Goal: Transaction & Acquisition: Purchase product/service

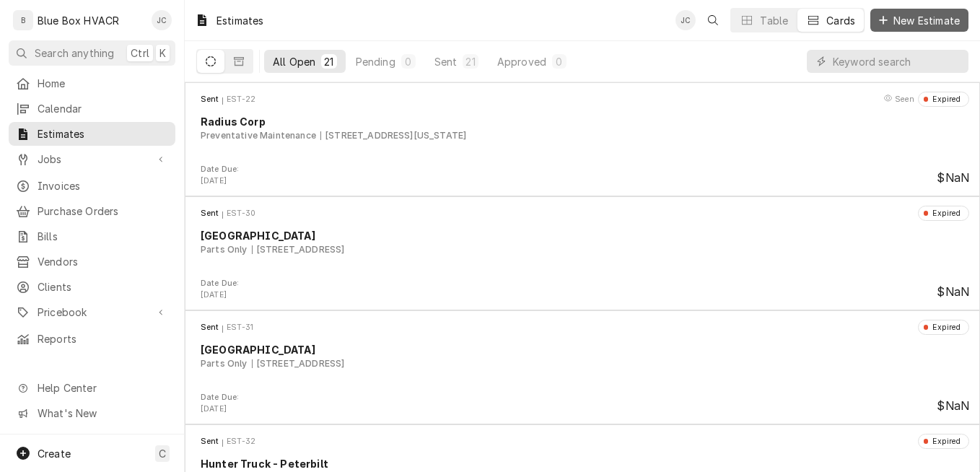
click at [900, 23] on span "New Estimate" at bounding box center [927, 20] width 72 height 15
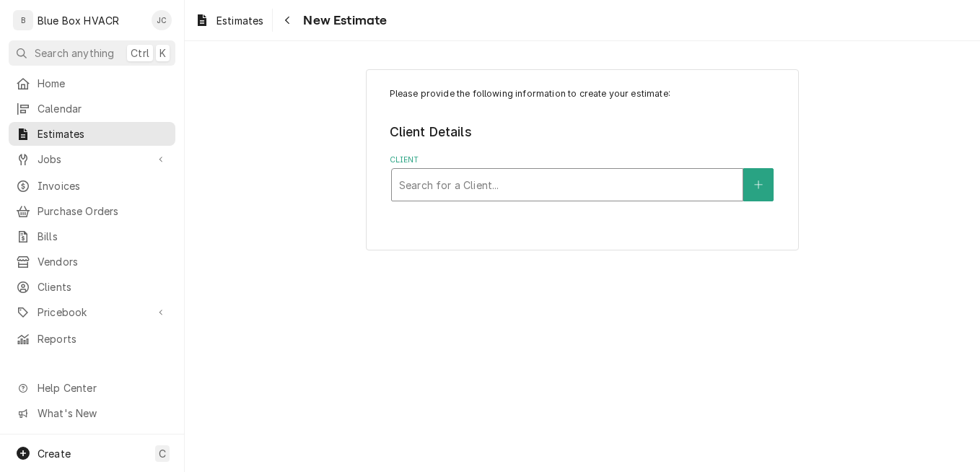
click at [466, 185] on div "Client" at bounding box center [567, 185] width 336 height 26
type input "[PERSON_NAME]"
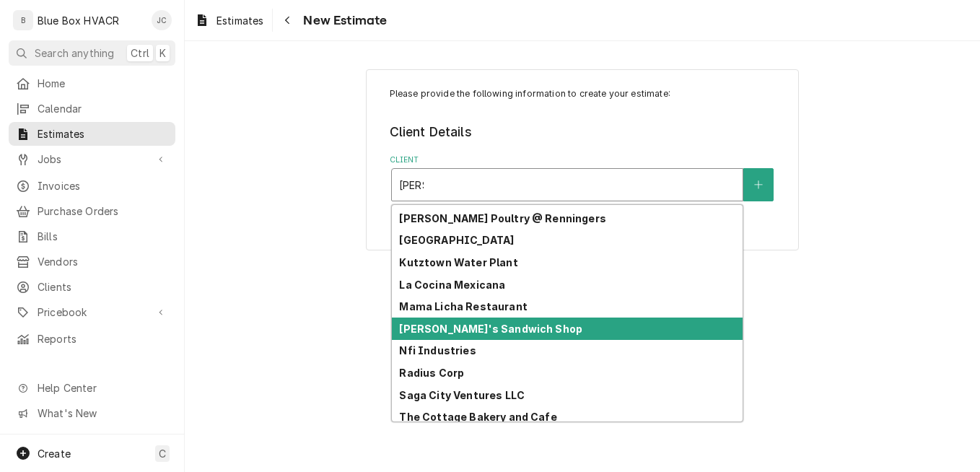
scroll to position [20, 0]
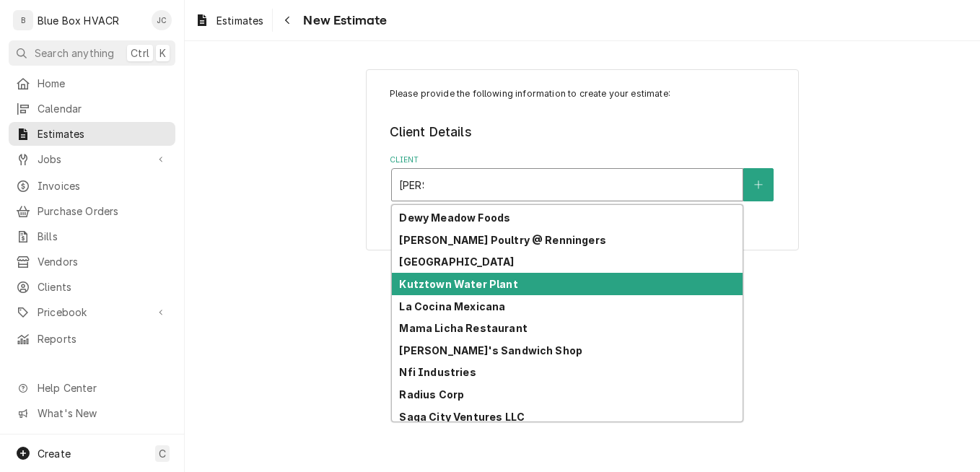
click at [460, 287] on strong "Kutztown Water Plant" at bounding box center [458, 284] width 118 height 12
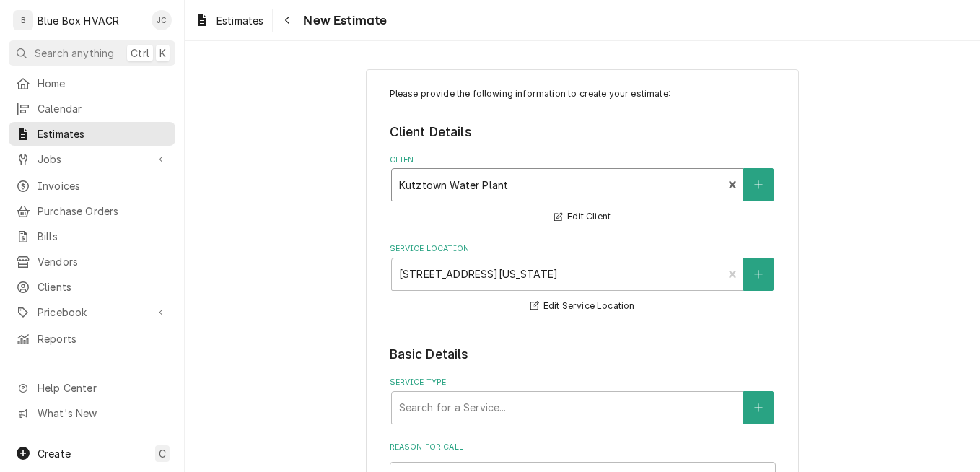
scroll to position [144, 0]
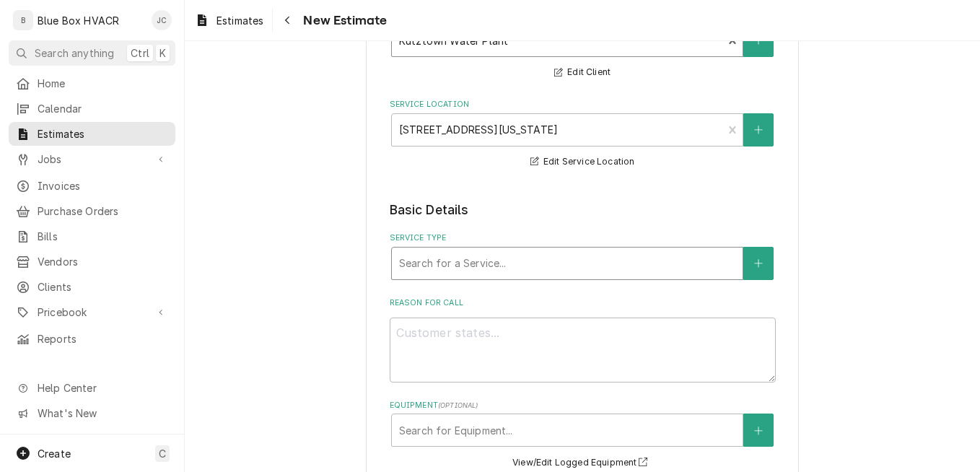
click at [535, 266] on div "Service Type" at bounding box center [567, 263] width 336 height 26
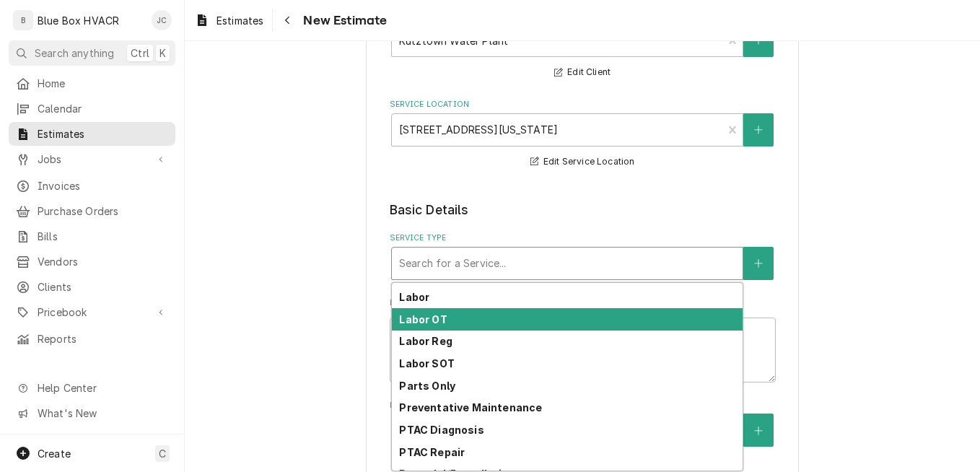
scroll to position [144, 0]
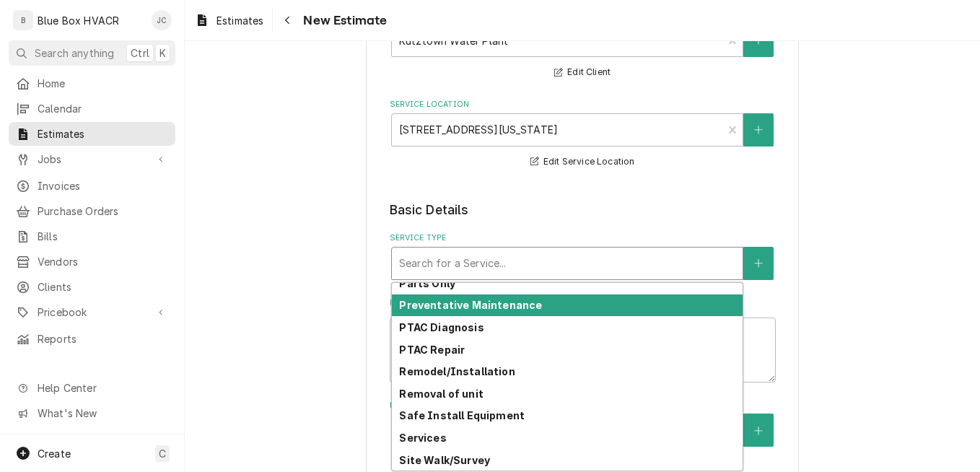
click at [505, 306] on strong "Preventative Maintenance" at bounding box center [470, 305] width 143 height 12
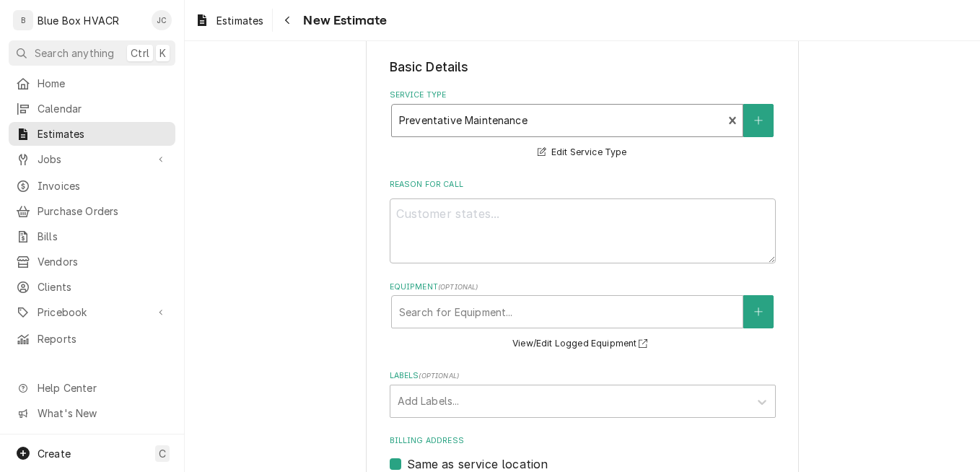
scroll to position [289, 0]
click at [492, 219] on textarea "Reason For Call" at bounding box center [583, 229] width 386 height 65
click at [445, 224] on textarea "Reason For Call" at bounding box center [583, 229] width 386 height 65
type textarea "x"
type textarea "@"
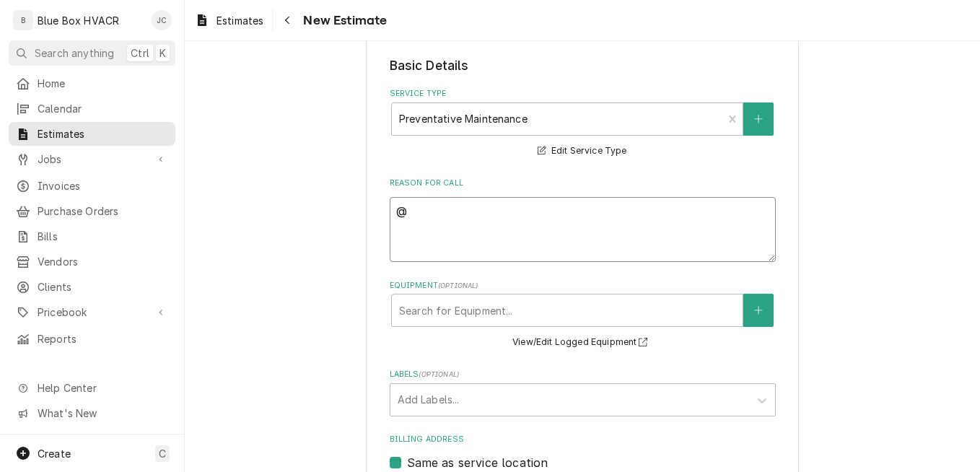
type textarea "x"
type textarea "2"
type textarea "x"
type textarea "2n"
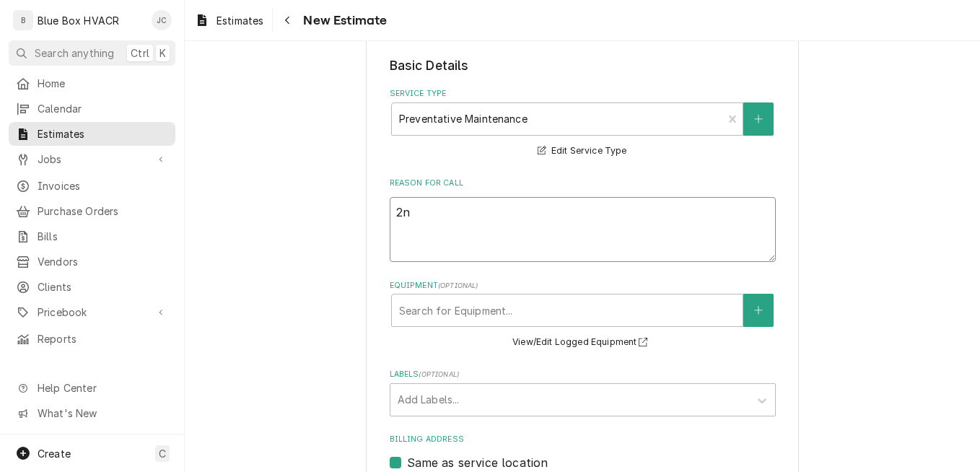
type textarea "x"
type textarea "2nd"
type textarea "x"
type textarea "2nd"
type textarea "x"
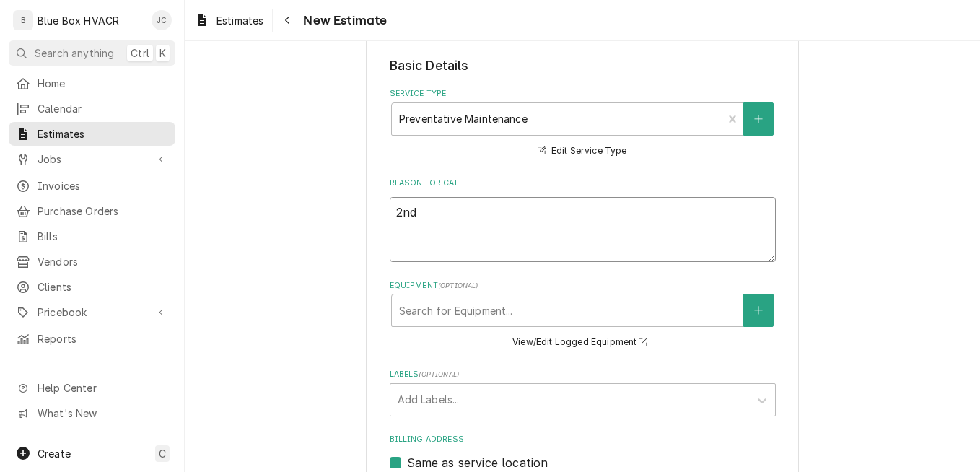
type textarea "2nd a"
type textarea "x"
type textarea "2nd an"
type textarea "x"
type textarea "2nd ann"
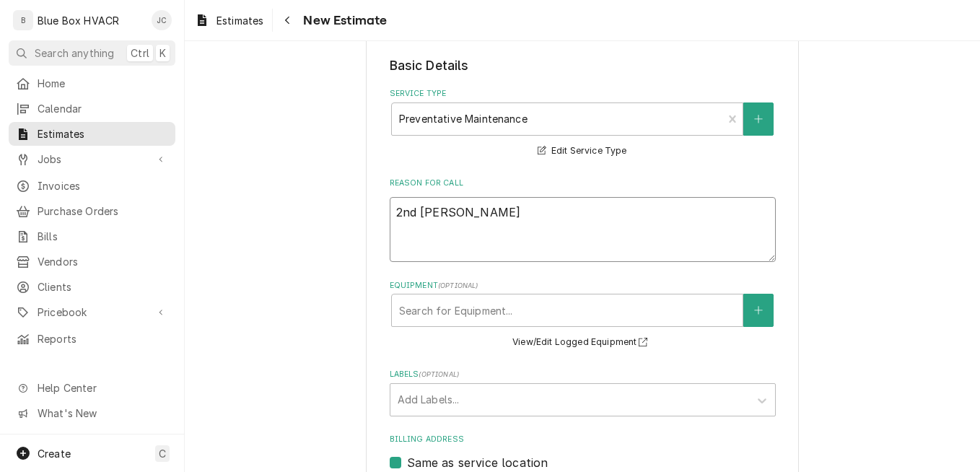
type textarea "x"
type textarea "2nd annu"
type textarea "x"
type textarea "2nd annua"
type textarea "x"
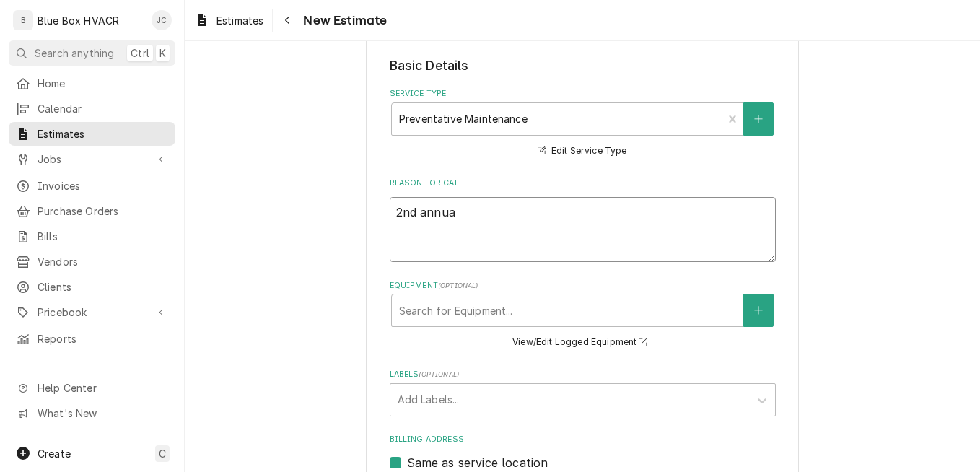
type textarea "2nd annual"
type textarea "x"
type textarea "2nd annual"
type textarea "x"
type textarea "2nd annual P"
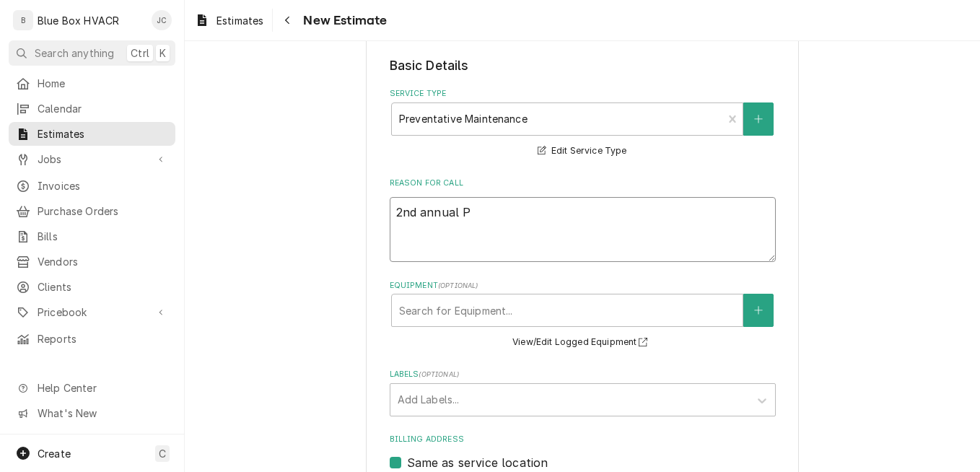
type textarea "x"
type textarea "2nd annual PM"
type textarea "x"
type textarea "2nd annual PM"
type textarea "x"
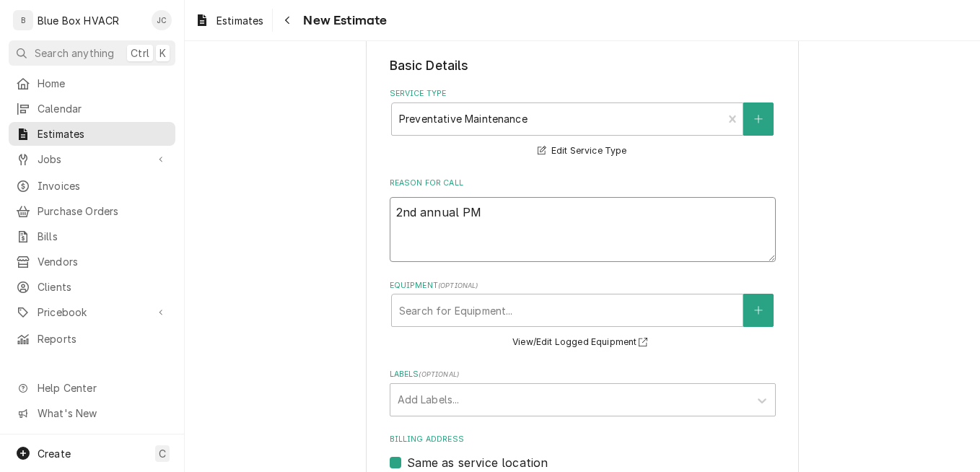
type textarea "2nd annual PM C"
type textarea "x"
type textarea "2nd annual PM Co"
type textarea "x"
type textarea "2nd annual PM Con"
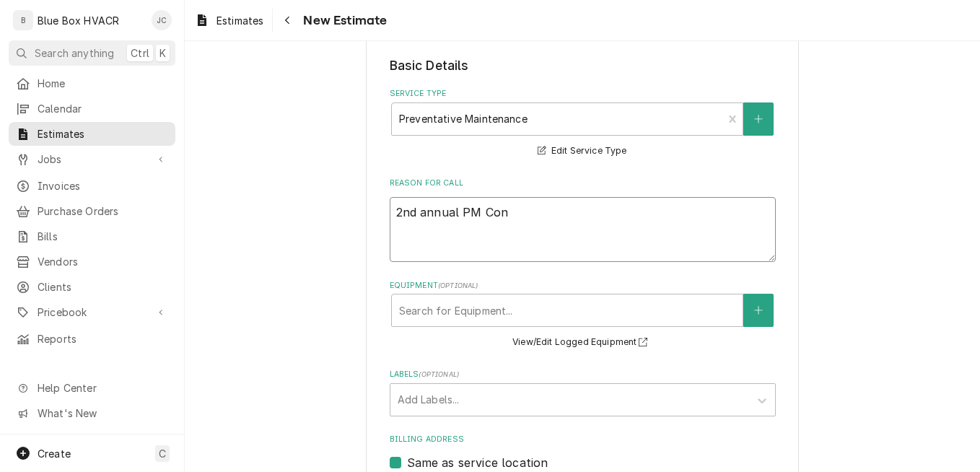
type textarea "x"
type textarea "2nd annual PM Cont"
type textarea "x"
type textarea "2nd annual PM Contr"
type textarea "x"
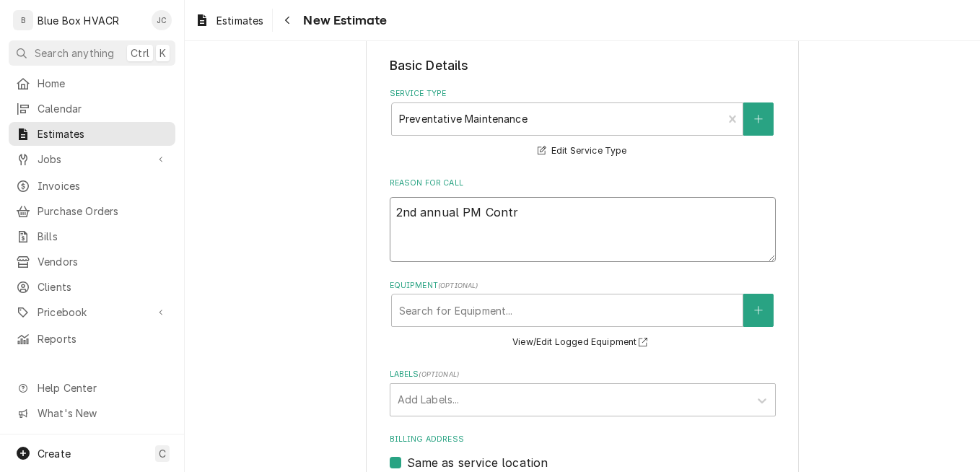
type textarea "2nd annual PM Contra"
type textarea "x"
type textarea "2nd annual PM Contrac"
type textarea "x"
type textarea "2nd annual PM Contract"
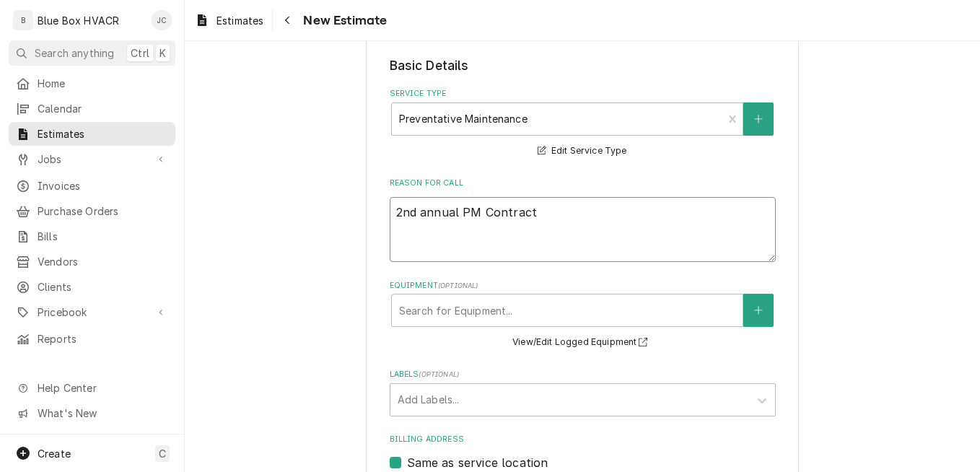
type textarea "x"
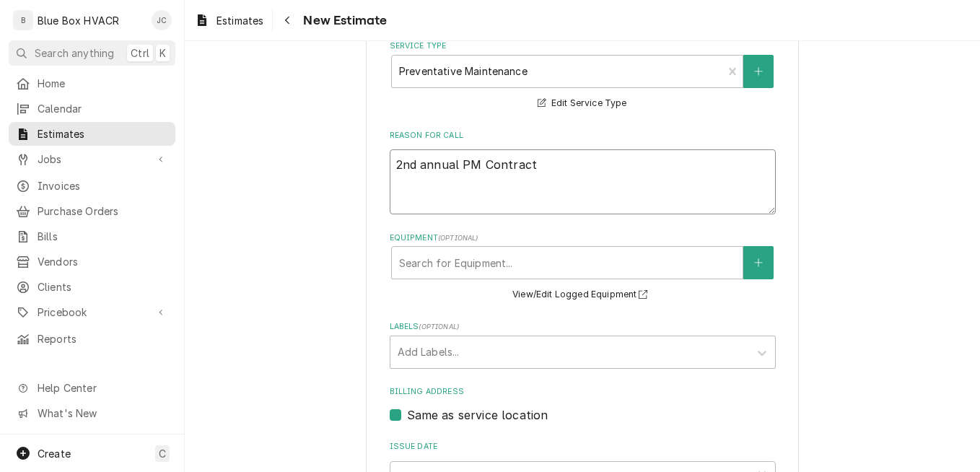
scroll to position [505, 0]
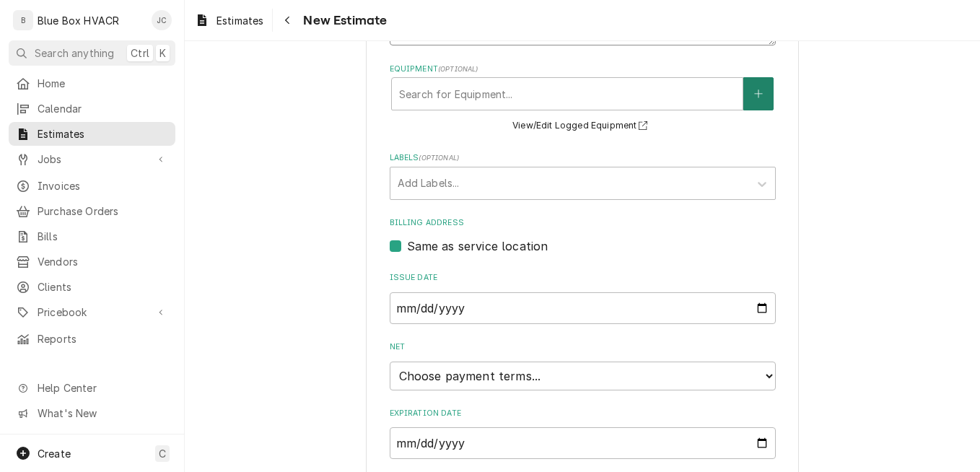
type textarea "2nd annual PM Contract"
click at [754, 95] on icon "Create New Equipment" at bounding box center [758, 94] width 9 height 10
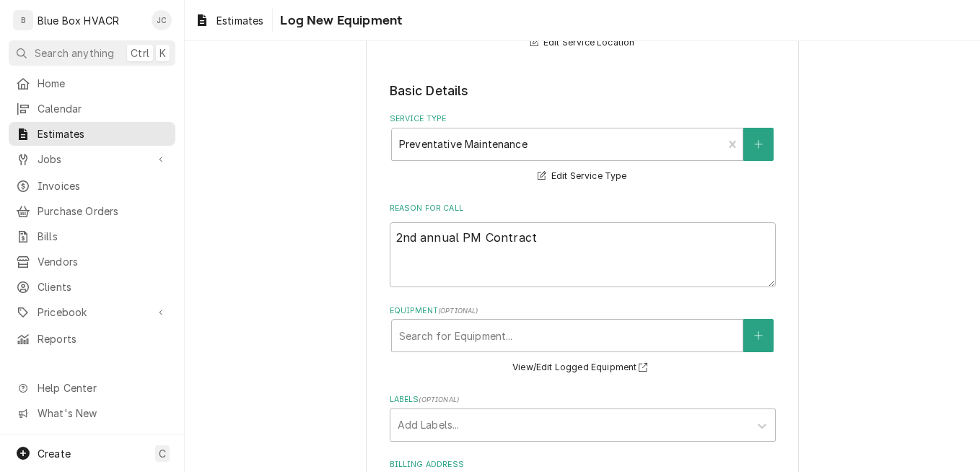
scroll to position [361, 0]
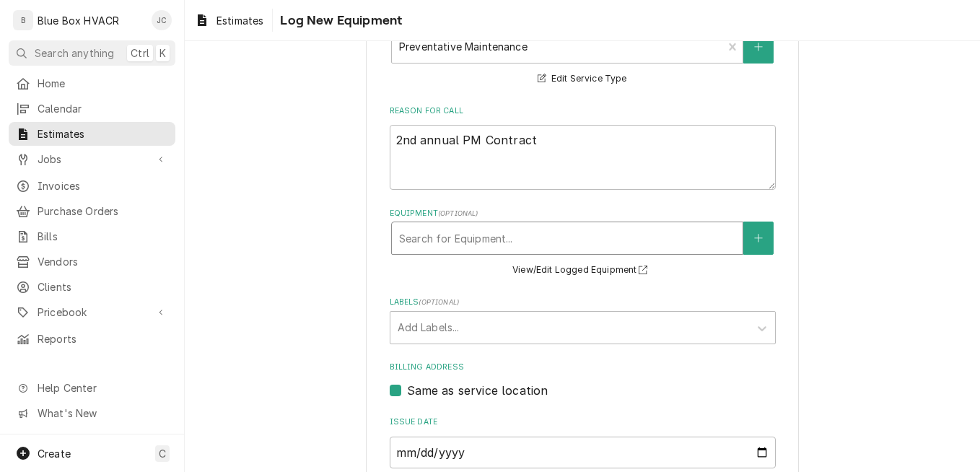
click at [525, 243] on div "Equipment" at bounding box center [567, 238] width 336 height 26
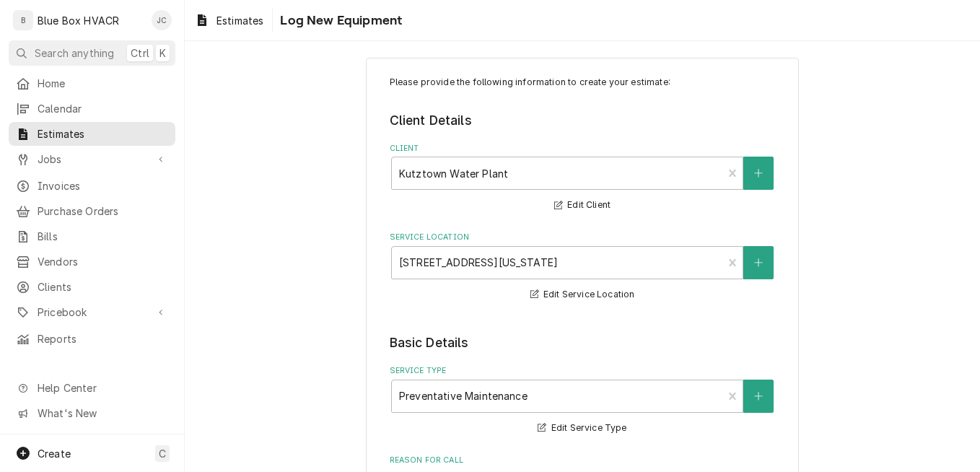
scroll to position [0, 0]
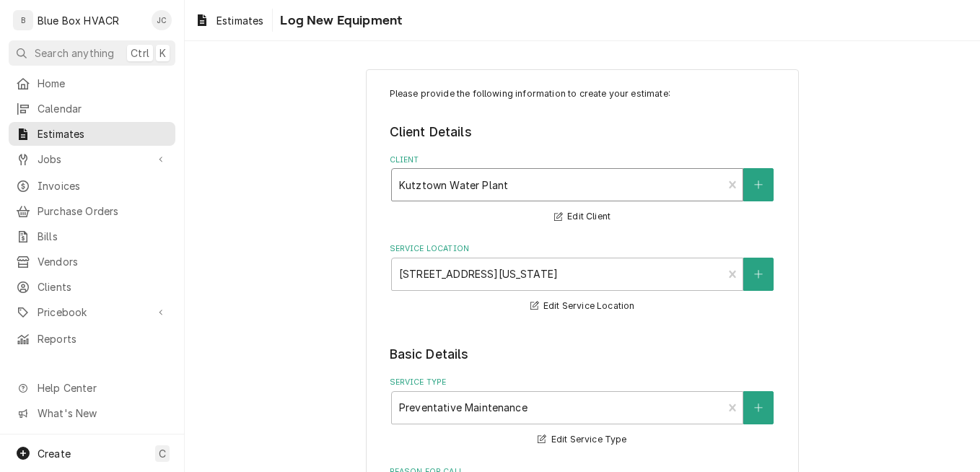
click at [586, 181] on div "Client" at bounding box center [557, 185] width 317 height 26
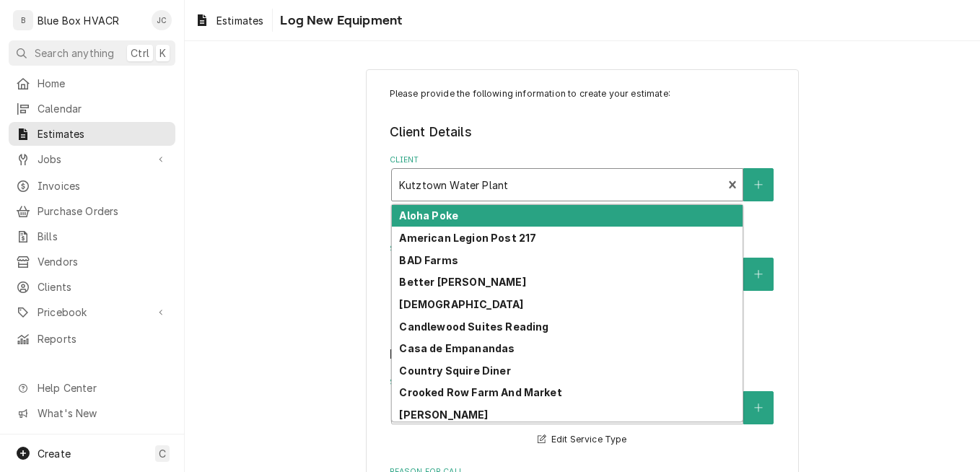
type textarea "x"
type input "h"
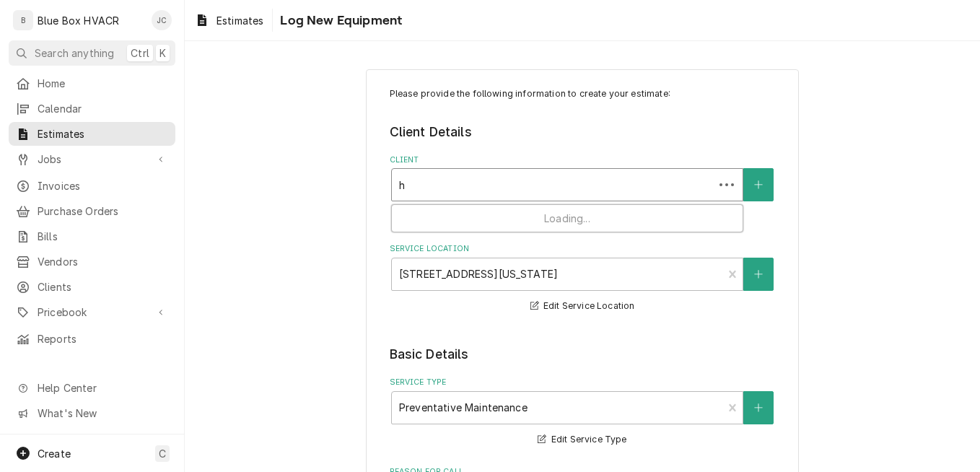
type textarea "x"
type input "hu"
type textarea "x"
type input "hun"
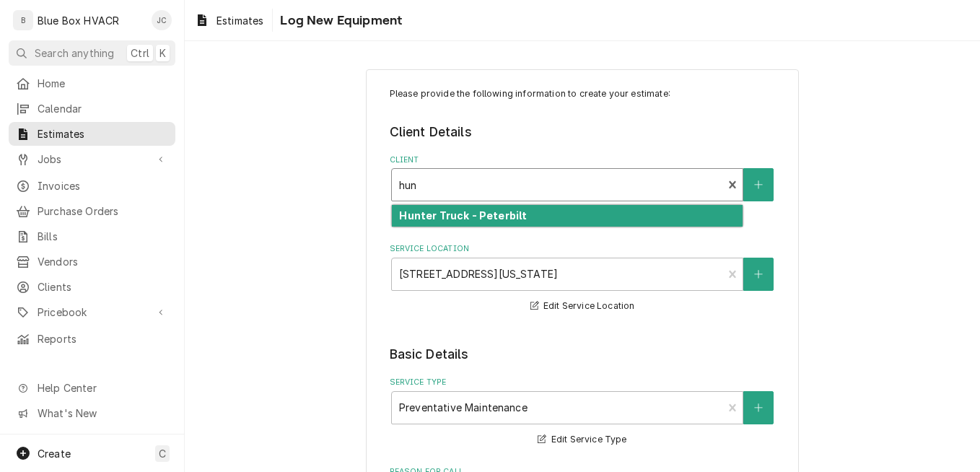
type textarea "x"
type input "hunt"
click at [533, 223] on div "Hunter Truck - Peterbilt" at bounding box center [567, 216] width 351 height 22
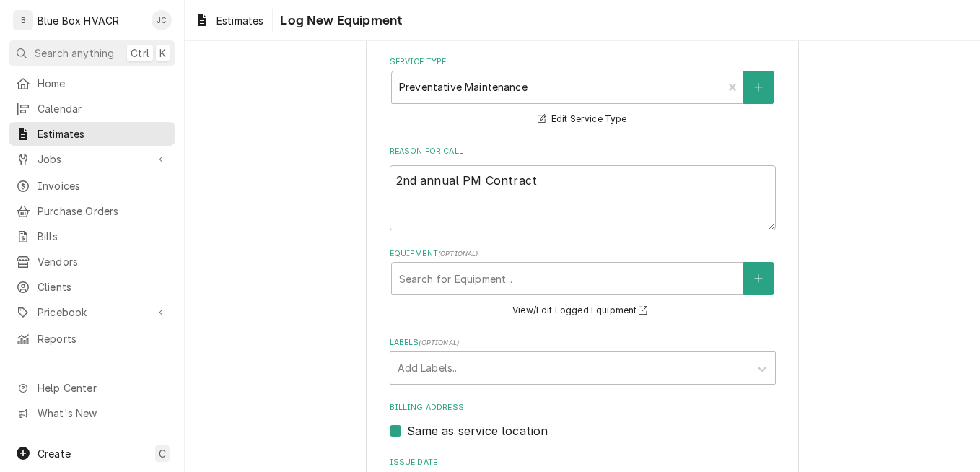
scroll to position [433, 0]
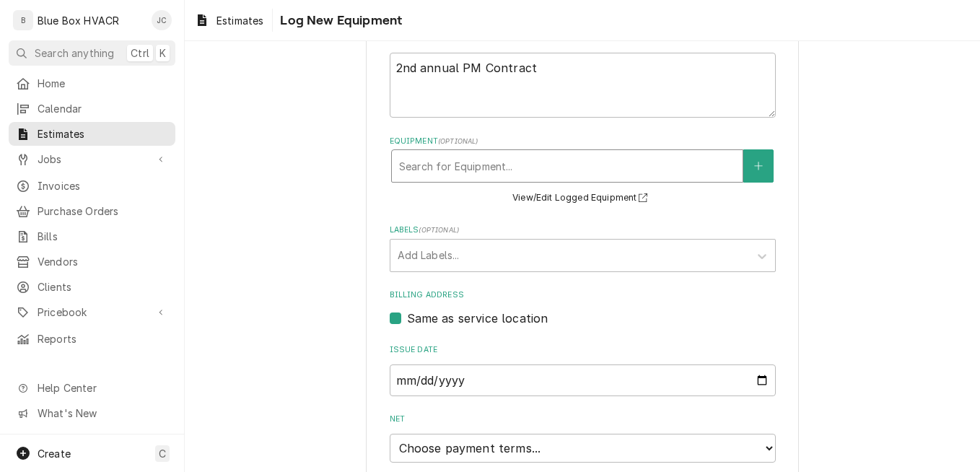
click at [461, 172] on div "Equipment" at bounding box center [567, 166] width 336 height 26
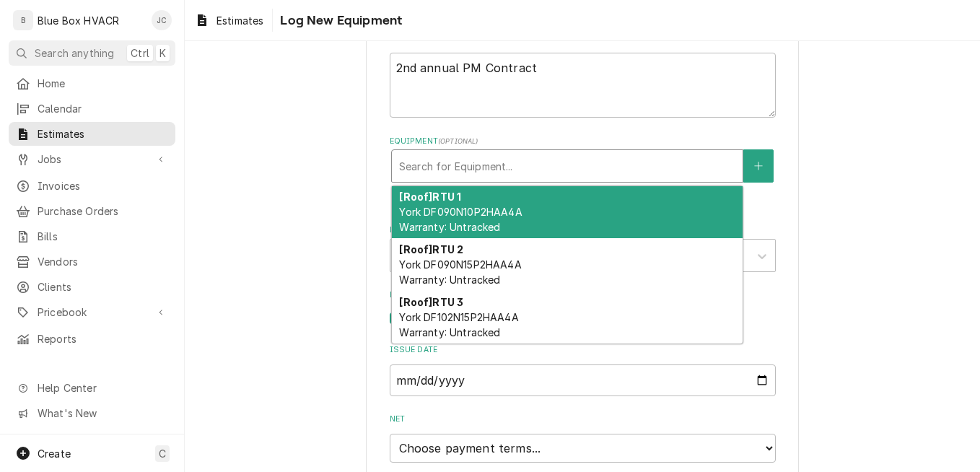
click at [478, 204] on div "[Roof] RTU 1 York DF090N10P2HAA4A Warranty: Untracked" at bounding box center [567, 212] width 351 height 53
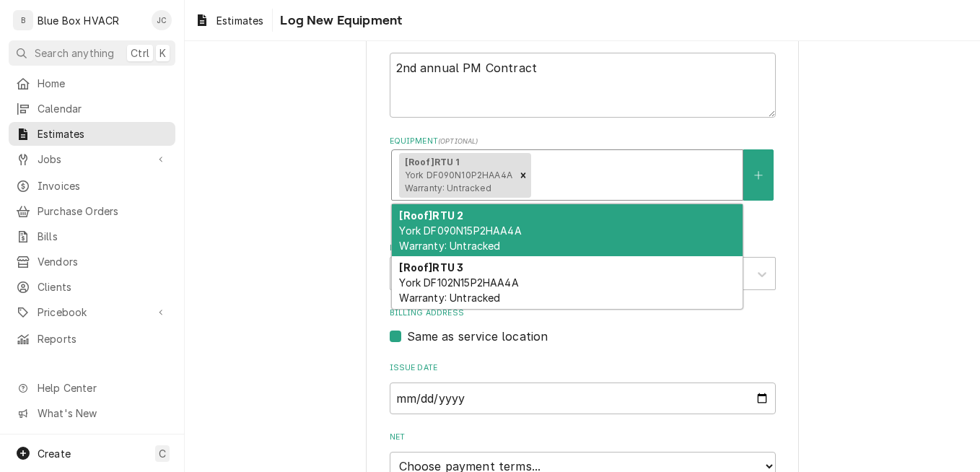
click at [564, 178] on div "Equipment" at bounding box center [634, 175] width 201 height 26
click at [537, 243] on div "[Roof] RTU 2 York DF090N15P2HAA4A Warranty: Untracked" at bounding box center [567, 230] width 351 height 53
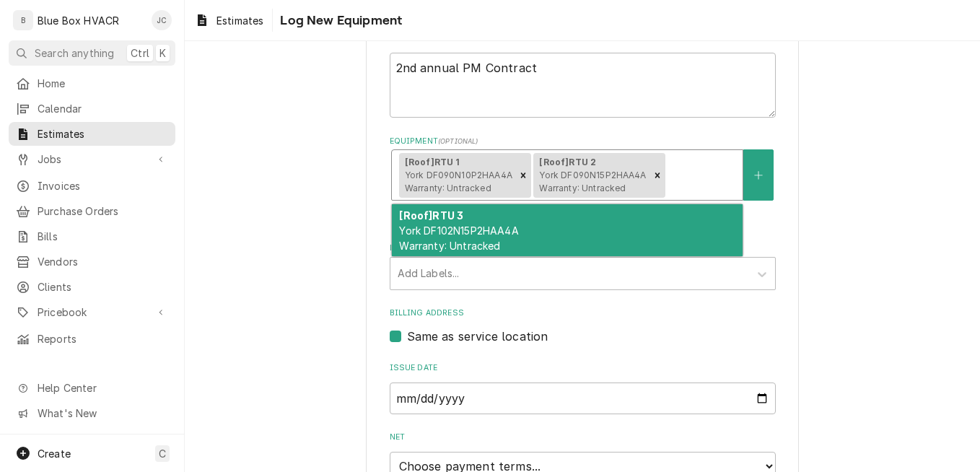
click at [684, 177] on div "Equipment" at bounding box center [701, 175] width 67 height 26
click at [556, 240] on div "[Roof] RTU 3 York DF102N15P2HAA4A Warranty: Untracked" at bounding box center [567, 230] width 351 height 53
type textarea "x"
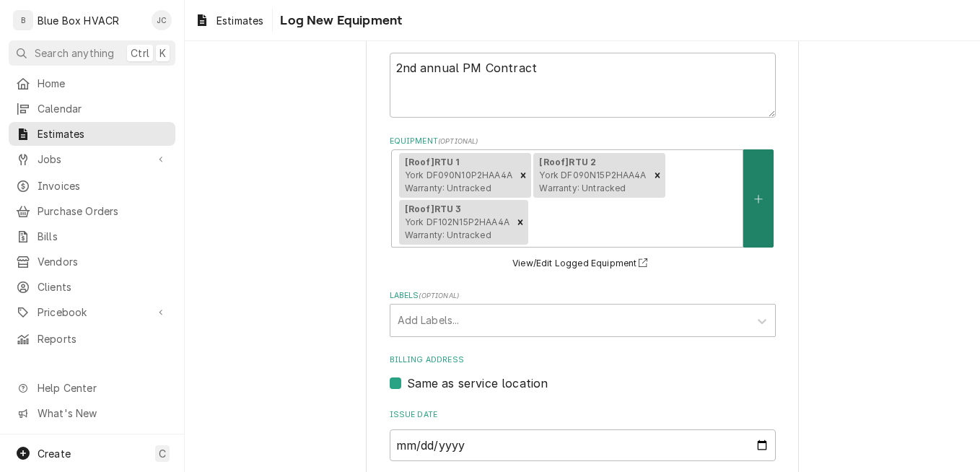
click at [756, 214] on button "Equipment" at bounding box center [758, 198] width 30 height 98
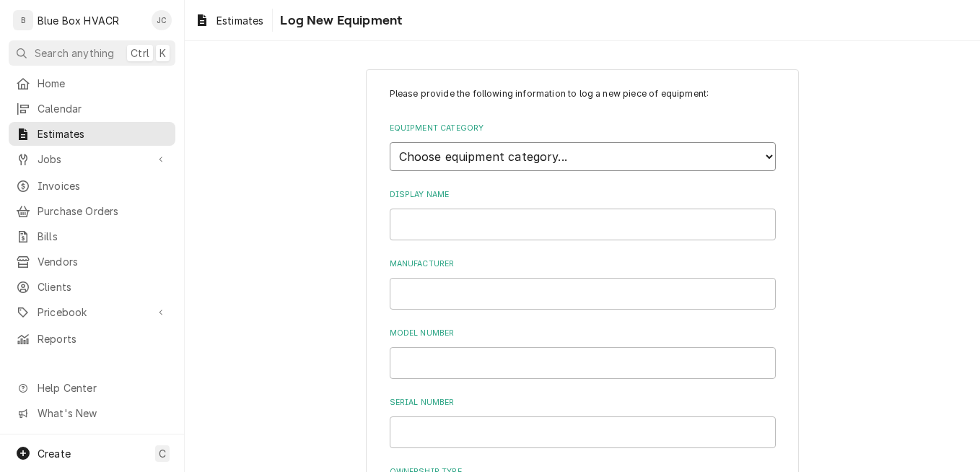
click at [572, 167] on select "Choose equipment category... Cooking Equipment Fryers Ice Machines Ovens and Ra…" at bounding box center [583, 156] width 386 height 29
select select "15"
click at [390, 142] on select "Choose equipment category... Cooking Equipment Fryers Ice Machines Ovens and Ra…" at bounding box center [583, 156] width 386 height 29
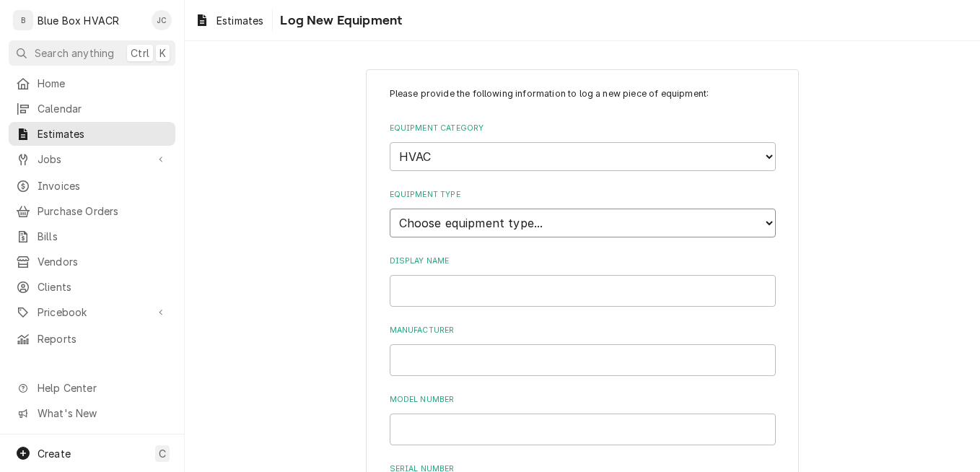
click at [559, 222] on select "Choose equipment type... Condenser Furnace Chiller Air Handler VRF Mini Split M…" at bounding box center [583, 223] width 386 height 29
select select "125"
click at [390, 209] on select "Choose equipment type... Condenser Furnace Chiller Air Handler VRF Mini Split M…" at bounding box center [583, 223] width 386 height 29
click at [451, 291] on input "Display Name" at bounding box center [583, 291] width 386 height 32
type input "EF1"
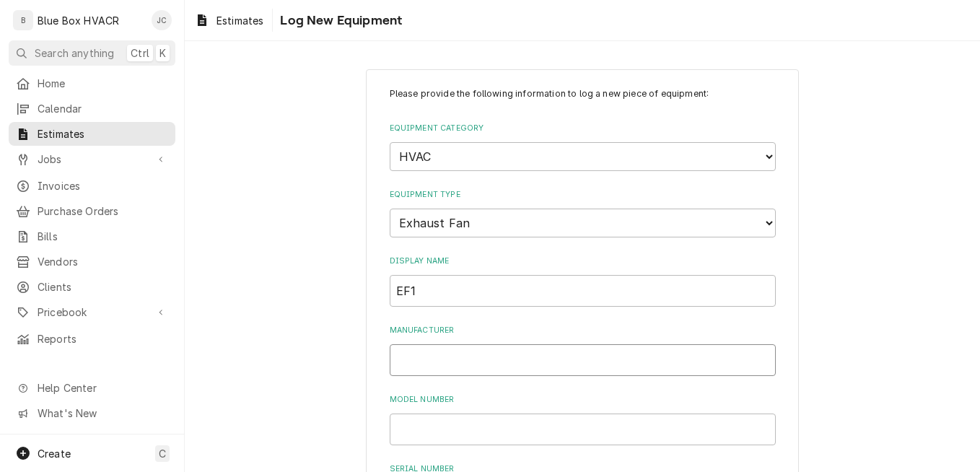
click at [411, 354] on input "Manufacturer" at bounding box center [583, 360] width 386 height 32
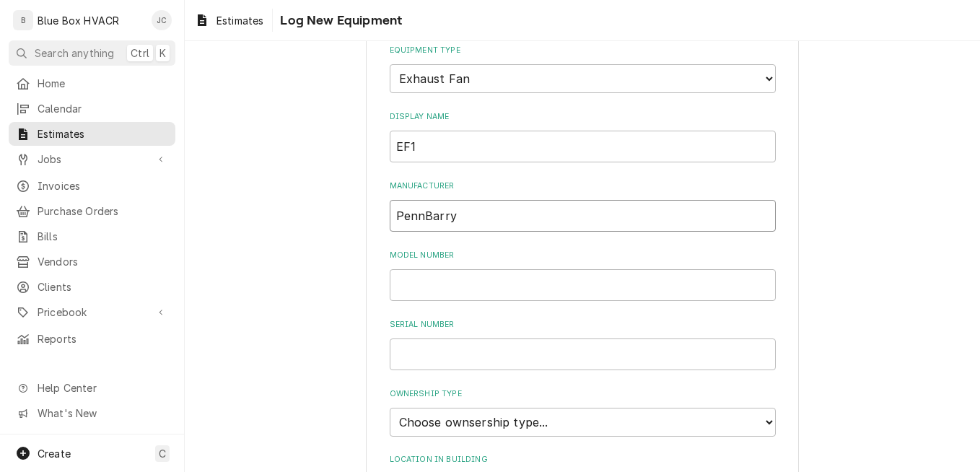
type input "PennBarry"
click at [468, 281] on input "Model Number" at bounding box center [583, 285] width 386 height 32
click at [401, 279] on input "DV36B" at bounding box center [583, 285] width 386 height 32
type input "DX36B"
click at [420, 361] on input "Serial Number" at bounding box center [583, 355] width 386 height 32
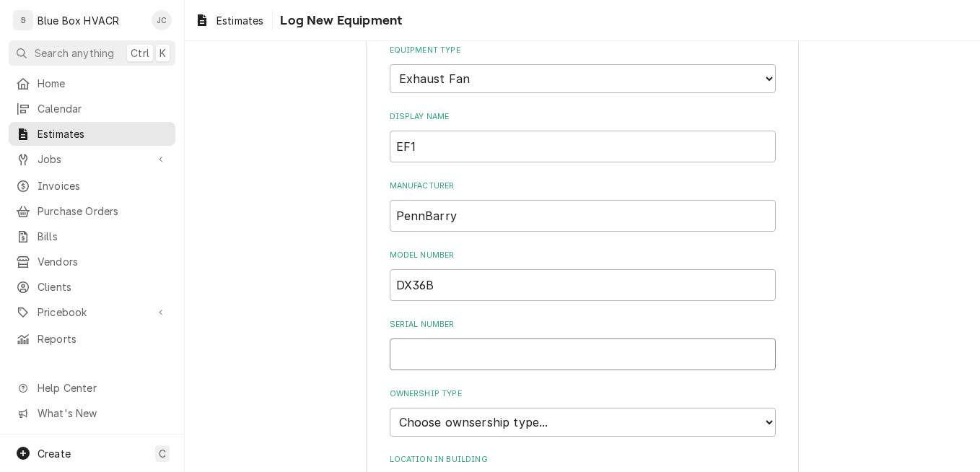
click at [425, 343] on input "Serial Number" at bounding box center [583, 355] width 386 height 32
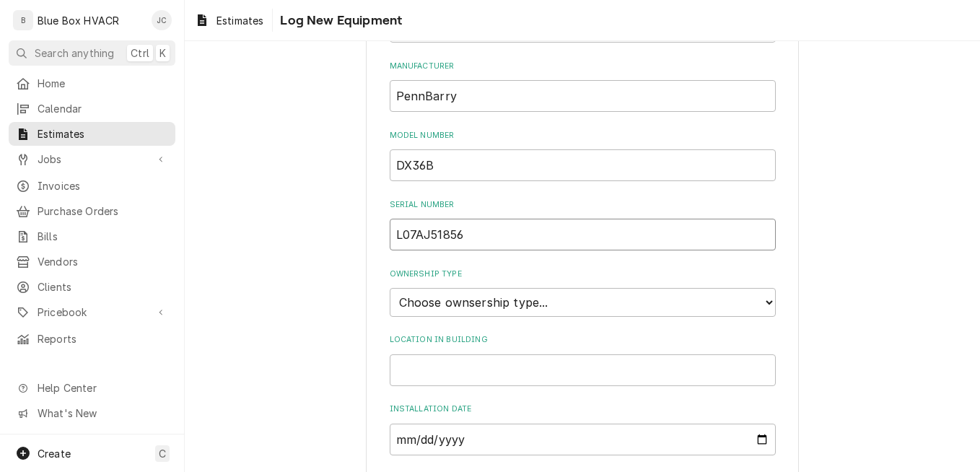
scroll to position [433, 0]
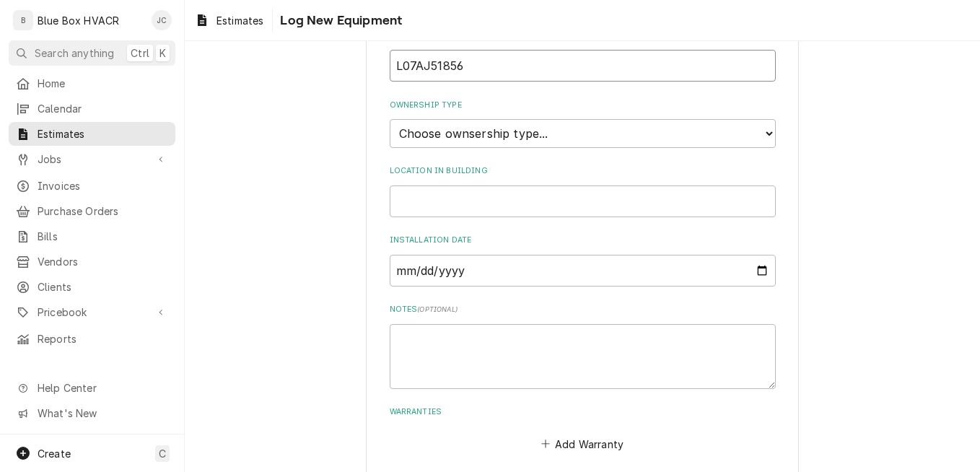
type input "L07AJ51856"
click at [517, 134] on select "Choose ownsership type... Unknown Owned Leased Rented" at bounding box center [583, 133] width 386 height 29
select select "1"
click at [390, 119] on select "Choose ownsership type... Unknown Owned Leased Rented" at bounding box center [583, 133] width 386 height 29
click at [495, 205] on input "Location in Building" at bounding box center [583, 201] width 386 height 32
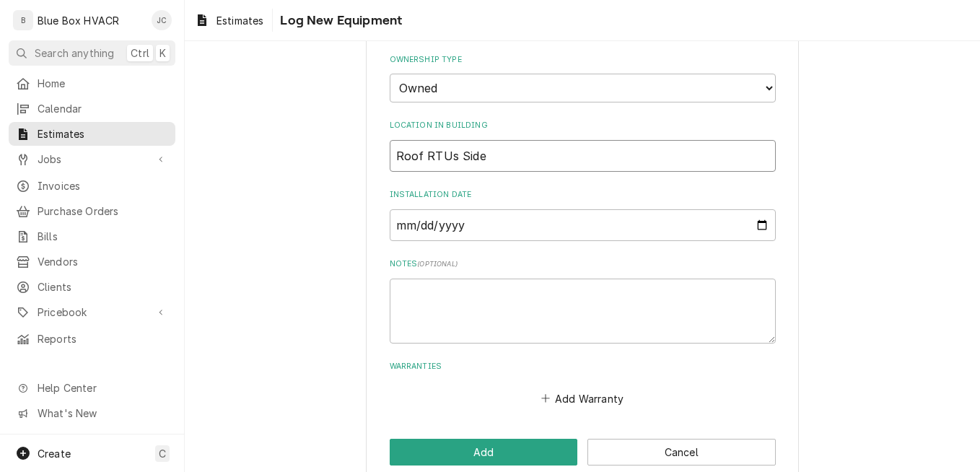
scroll to position [503, 0]
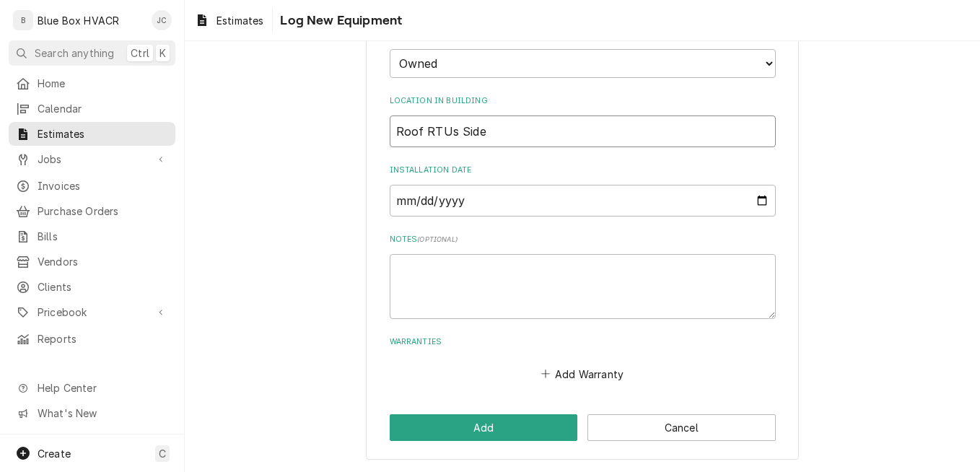
type input "Roof RTUs Side"
click at [471, 266] on textarea "Notes ( optional )" at bounding box center [583, 286] width 386 height 65
type textarea "x"
type textarea "S"
type textarea "x"
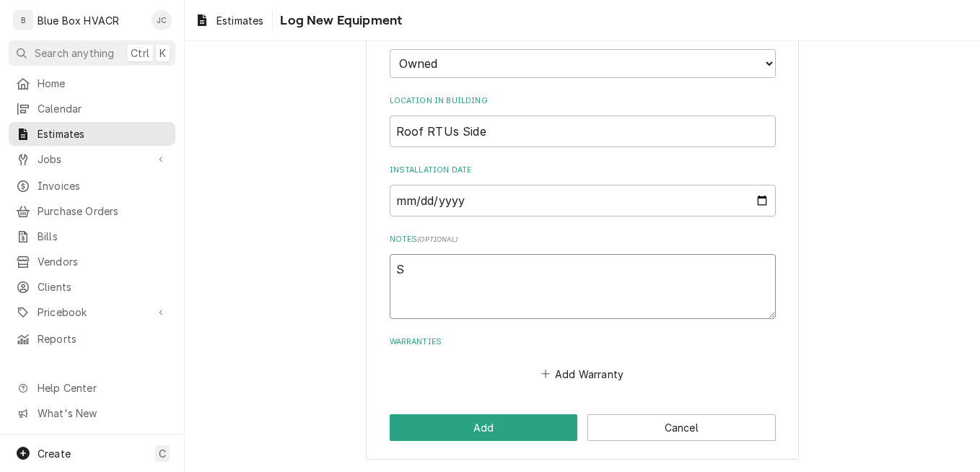
type textarea "SO"
type textarea "x"
type textarea "SO#"
type textarea "x"
type textarea "SO#"
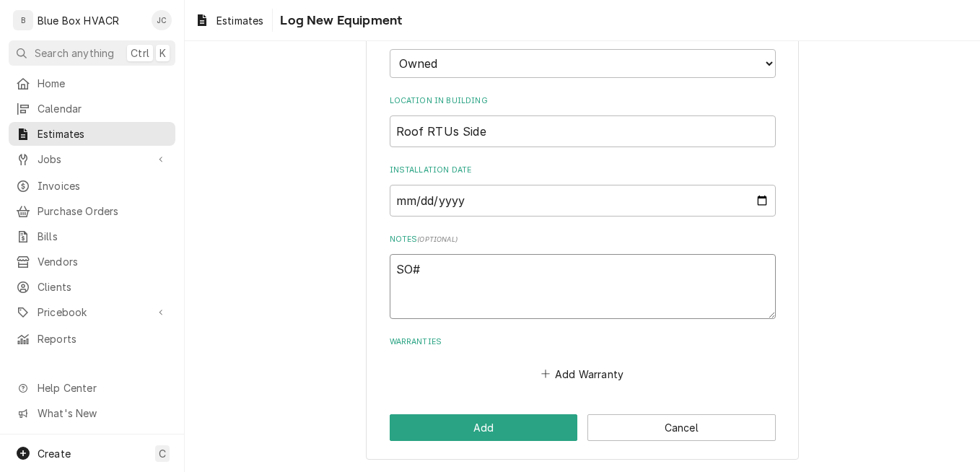
type textarea "x"
type textarea "SO# G"
type textarea "x"
type textarea "SO# G6"
type textarea "x"
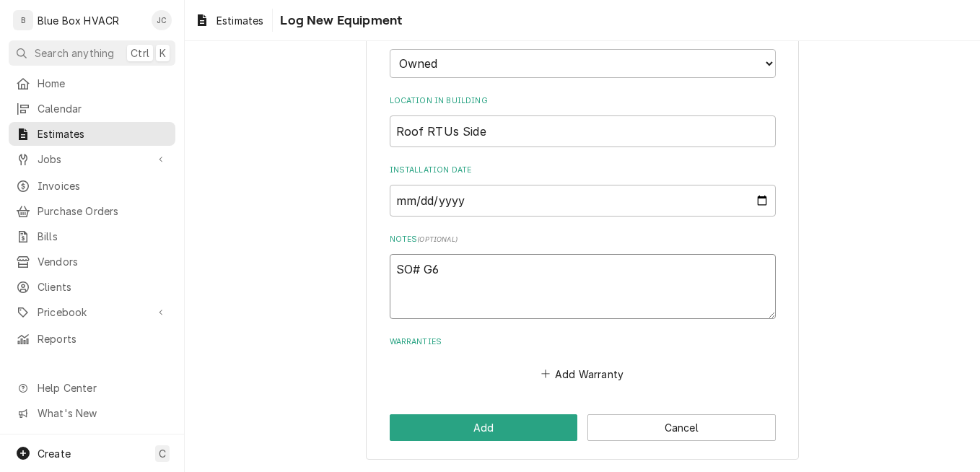
type textarea "SO# G60"
type textarea "x"
type textarea "SO# G600"
type textarea "x"
type textarea "SO# G6008"
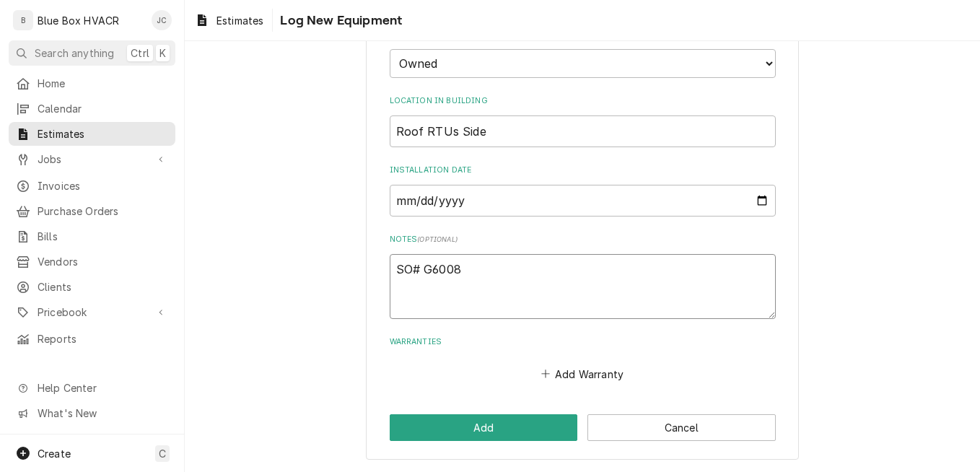
type textarea "x"
type textarea "SO# G60084"
type textarea "x"
type textarea "SO# G60084"
type textarea "x"
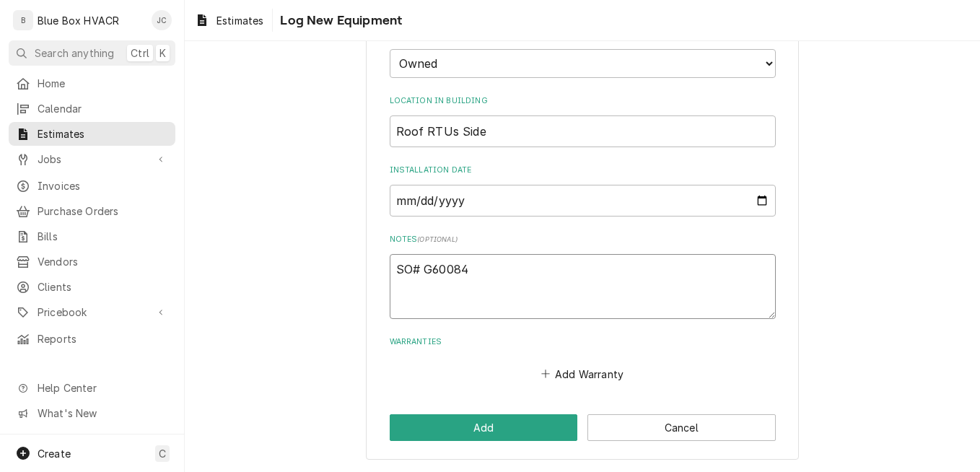
type textarea "SO# G60084 0"
type textarea "x"
type textarea "SO# G60084 00"
type textarea "x"
type textarea "SO# G60084 001"
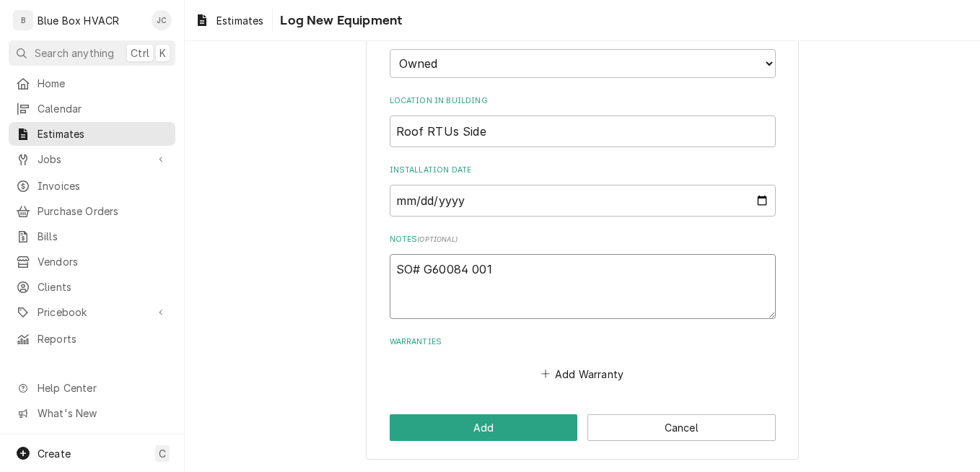
type textarea "x"
type textarea "SO# G60084 001"
type textarea "x"
type textarea "SO# G60084 001 MO"
type textarea "x"
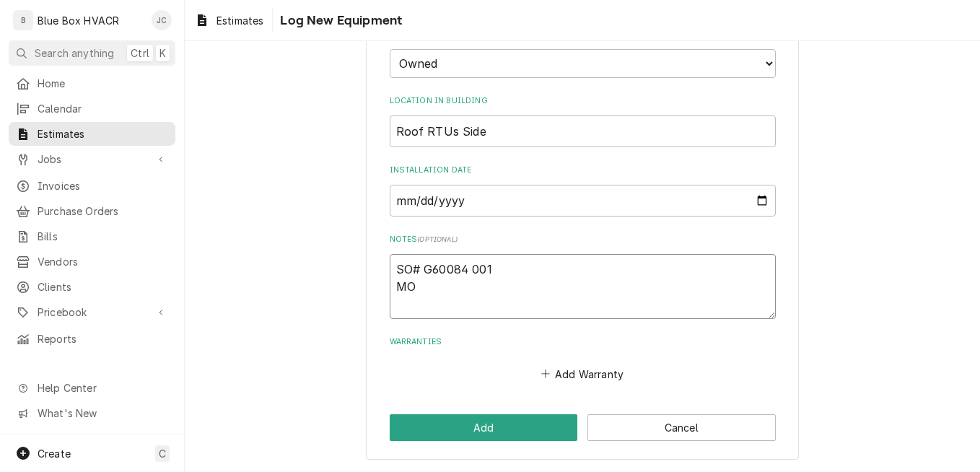
type textarea "SO# G60084 001 MO#"
type textarea "x"
type textarea "SO# G60084 001 MO#"
type textarea "x"
type textarea "SO# G60084 001 MO# L"
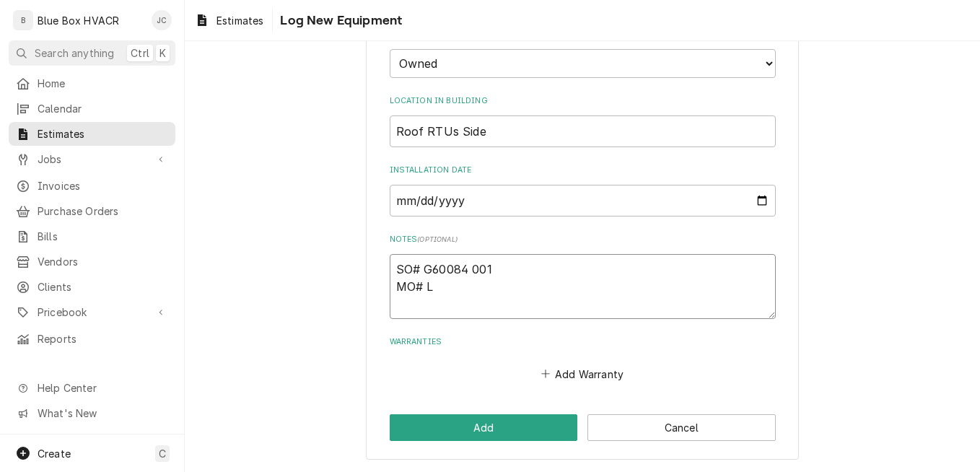
type textarea "x"
type textarea "SO# G60084 001 MO# L2"
type textarea "x"
type textarea "SO# G60084 001 MO# L23"
type textarea "x"
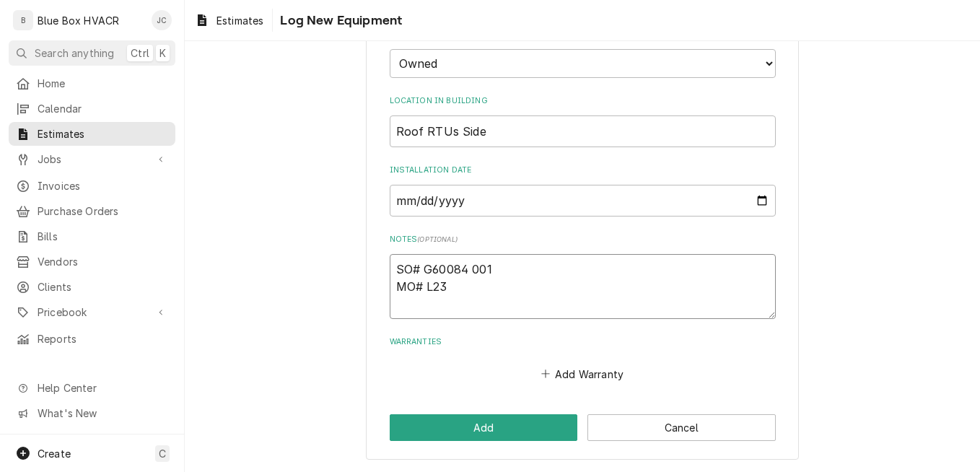
type textarea "SO# G60084 001 MO# L234"
type textarea "x"
type textarea "SO# G60084 001 MO# L2341"
type textarea "x"
type textarea "SO# G60084 001 MO# L23413"
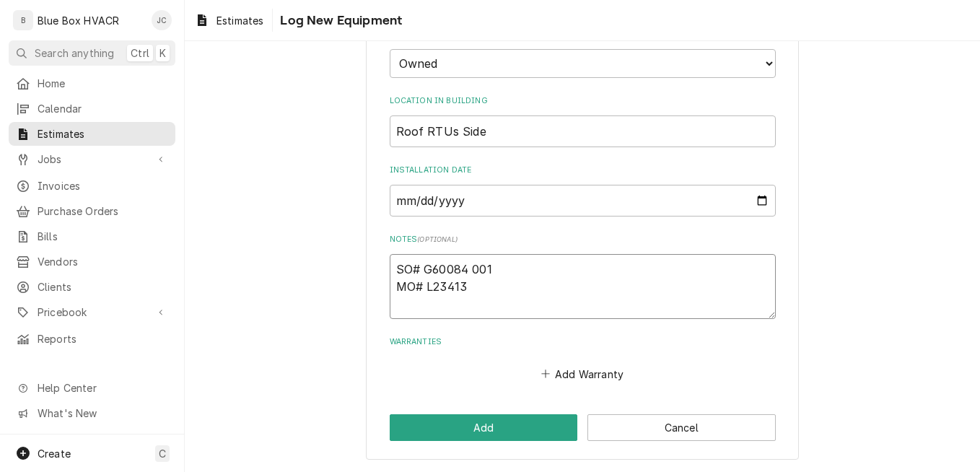
type textarea "x"
type textarea "SO# G60084 001 MO# L234137"
type textarea "x"
type textarea "SO# G60084 001 MO# L234137"
type textarea "x"
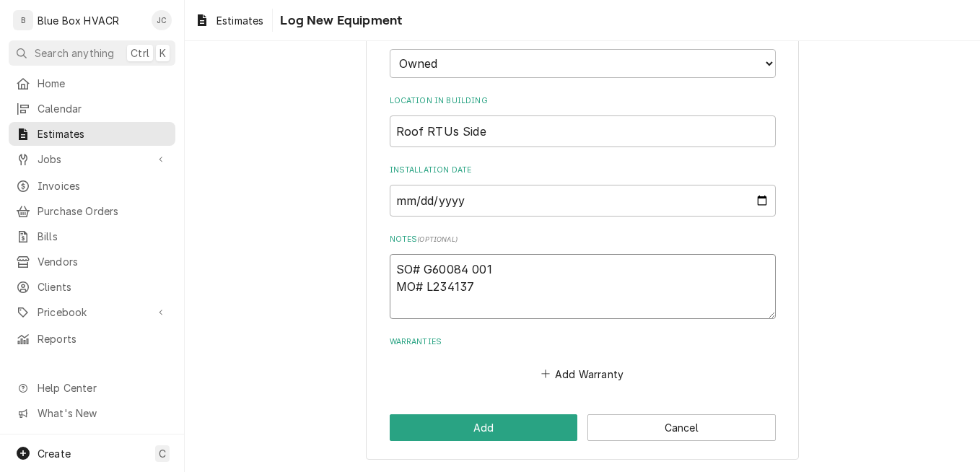
type textarea "SO# G60084 001 MO# L234137 B"
type textarea "x"
type textarea "SO# G60084 001 MO# L234137 Be"
type textarea "x"
type textarea "SO# G60084 001 MO# L234137 Bel"
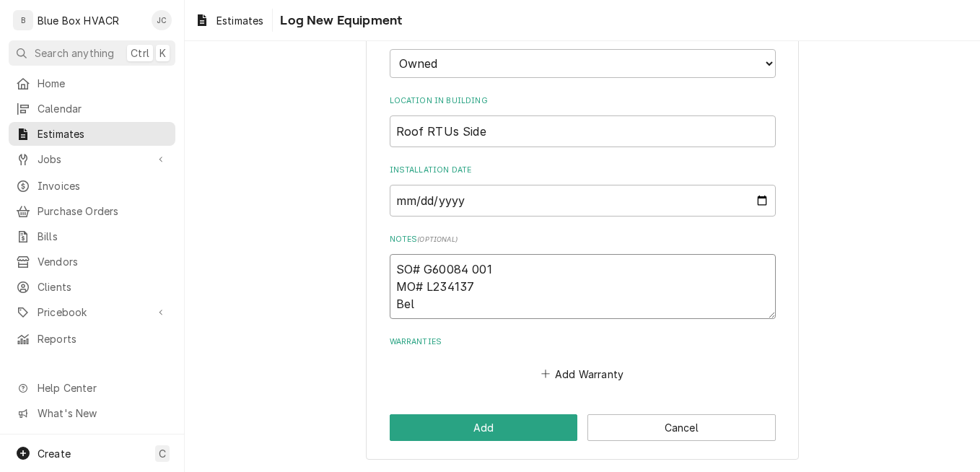
type textarea "x"
type textarea "SO# G60084 001 MO# L234137 Belt"
type textarea "x"
type textarea "SO# G60084 001 MO# L234137 Belt"
type textarea "x"
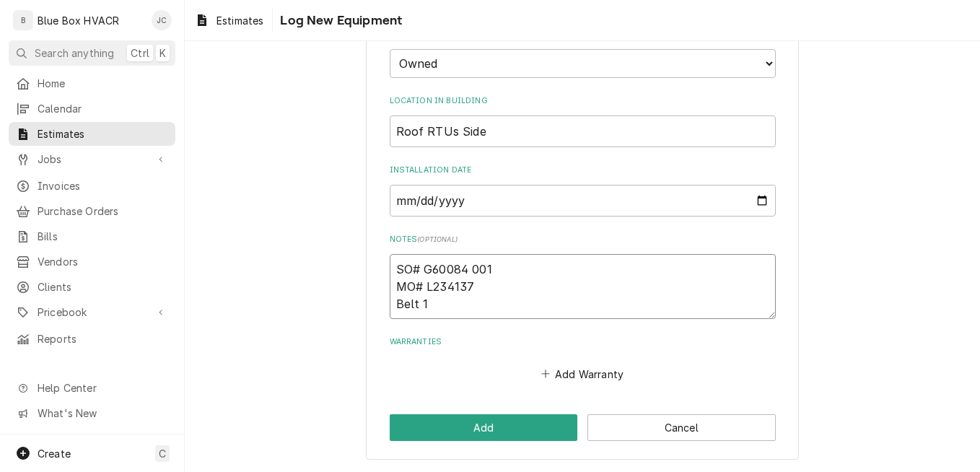
type textarea "SO# G60084 001 MO# L234137 Belt 1"
type textarea "x"
type textarea "SO# G60084 001 MO# L234137 Belt 1 0"
type textarea "x"
type textarea "SO# G60084 001 MO# L234137 Belt 1"
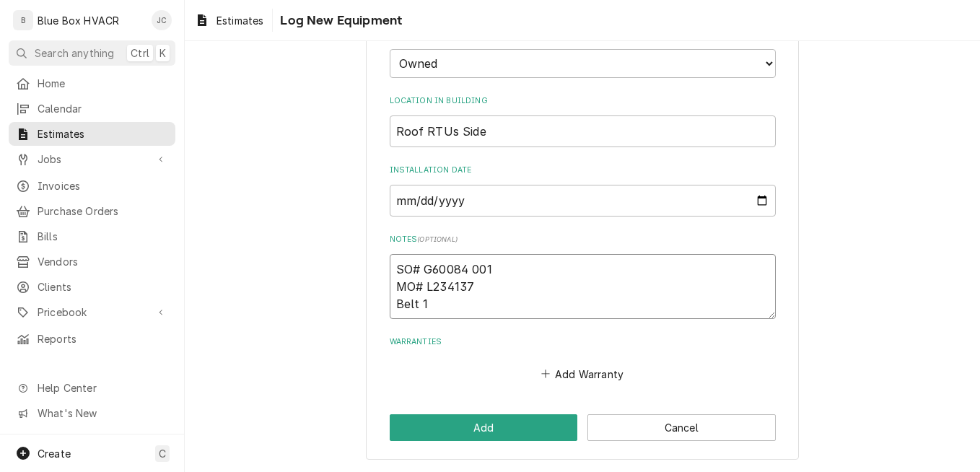
type textarea "x"
type textarea "SO# G60084 001 MO# L234137 Belt 1 -"
type textarea "x"
type textarea "SO# G60084 001 MO# L234137 Belt 1 -"
type textarea "x"
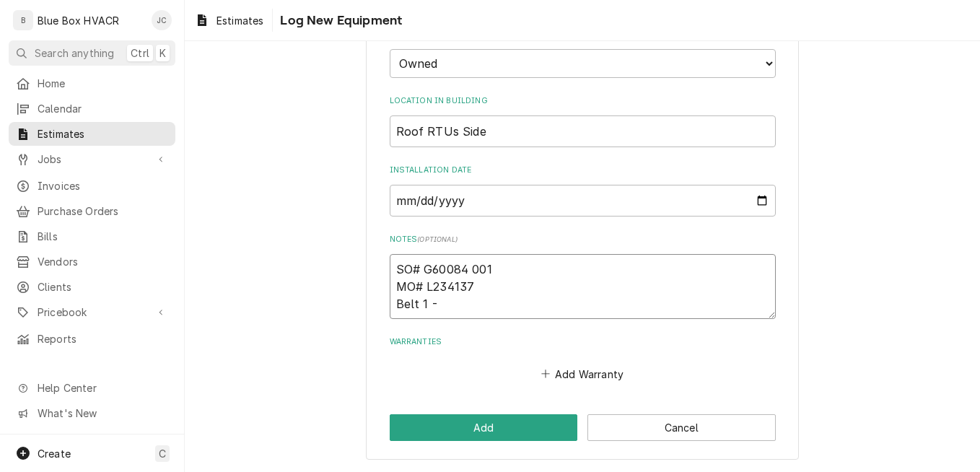
type textarea "SO# G60084 001 MO# L234137 Belt 1 - A"
type textarea "x"
type textarea "SO# G60084 001 MO# L234137 Belt 1 - A5"
type textarea "x"
type textarea "SO# G60084 001 MO# L234137 Belt 1 - A52"
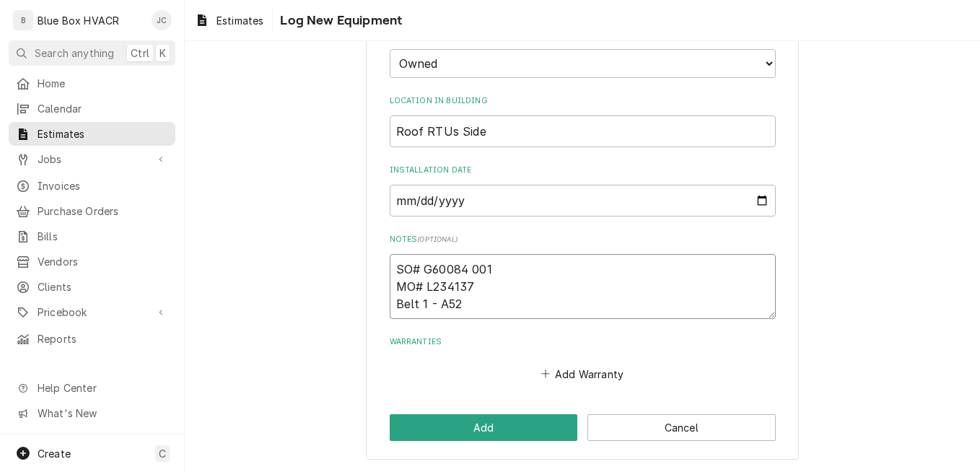
type textarea "x"
type textarea "SO# G60084 001 MO# L234137 Belt 1 - A52"
click at [452, 429] on button "Add" at bounding box center [484, 427] width 188 height 27
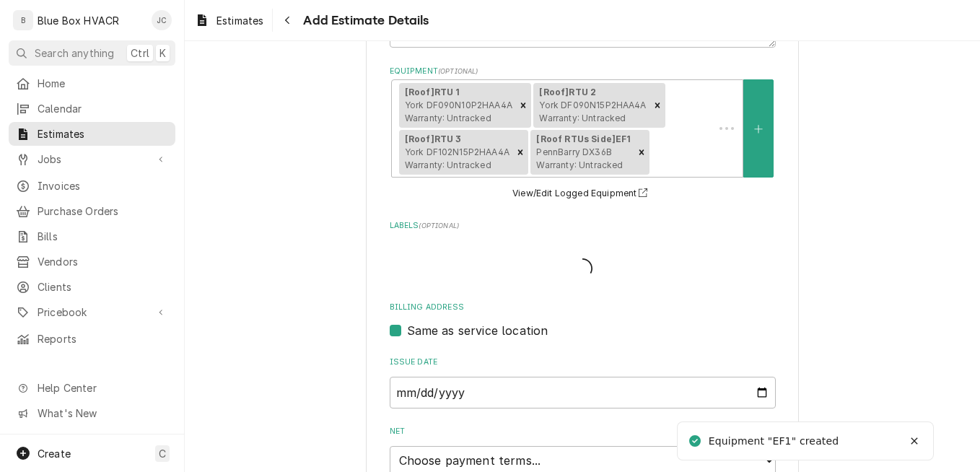
scroll to position [433, 0]
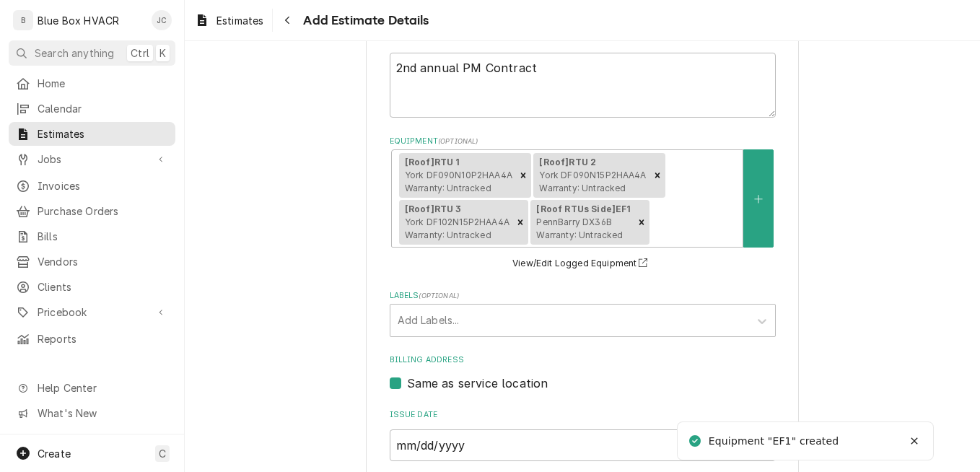
type textarea "x"
click at [767, 224] on button "Equipment" at bounding box center [758, 198] width 30 height 98
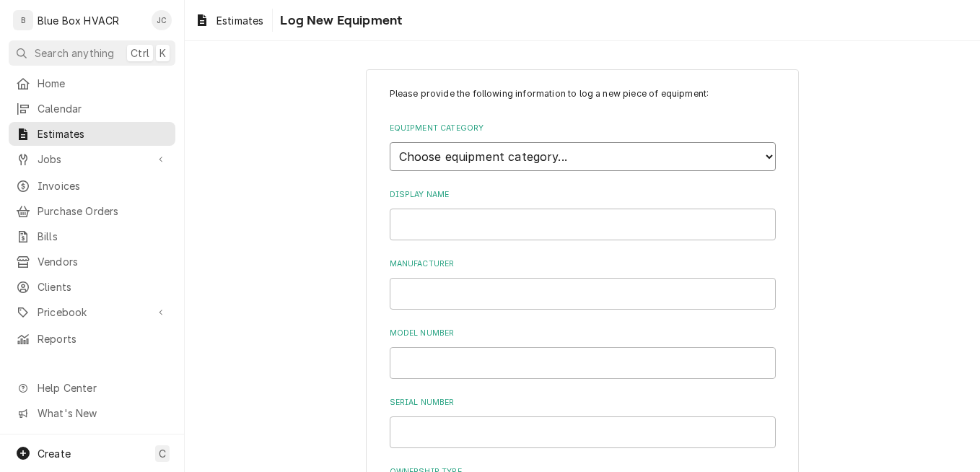
click at [510, 161] on select "Choose equipment category... Cooking Equipment Fryers Ice Machines Ovens and Ra…" at bounding box center [583, 156] width 386 height 29
select select "15"
click at [390, 142] on select "Choose equipment category... Cooking Equipment Fryers Ice Machines Ovens and Ra…" at bounding box center [583, 156] width 386 height 29
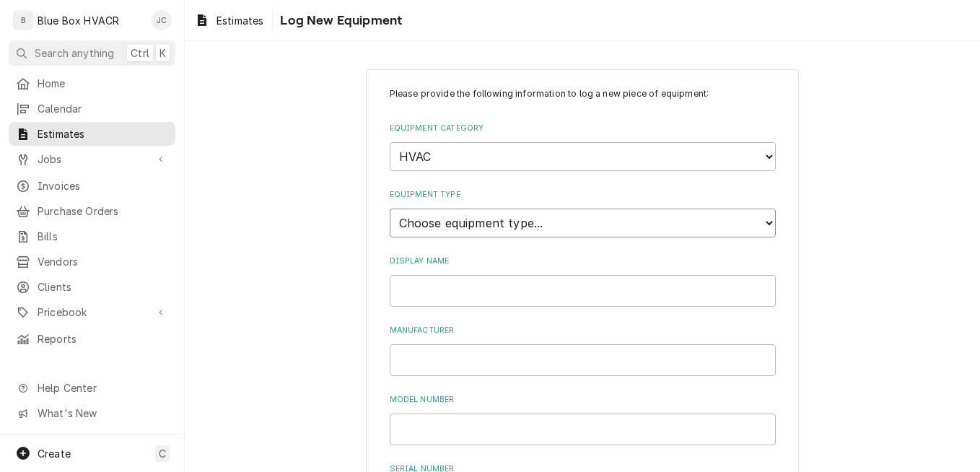
drag, startPoint x: 461, startPoint y: 226, endPoint x: 458, endPoint y: 245, distance: 19.0
click at [461, 226] on select "Choose equipment type... Condenser Furnace Chiller Air Handler VRF Mini Split M…" at bounding box center [583, 223] width 386 height 29
select select "125"
click at [390, 209] on select "Choose equipment type... Condenser Furnace Chiller Air Handler VRF Mini Split M…" at bounding box center [583, 223] width 386 height 29
click at [440, 297] on input "Display Name" at bounding box center [583, 291] width 386 height 32
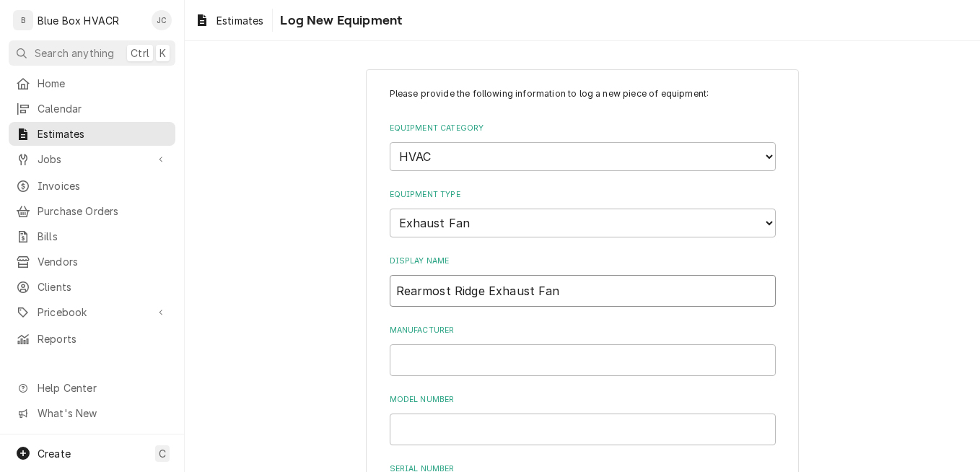
drag, startPoint x: 447, startPoint y: 289, endPoint x: 551, endPoint y: 289, distance: 104.7
click at [551, 289] on input "Rearmost Ridge Exhaust Fan" at bounding box center [583, 291] width 386 height 32
type input "Rearmost Ridge Exhaust Fan"
click at [450, 347] on input "Manufacturer" at bounding box center [583, 360] width 386 height 32
type input "Not shown"
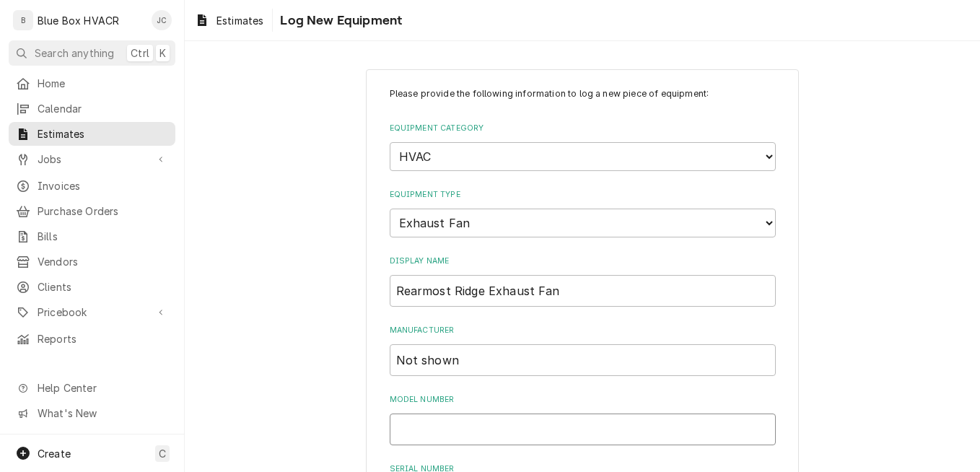
click at [447, 429] on input "Model Number" at bounding box center [583, 430] width 386 height 32
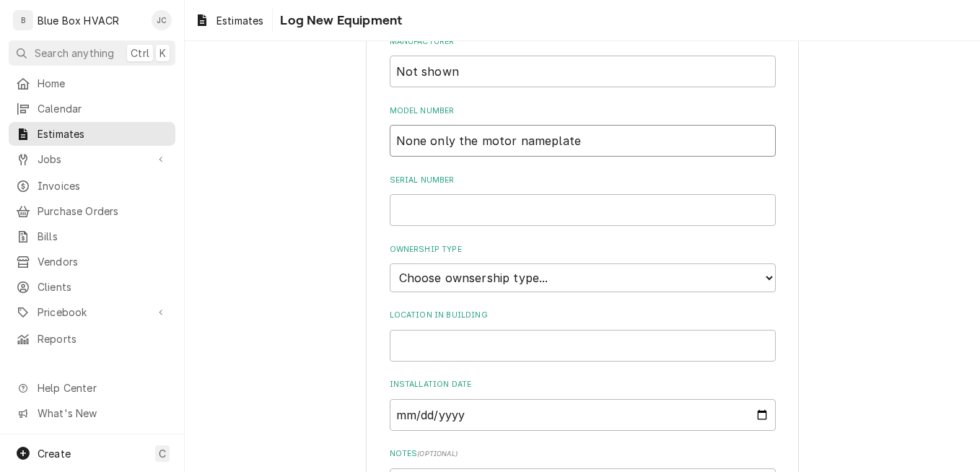
type input "None only the motor nameplate"
click at [446, 203] on input "Serial Number" at bounding box center [583, 210] width 386 height 32
type input "None"
click at [450, 266] on select "Choose ownsership type... Unknown Owned Leased Rented" at bounding box center [583, 277] width 386 height 29
select select "1"
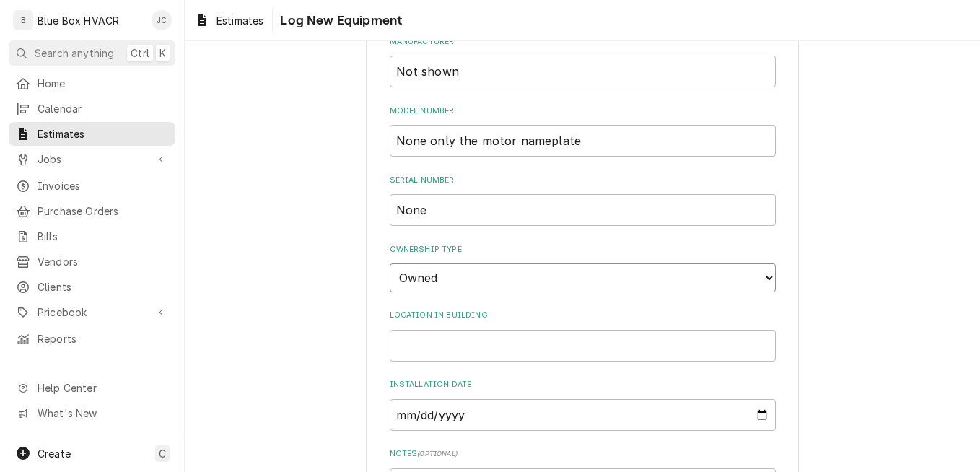
click at [390, 263] on select "Choose ownsership type... Unknown Owned Leased Rented" at bounding box center [583, 277] width 386 height 29
click at [435, 344] on input "Location in Building" at bounding box center [583, 346] width 386 height 32
paste input "Ridge Exhaust Fan"
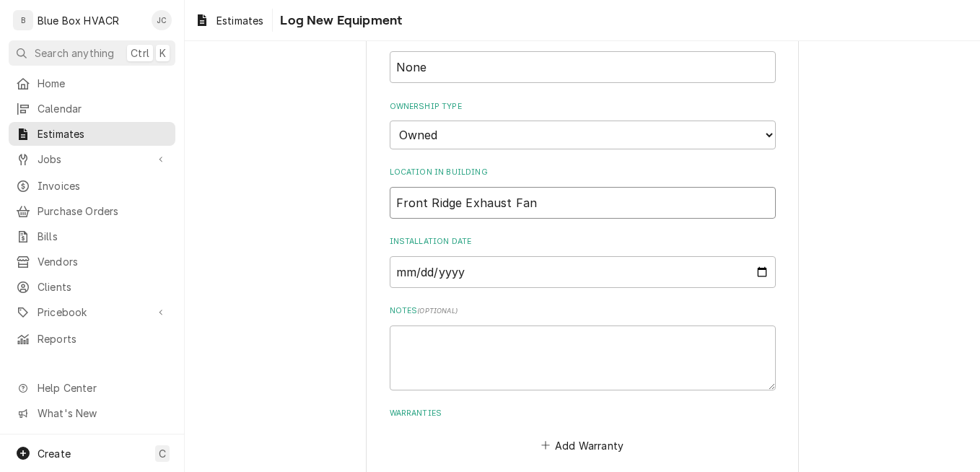
scroll to position [433, 0]
type input "Front Ridge Exhaust Fan"
click at [407, 328] on textarea "Notes ( optional )" at bounding box center [583, 356] width 386 height 65
type textarea "x"
type textarea "B"
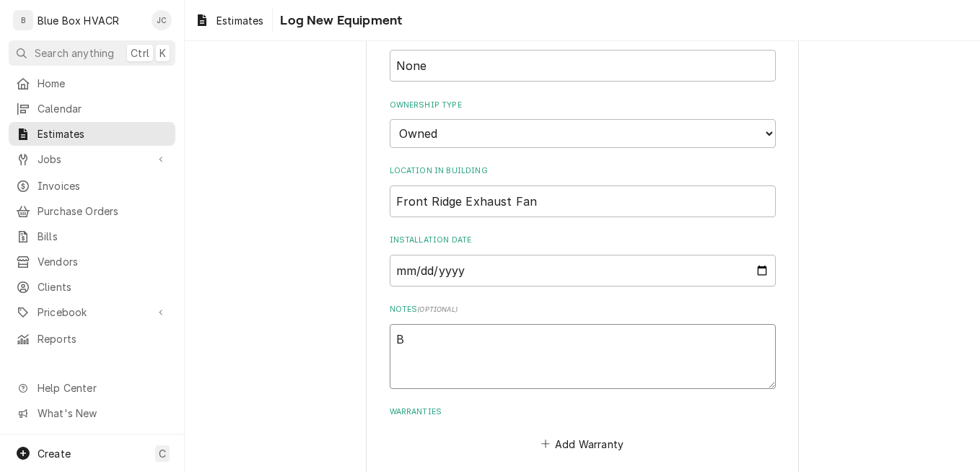
type textarea "x"
type textarea "Be"
type textarea "x"
type textarea "Bel"
type textarea "x"
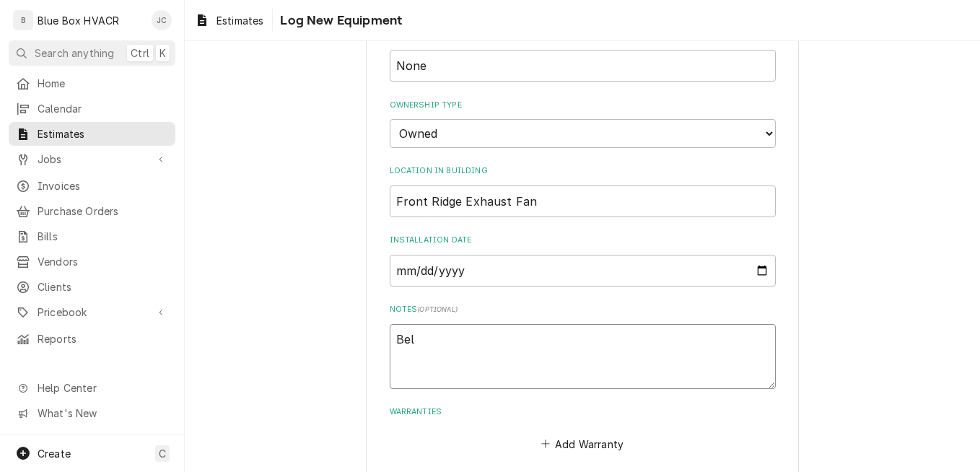
type textarea "Belt"
type textarea "x"
type textarea "Belt"
type textarea "x"
type textarea "Belt 1"
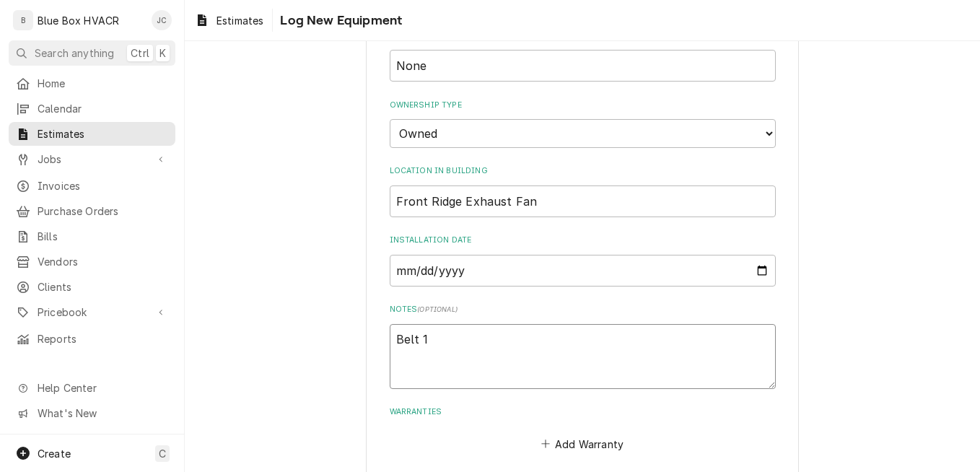
type textarea "x"
type textarea "Belt 1"
type textarea "x"
type textarea "Belt 1 -"
type textarea "x"
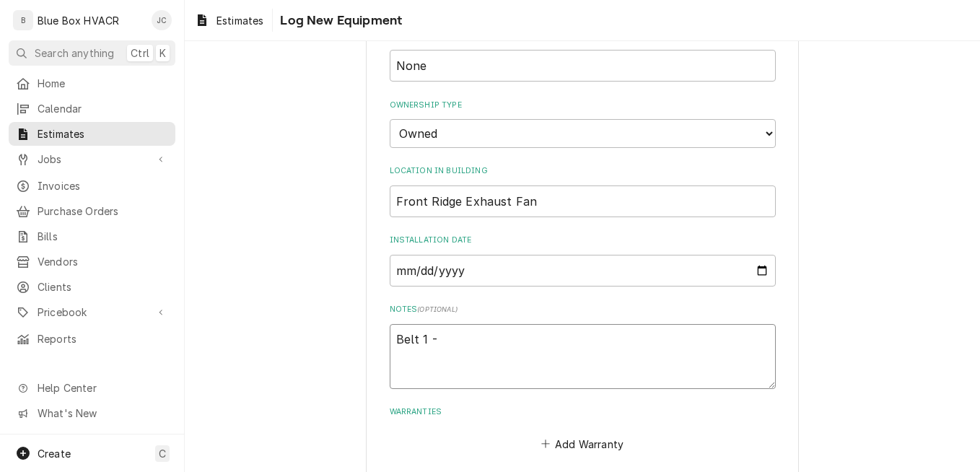
type textarea "Belt 1 -"
type textarea "x"
type textarea "Belt 1 - A"
type textarea "x"
type textarea "Belt 1 - A3"
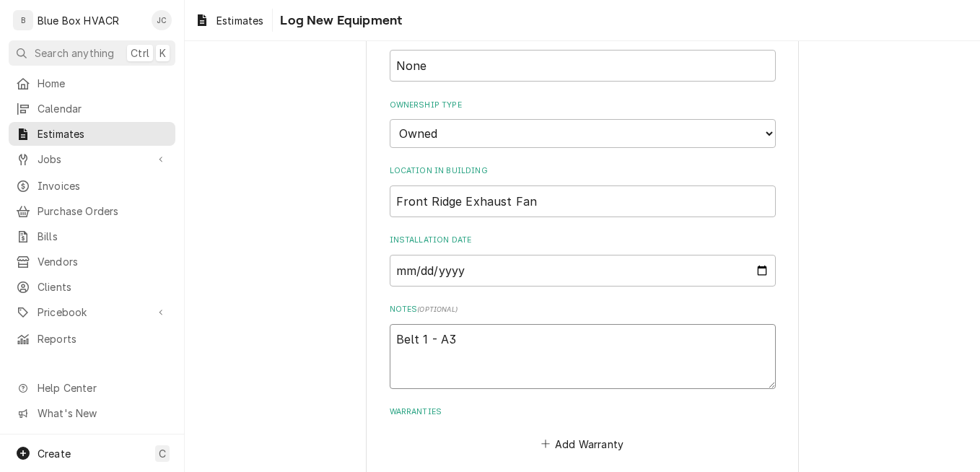
type textarea "x"
type textarea "Belt 1 - A36"
type textarea "x"
drag, startPoint x: 458, startPoint y: 340, endPoint x: 385, endPoint y: 341, distance: 72.9
click at [390, 341] on textarea "Belt 1 - A36" at bounding box center [583, 356] width 386 height 65
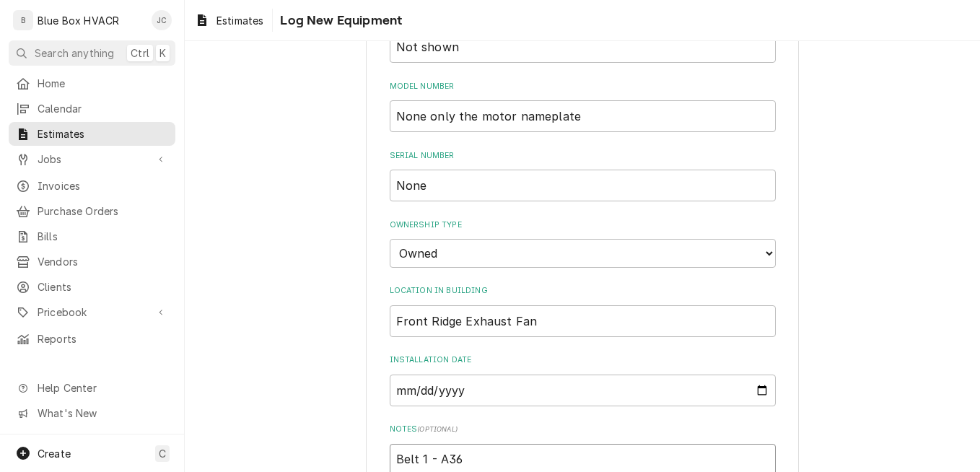
scroll to position [217, 0]
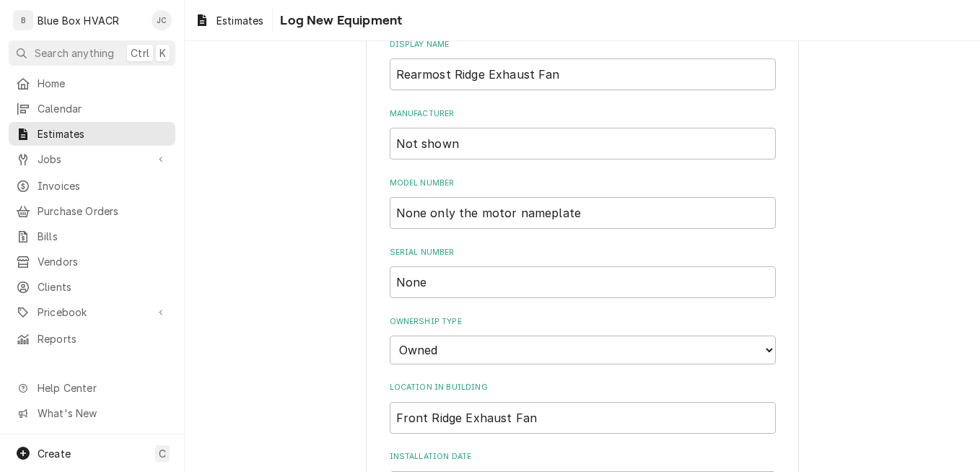
type textarea "Belt 1 - A36"
drag, startPoint x: 402, startPoint y: 286, endPoint x: 341, endPoint y: 286, distance: 61.4
click at [341, 286] on div "Please provide the following information to log a new piece of equipment: Equip…" at bounding box center [582, 299] width 795 height 919
drag, startPoint x: 564, startPoint y: 217, endPoint x: 370, endPoint y: 232, distance: 195.5
click at [370, 232] on div "Please provide the following information to log a new piece of equipment: Equip…" at bounding box center [582, 300] width 433 height 894
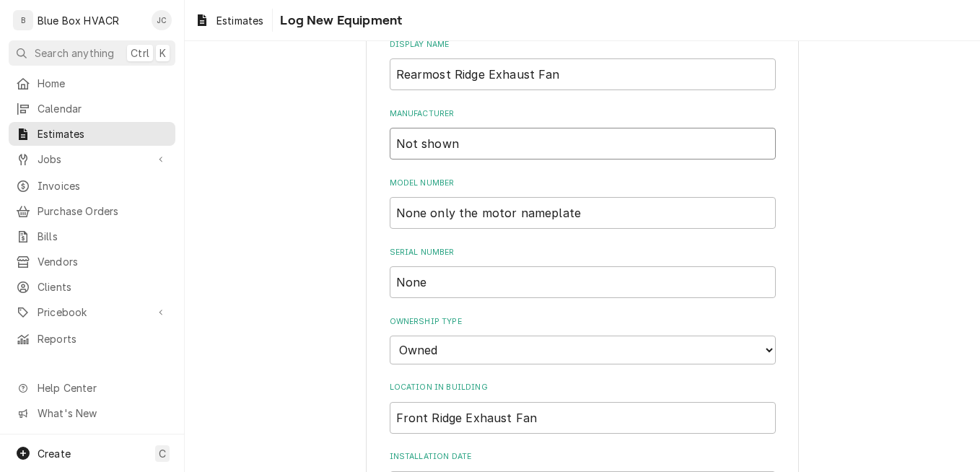
drag, startPoint x: 485, startPoint y: 154, endPoint x: 340, endPoint y: 160, distance: 145.2
click at [341, 160] on div "Please provide the following information to log a new piece of equipment: Equip…" at bounding box center [582, 299] width 795 height 919
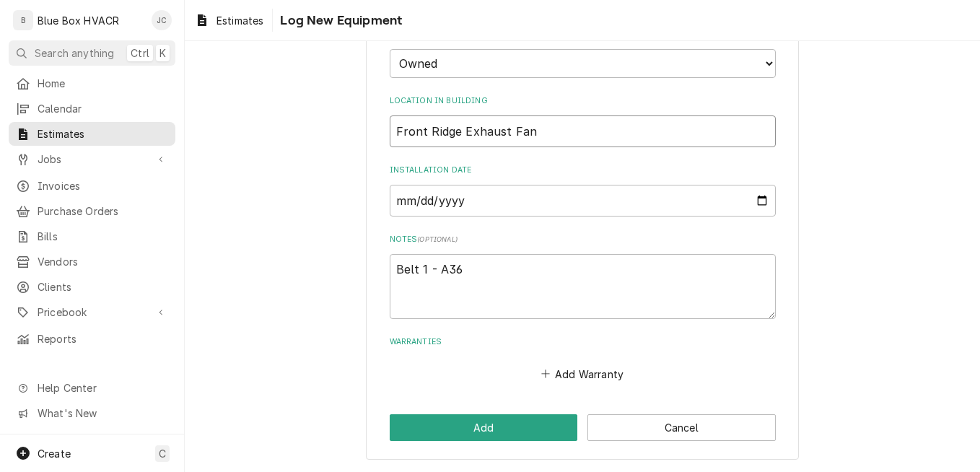
drag, startPoint x: 532, startPoint y: 131, endPoint x: 298, endPoint y: 130, distance: 233.9
click at [298, 130] on div "Please provide the following information to log a new piece of equipment: Equip…" at bounding box center [582, 12] width 795 height 919
type textarea "x"
type input "R"
type textarea "x"
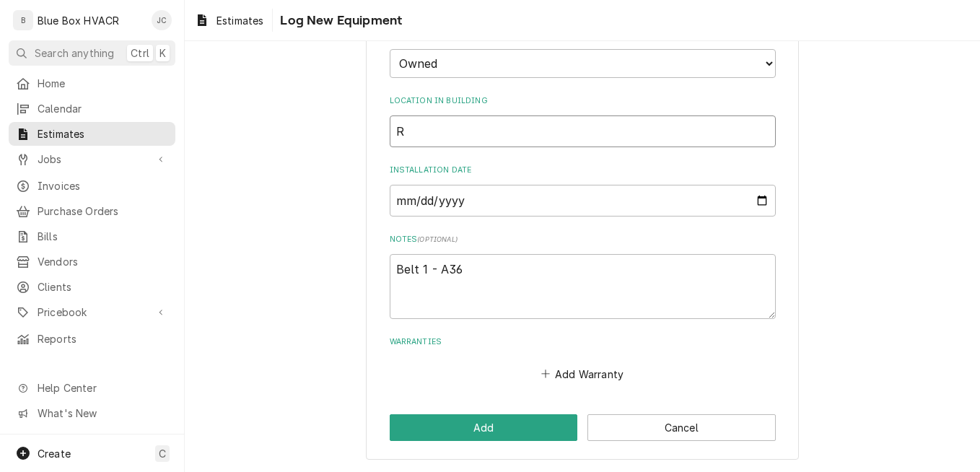
type input "Ro"
type textarea "x"
type input "Roo"
type textarea "x"
type input "Rood"
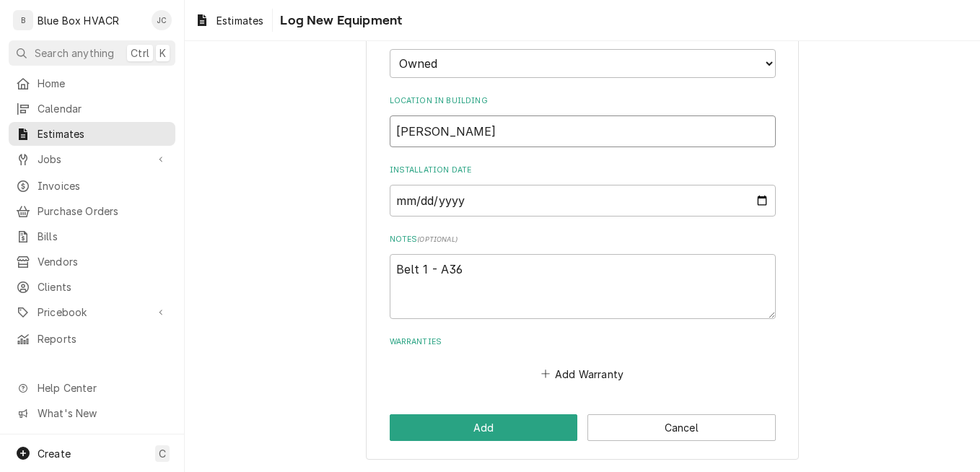
type textarea "x"
type input "Roo"
type textarea "x"
type input "Roof"
type textarea "x"
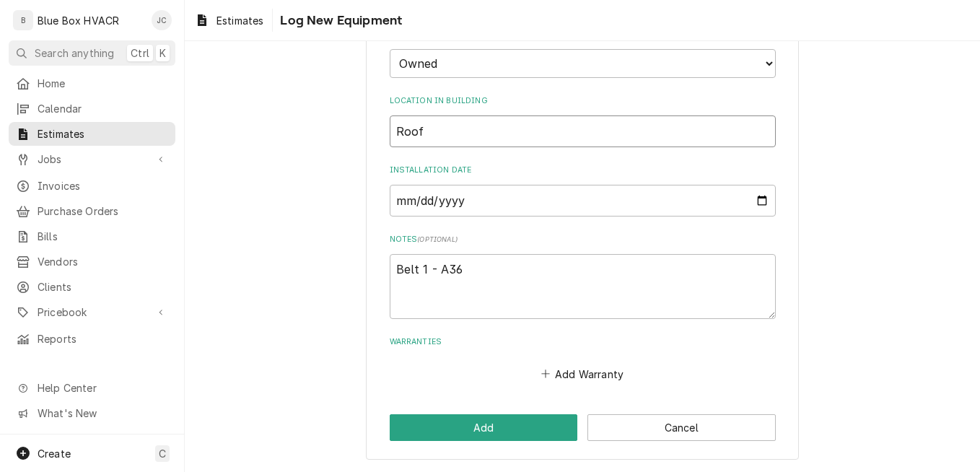
type input "Roof"
type textarea "x"
click at [448, 423] on button "Add" at bounding box center [484, 427] width 188 height 27
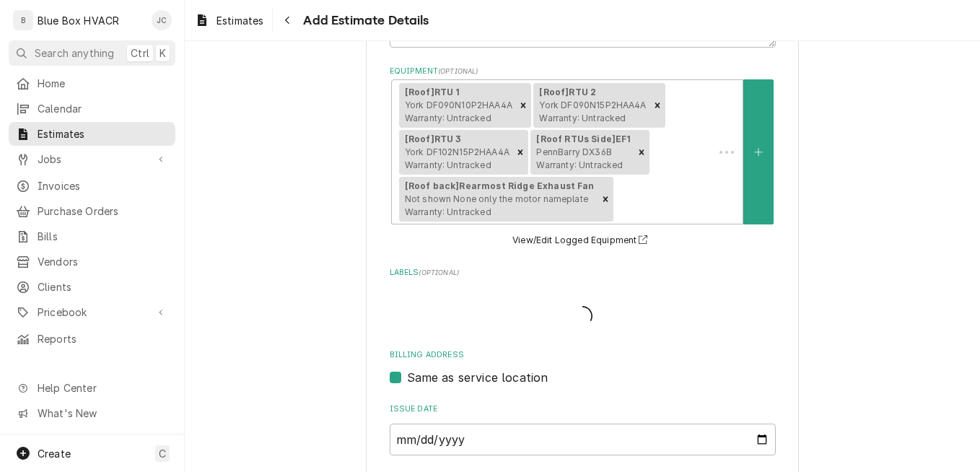
scroll to position [433, 0]
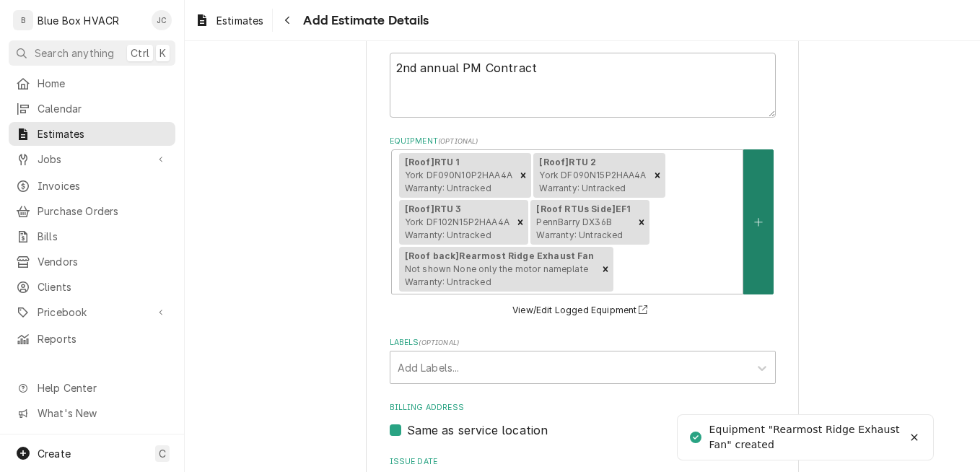
click at [747, 227] on button "Equipment" at bounding box center [758, 221] width 30 height 145
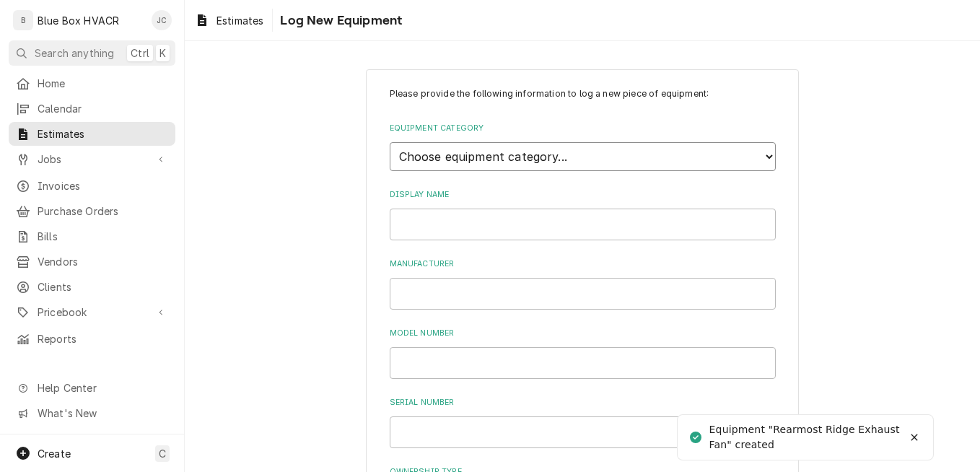
click at [464, 152] on select "Choose equipment category... Cooking Equipment Fryers Ice Machines Ovens and Ra…" at bounding box center [583, 156] width 386 height 29
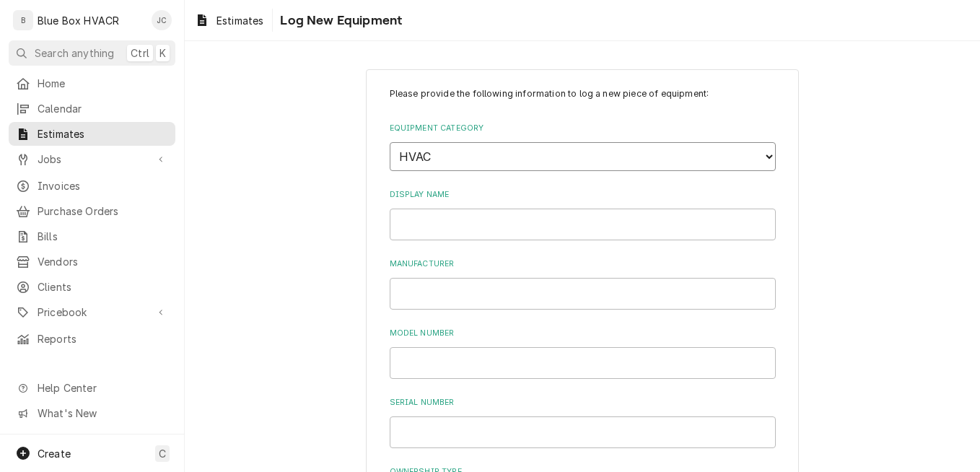
click at [390, 142] on select "Choose equipment category... Cooking Equipment Fryers Ice Machines Ovens and Ra…" at bounding box center [583, 156] width 386 height 29
click at [484, 233] on select "Choose equipment type... Condenser Furnace Chiller Air Handler VRF Mini Split M…" at bounding box center [583, 223] width 386 height 29
click at [390, 209] on select "Choose equipment type... Condenser Furnace Chiller Air Handler VRF Mini Split M…" at bounding box center [583, 223] width 386 height 29
click at [434, 305] on input "Display Name" at bounding box center [583, 291] width 386 height 32
paste input "Not shown"
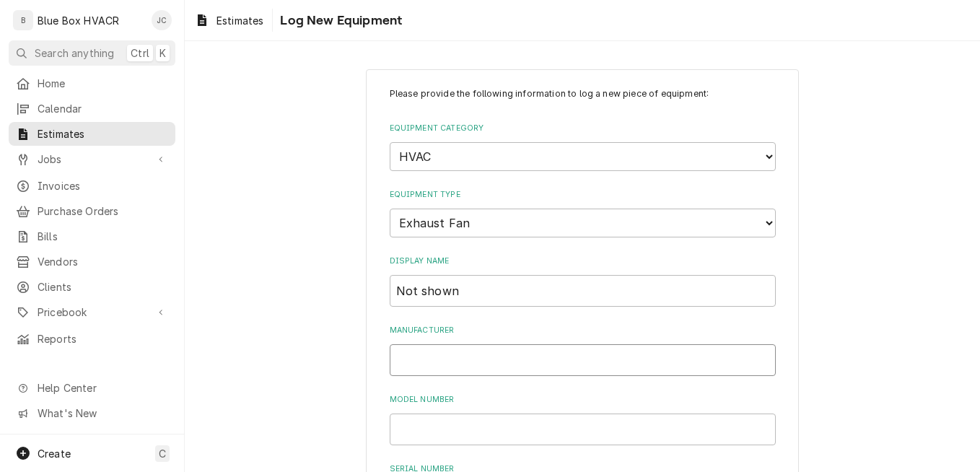
click at [463, 357] on input "Manufacturer" at bounding box center [583, 360] width 386 height 32
drag, startPoint x: 480, startPoint y: 292, endPoint x: 331, endPoint y: 287, distance: 148.8
paste input "Ridge Exhaust Fan"
click at [480, 357] on input "Manufacturer" at bounding box center [583, 360] width 386 height 32
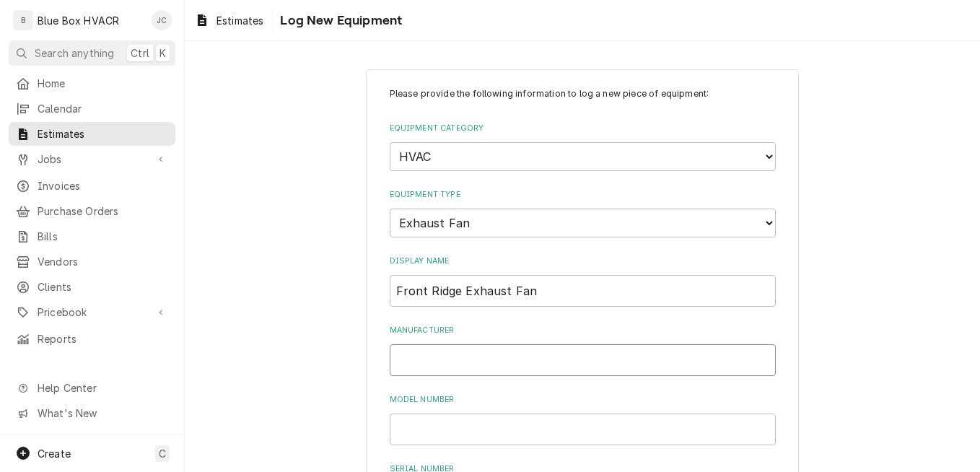
paste input "Not shown"
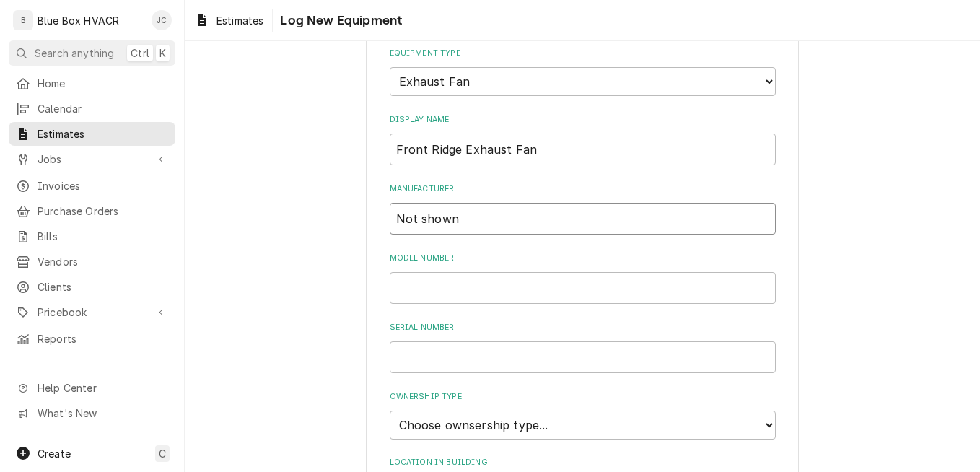
scroll to position [144, 0]
click at [456, 279] on input "Model Number" at bounding box center [583, 285] width 386 height 32
paste input "None only the motor nameplate"
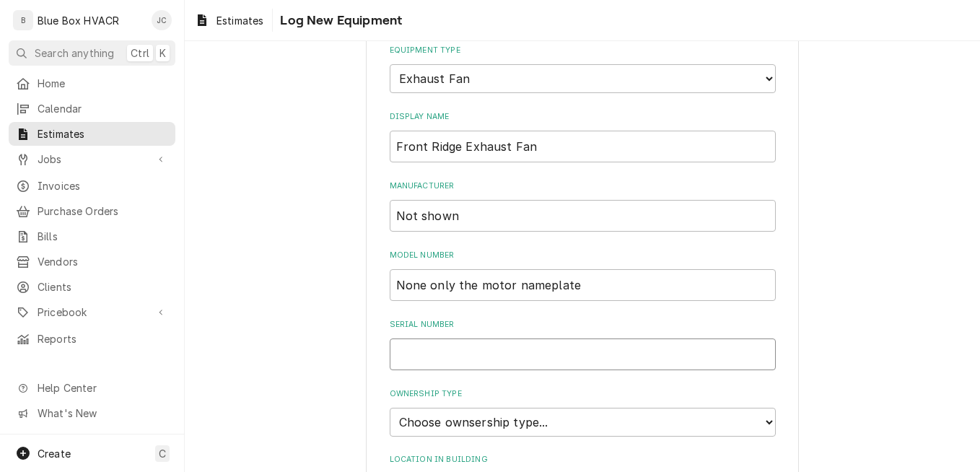
click at [433, 362] on input "Serial Number" at bounding box center [583, 355] width 386 height 32
paste input "None"
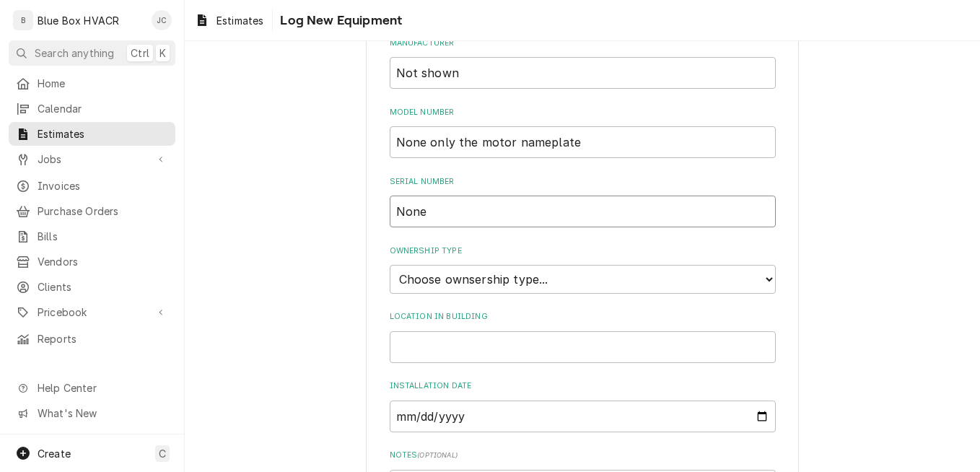
scroll to position [289, 0]
click at [515, 278] on select "Choose ownsership type... Unknown Owned Leased Rented" at bounding box center [583, 277] width 386 height 29
click at [390, 263] on select "Choose ownsership type... Unknown Owned Leased Rented" at bounding box center [583, 277] width 386 height 29
click at [485, 343] on input "Location in Building" at bounding box center [583, 346] width 386 height 32
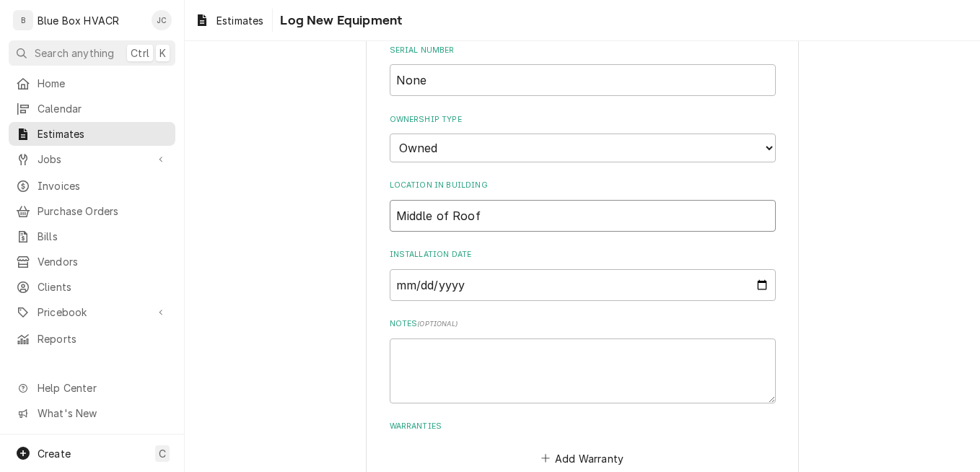
scroll to position [503, 0]
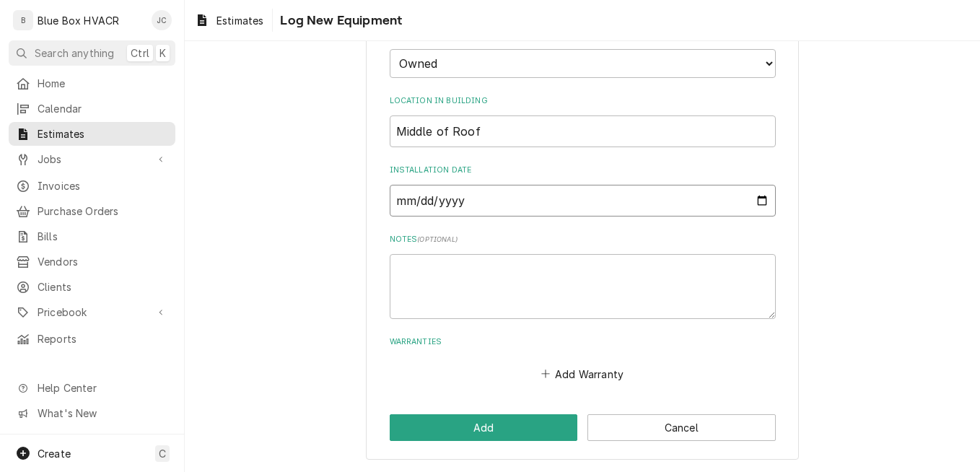
click at [758, 197] on input "Installation Date" at bounding box center [583, 201] width 386 height 32
click at [648, 248] on div "Notes ( optional )" at bounding box center [583, 276] width 386 height 84
click at [418, 267] on textarea "Notes ( optional )" at bounding box center [583, 286] width 386 height 65
paste textarea "Belt 1 - A36"
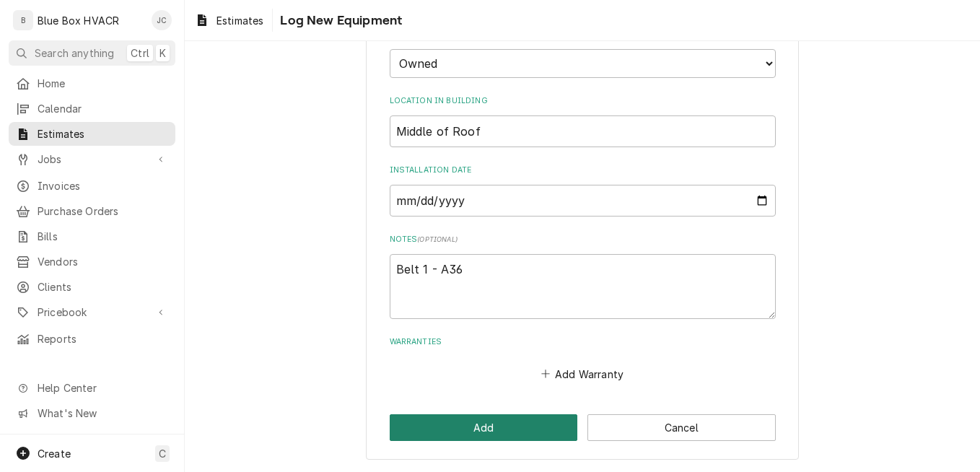
click at [485, 427] on button "Add" at bounding box center [484, 427] width 188 height 27
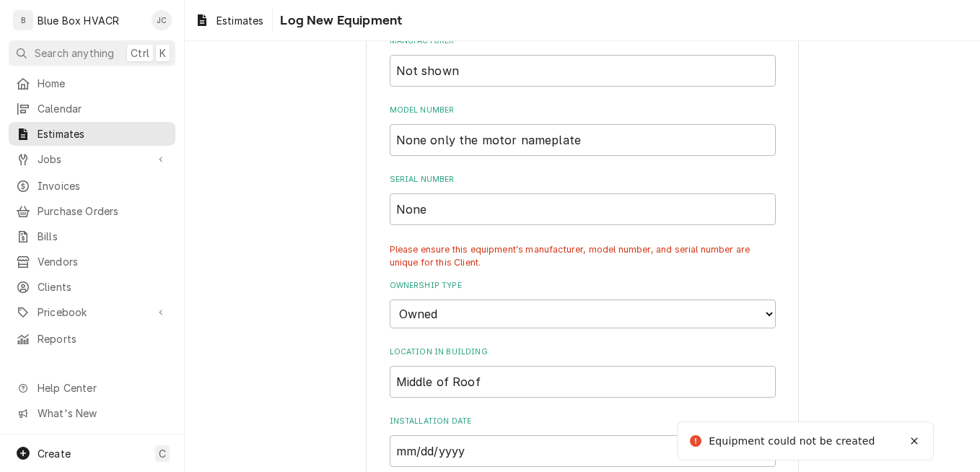
scroll to position [278, 0]
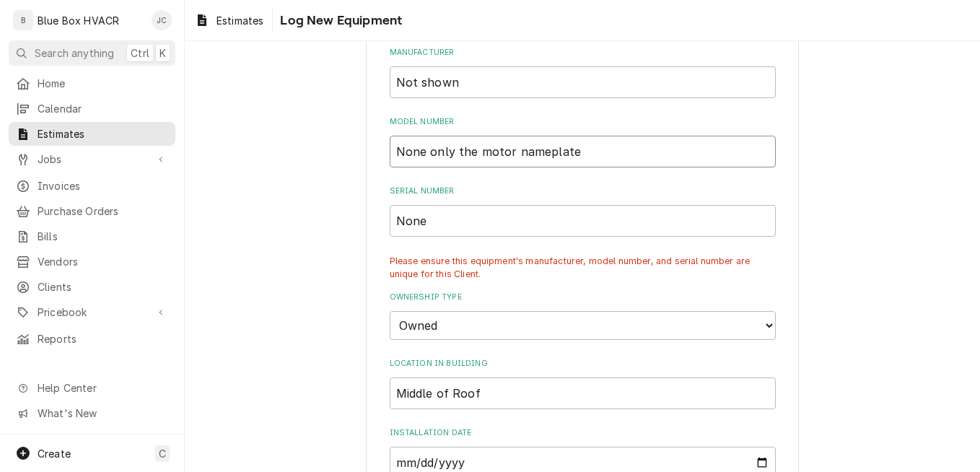
drag, startPoint x: 427, startPoint y: 155, endPoint x: 326, endPoint y: 144, distance: 102.3
click at [326, 144] on div "Please provide the following information to log a new piece of equipment: Equip…" at bounding box center [582, 256] width 795 height 956
click at [414, 217] on input "None" at bounding box center [583, 221] width 386 height 32
click at [459, 222] on input "None" at bounding box center [583, 221] width 386 height 32
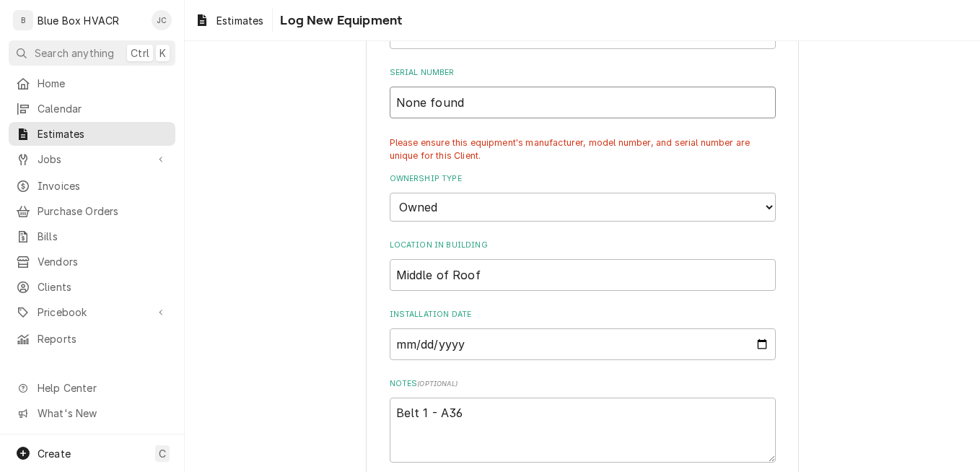
scroll to position [541, 0]
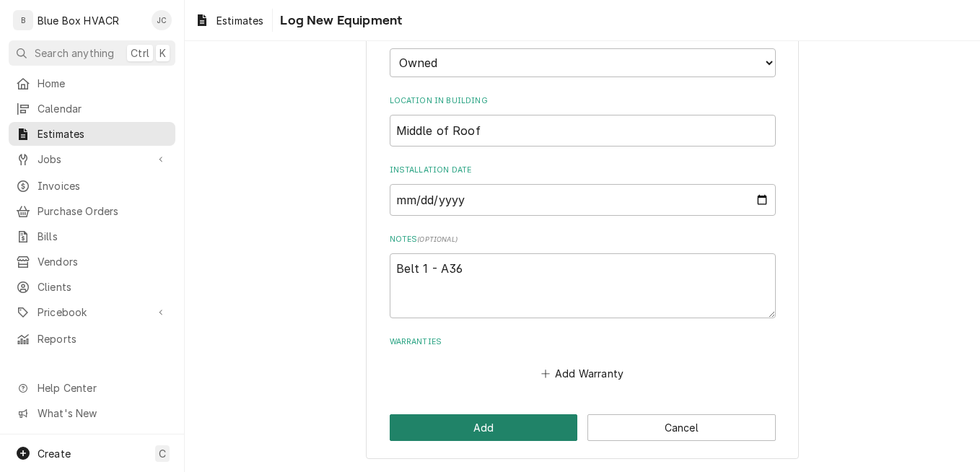
click at [502, 417] on button "Add" at bounding box center [484, 427] width 188 height 27
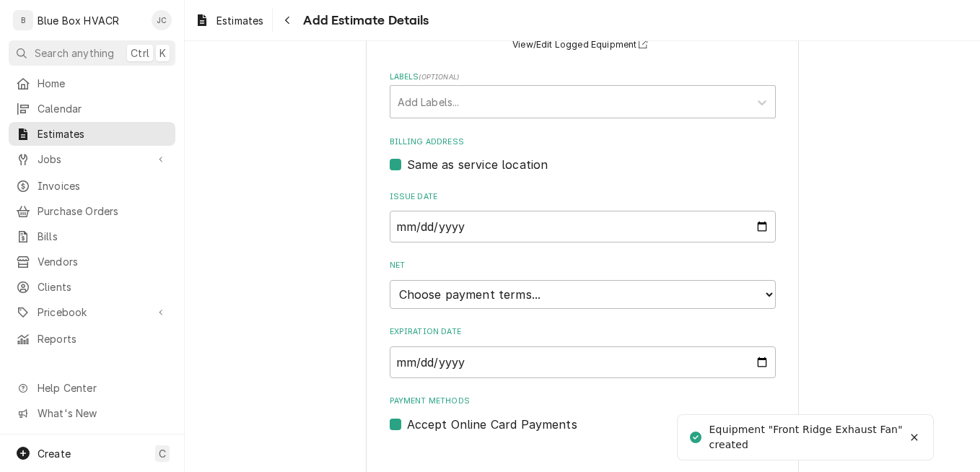
scroll to position [768, 0]
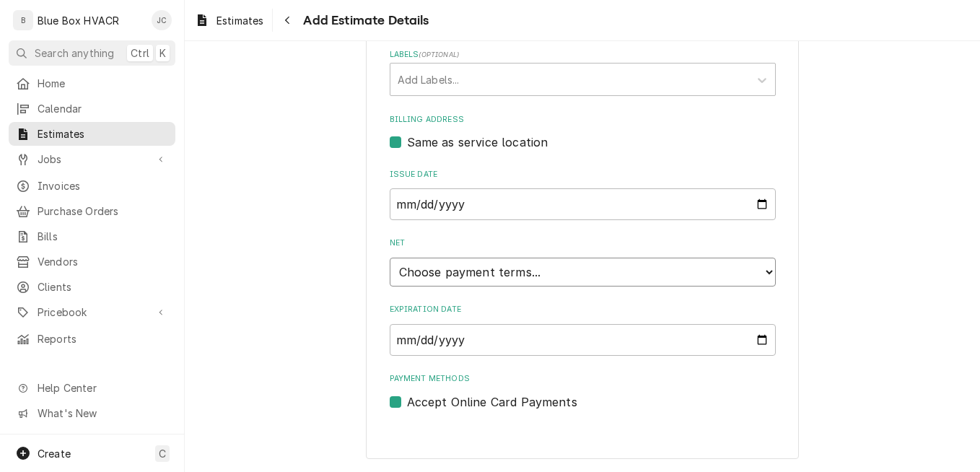
click at [448, 267] on select "Choose payment terms... Same Day Net 7 Net 14 Net 21 Net 30 Net 45 Net 60 Net 90" at bounding box center [583, 272] width 386 height 29
click at [434, 279] on select "Choose payment terms... Same Day Net 7 Net 14 Net 21 Net 30 Net 45 Net 60 Net 90" at bounding box center [583, 272] width 386 height 29
click at [449, 269] on select "Choose payment terms... Same Day Net 7 Net 14 Net 21 Net 30 Net 45 Net 60 Net 90" at bounding box center [583, 272] width 386 height 29
click at [487, 277] on select "Choose payment terms... Same Day Net 7 Net 7 Net 14 Net 21 Net 30 Net 45 Net 60…" at bounding box center [583, 272] width 386 height 29
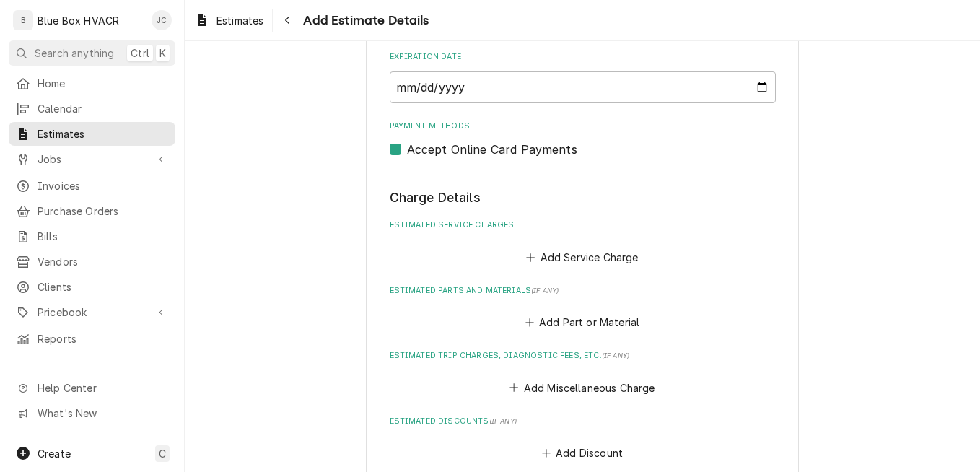
scroll to position [1057, 0]
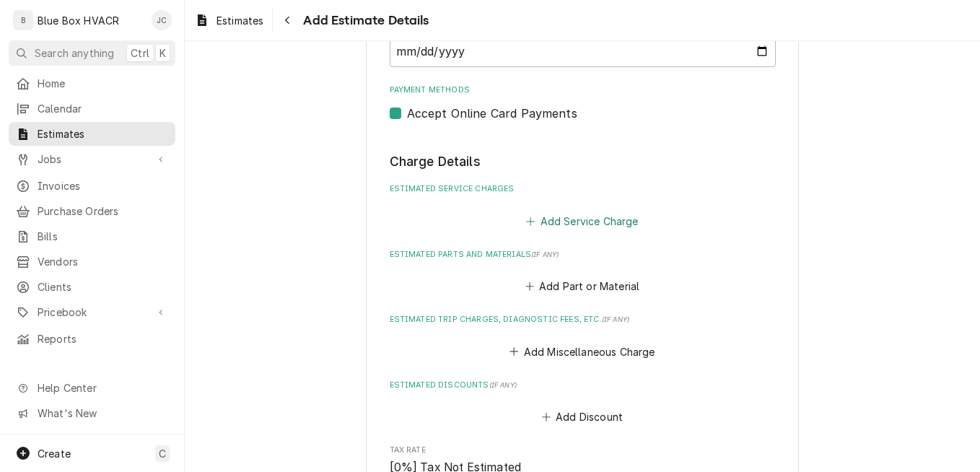
click at [576, 219] on button "Add Service Charge" at bounding box center [582, 221] width 117 height 20
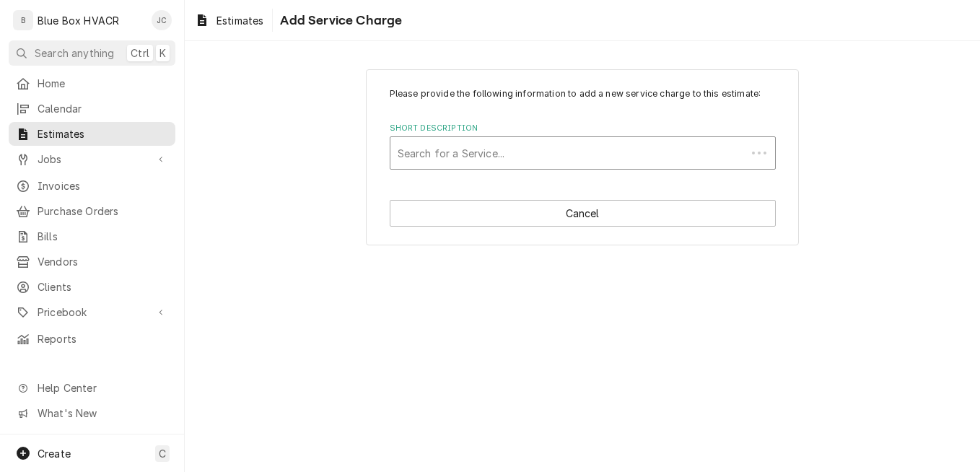
click at [509, 163] on div "Short Description" at bounding box center [568, 153] width 341 height 26
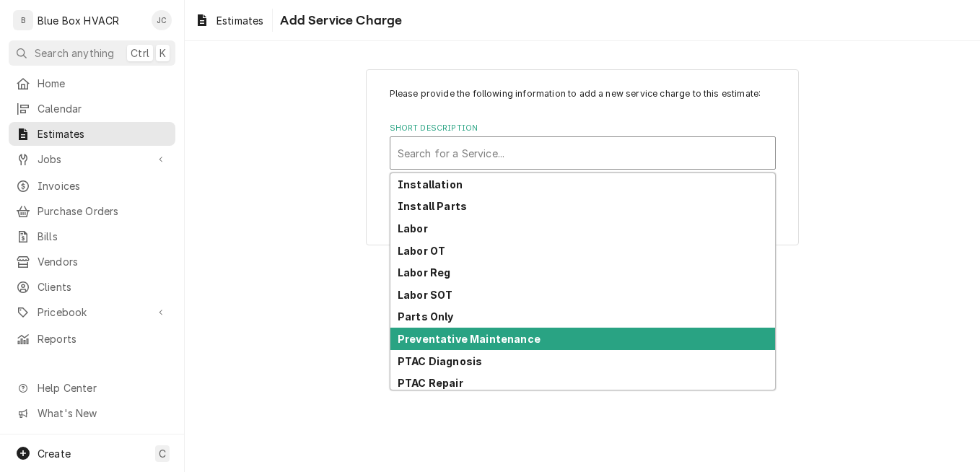
click at [496, 340] on strong "Preventative Maintenance" at bounding box center [469, 339] width 143 height 12
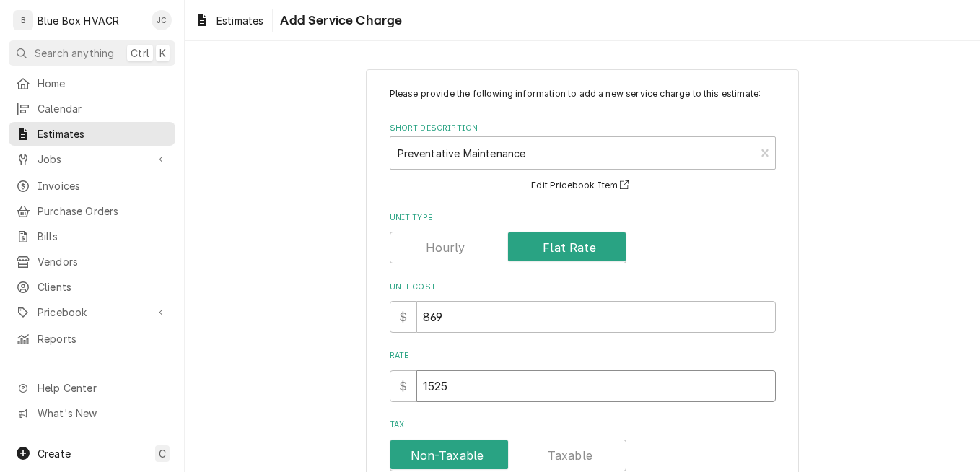
drag, startPoint x: 466, startPoint y: 380, endPoint x: 378, endPoint y: 382, distance: 88.1
click at [378, 382] on div "Please provide the following information to add a new service charge to this es…" at bounding box center [582, 359] width 433 height 580
click at [663, 419] on label "Tax" at bounding box center [583, 425] width 386 height 12
drag, startPoint x: 483, startPoint y: 316, endPoint x: 390, endPoint y: 318, distance: 93.1
click at [391, 320] on div "$ 869" at bounding box center [583, 317] width 386 height 32
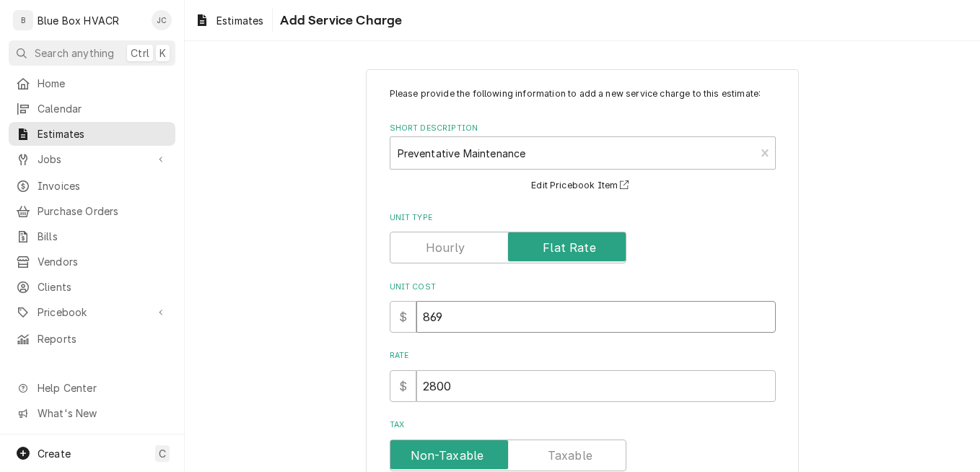
click at [437, 310] on input "869" at bounding box center [595, 317] width 359 height 32
drag, startPoint x: 448, startPoint y: 313, endPoint x: 397, endPoint y: 315, distance: 51.3
click at [397, 315] on div "$ 869" at bounding box center [583, 317] width 386 height 32
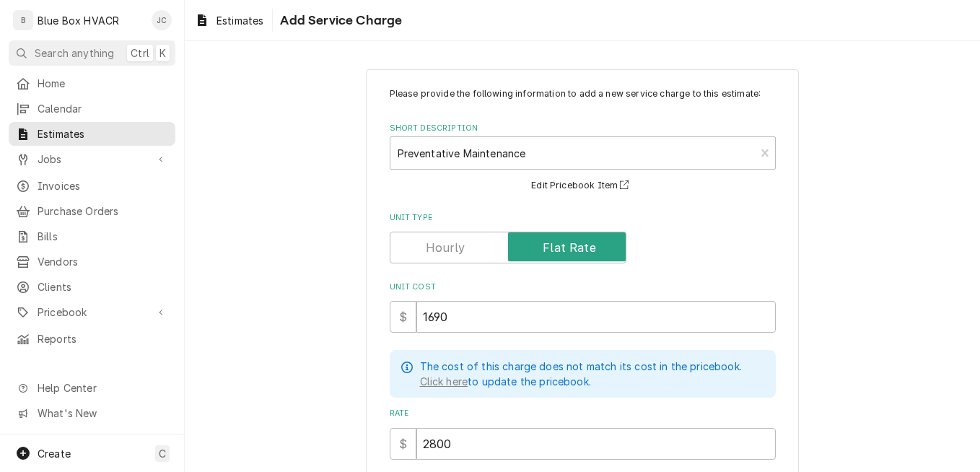
click at [864, 377] on div "Please provide the following information to add a new service charge to this es…" at bounding box center [582, 387] width 795 height 663
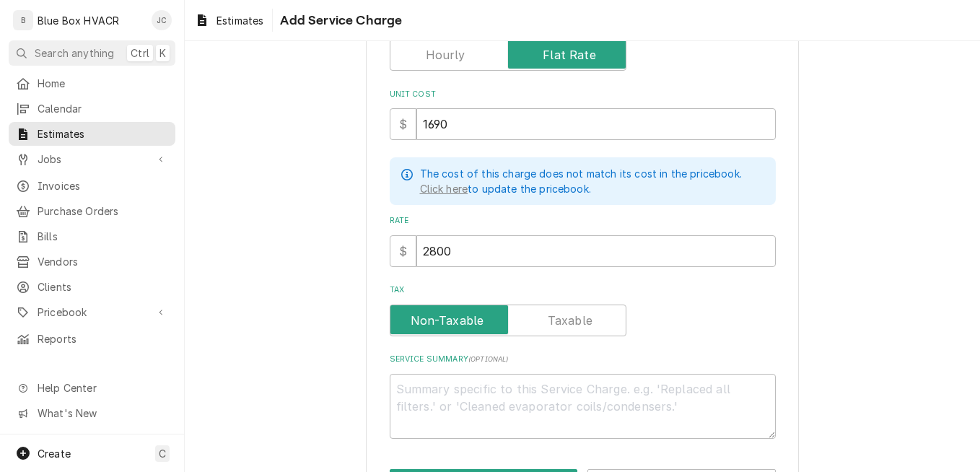
scroll to position [246, 0]
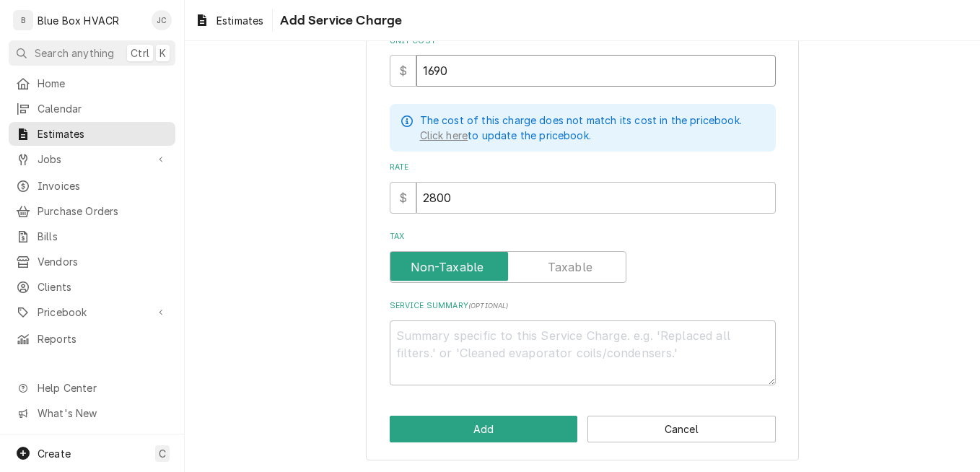
drag, startPoint x: 531, startPoint y: 79, endPoint x: 414, endPoint y: 71, distance: 117.9
click at [416, 71] on input "1690" at bounding box center [595, 71] width 359 height 32
click at [868, 208] on div "Please provide the following information to add a new service charge to this es…" at bounding box center [582, 141] width 795 height 663
click at [449, 342] on textarea "Service Summary ( optional )" at bounding box center [583, 352] width 386 height 65
paste textarea "Spring PM The Spring PM will consist of : • Filter change on all systems with a…"
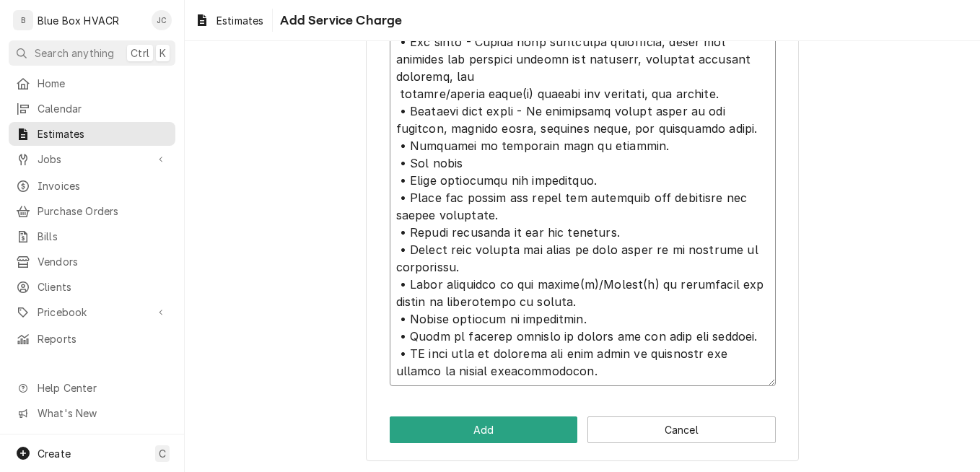
scroll to position [1701, 0]
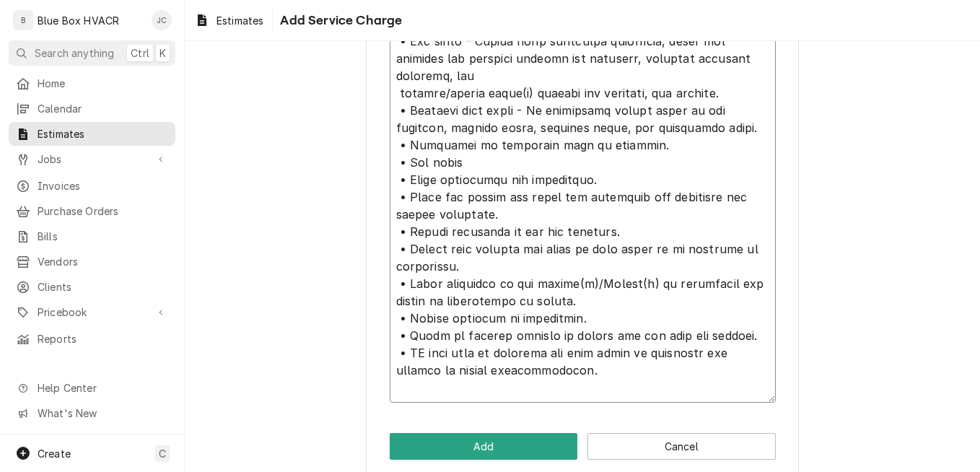
paste textarea "Intermidiate PM(s) Intermediate PM(s) will consist of: • Filter change on all s…"
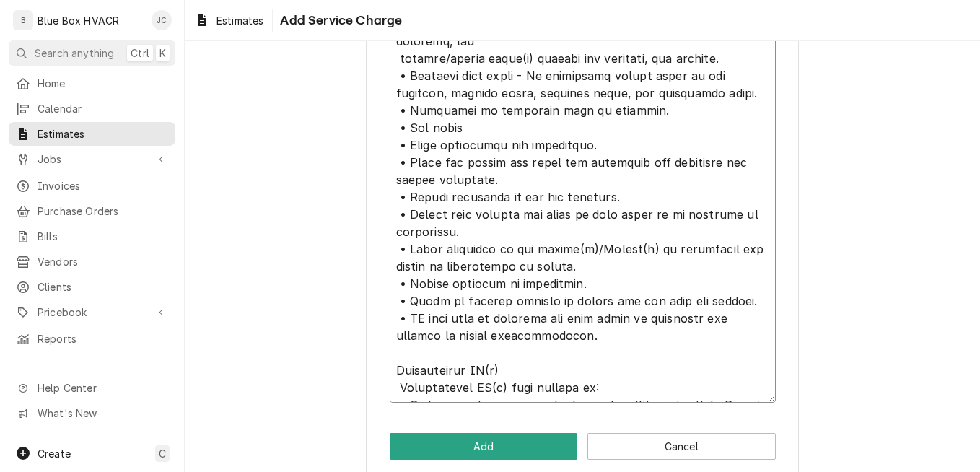
scroll to position [2108, 0]
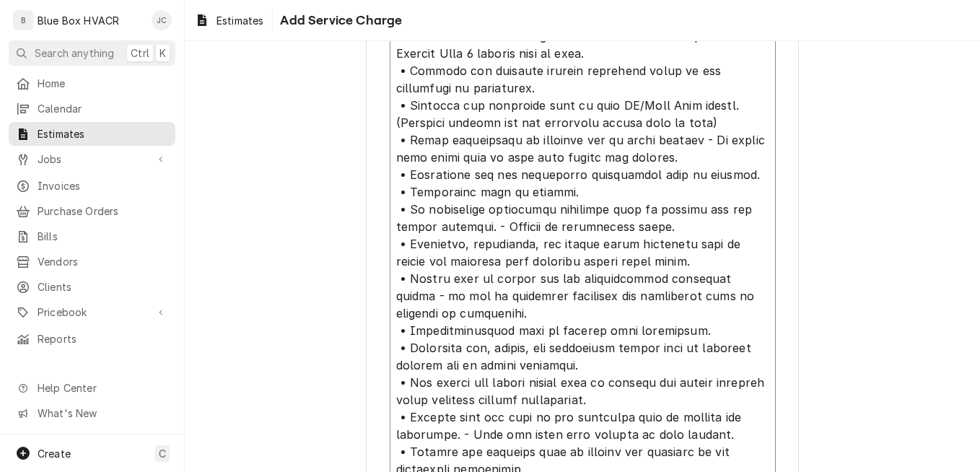
scroll to position [577, 0]
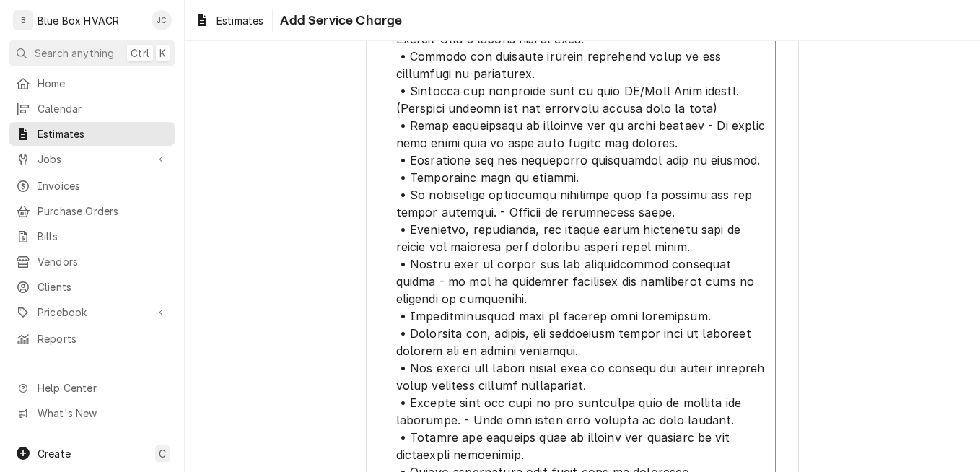
drag, startPoint x: 389, startPoint y: 214, endPoint x: 693, endPoint y: 231, distance: 304.4
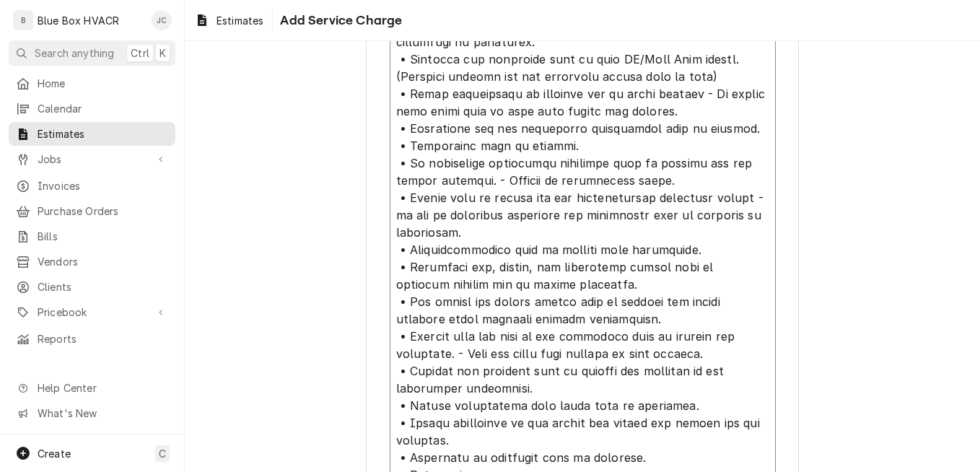
scroll to position [35, 0]
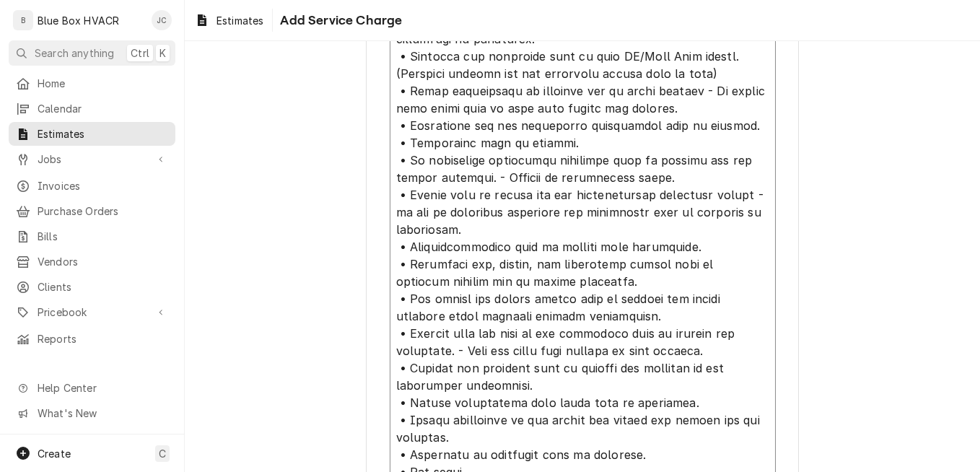
drag, startPoint x: 690, startPoint y: 244, endPoint x: 380, endPoint y: 248, distance: 310.4
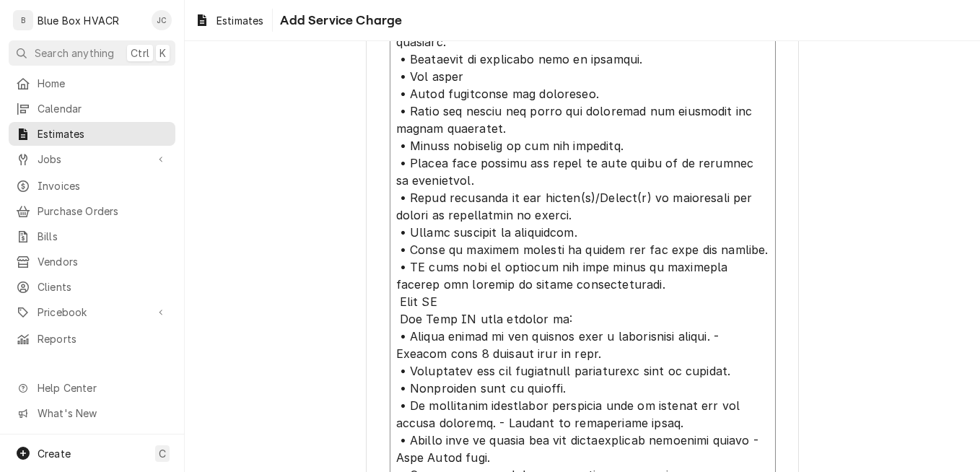
scroll to position [0, 0]
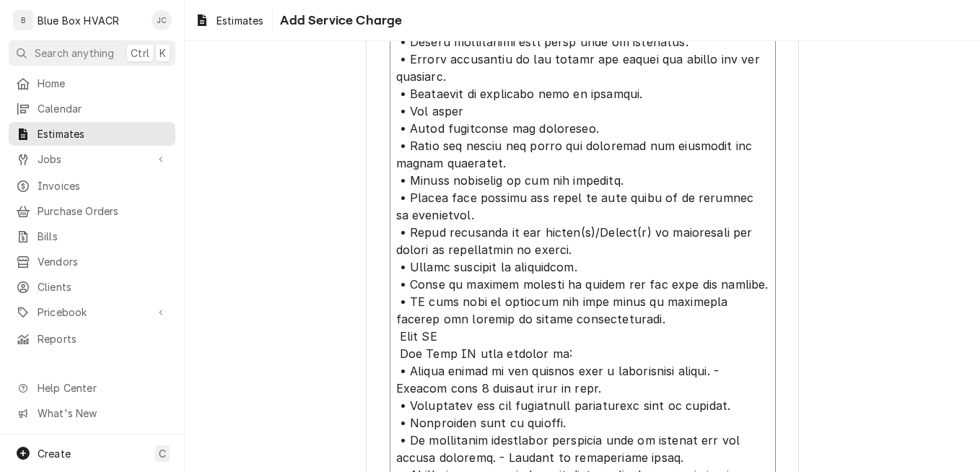
drag, startPoint x: 404, startPoint y: 110, endPoint x: 472, endPoint y: 110, distance: 67.9
drag, startPoint x: 589, startPoint y: 127, endPoint x: 384, endPoint y: 130, distance: 205.0
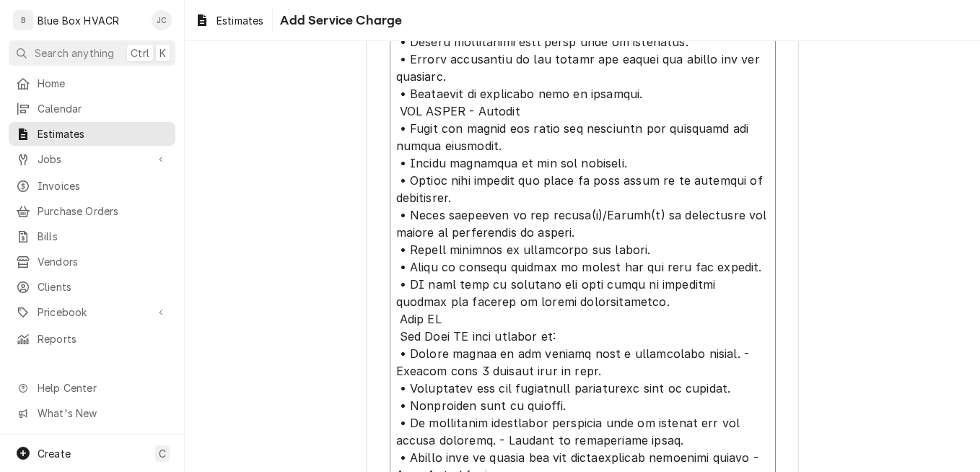
scroll to position [35, 0]
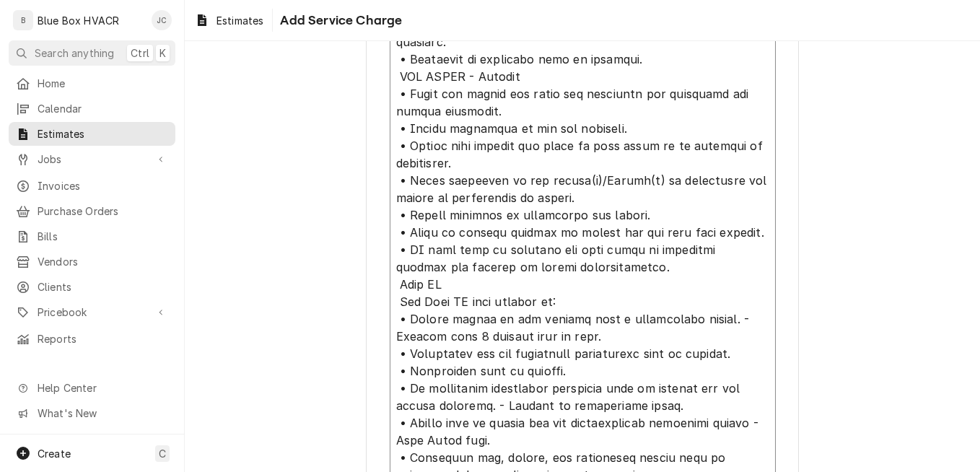
drag, startPoint x: 435, startPoint y: 283, endPoint x: 380, endPoint y: 281, distance: 54.2
click at [380, 281] on div "Please provide the following information to add a new service charge to this es…" at bounding box center [582, 359] width 433 height 2526
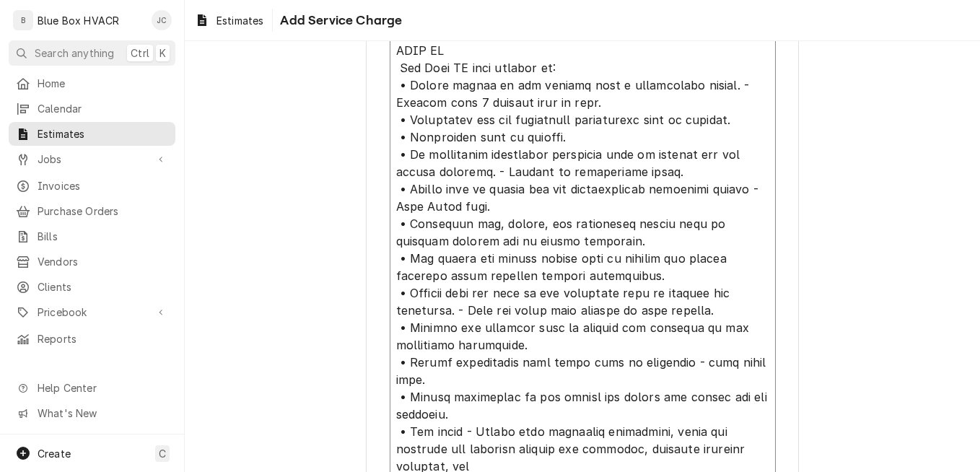
scroll to position [0, 0]
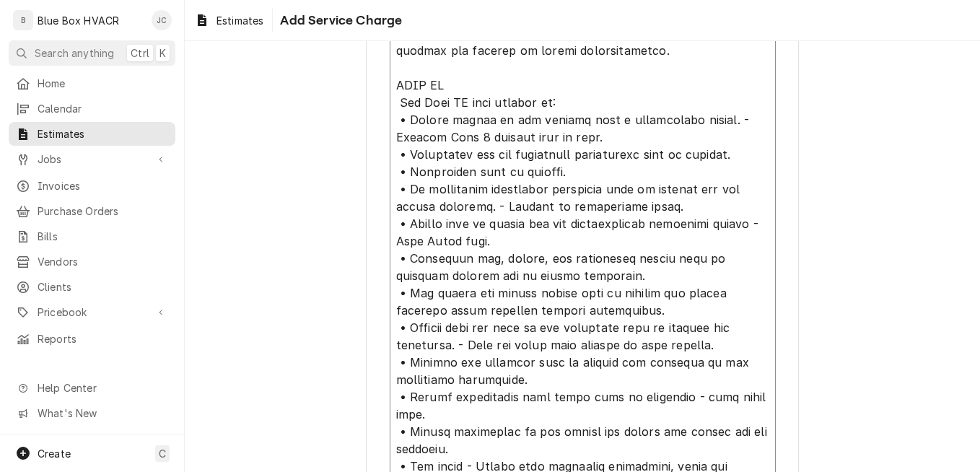
drag, startPoint x: 509, startPoint y: 240, endPoint x: 388, endPoint y: 221, distance: 122.7
click at [390, 221] on textarea "Service Summary ( optional )" at bounding box center [583, 327] width 386 height 1970
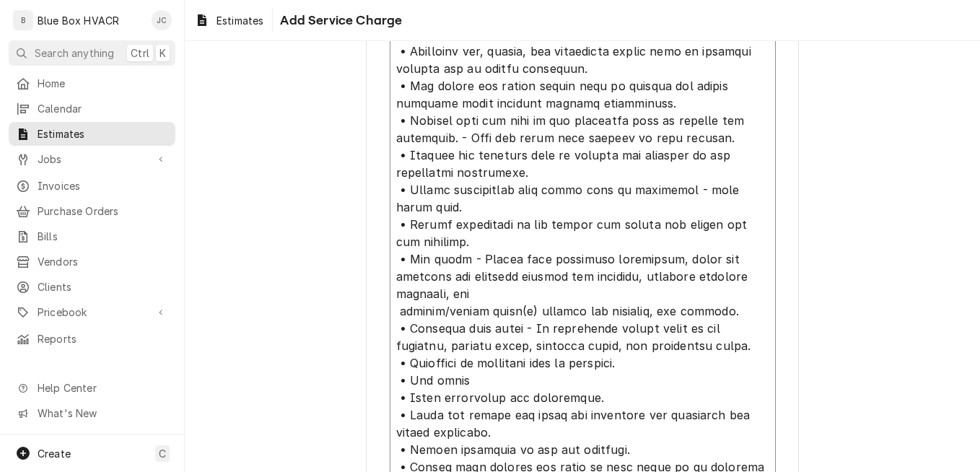
scroll to position [1369, 0]
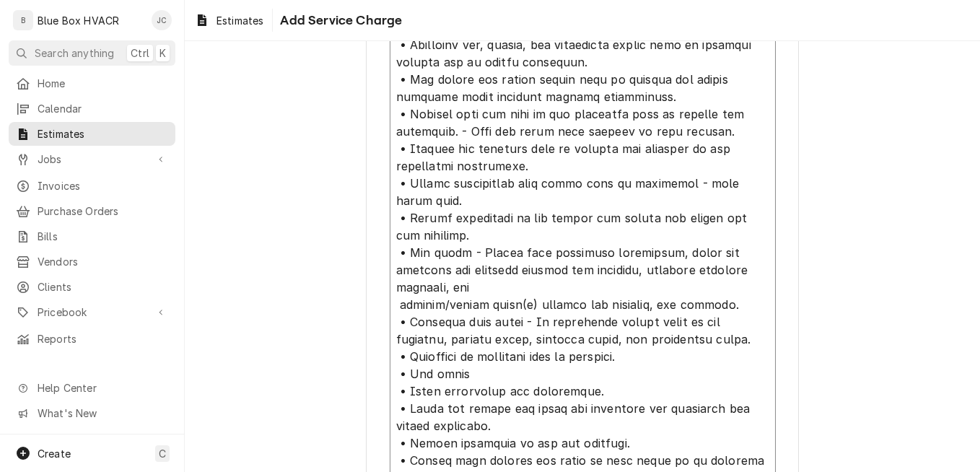
drag, startPoint x: 431, startPoint y: 204, endPoint x: 392, endPoint y: 182, distance: 44.9
click at [392, 182] on textarea "Service Summary ( optional )" at bounding box center [583, 166] width 386 height 1936
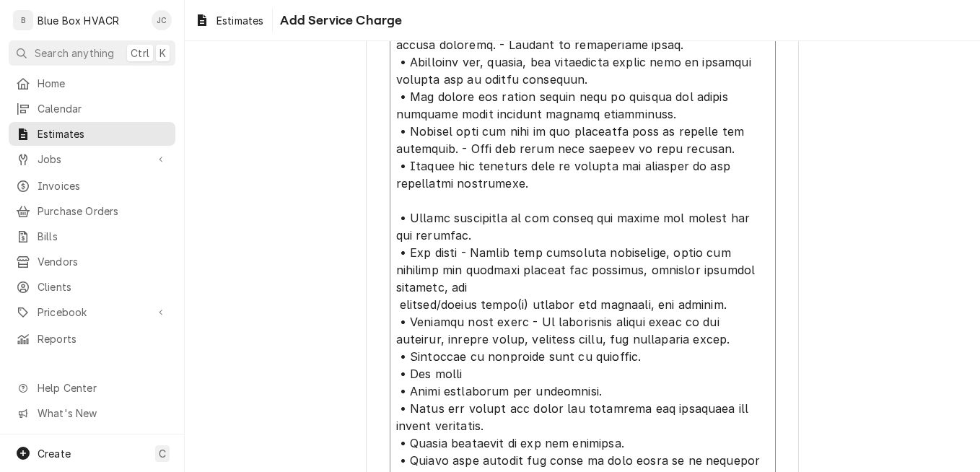
scroll to position [1386, 0]
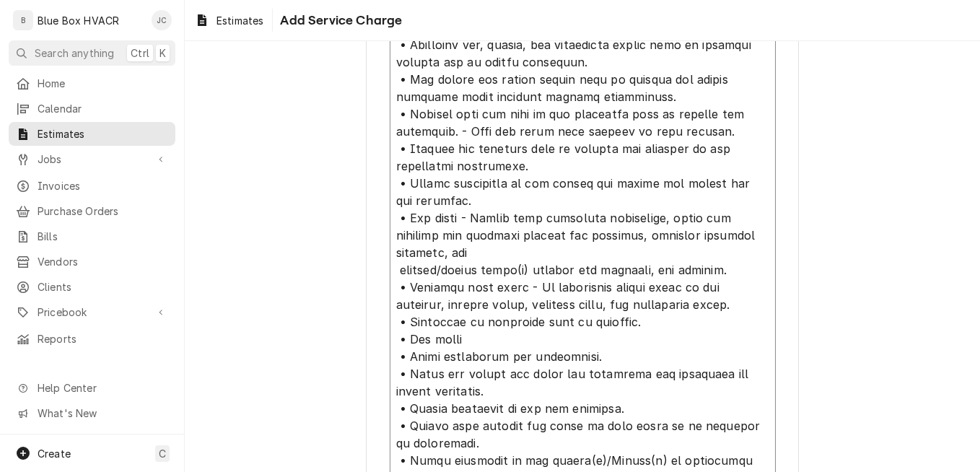
drag, startPoint x: 394, startPoint y: 292, endPoint x: 447, endPoint y: 323, distance: 61.5
click at [447, 323] on textarea "Service Summary ( optional )" at bounding box center [583, 131] width 386 height 1901
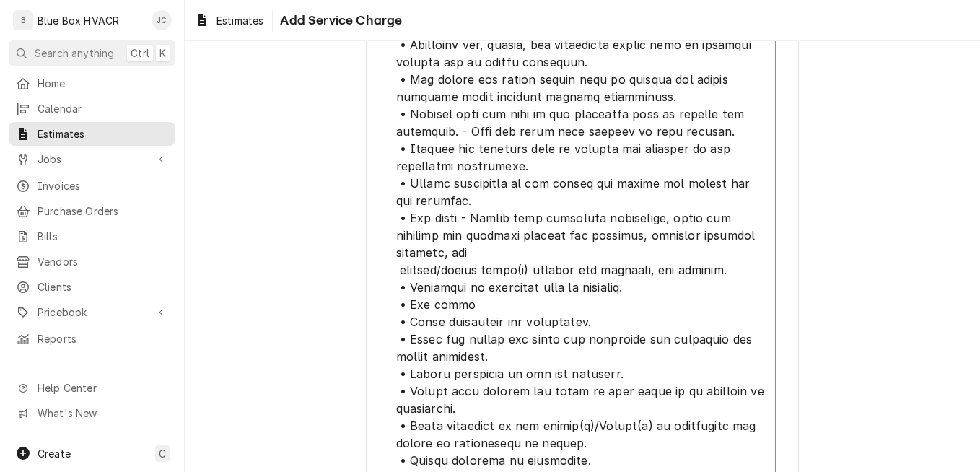
scroll to position [1475, 0]
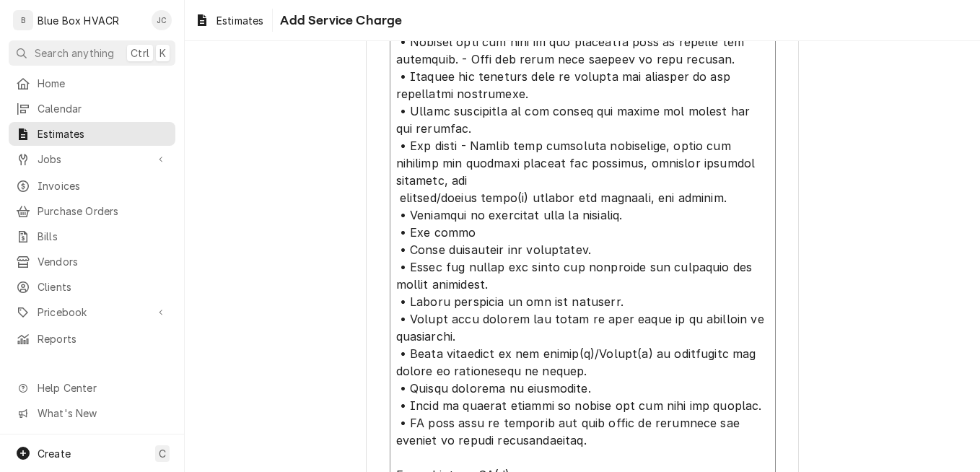
drag, startPoint x: 456, startPoint y: 214, endPoint x: 378, endPoint y: 214, distance: 78.0
drag, startPoint x: 597, startPoint y: 237, endPoint x: 370, endPoint y: 235, distance: 227.4
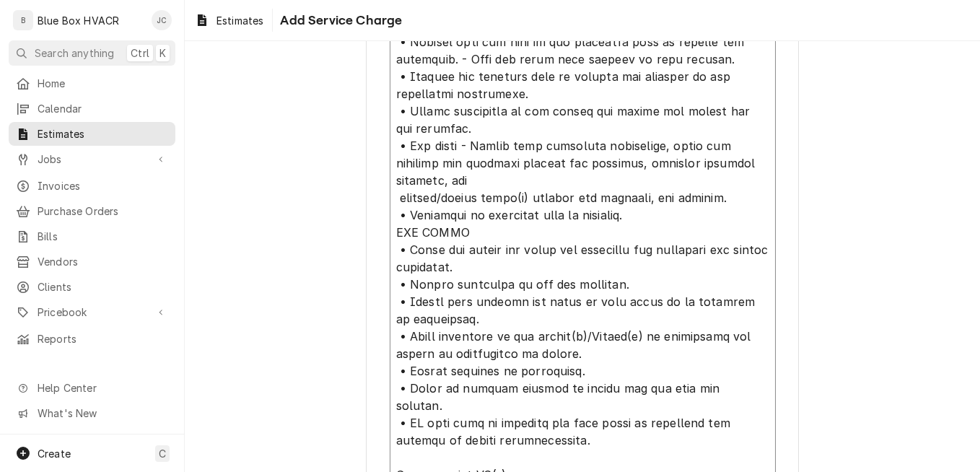
click at [567, 353] on textarea "Service Summary ( optional )" at bounding box center [583, 15] width 386 height 1849
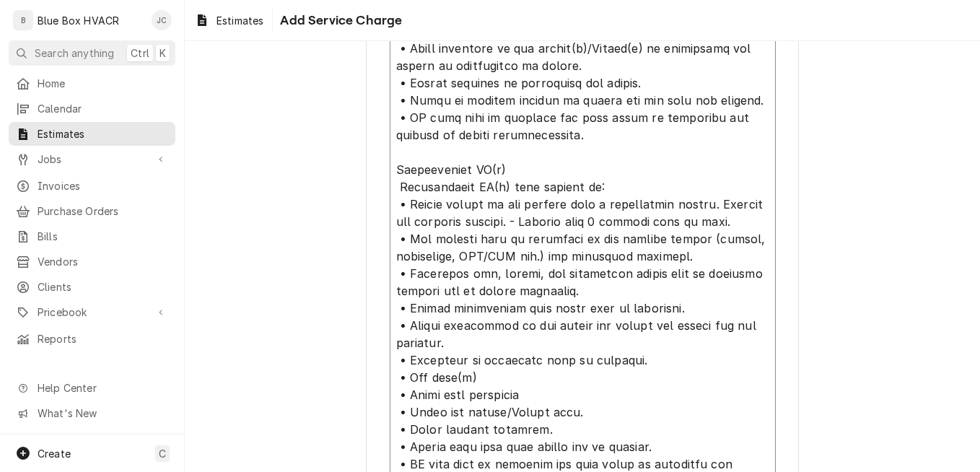
scroll to position [1764, 0]
drag, startPoint x: 393, startPoint y: 149, endPoint x: 459, endPoint y: 145, distance: 66.5
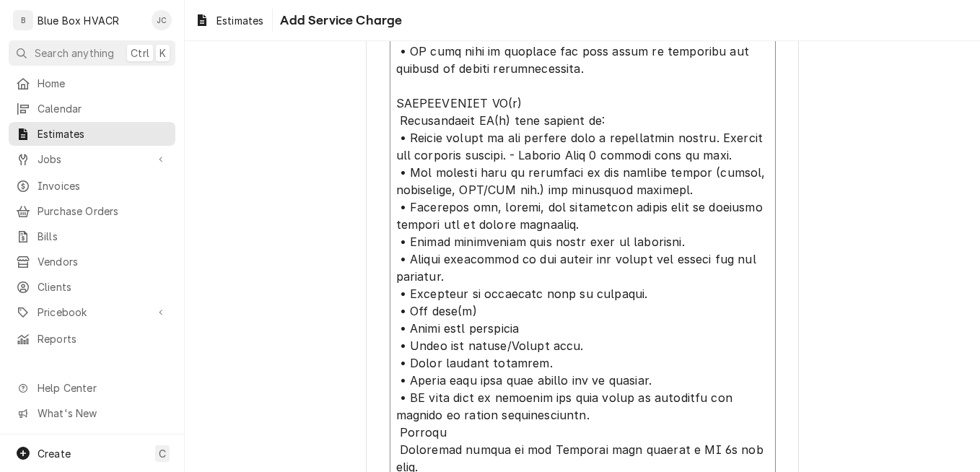
scroll to position [1908, 0]
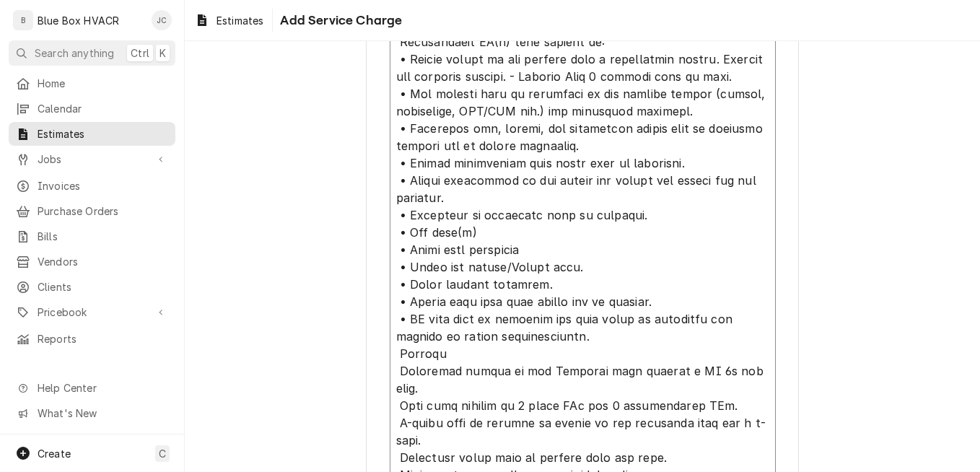
drag, startPoint x: 465, startPoint y: 217, endPoint x: 369, endPoint y: 218, distance: 96.0
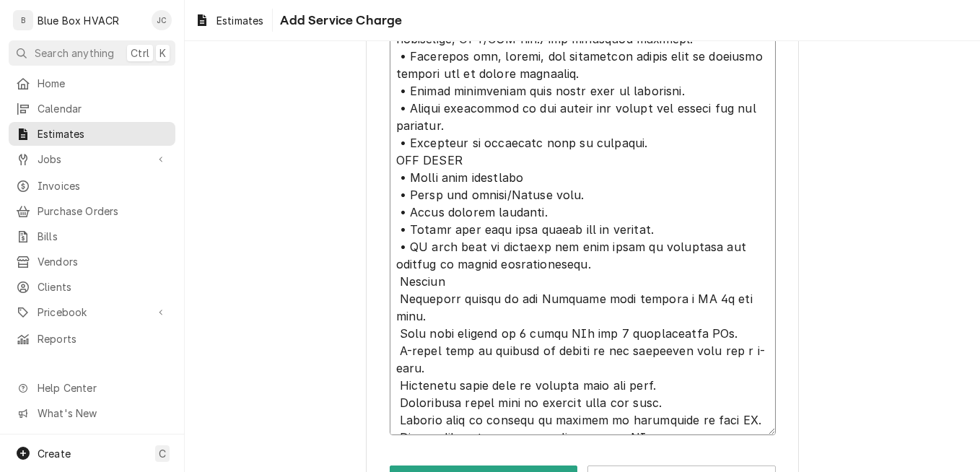
drag, startPoint x: 566, startPoint y: 245, endPoint x: 388, endPoint y: 226, distance: 178.6
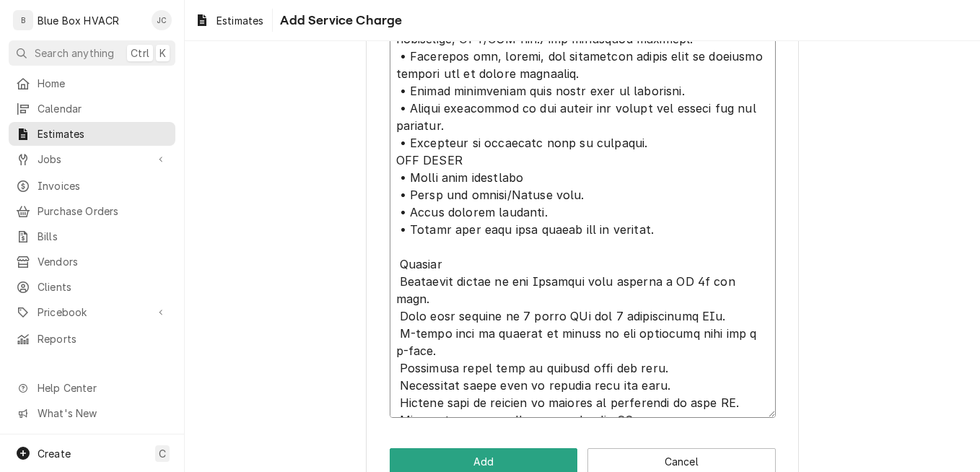
scroll to position [2013, 0]
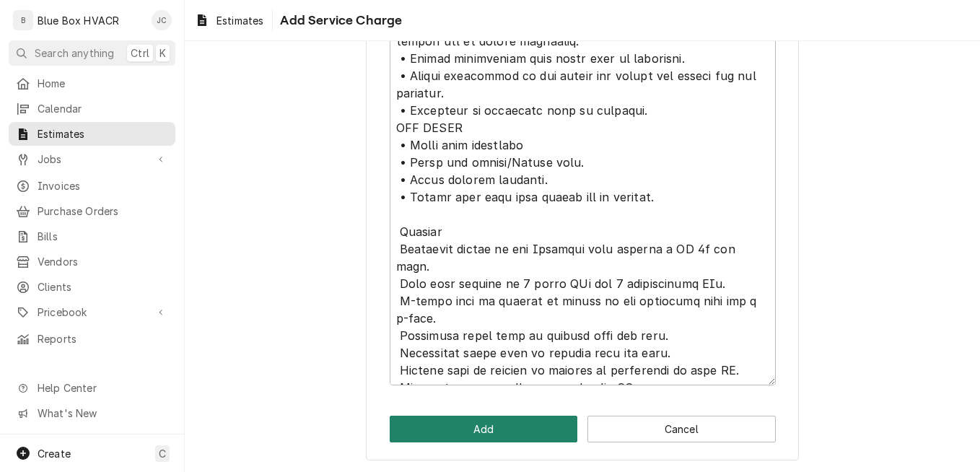
click at [492, 421] on button "Add" at bounding box center [484, 429] width 188 height 27
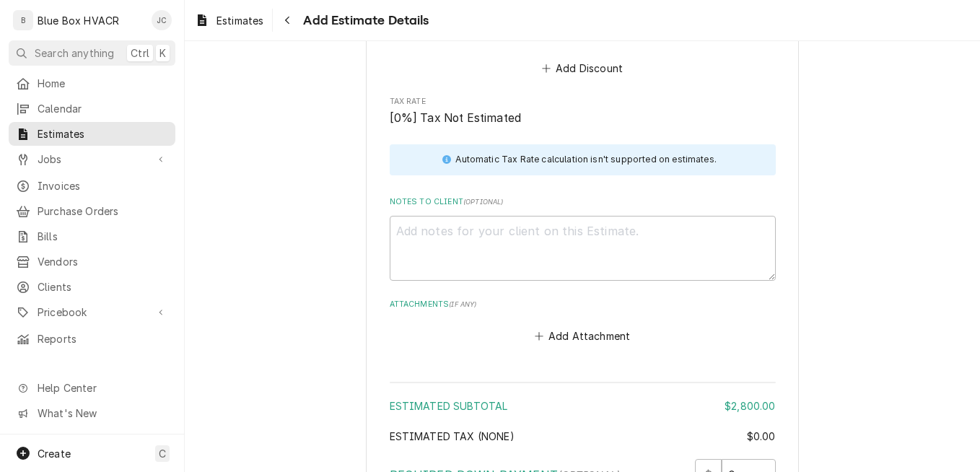
scroll to position [3810, 0]
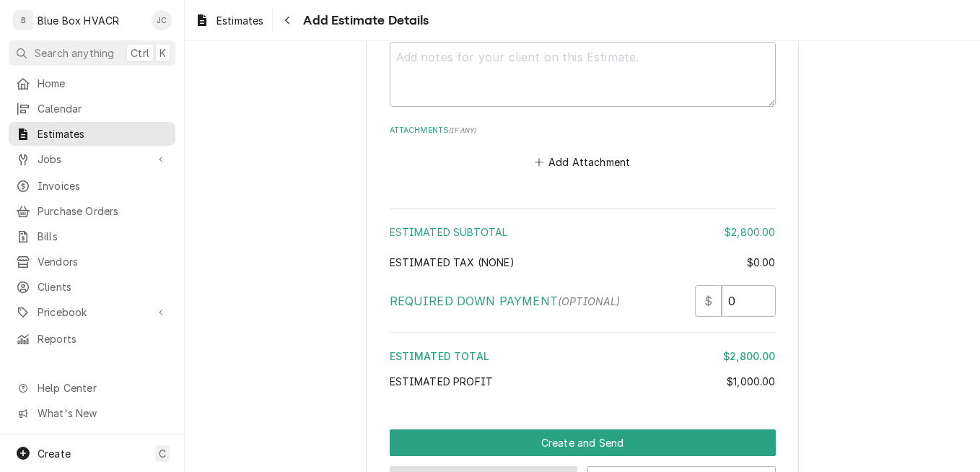
click at [459, 466] on button "Preview Estimate" at bounding box center [484, 479] width 188 height 27
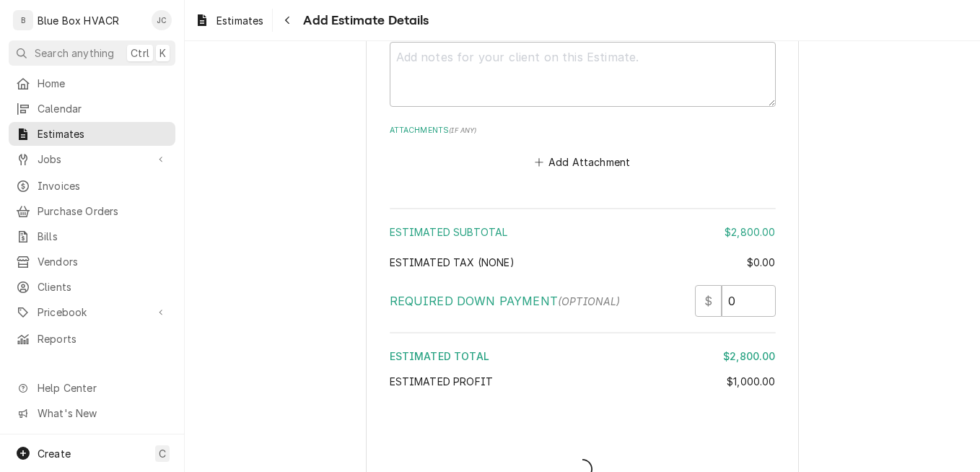
scroll to position [3802, 0]
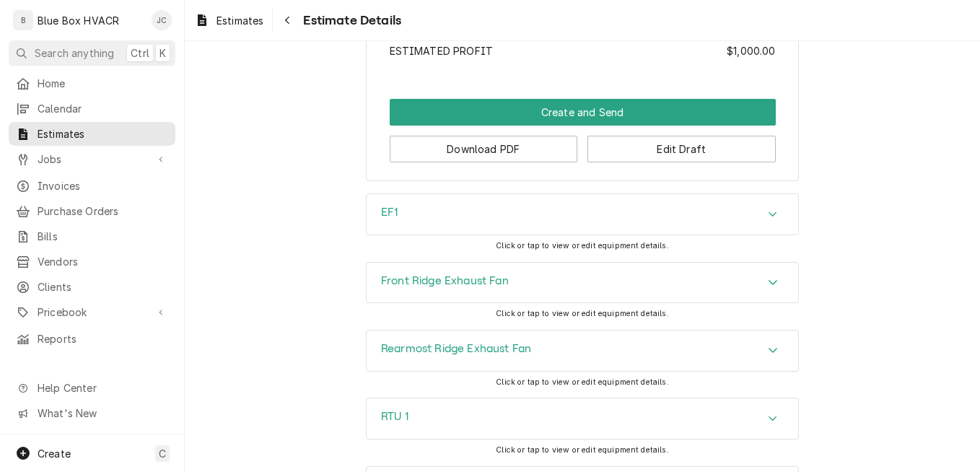
scroll to position [3176, 0]
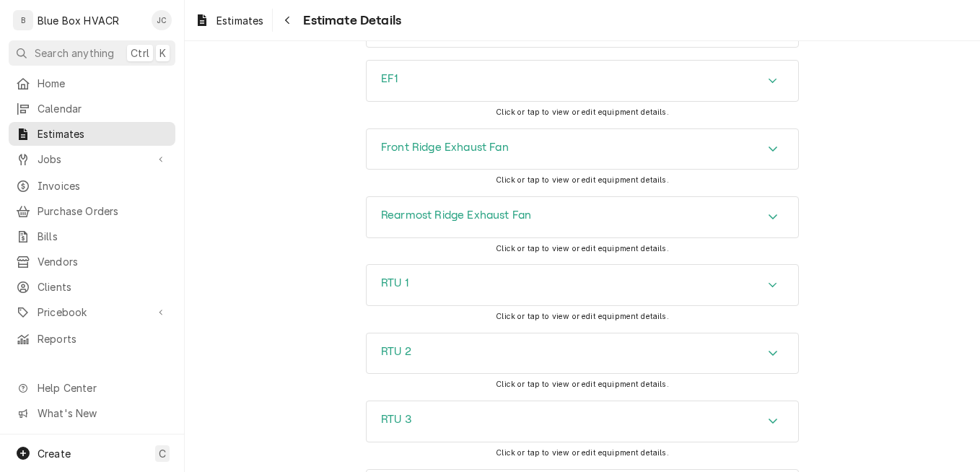
click at [768, 92] on div "EF1" at bounding box center [583, 81] width 432 height 40
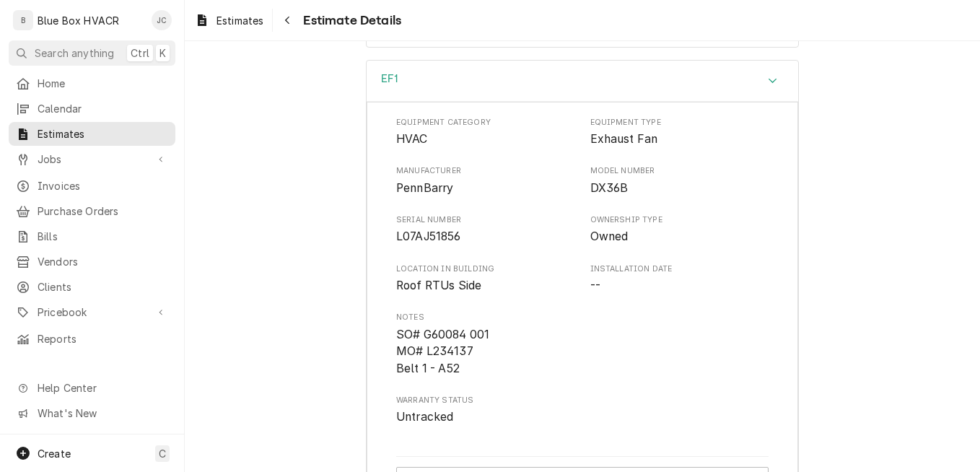
click at [768, 92] on div "EF1" at bounding box center [583, 81] width 432 height 41
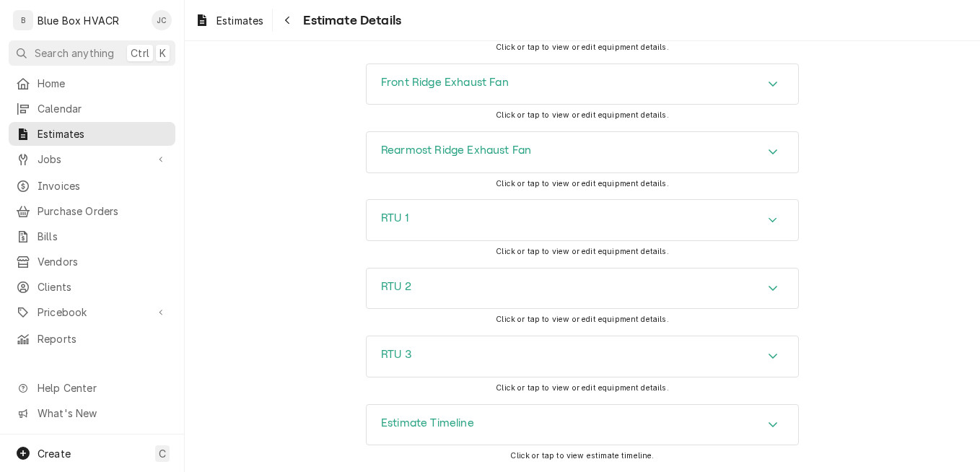
scroll to position [2882, 0]
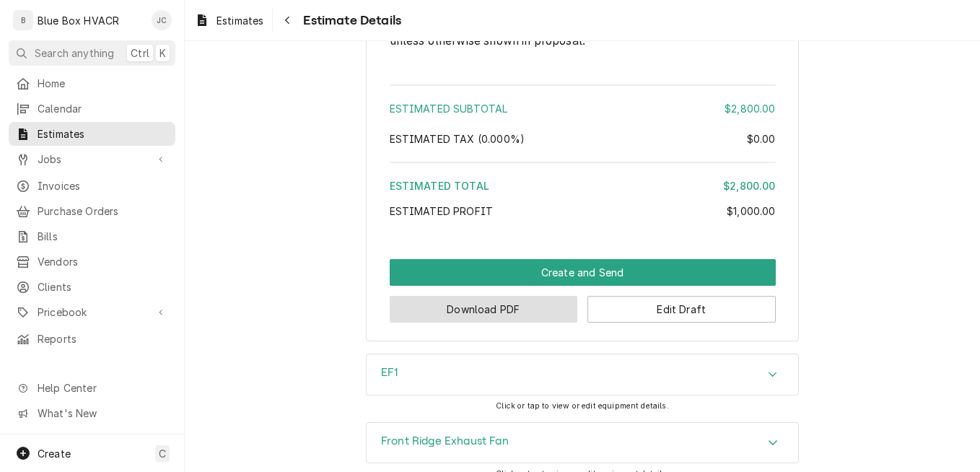
click at [483, 315] on button "Download PDF" at bounding box center [484, 309] width 188 height 27
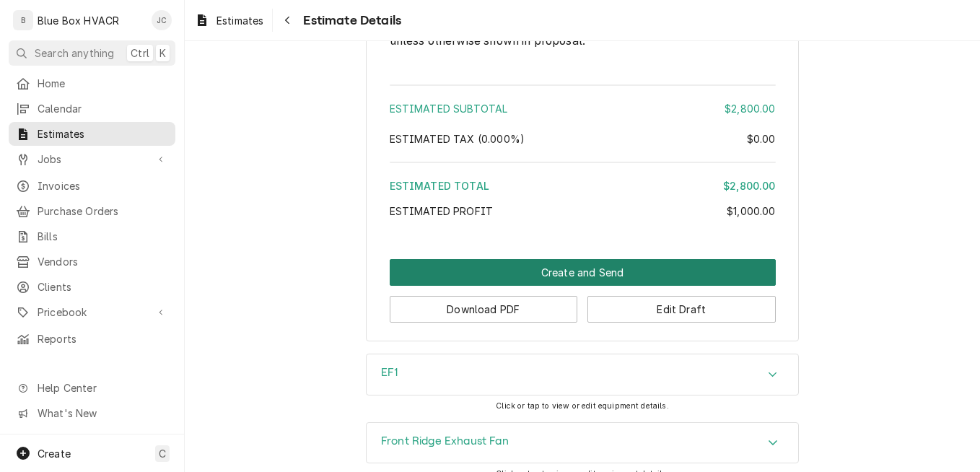
click at [553, 275] on button "Create and Send" at bounding box center [583, 272] width 386 height 27
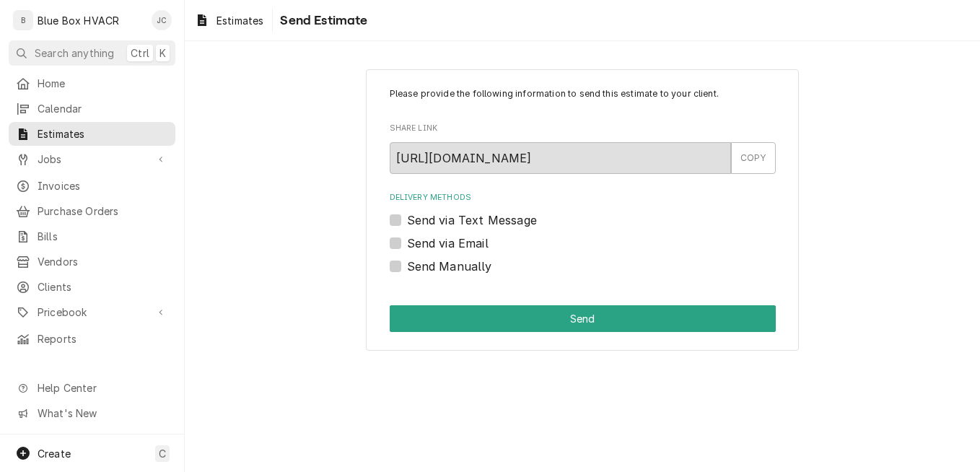
click at [458, 250] on label "Send via Email" at bounding box center [448, 243] width 82 height 17
click at [458, 250] on input "Send via Email" at bounding box center [600, 251] width 386 height 32
checkbox input "true"
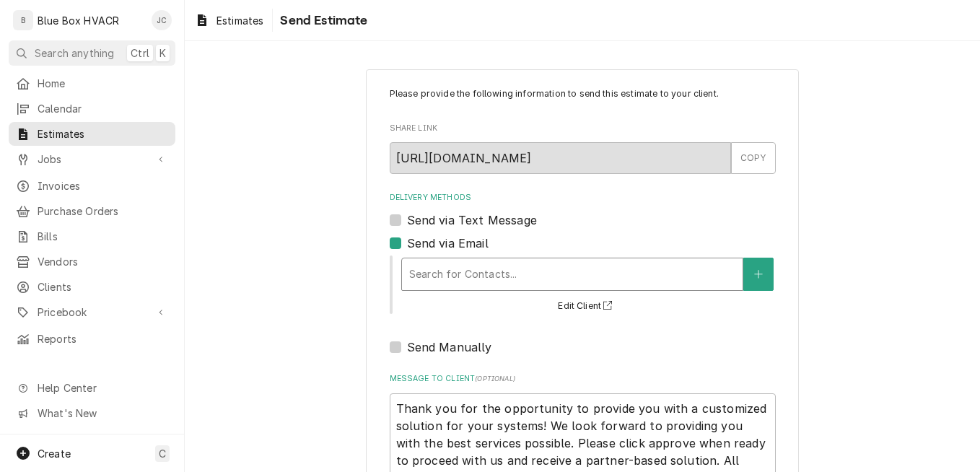
click at [488, 267] on div "Delivery Methods" at bounding box center [572, 274] width 326 height 26
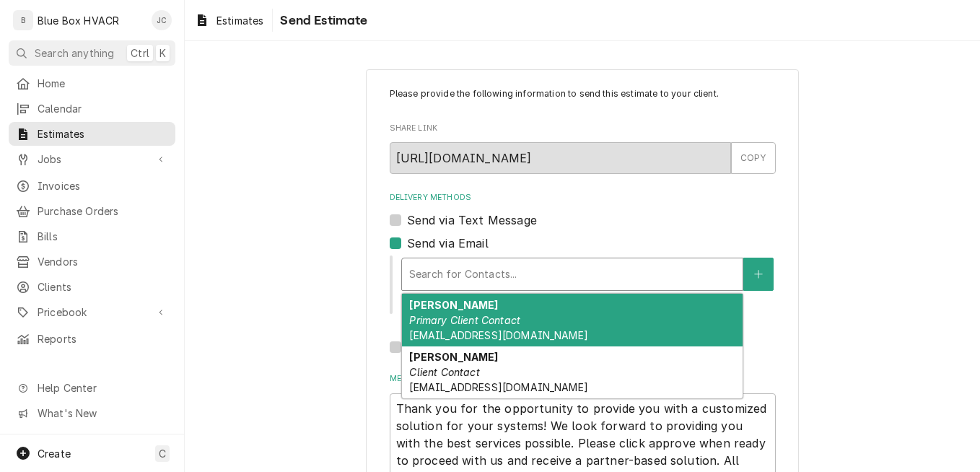
click at [478, 322] on em "Primary Client Contact" at bounding box center [464, 320] width 111 height 12
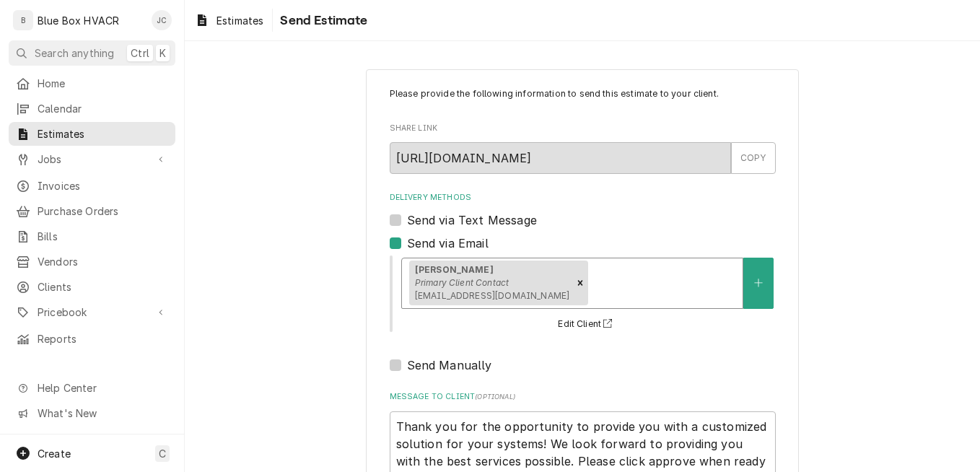
click at [627, 274] on div "Delivery Methods" at bounding box center [663, 283] width 144 height 26
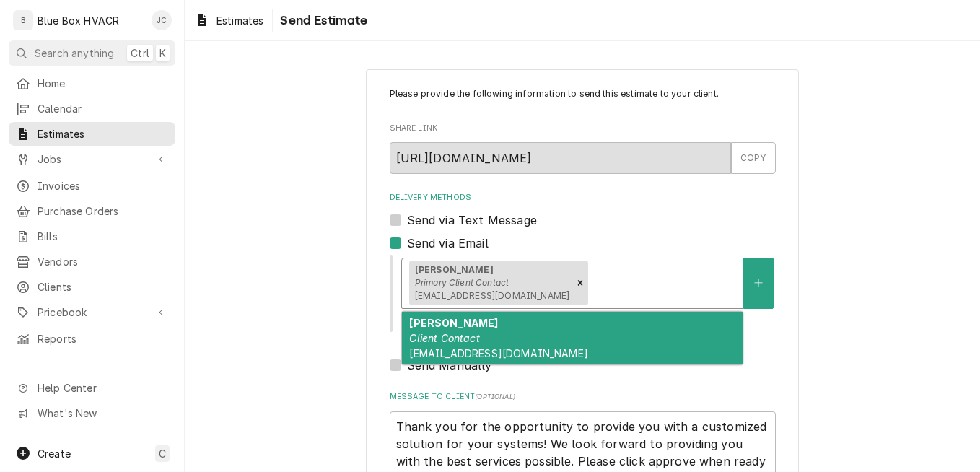
click at [548, 345] on div "Nick Kilanowski Client Contact NKilanowski@huntertruck.com" at bounding box center [572, 338] width 341 height 53
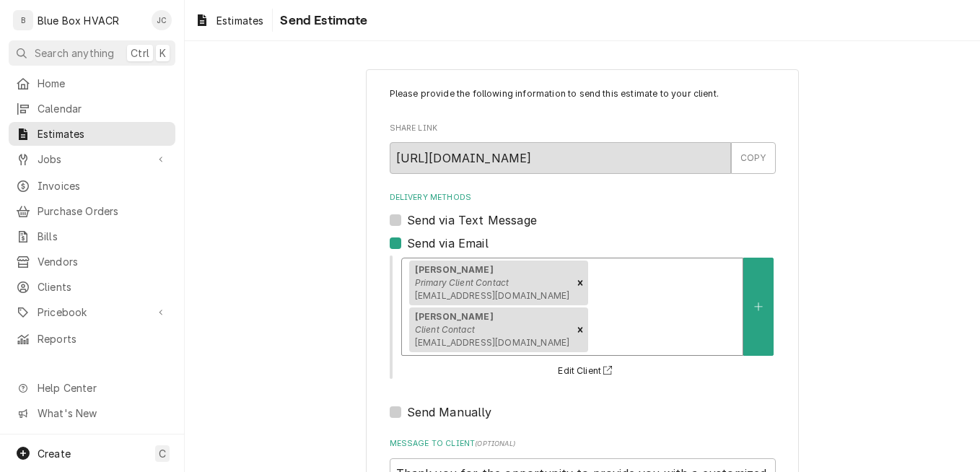
scroll to position [127, 0]
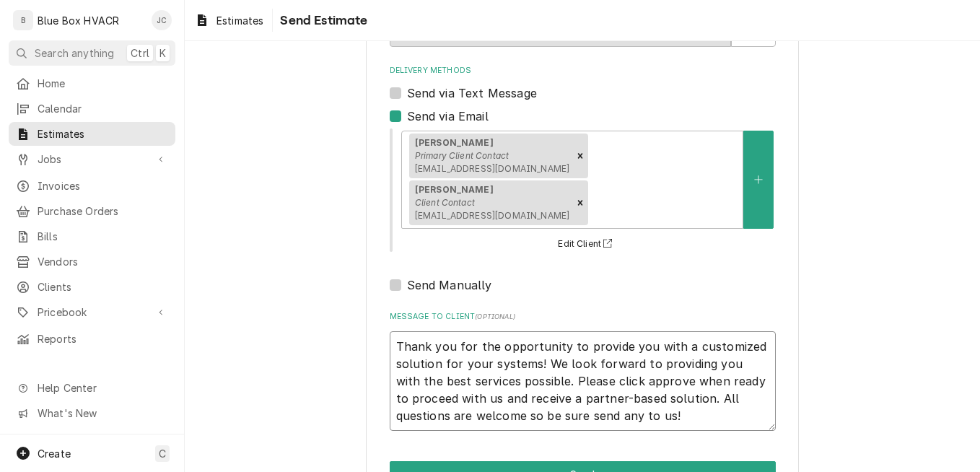
click at [397, 331] on textarea "Thank you for the opportunity to provide you with a customized solution for you…" at bounding box center [583, 381] width 386 height 100
click at [393, 331] on textarea "Thank you for the opportunity to provide you with a customized solution for you…" at bounding box center [583, 381] width 386 height 100
type textarea "x"
type textarea "Thank you for the opportunity to provide you with a customized solution for you…"
type textarea "x"
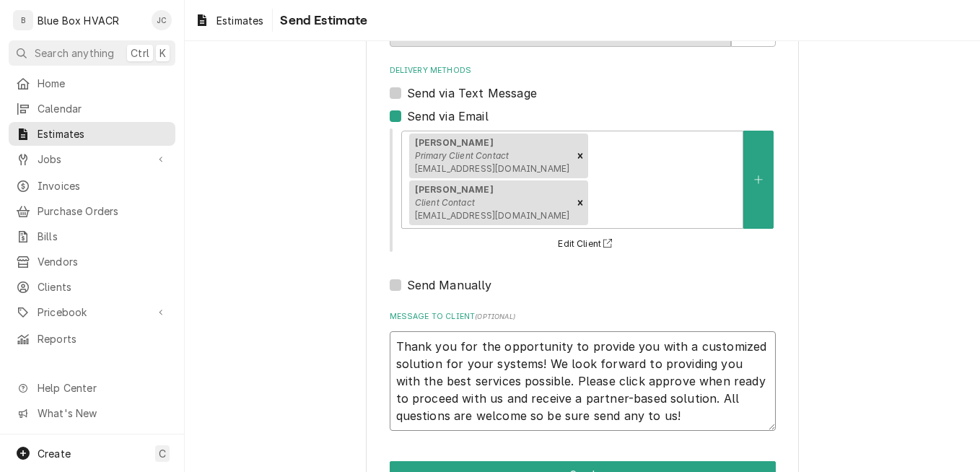
type textarea "Thank you for the opportunity to provide you with a customized solution for you…"
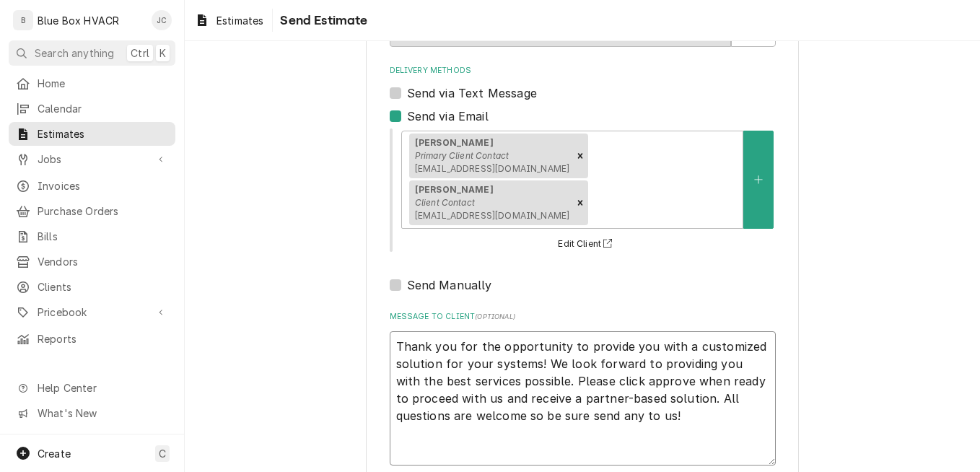
click at [516, 331] on textarea "Thank you for the opportunity to provide you with a customized solution for you…" at bounding box center [583, 398] width 386 height 134
type textarea "x"
type textarea "H Thank you for the opportunity to provide you with a customized solution for y…"
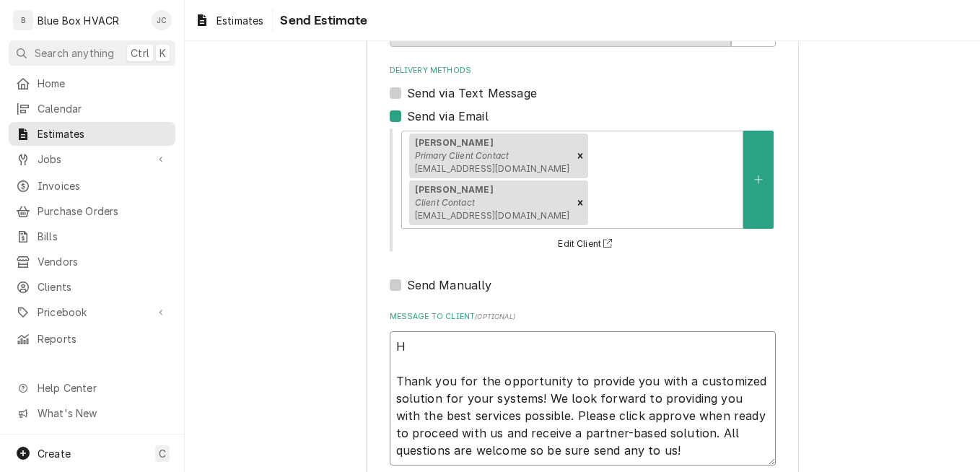
type textarea "x"
type textarea "He Thank you for the opportunity to provide you with a customized solution for …"
type textarea "x"
type textarea "Her Thank you for the opportunity to provide you with a customized solution for…"
type textarea "x"
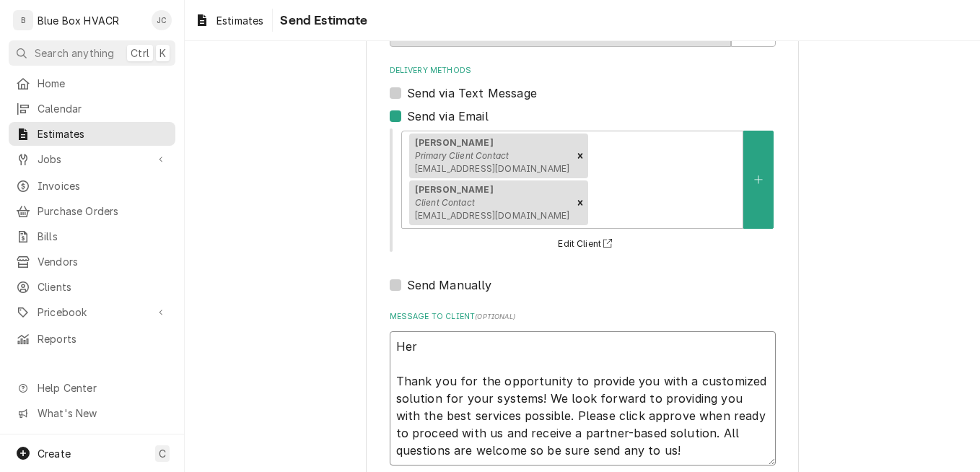
type textarea "Here Thank you for the opportunity to provide you with a customized solution fo…"
type textarea "x"
type textarea "Here Thank you for the opportunity to provide you with a customized solution fo…"
type textarea "x"
type textarea "Here i Thank you for the opportunity to provide you with a customized solution …"
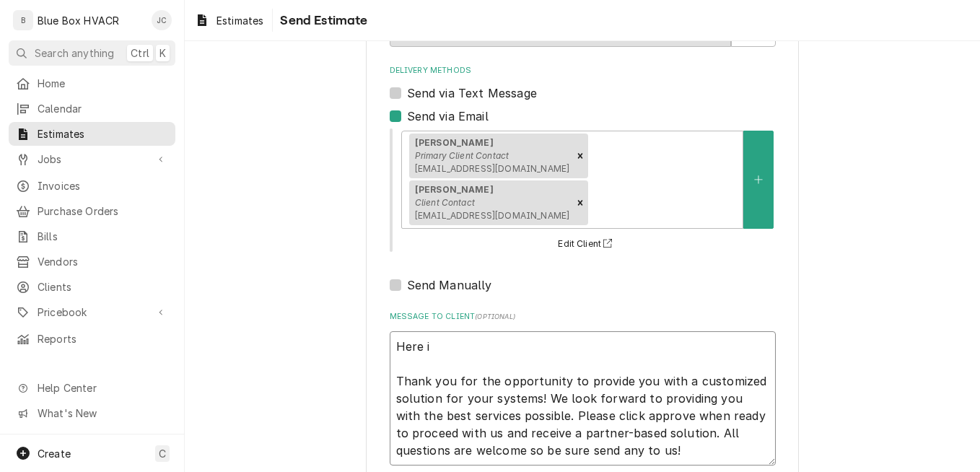
type textarea "x"
type textarea "Here is Thank you for the opportunity to provide you with a customized solution…"
type textarea "x"
type textarea "Here is Thank you for the opportunity to provide you with a customized solution…"
type textarea "x"
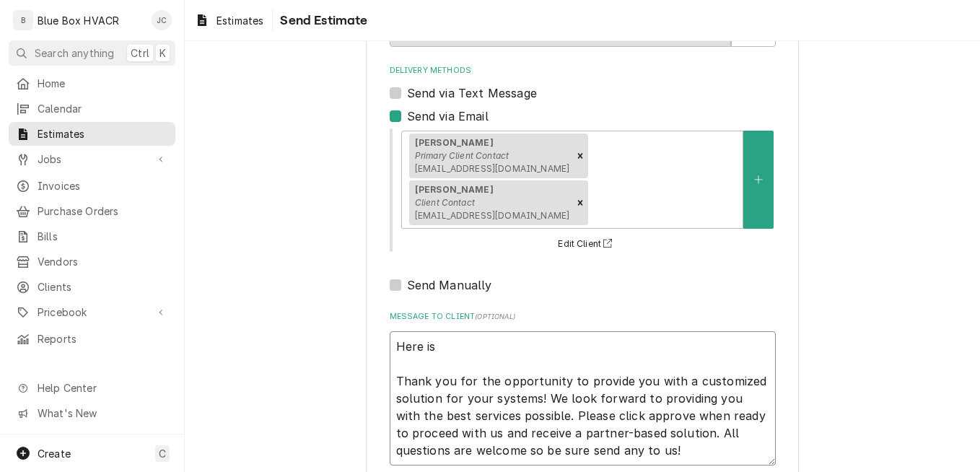
type textarea "Here is t Thank you for the opportunity to provide you with a customized soluti…"
type textarea "x"
type textarea "Here is th Thank you for the opportunity to provide you with a customized solut…"
type textarea "x"
type textarea "Here is the Thank you for the opportunity to provide you with a customized solu…"
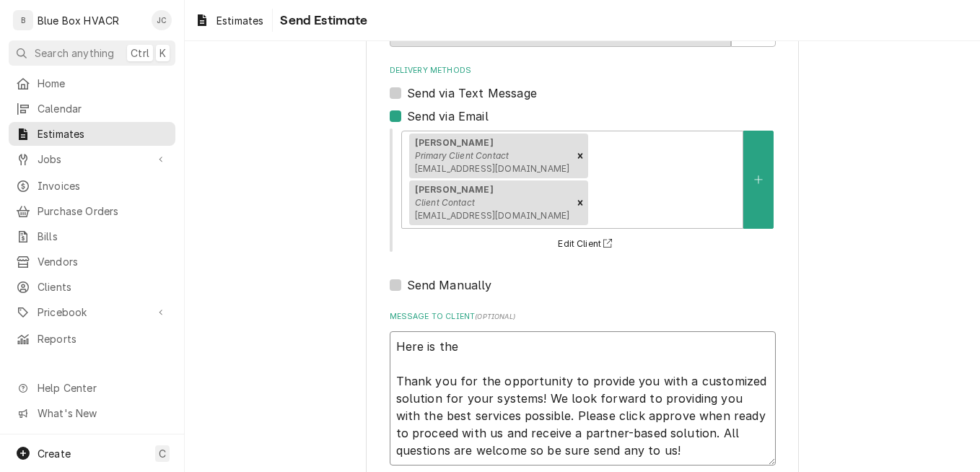
type textarea "x"
type textarea "Here is the Thank you for the opportunity to provide you with a customized solu…"
type textarea "x"
type textarea "Here is the P Thank you for the opportunity to provide you with a customized so…"
type textarea "x"
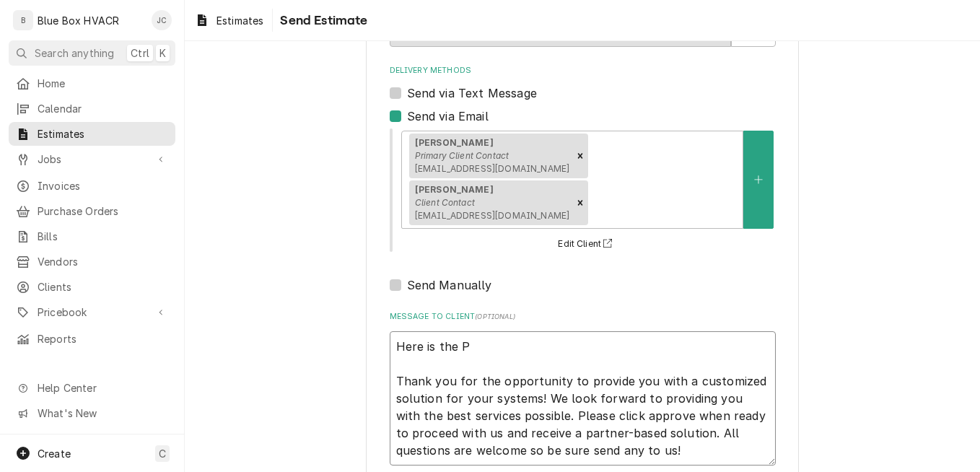
type textarea "Here is the PM Thank you for the opportunity to provide you with a customized s…"
type textarea "x"
type textarea "Here is the PM Thank you for the opportunity to provide you with a customized s…"
type textarea "x"
type textarea "Here is the PM C Thank you for the opportunity to provide you with a customized…"
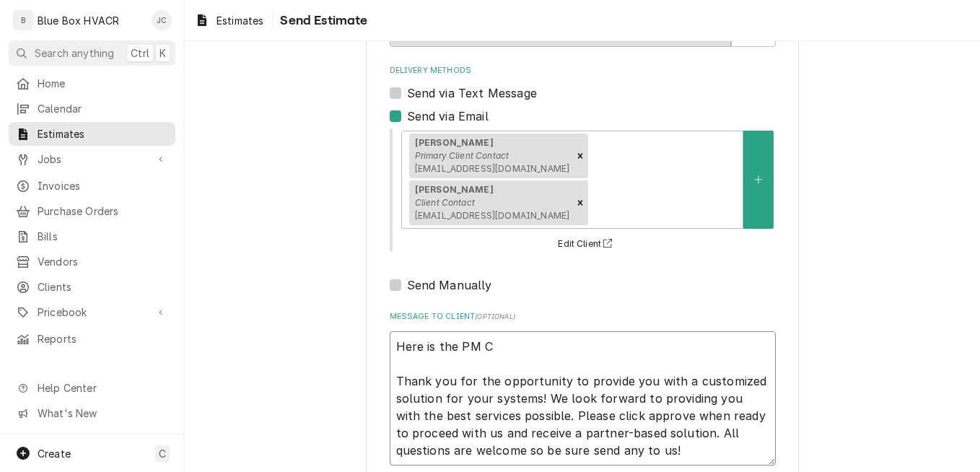
type textarea "x"
type textarea "Here is the PM CO Thank you for the opportunity to provide you with a customize…"
type textarea "x"
type textarea "Here is the PM COn Thank you for the opportunity to provide you with a customiz…"
type textarea "x"
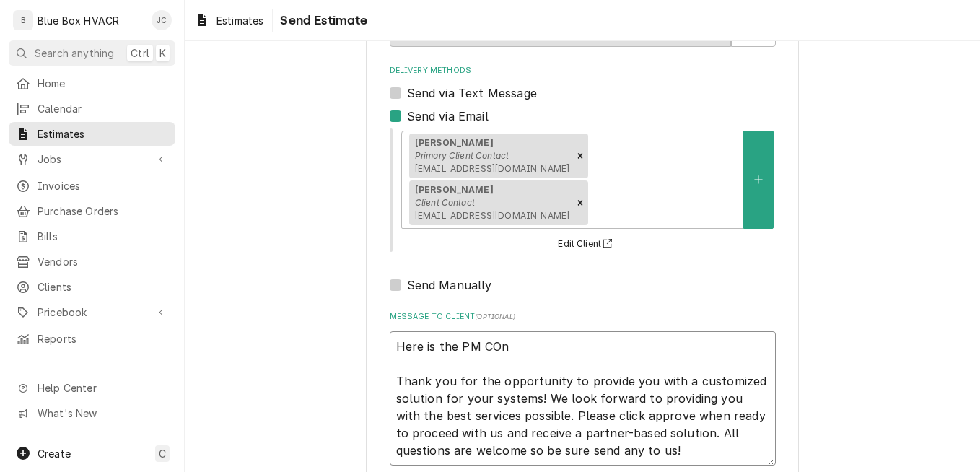
type textarea "Here is the PM CO Thank you for the opportunity to provide you with a customize…"
type textarea "x"
type textarea "Here is the PM C Thank you for the opportunity to provide you with a customized…"
type textarea "x"
type textarea "Here is the PM Co Thank you for the opportunity to provide you with a customize…"
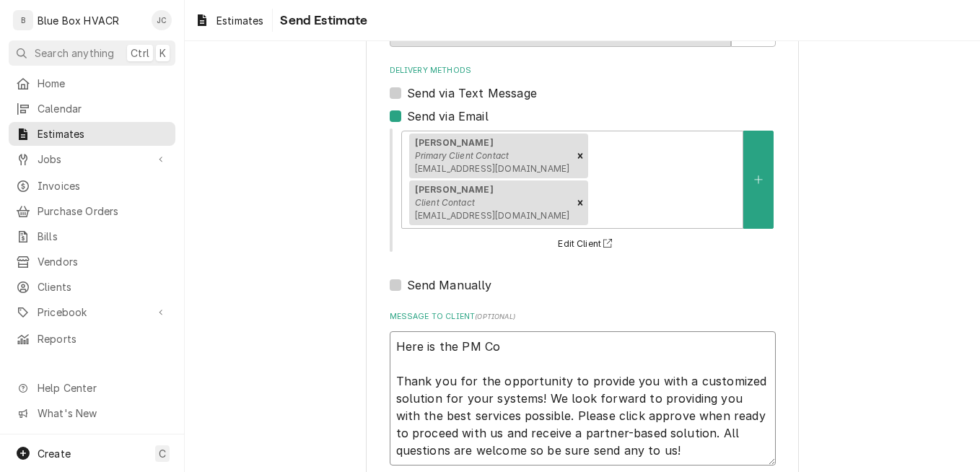
type textarea "x"
type textarea "Here is the PM Con Thank you for the opportunity to provide you with a customiz…"
type textarea "x"
type textarea "Here is the PM Cont Thank you for the opportunity to provide you with a customi…"
type textarea "x"
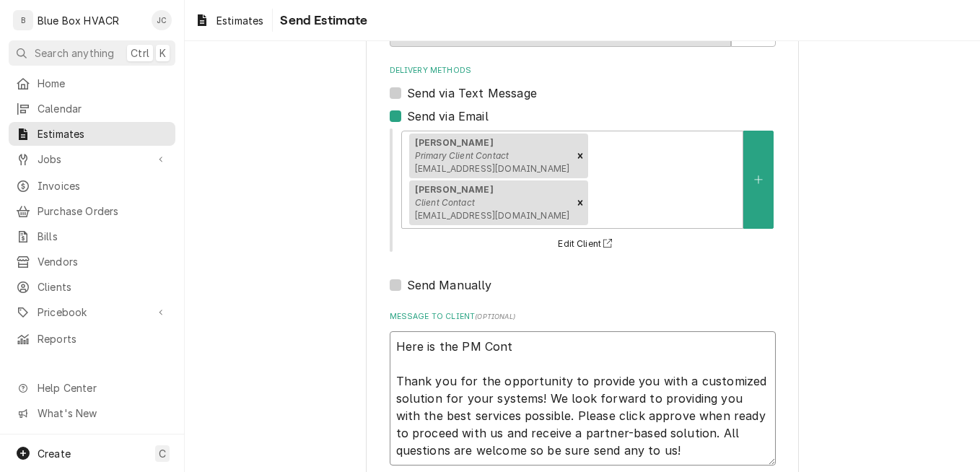
type textarea "Here is the PM Contr Thank you for the opportunity to provide you with a custom…"
type textarea "x"
type textarea "Here is the PM Contra Thank you for the opportunity to provide you with a custo…"
type textarea "x"
type textarea "Here is the PM Contrac Thank you for the opportunity to provide you with a cust…"
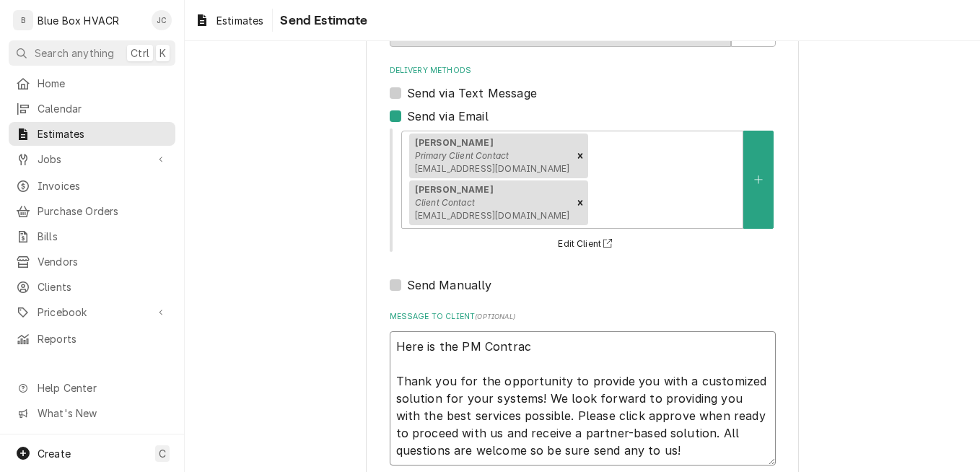
type textarea "x"
type textarea "Here is the PM Contract Thank you for the opportunity to provide you with a cus…"
type textarea "x"
type textarea "Here is the PM Contract Thank you for the opportunity to provide you with a cus…"
type textarea "x"
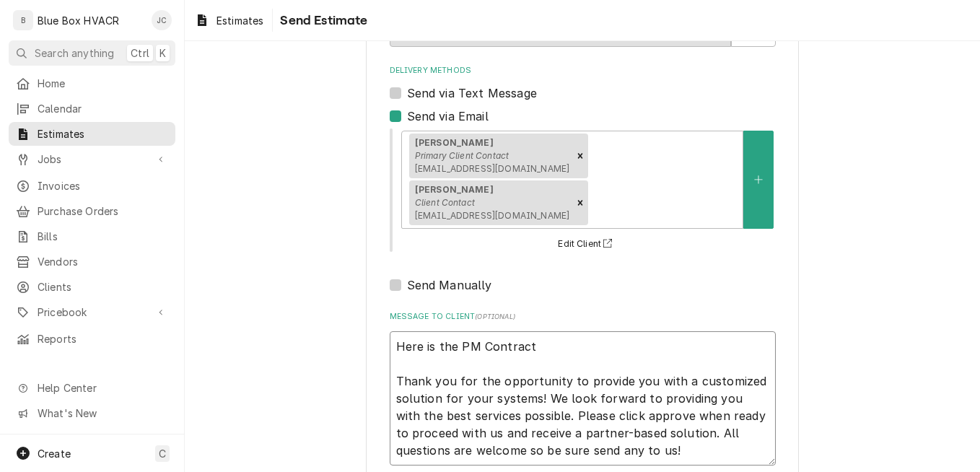
type textarea "Here is the PM Contract f Thank you for the opportunity to provide you with a c…"
type textarea "x"
type textarea "Here is the PM Contract fo Thank you for the opportunity to provide you with a …"
type textarea "x"
type textarea "Here is the PM Contract for Thank you for the opportunity to provide you with a…"
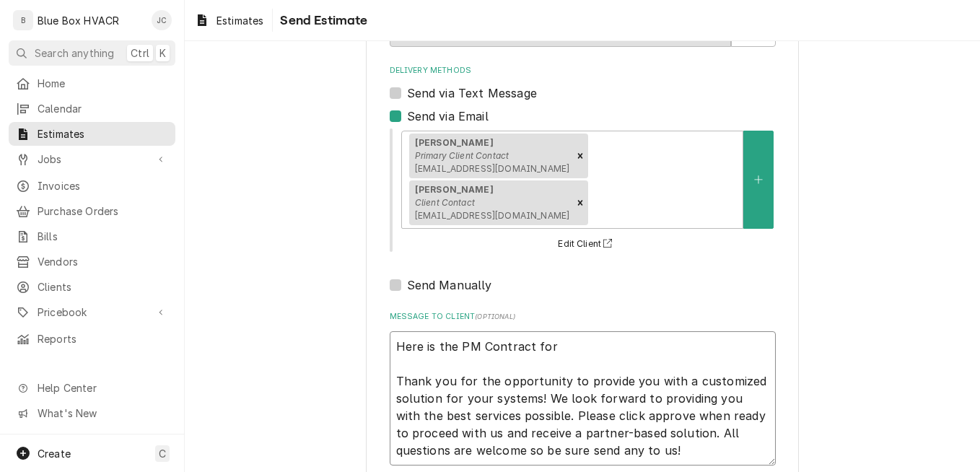
type textarea "x"
type textarea "Here is the PM Contract for Thank you for the opportunity to provide you with a…"
type textarea "x"
type textarea "Here is the PM Contract for t Thank you for the opportunity to provide you with…"
type textarea "x"
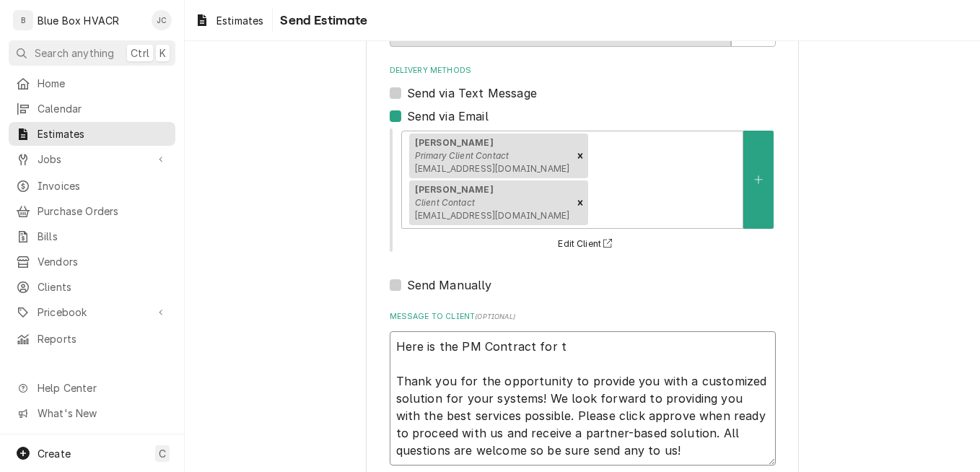
type textarea "Here is the PM Contract for th Thank you for the opportunity to provide you wit…"
type textarea "x"
type textarea "Here is the PM Contract for the Thank you for the opportunity to provide you wi…"
type textarea "x"
type textarea "Here is the PM Contract for the Thank you for the opportunity to provide you wi…"
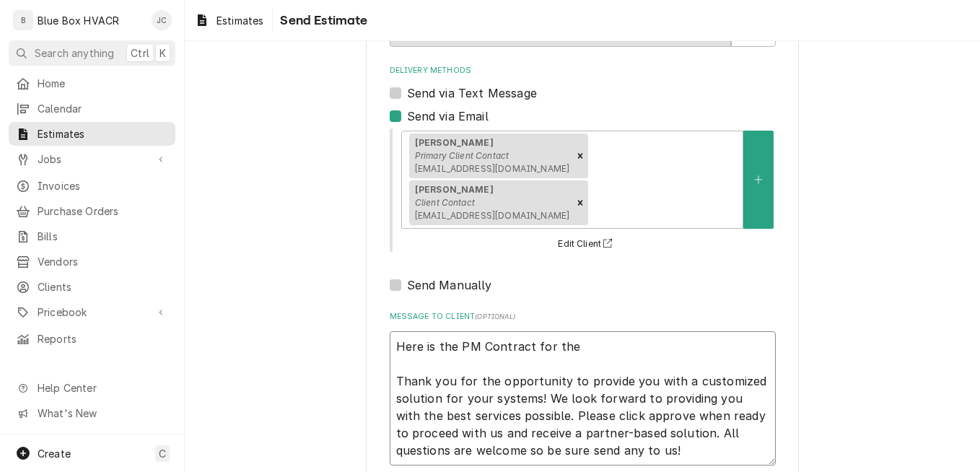
type textarea "x"
type textarea "Here is the PM Contract for the O Thank you for the opportunity to provide you …"
type textarea "x"
type textarea "Here is the PM Contract for the Oc Thank you for the opportunity to provide you…"
type textarea "x"
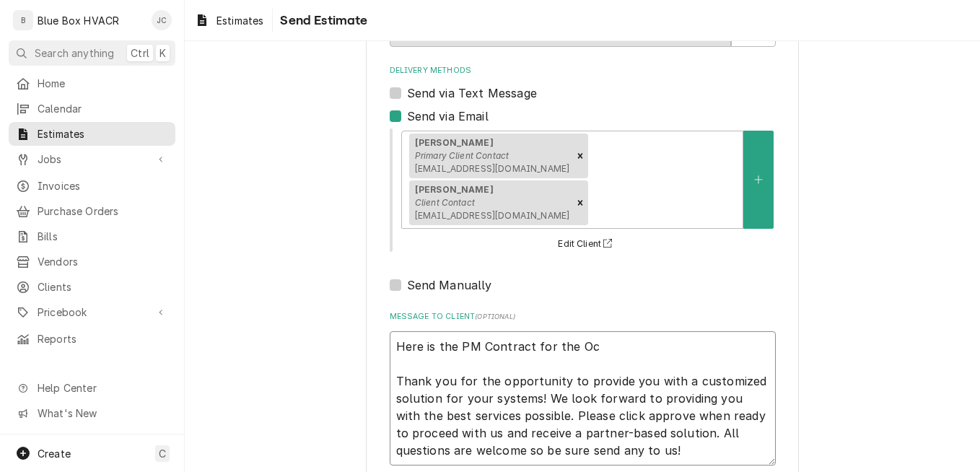
type textarea "Here is the PM Contract for the Oct Thank you for the opportunity to provide yo…"
type textarea "x"
type textarea "Here is the PM Contract for the Octo Thank you for the opportunity to provide y…"
type textarea "x"
type textarea "Here is the PM Contract for the Octob Thank you for the opportunity to provide …"
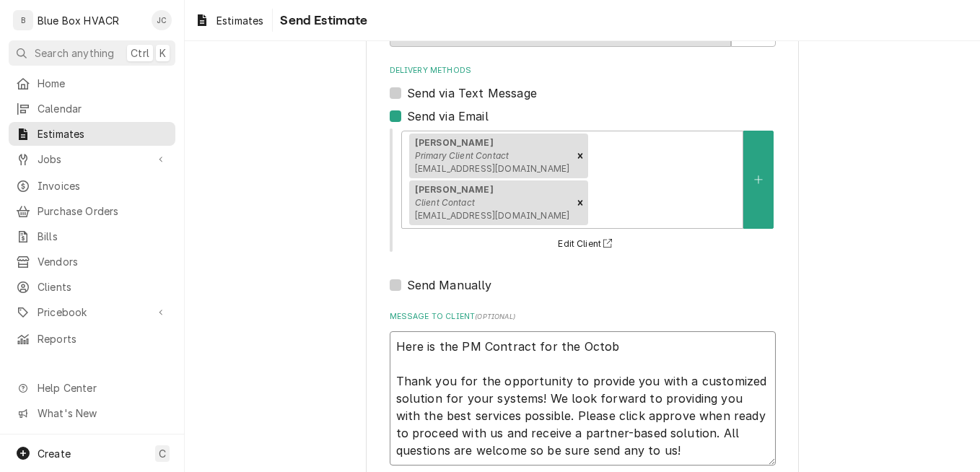
type textarea "x"
type textarea "Here is the PM Contract for the Octobe Thank you for the opportunity to provide…"
type textarea "x"
type textarea "Here is the PM Contract for the October Thank you for the opportunity to provid…"
type textarea "x"
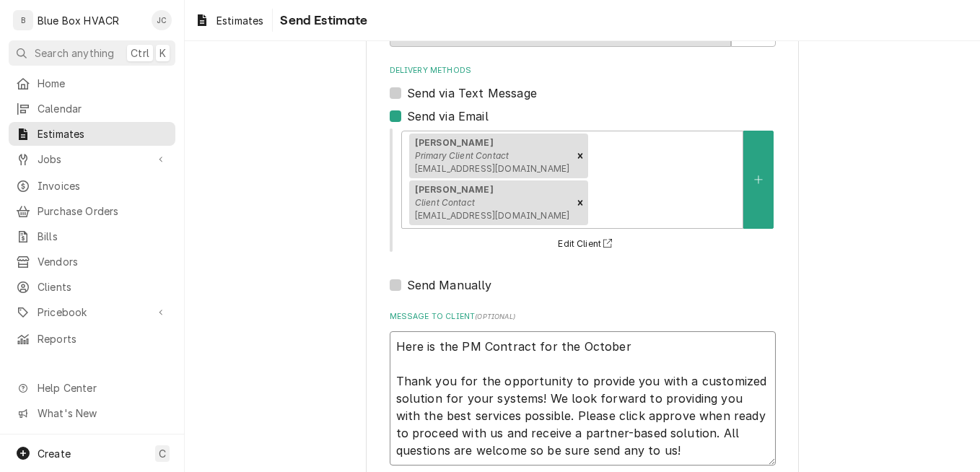
type textarea "Here is the PM Contract for the October Thank you for the opportunity to provid…"
type textarea "x"
type textarea "Here is the PM Contract for the Octobe Thank you for the opportunity to provide…"
type textarea "x"
type textarea "Here is the PM Contract for the Octob Thank you for the opportunity to provide …"
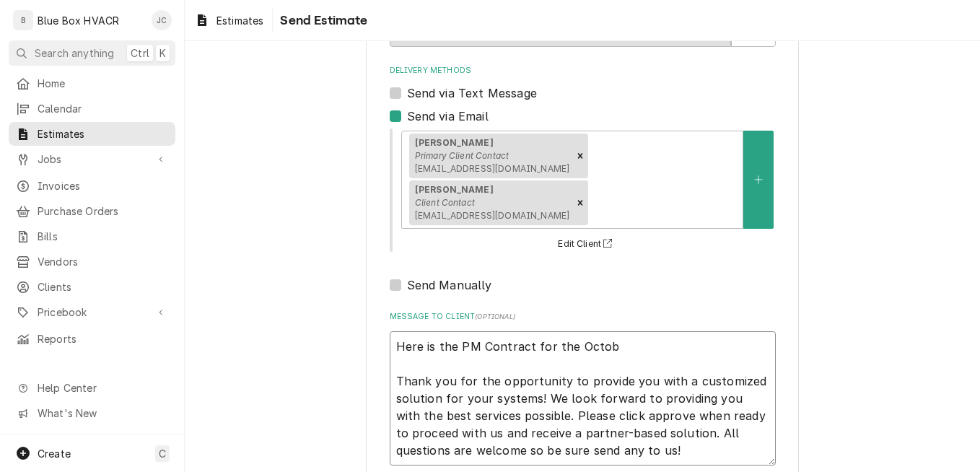
type textarea "x"
type textarea "Here is the PM Contract for the Octo Thank you for the opportunity to provide y…"
type textarea "x"
type textarea "Here is the PM Contract for the Oct Thank you for the opportunity to provide yo…"
type textarea "x"
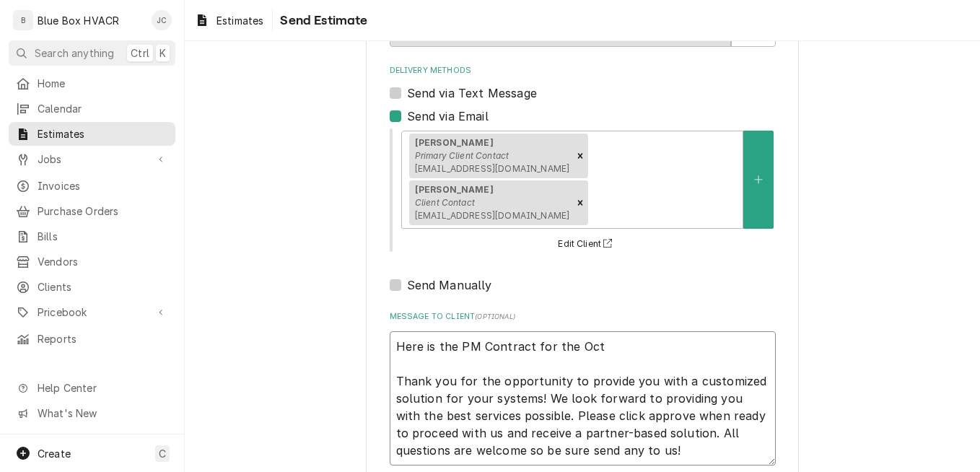
type textarea "Here is the PM Contract for the Oc Thank you for the opportunity to provide you…"
type textarea "x"
type textarea "Here is the PM Contract for the O Thank you for the opportunity to provide you …"
type textarea "x"
type textarea "Here is the PM Contract for the Thank you for the opportunity to provide you wi…"
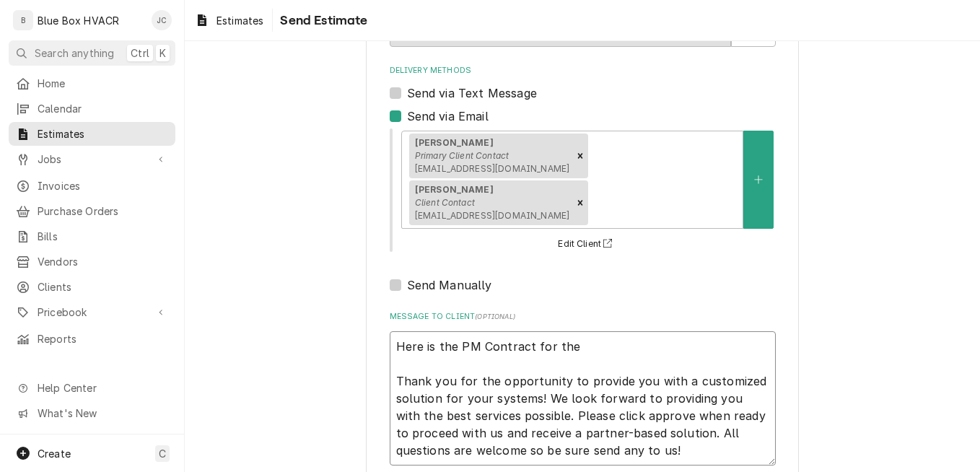
type textarea "x"
type textarea "Here is the PM Contract for the Thank you for the opportunity to provide you wi…"
type textarea "x"
type textarea "Here is the PM Contract for th Thank you for the opportunity to provide you wit…"
type textarea "x"
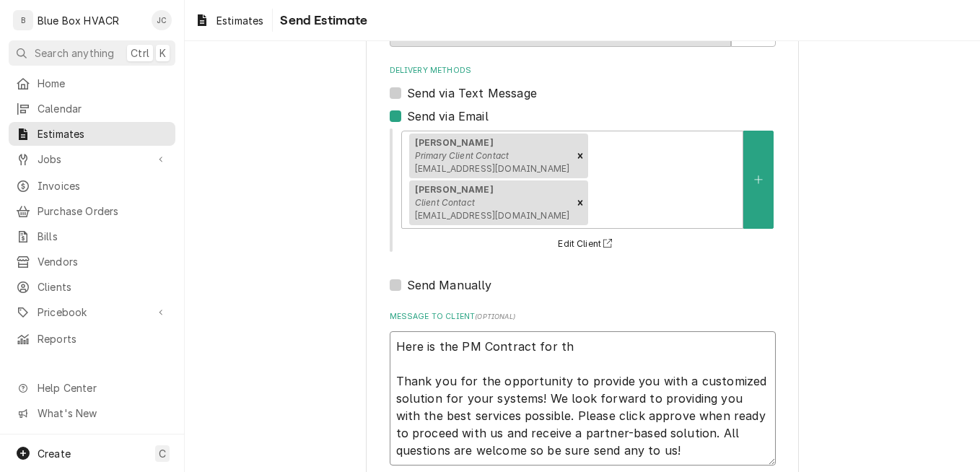
type textarea "Here is the PM Contract for t Thank you for the opportunity to provide you with…"
type textarea "x"
type textarea "Here is the PM Contract for Thank you for the opportunity to provide you with a…"
type textarea "x"
type textarea "Here is the PM Contract for Thank you for the opportunity to provide you with a…"
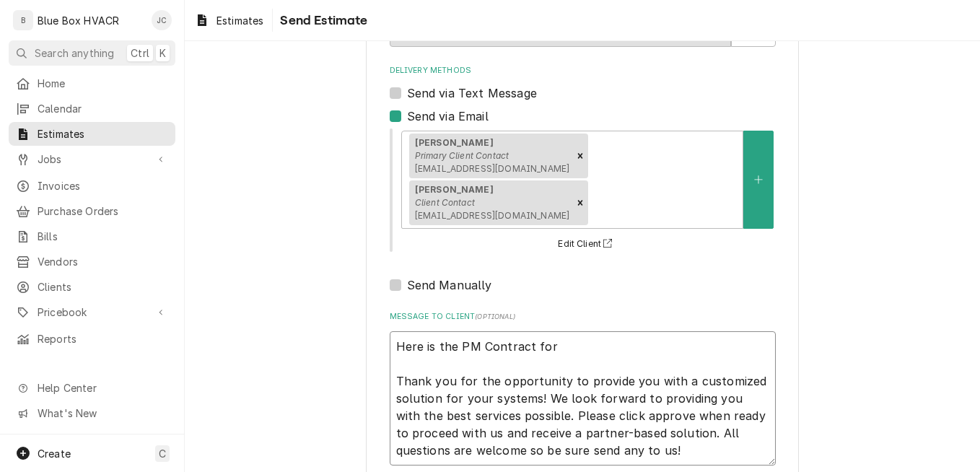
type textarea "x"
type textarea "Here is the PM Contract fo Thank you for the opportunity to provide you with a …"
type textarea "x"
type textarea "Here is the PM Contract f Thank you for the opportunity to provide you with a c…"
type textarea "x"
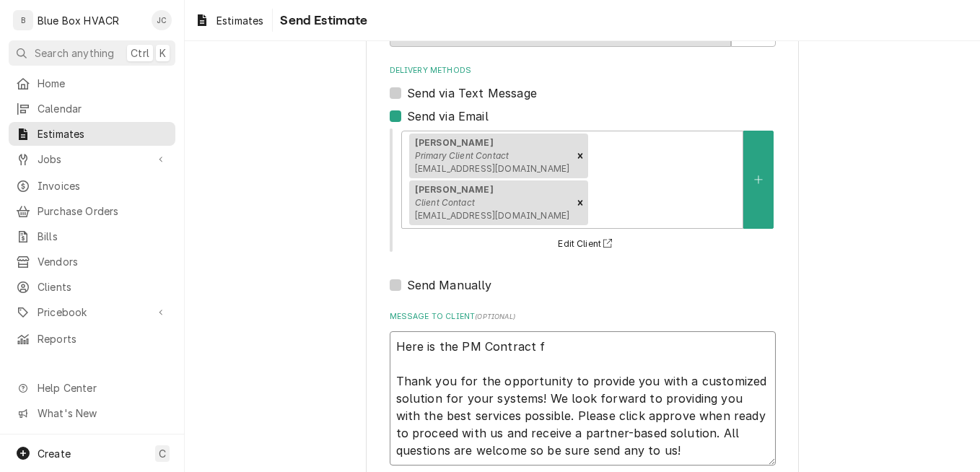
type textarea "Here is the PM Contract Thank you for the opportunity to provide you with a cus…"
type textarea "x"
type textarea "Here is the PM Contract Thank you for the opportunity to provide you with a cus…"
type textarea "x"
type textarea "Here is the PM Contrac Thank you for the opportunity to provide you with a cust…"
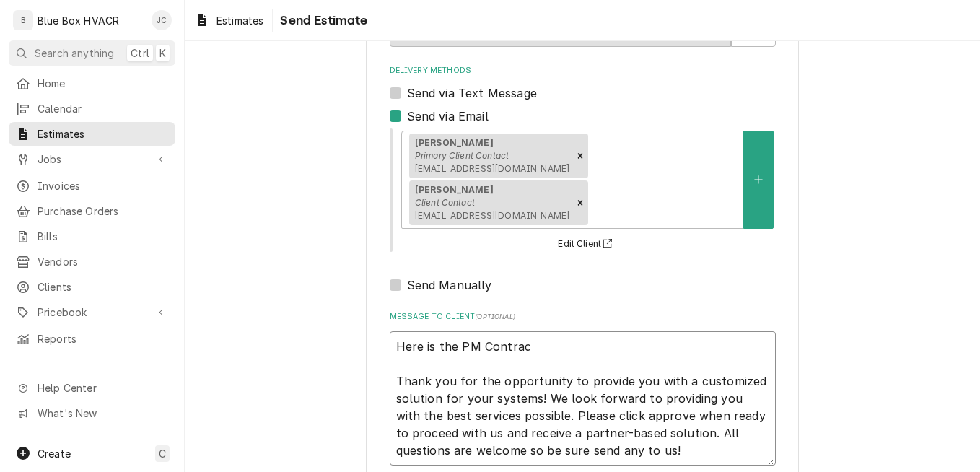
type textarea "x"
type textarea "Here is the PM Contra Thank you for the opportunity to provide you with a custo…"
type textarea "x"
type textarea "Here is the PM Contr Thank you for the opportunity to provide you with a custom…"
type textarea "x"
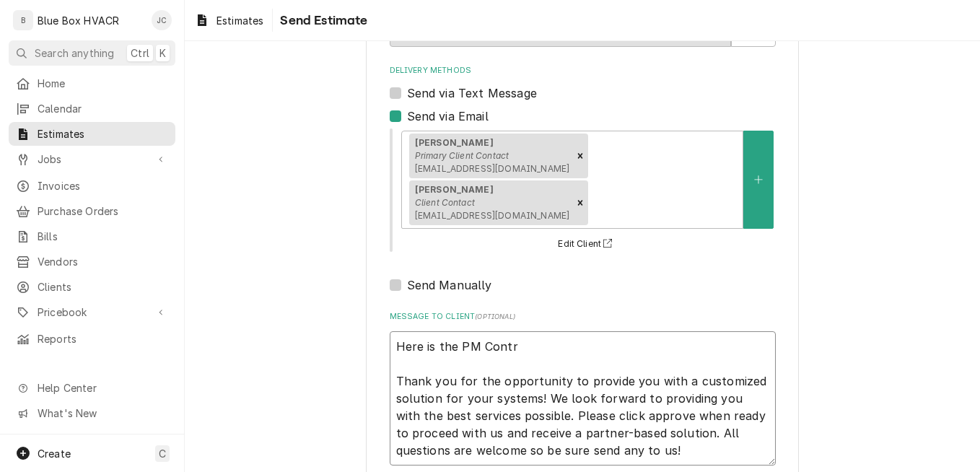
type textarea "Here is the PM Cont Thank you for the opportunity to provide you with a customi…"
type textarea "x"
type textarea "Here is the PM Con Thank you for the opportunity to provide you with a customiz…"
type textarea "x"
type textarea "Here is the PM Co Thank you for the opportunity to provide you with a customize…"
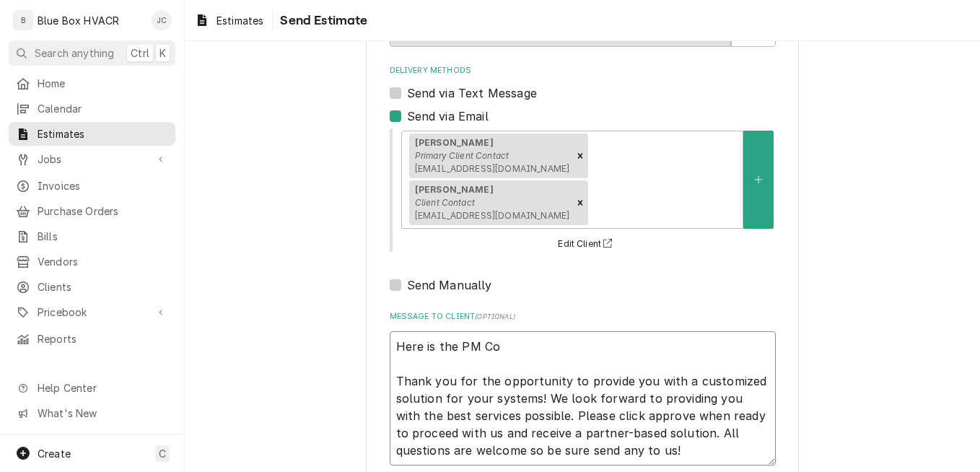
type textarea "x"
type textarea "Here is the PM C Thank you for the opportunity to provide you with a customized…"
type textarea "x"
type textarea "Here is the PM Thank you for the opportunity to provide you with a customized s…"
type textarea "x"
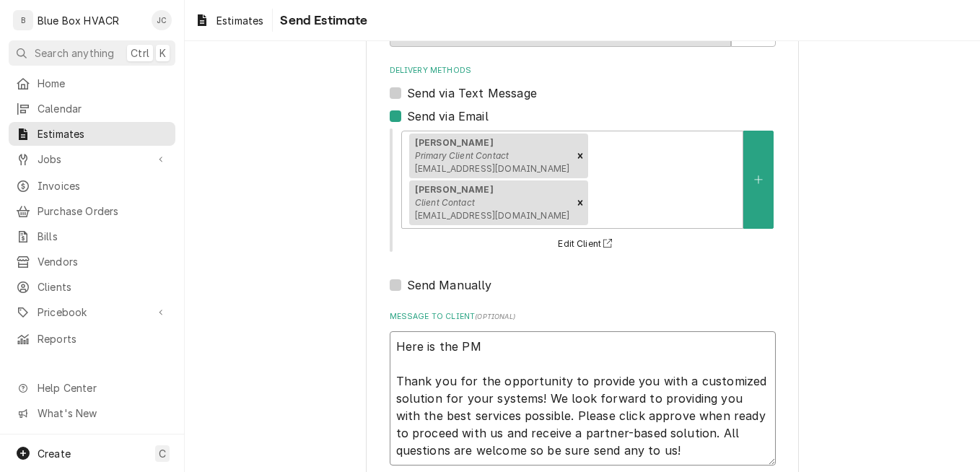
type textarea "Here is the PM Thank you for the opportunity to provide you with a customized s…"
type textarea "x"
type textarea "Here is the P Thank you for the opportunity to provide you with a customized so…"
type textarea "x"
type textarea "Here is the Thank you for the opportunity to provide you with a customized solu…"
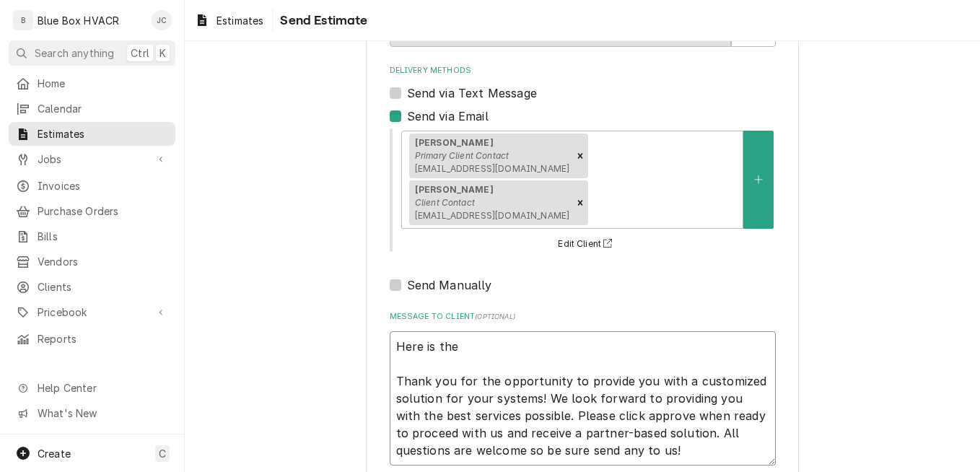
type textarea "x"
type textarea "Here is th Thank you for the opportunity to provide you with a customized solut…"
type textarea "x"
type textarea "Here is the Thank you for the opportunity to provide you with a customized solu…"
type textarea "x"
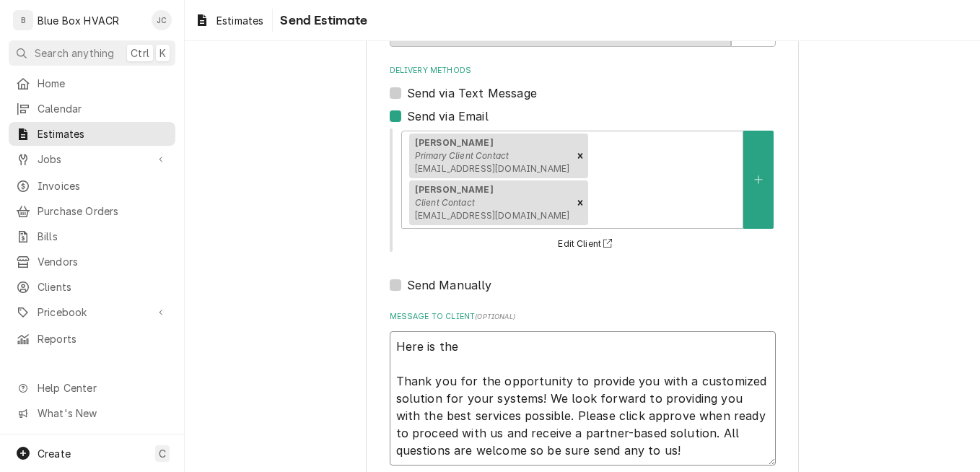
type textarea "Here is the Thank you for the opportunity to provide you with a customized solu…"
type textarea "x"
type textarea "Here is the r Thank you for the opportunity to provide you with a customized so…"
type textarea "x"
type textarea "Here is the re Thank you for the opportunity to provide you with a customized s…"
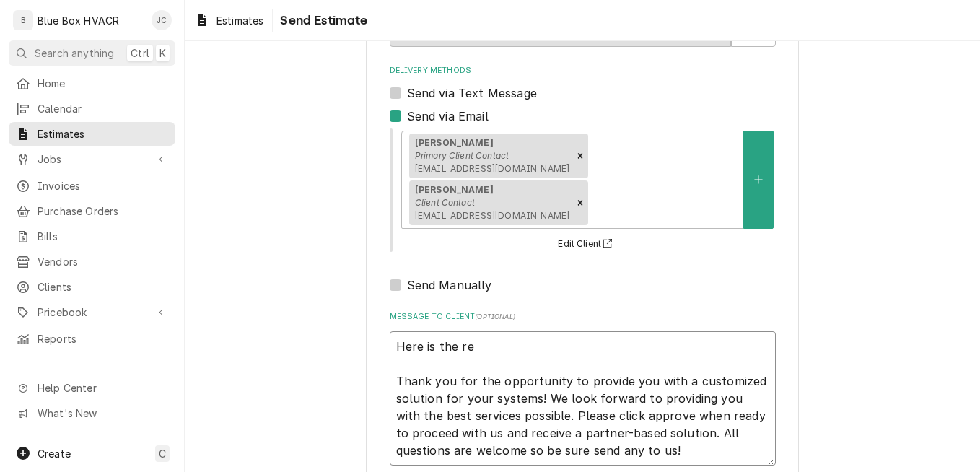
type textarea "x"
type textarea "Here is the r Thank you for the opportunity to provide you with a customized so…"
type textarea "x"
type textarea "Here is the Thank you for the opportunity to provide you with a customized solu…"
type textarea "x"
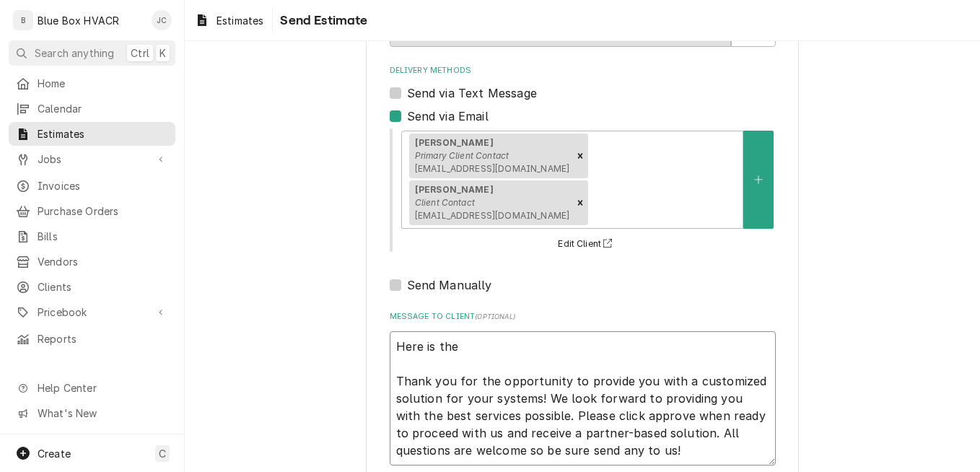
type textarea "Here is the n Thank you for the opportunity to provide you with a customized so…"
type textarea "x"
type textarea "Here is the ne Thank you for the opportunity to provide you with a customized s…"
type textarea "x"
type textarea "Here is the new Thank you for the opportunity to provide you with a customized …"
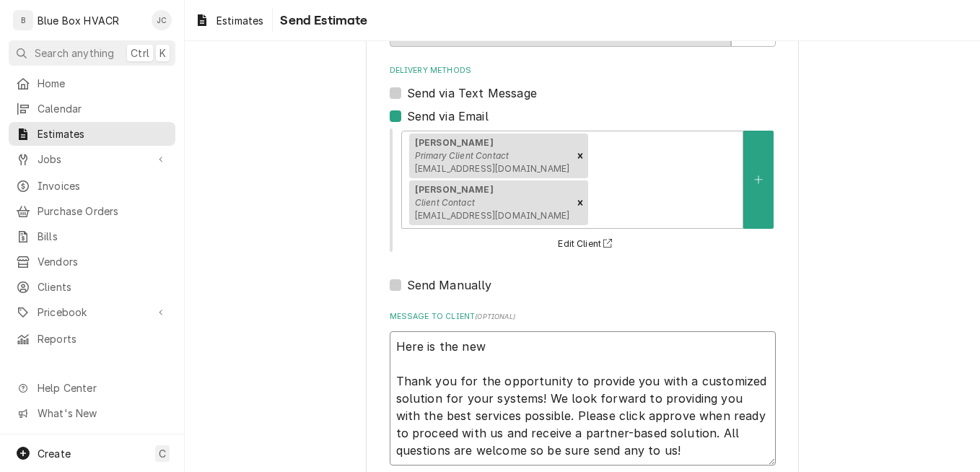
type textarea "x"
type textarea "Here is the new Thank you for the opportunity to provide you with a customized …"
type textarea "x"
type textarea "Here is the new c Thank you for the opportunity to provide you with a customize…"
type textarea "x"
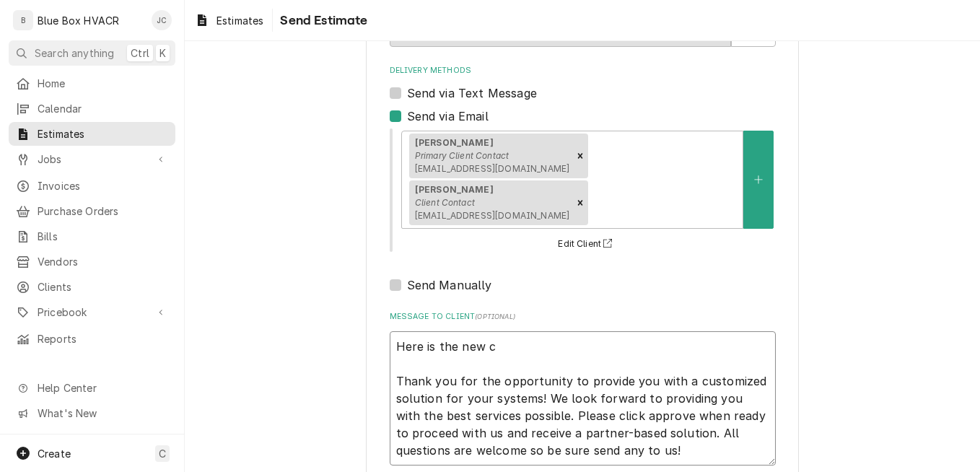
type textarea "Here is the new co Thank you for the opportunity to provide you with a customiz…"
type textarea "x"
type textarea "Here is the new c Thank you for the opportunity to provide you with a customize…"
type textarea "x"
type textarea "Here is the new Thank you for the opportunity to provide you with a customized …"
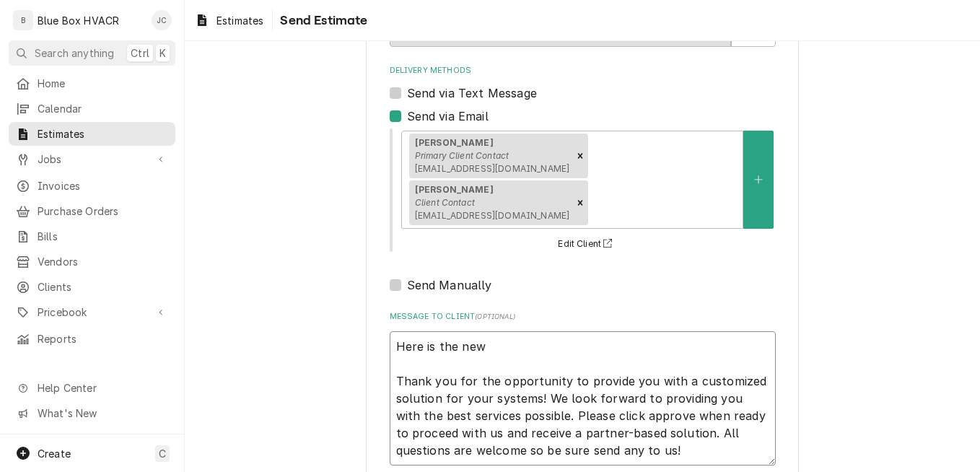
type textarea "x"
type textarea "Here is the new Thank you for the opportunity to provide you with a customized …"
type textarea "x"
type textarea "Here is the ne Thank you for the opportunity to provide you with a customized s…"
type textarea "x"
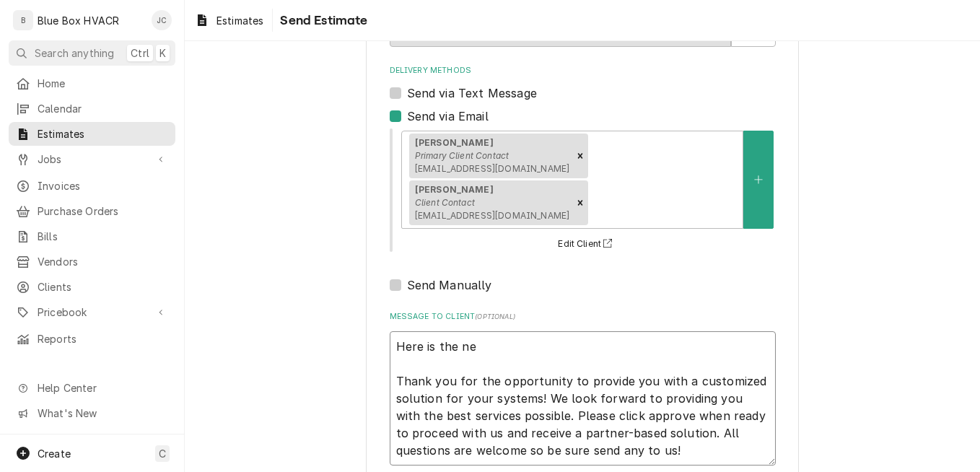
type textarea "Here is the n Thank you for the opportunity to provide you with a customized so…"
type textarea "x"
type textarea "Here is the Thank you for the opportunity to provide you with a customized solu…"
type textarea "x"
type textarea "Here is the c Thank you for the opportunity to provide you with a customized so…"
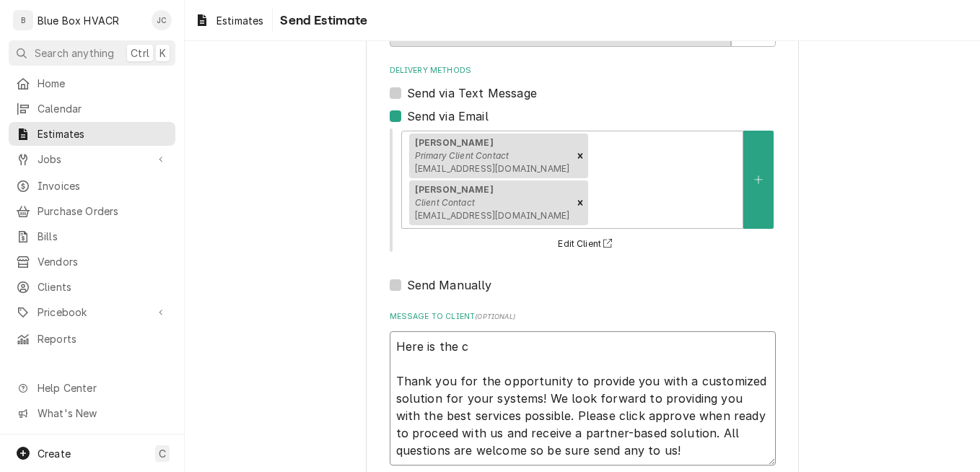
type textarea "x"
type textarea "Here is the co Thank you for the opportunity to provide you with a customized s…"
type textarea "x"
type textarea "Here is the con Thank you for the opportunity to provide you with a customized …"
type textarea "x"
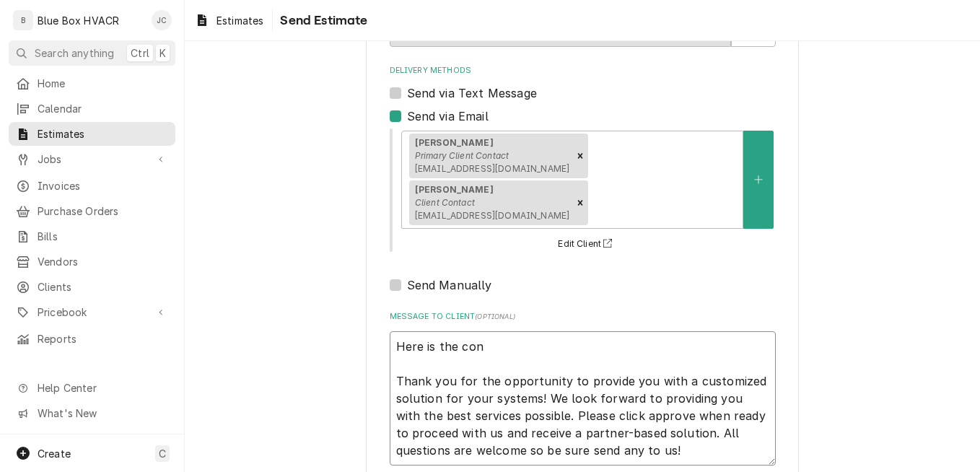
type textarea "Here is the cont Thank you for the opportunity to provide you with a customized…"
type textarea "x"
type textarea "Here is the contr Thank you for the opportunity to provide you with a customize…"
type textarea "x"
type textarea "Here is the contra Thank you for the opportunity to provide you with a customiz…"
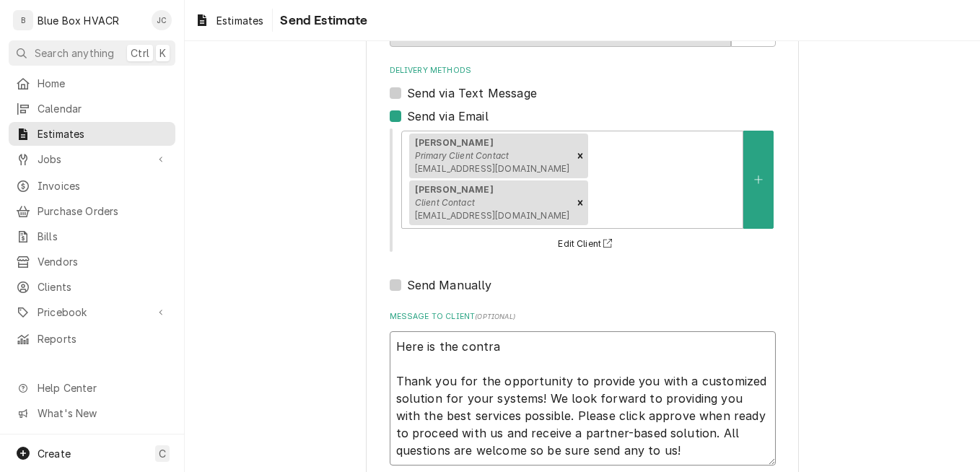
type textarea "x"
type textarea "Here is the contrac Thank you for the opportunity to provide you with a customi…"
type textarea "x"
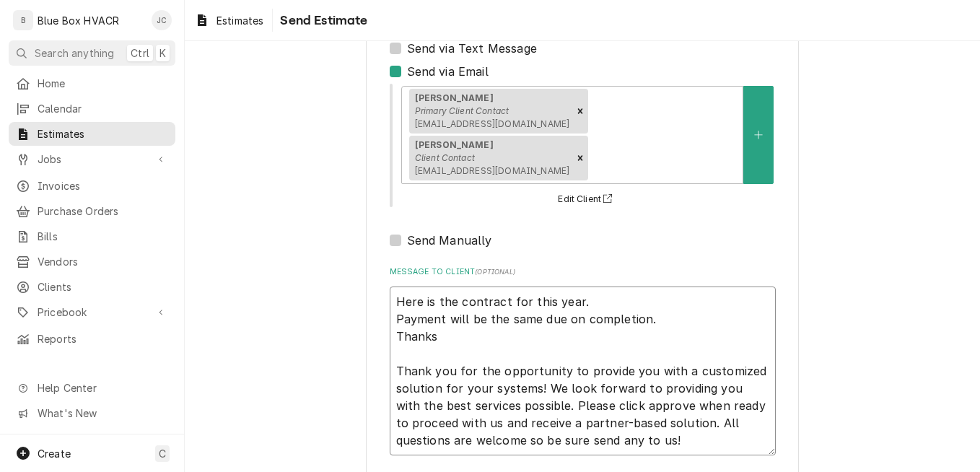
scroll to position [196, 0]
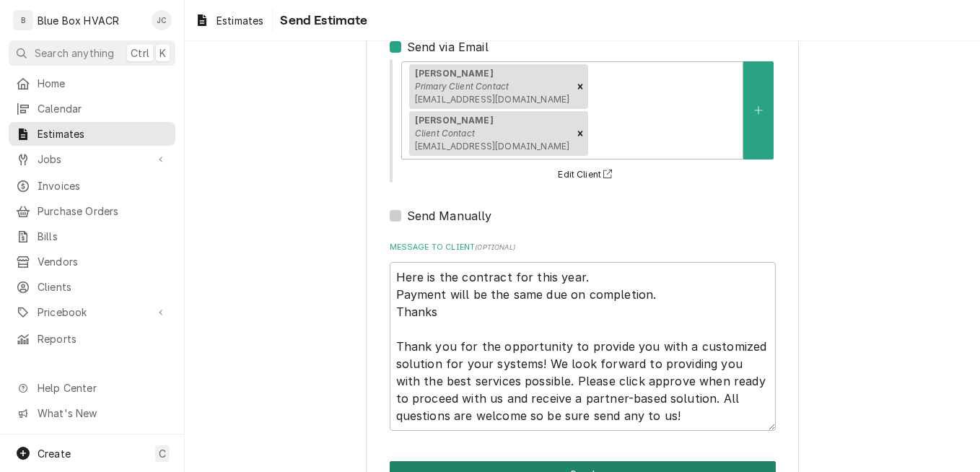
click at [567, 461] on button "Send" at bounding box center [583, 474] width 386 height 27
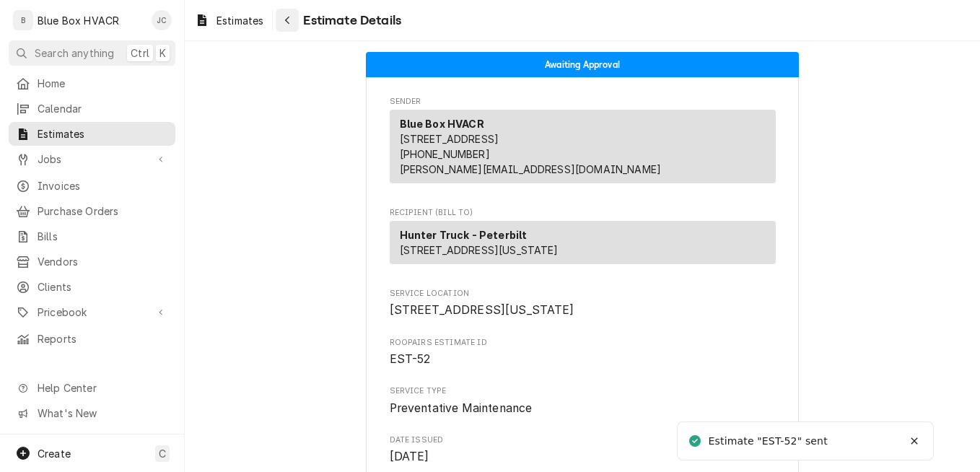
click at [289, 22] on icon "Navigate back" at bounding box center [287, 20] width 6 height 10
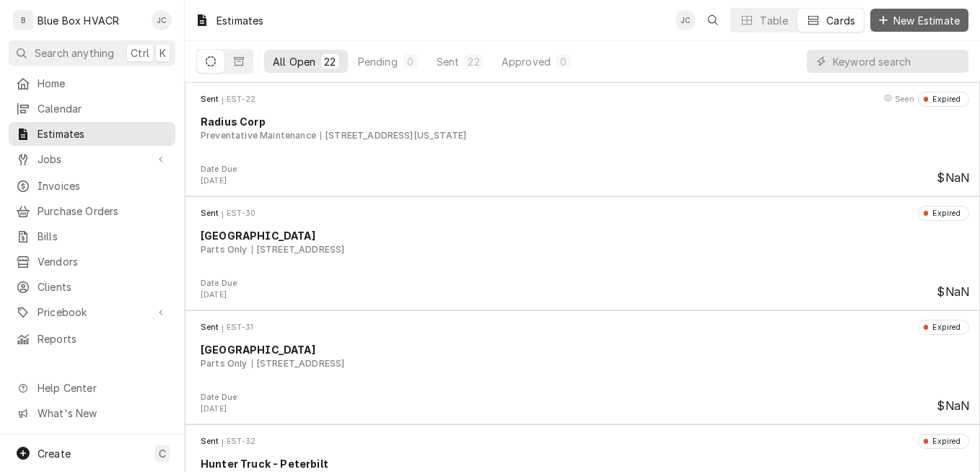
click at [920, 10] on button "New Estimate" at bounding box center [919, 20] width 98 height 23
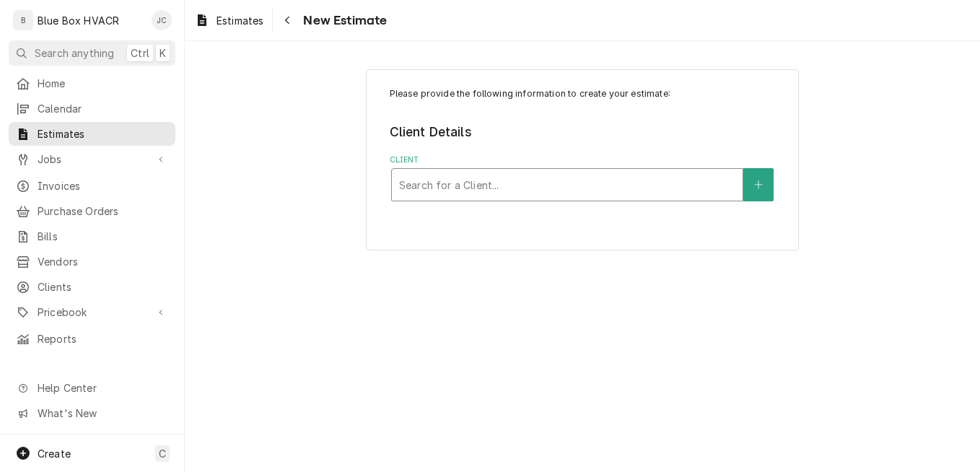
click at [480, 188] on div "Client" at bounding box center [567, 185] width 336 height 26
type input "kutztown wat"
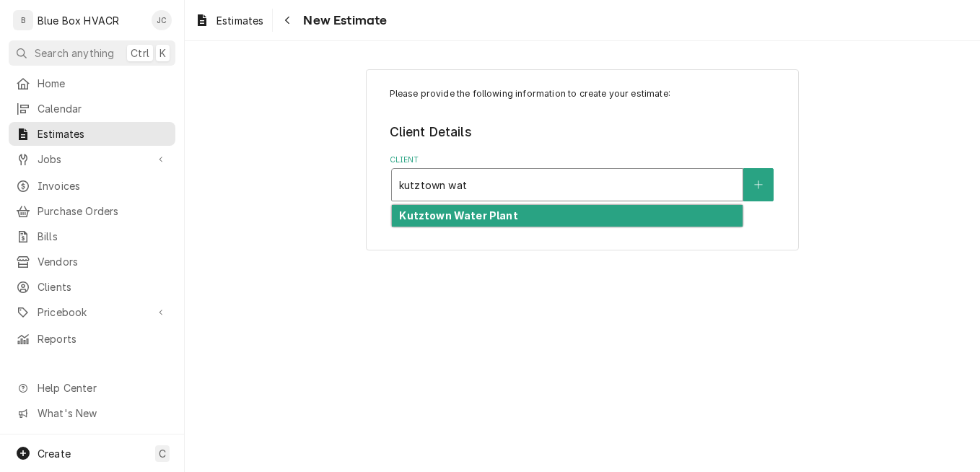
click at [489, 224] on div "Kutztown Water Plant" at bounding box center [567, 216] width 351 height 22
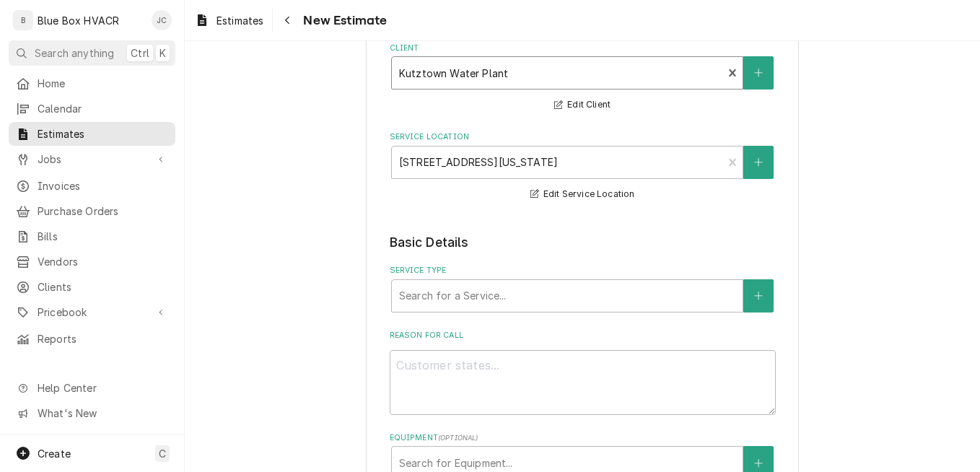
scroll to position [217, 0]
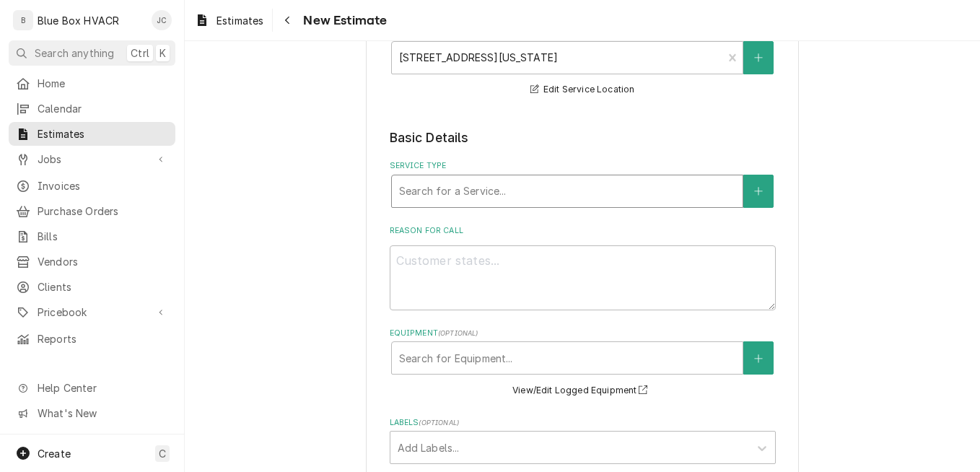
click at [508, 185] on div "Service Type" at bounding box center [567, 191] width 336 height 26
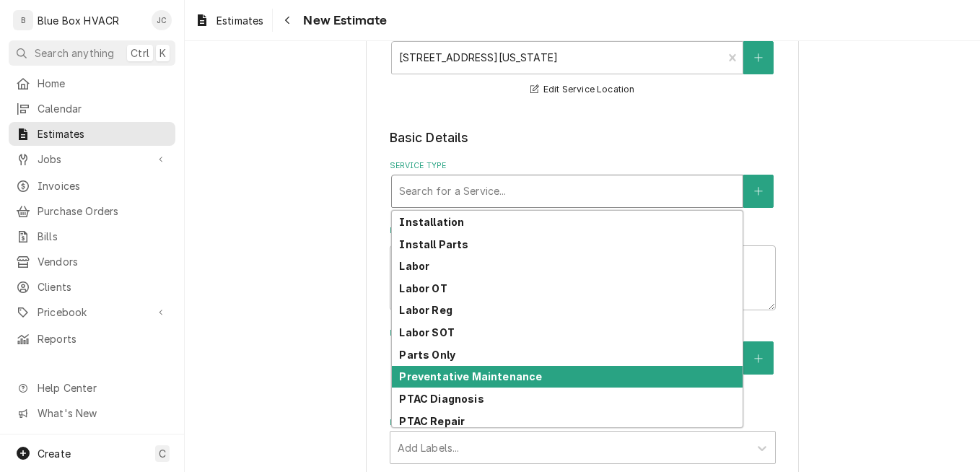
click at [494, 382] on strong "Preventative Maintenance" at bounding box center [470, 376] width 143 height 12
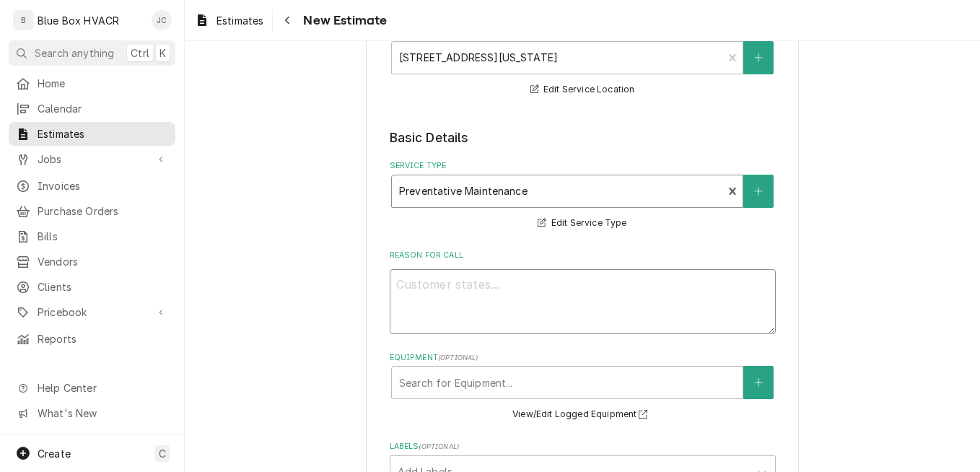
click at [539, 292] on textarea "Reason For Call" at bounding box center [583, 301] width 386 height 65
type textarea "x"
type textarea "N"
type textarea "x"
type textarea "Ne"
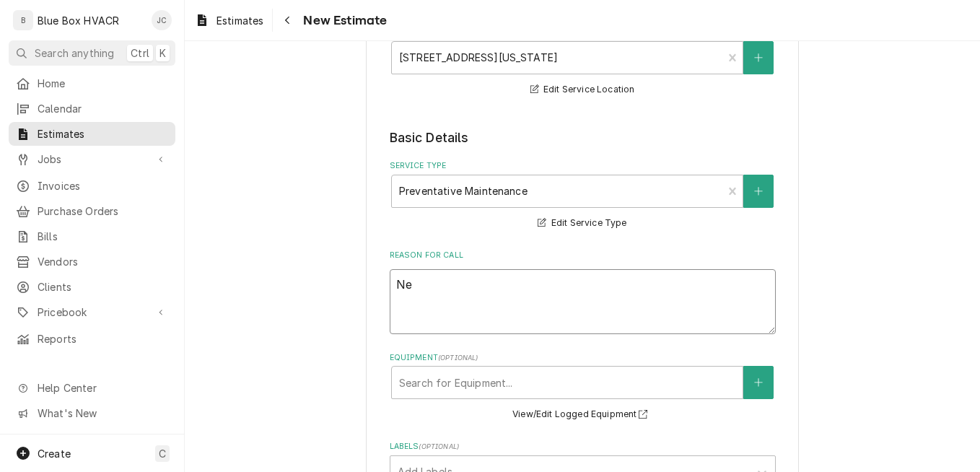
type textarea "x"
type textarea "New"
type textarea "x"
type textarea "New P"
type textarea "x"
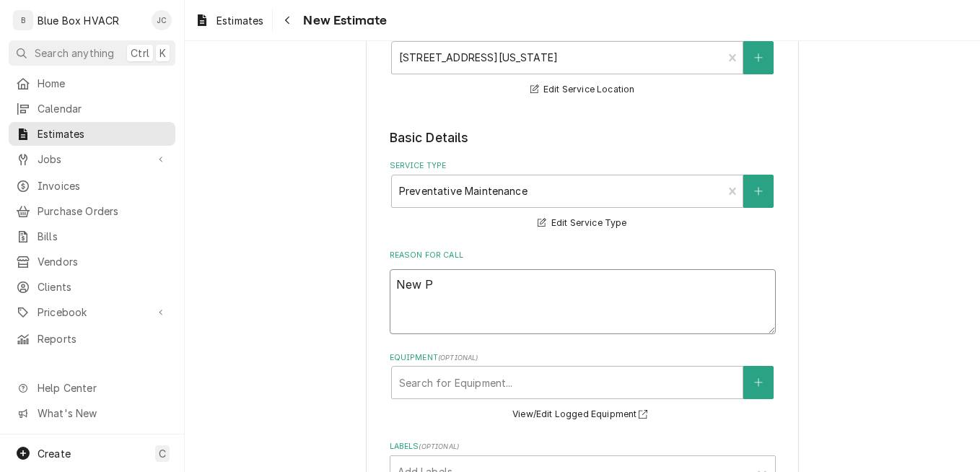
type textarea "New"
type textarea "x"
type textarea "New"
type textarea "x"
type textarea "Ne"
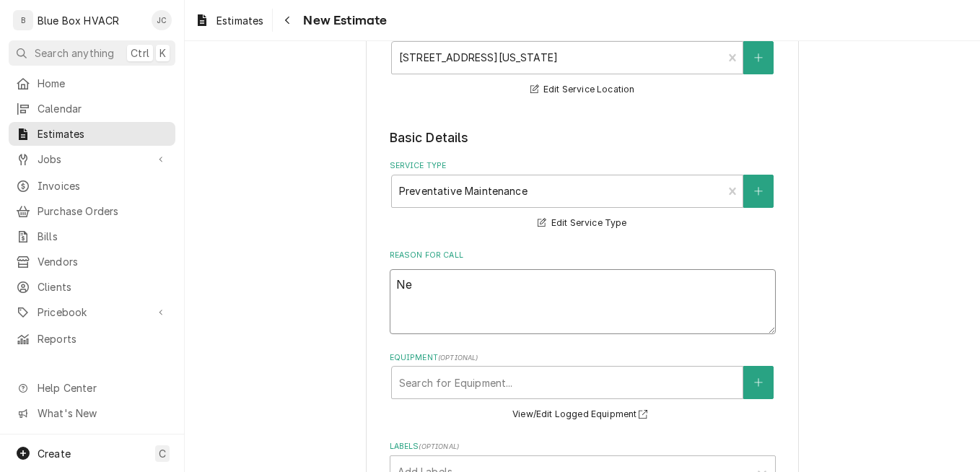
type textarea "x"
type textarea "N"
type textarea "x"
type textarea "P"
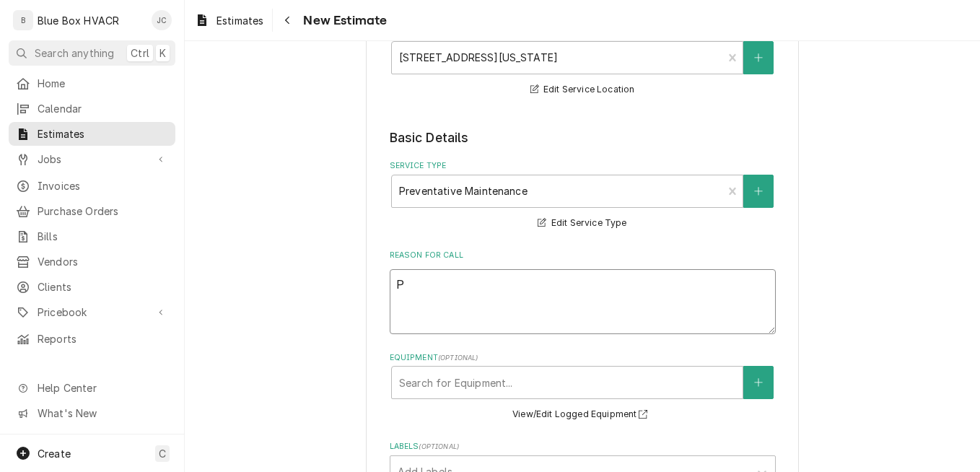
type textarea "x"
type textarea "PM"
type textarea "x"
type textarea "PM Co"
type textarea "x"
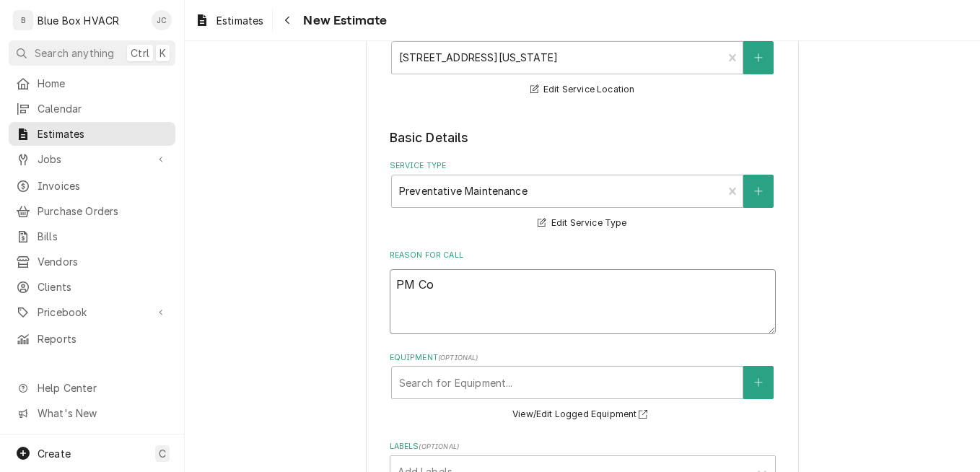
type textarea "PM Con"
type textarea "x"
type textarea "PM Cont"
type textarea "x"
type textarea "PM Contr"
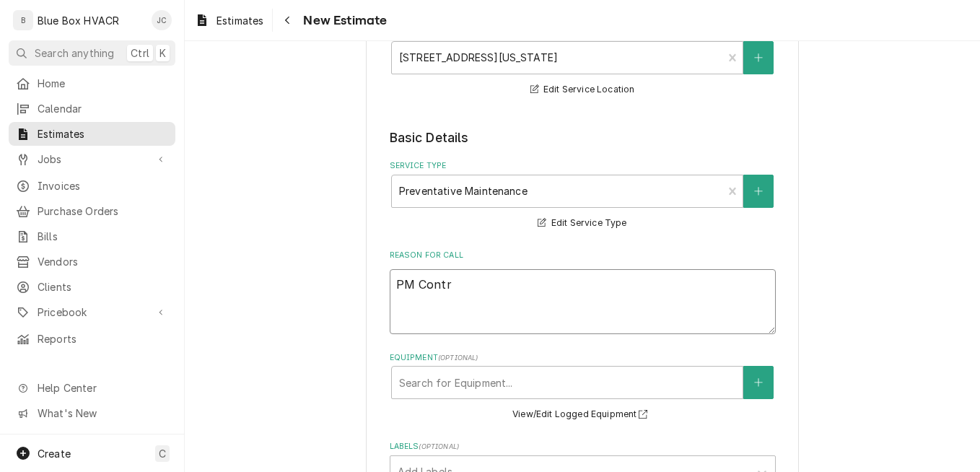
type textarea "x"
type textarea "PM Contra"
type textarea "x"
type textarea "PM Contrac"
type textarea "x"
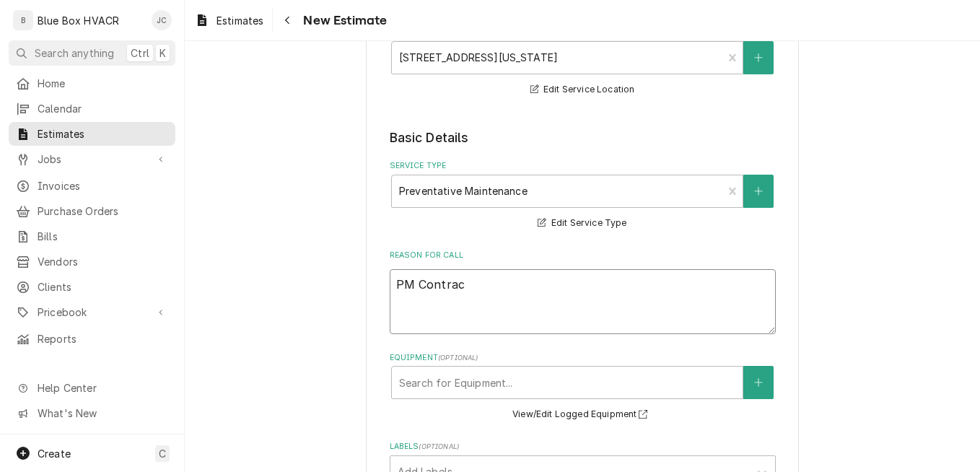
type textarea "PM Contract"
type textarea "x"
type textarea "PM Contract"
type textarea "x"
type textarea "PM Contract f"
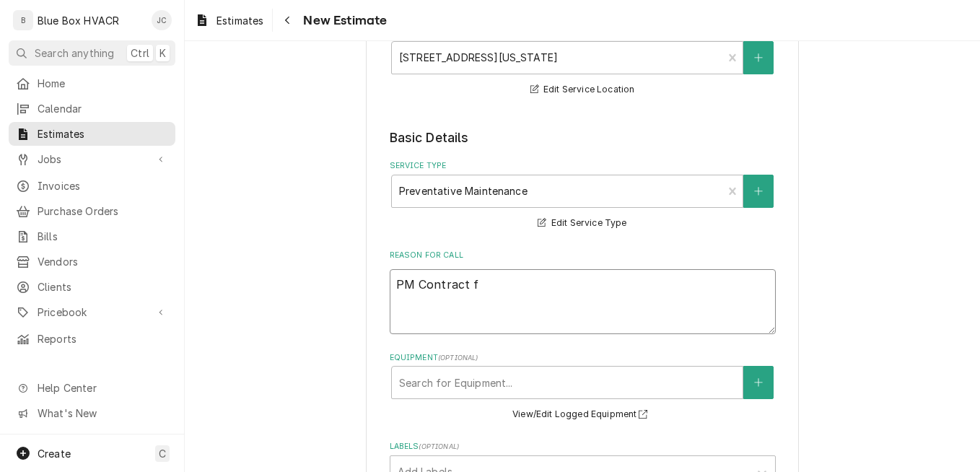
type textarea "x"
type textarea "PM Contract for"
type textarea "x"
type textarea "PM Contract for"
type textarea "x"
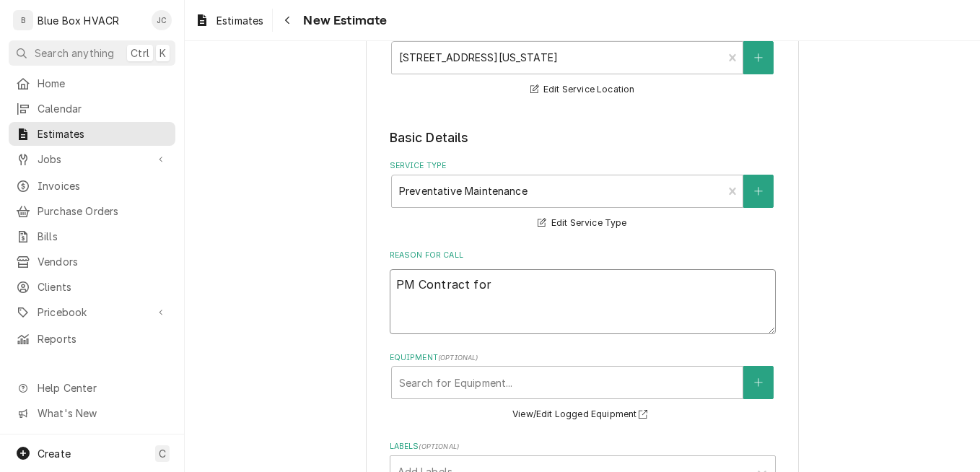
type textarea "PM Contract for 2"
type textarea "x"
type textarea "PM Contract for 2n"
type textarea "x"
type textarea "PM Contract for 2nd"
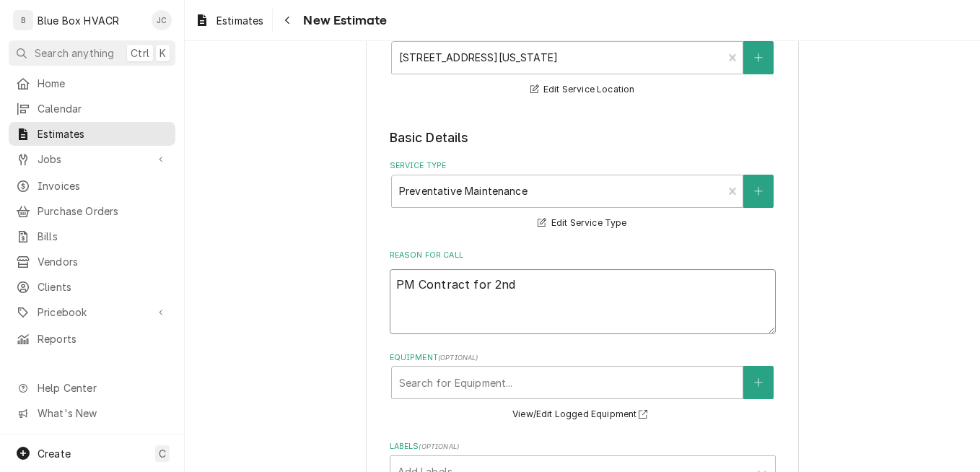
type textarea "x"
type textarea "PM Contract for 2nd y"
type textarea "x"
type textarea "PM Contract for 2nd ye"
type textarea "x"
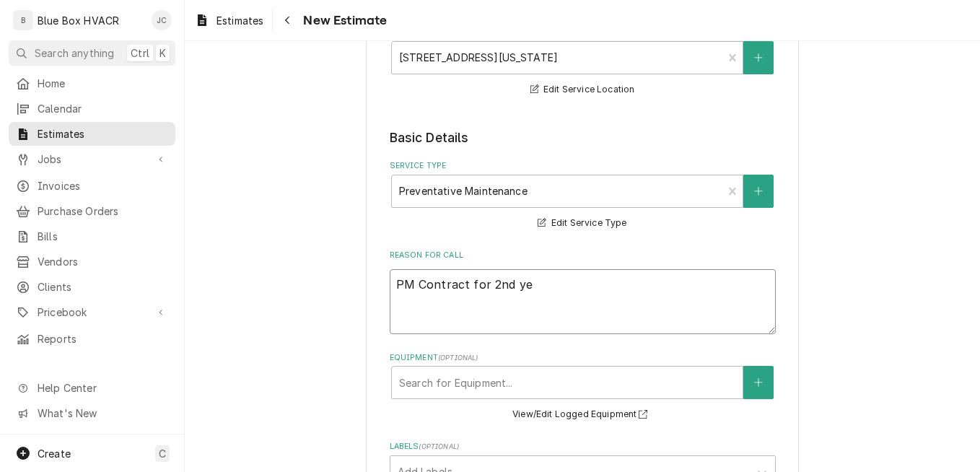
type textarea "PM Contract for 2nd yea"
type textarea "x"
type textarea "PM Contract for 2nd year"
type textarea "x"
type textarea "PM Contract for 2nd year."
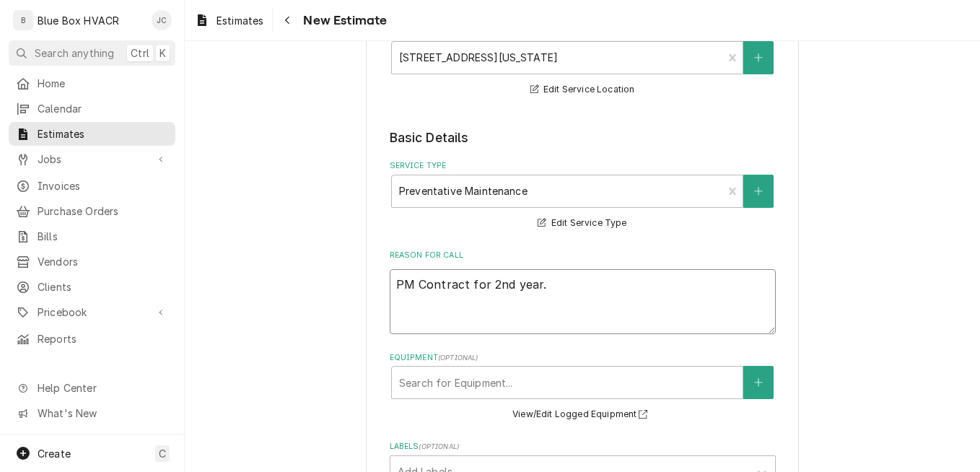
type textarea "x"
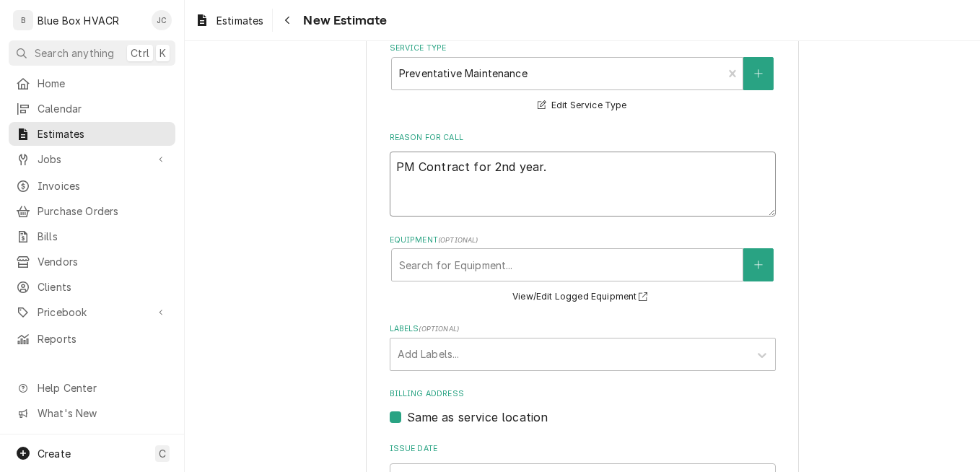
scroll to position [433, 0]
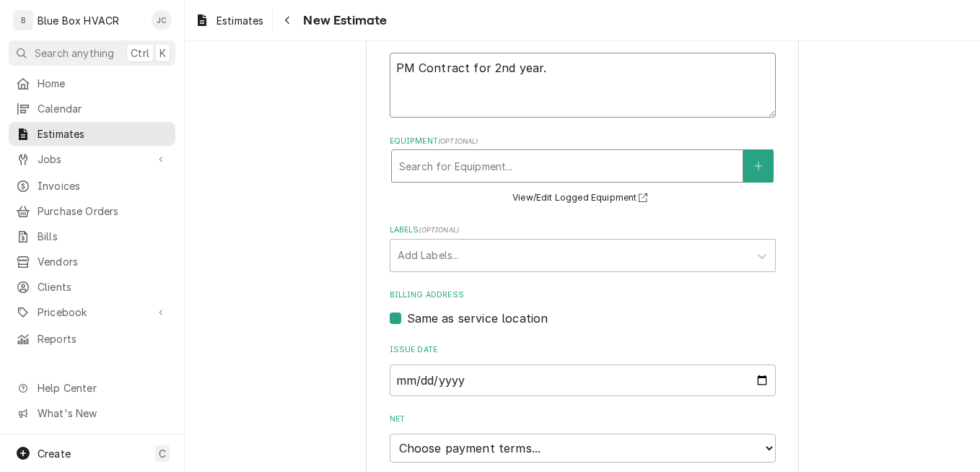
type textarea "PM Contract for 2nd year."
click at [528, 149] on div "Search for Equipment..." at bounding box center [567, 165] width 352 height 33
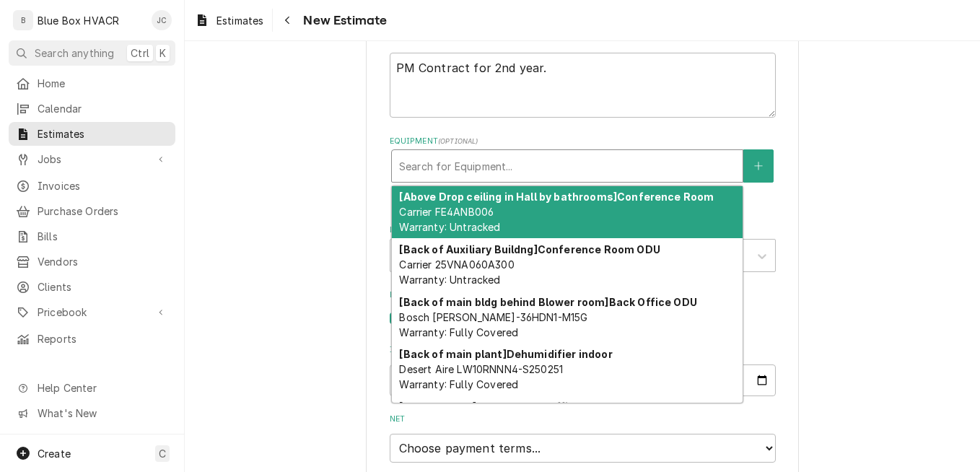
click at [536, 211] on div "[Above Drop ceiling in Hall by bathrooms] Conference Room Carrier FE4ANB006 War…" at bounding box center [567, 212] width 351 height 53
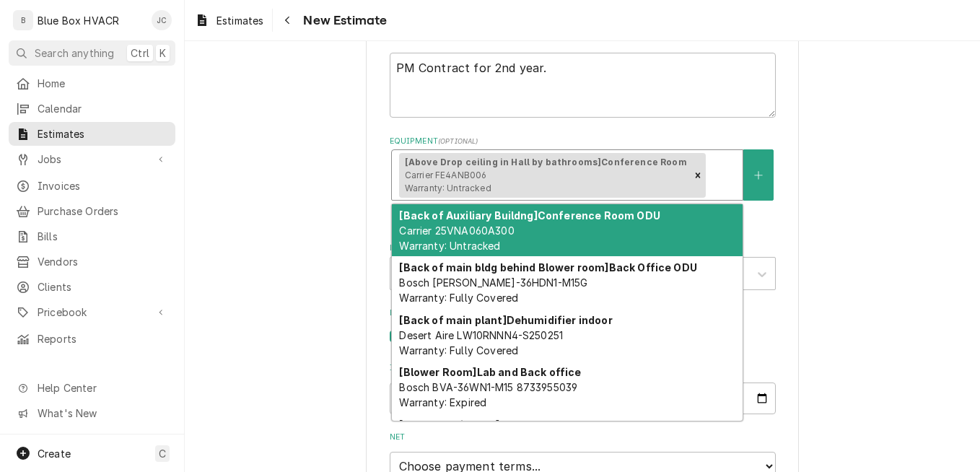
click at [700, 190] on div "[Above Drop ceiling in Hall by bathrooms] Conference Room Carrier FE4ANB006 War…" at bounding box center [567, 175] width 351 height 50
click at [546, 230] on div "[Back of Auxiliary Buildng] Conference Room ODU Carrier 25VNA060A300 Warranty: …" at bounding box center [567, 230] width 351 height 53
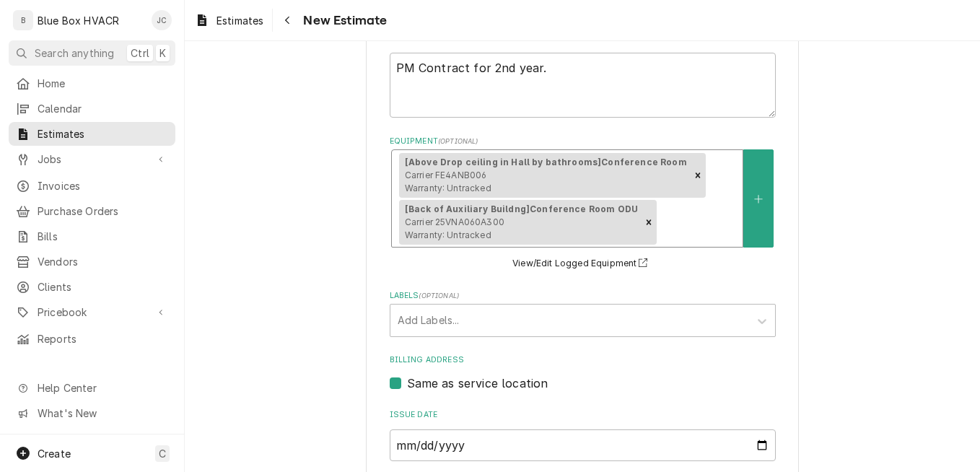
click at [686, 193] on div "[Above Drop ceiling in Hall by bathrooms] Conference Room Carrier FE4ANB006 War…" at bounding box center [567, 198] width 351 height 97
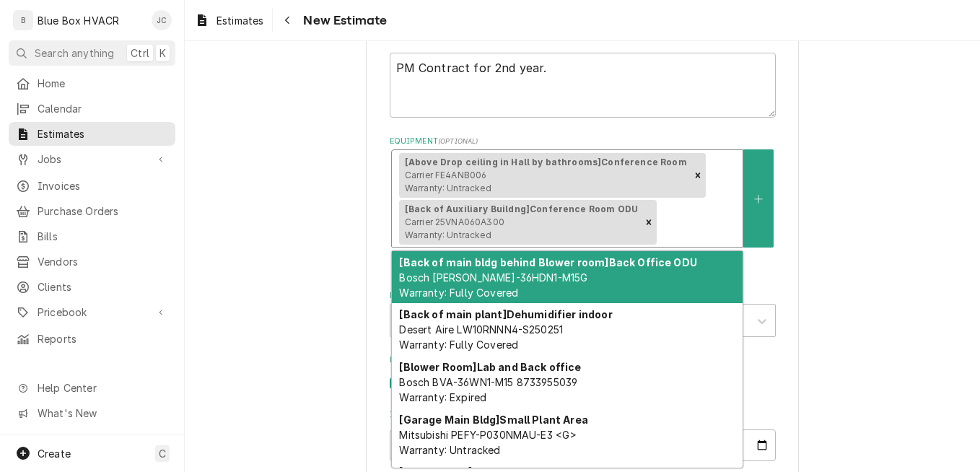
click at [569, 271] on div "[Back of main bldg behind Blower room] Back Office ODU Bosch BOVA-36HDN1-M15G W…" at bounding box center [567, 277] width 351 height 53
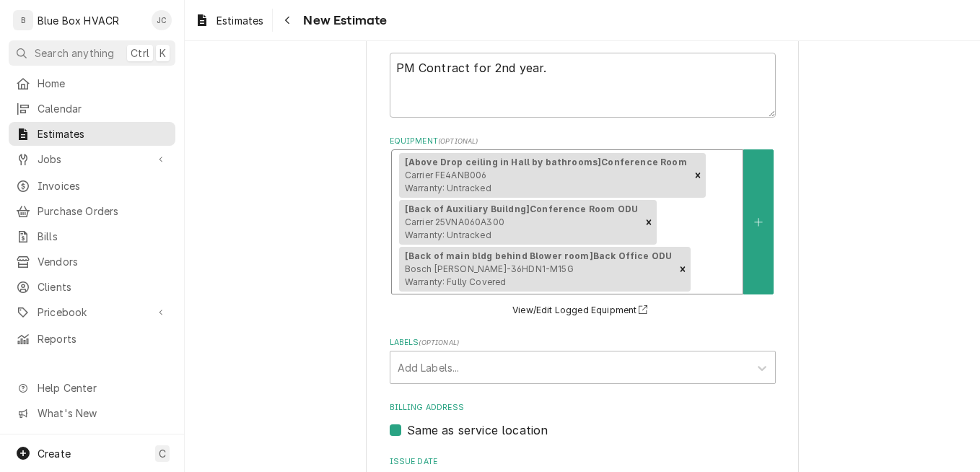
click at [706, 221] on div "[Above Drop ceiling in Hall by bathrooms] Conference Room Carrier FE4ANB006 War…" at bounding box center [567, 222] width 351 height 144
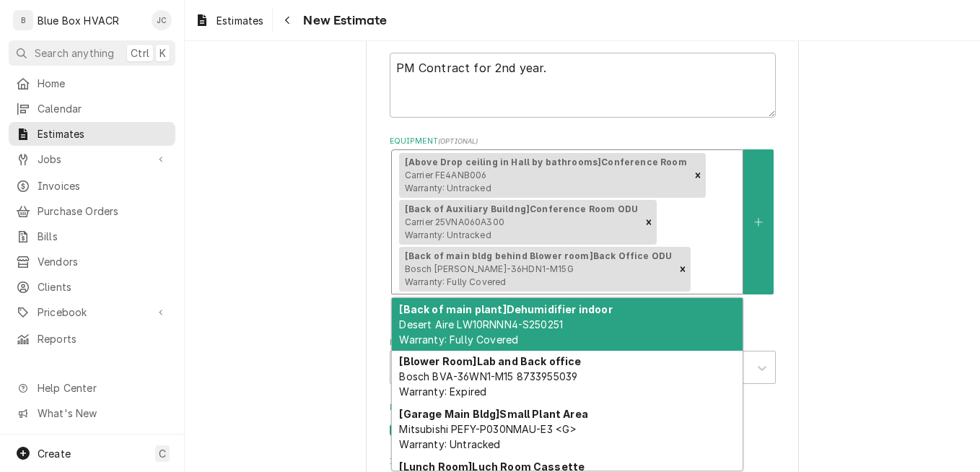
click at [562, 317] on div "[Back of main plant] Dehumidifier indoor Desert Aire LW10RNNN4-S250251 Warranty…" at bounding box center [567, 324] width 351 height 53
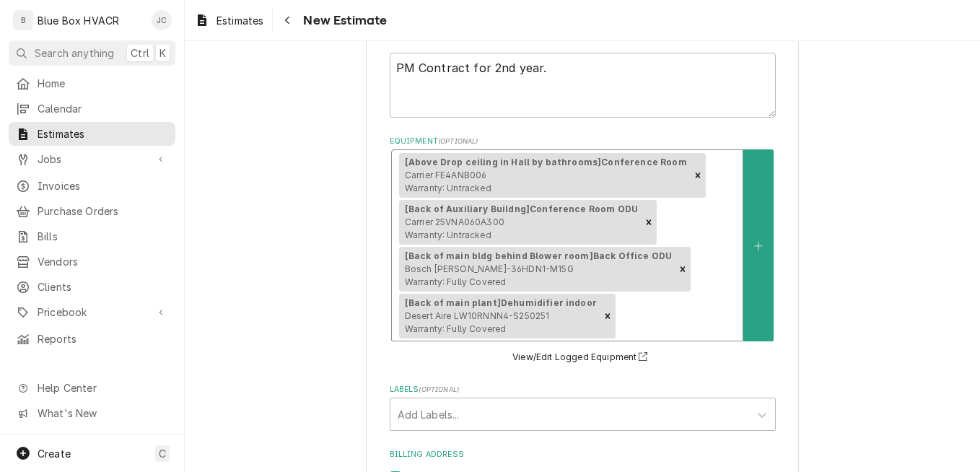
click at [704, 269] on div "[Above Drop ceiling in Hall by bathrooms] Conference Room Carrier FE4ANB006 War…" at bounding box center [567, 245] width 351 height 191
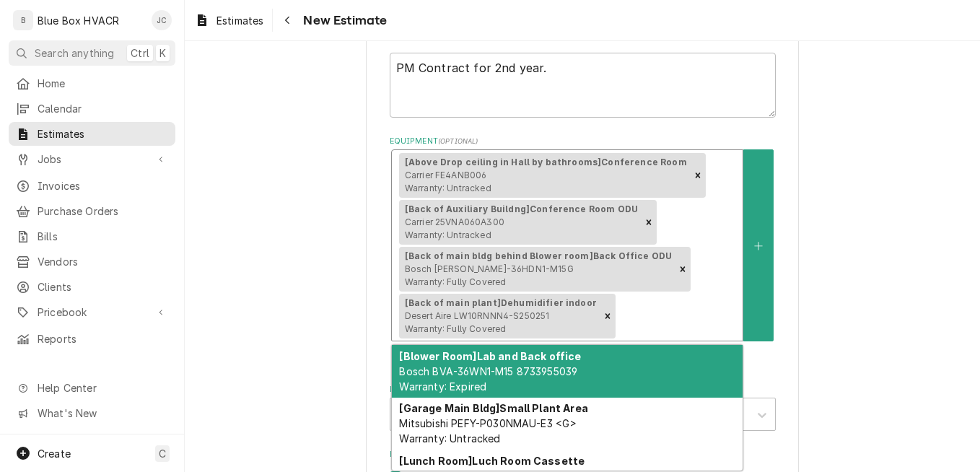
click at [531, 379] on div "[Blower Room] Lab and Back office Bosch BVA-36WN1-M15 8733955039 Warranty: Expi…" at bounding box center [567, 371] width 351 height 53
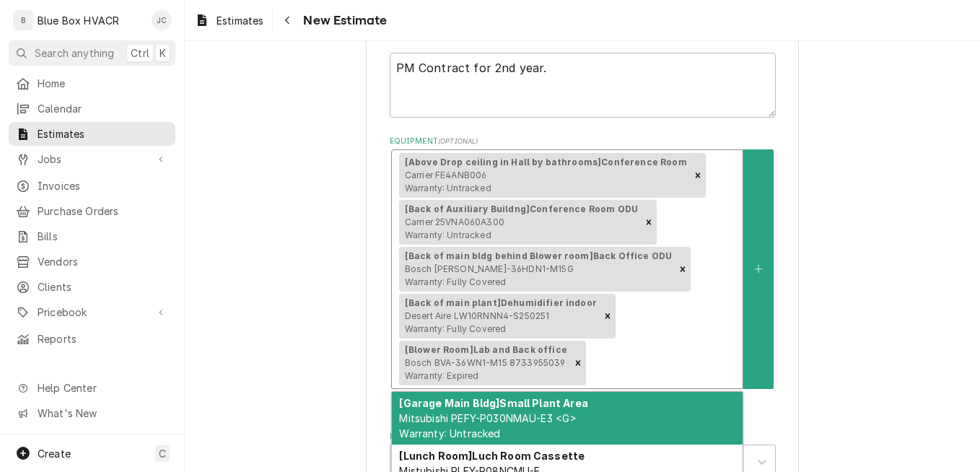
click at [678, 313] on div "[Above Drop ceiling in Hall by bathrooms] Conference Room Carrier FE4ANB006 War…" at bounding box center [567, 268] width 351 height 237
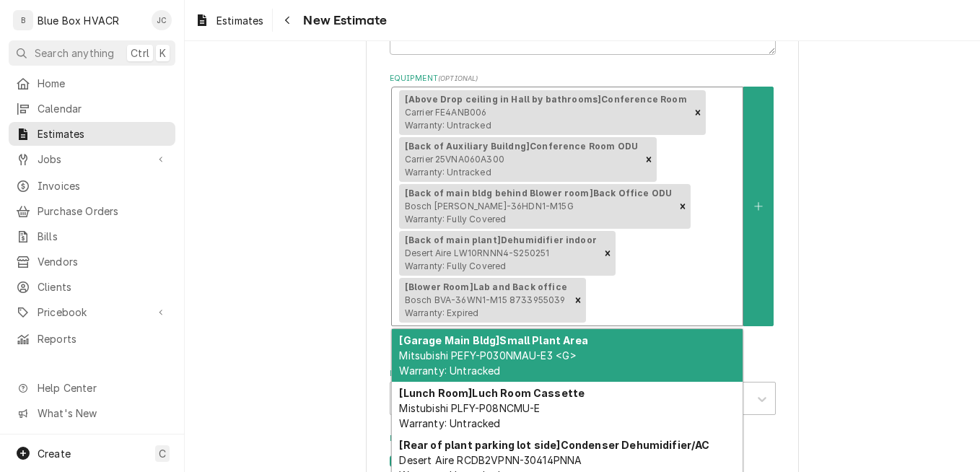
scroll to position [650, 0]
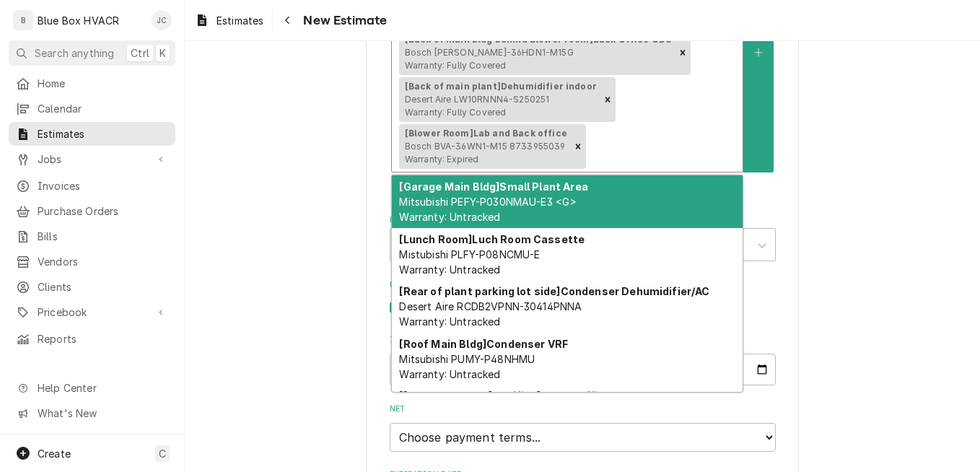
click at [580, 210] on div "[Garage Main Bldg] Small Plant Area Mitsubishi PEFY-P030NMAU-E3 <G> Warranty: U…" at bounding box center [567, 201] width 351 height 53
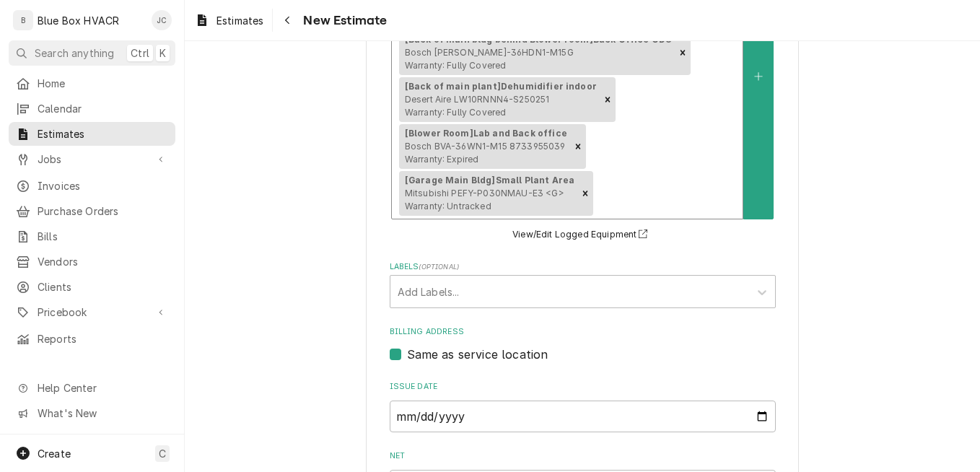
click at [668, 156] on div "[Above Drop ceiling in Hall by bathrooms] Conference Room Carrier FE4ANB006 War…" at bounding box center [567, 76] width 351 height 284
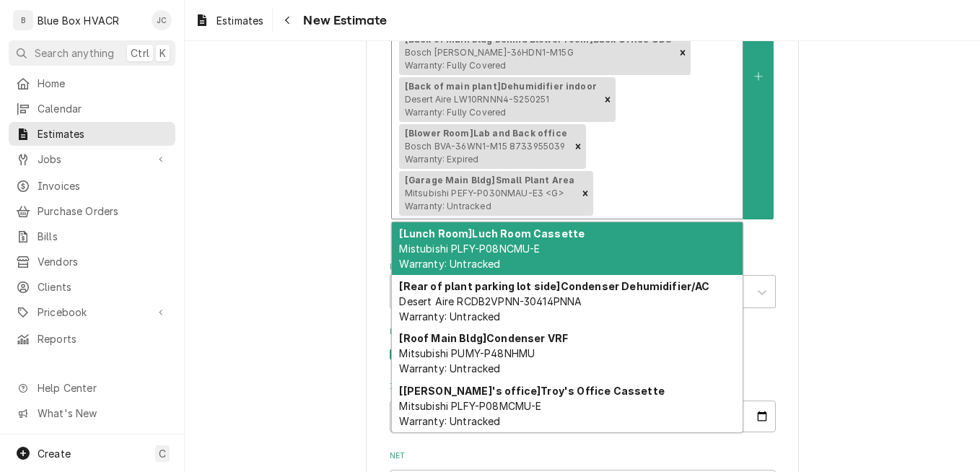
click at [590, 241] on div "[Lunch Room] Luch Room Cassette Mistubishi PLFY-P08NCMU-E Warranty: Untracked" at bounding box center [567, 248] width 351 height 53
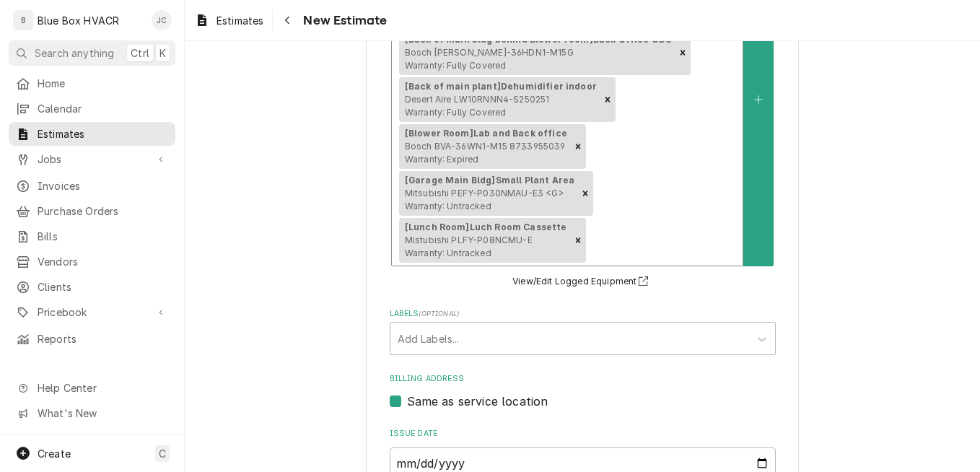
click at [677, 179] on div "[Above Drop ceiling in Hall by bathrooms] Conference Room Carrier FE4ANB006 War…" at bounding box center [567, 100] width 351 height 332
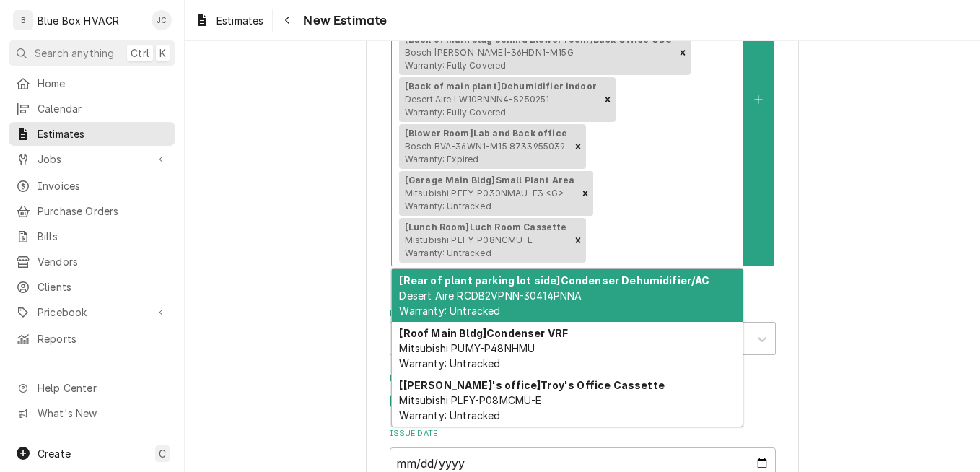
click at [556, 299] on span "Desert Aire RCDB2VPNN-30414PNNA Warranty: Untracked" at bounding box center [490, 302] width 183 height 27
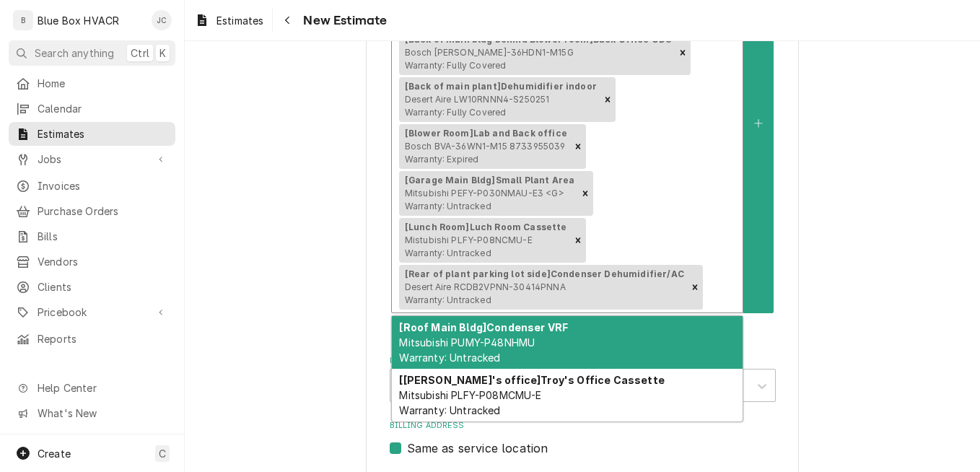
click at [688, 217] on div "[Above Drop ceiling in Hall by bathrooms] Conference Room Carrier FE4ANB006 War…" at bounding box center [567, 123] width 351 height 379
click at [575, 328] on div "[Roof Main Bldg] Condenser VRF Mitsubishi PUMY-P48NHMU Warranty: Untracked" at bounding box center [567, 342] width 351 height 53
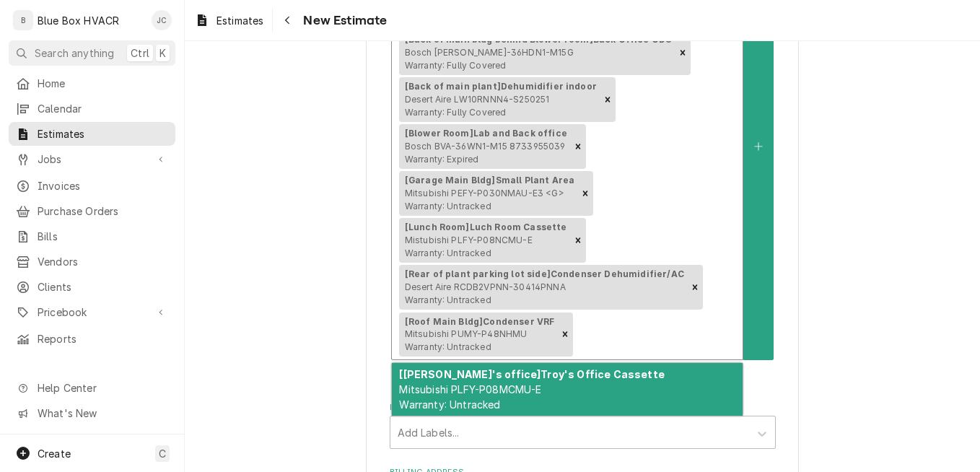
click at [707, 235] on div "[Above Drop ceiling in Hall by bathrooms] Conference Room Carrier FE4ANB006 War…" at bounding box center [567, 147] width 351 height 426
click at [580, 378] on strong "[Troy's office] Troy's Office Cassette" at bounding box center [531, 374] width 265 height 12
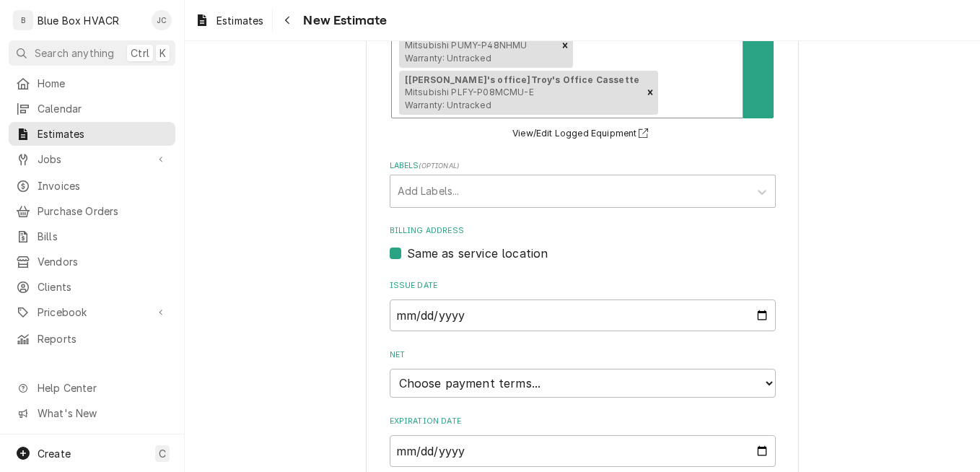
scroll to position [1049, 0]
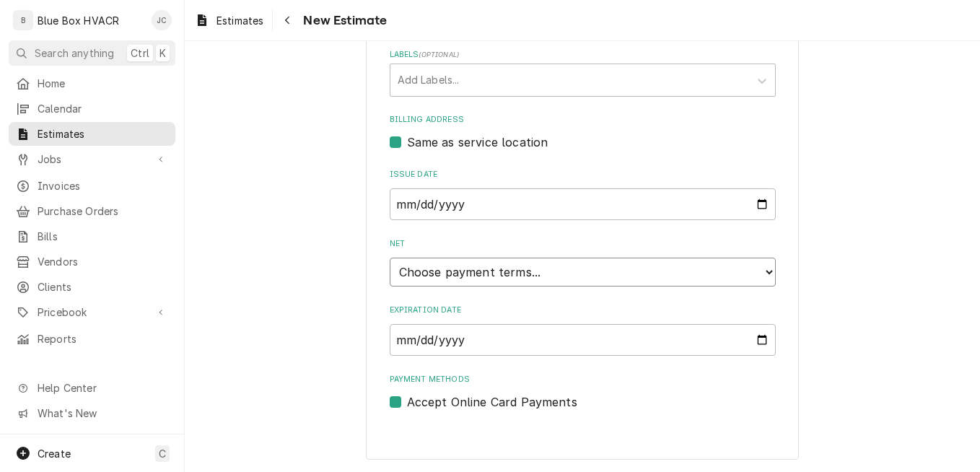
click at [536, 276] on select "Choose payment terms... Same Day Net 7 Net 14 Net 21 Net 30 Net 45 Net 60 Net 90" at bounding box center [583, 272] width 386 height 29
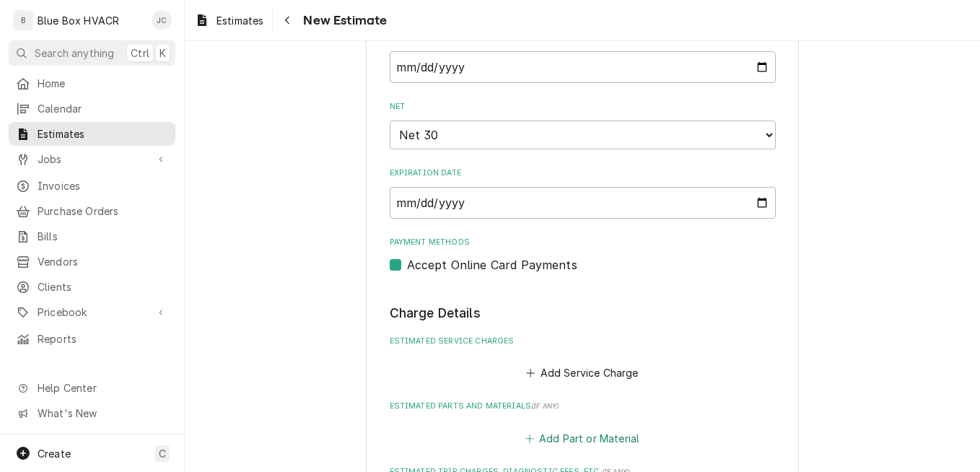
scroll to position [1338, 0]
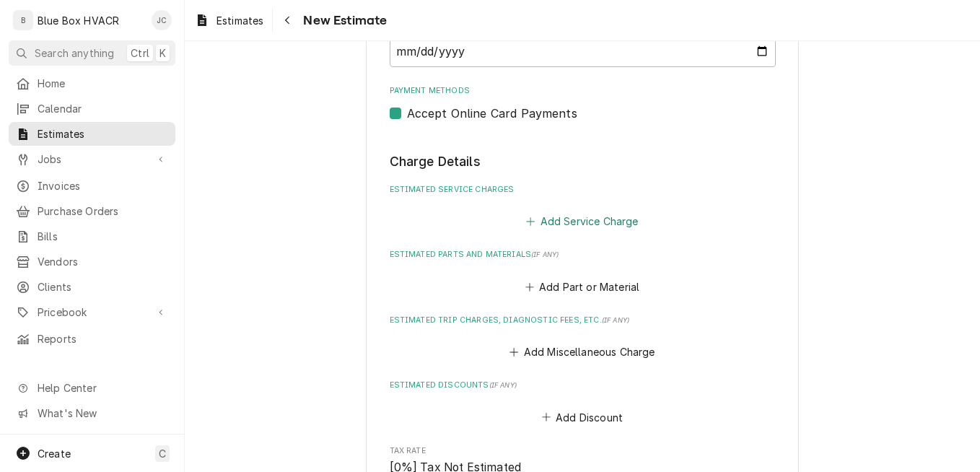
click at [556, 223] on button "Add Service Charge" at bounding box center [582, 221] width 117 height 20
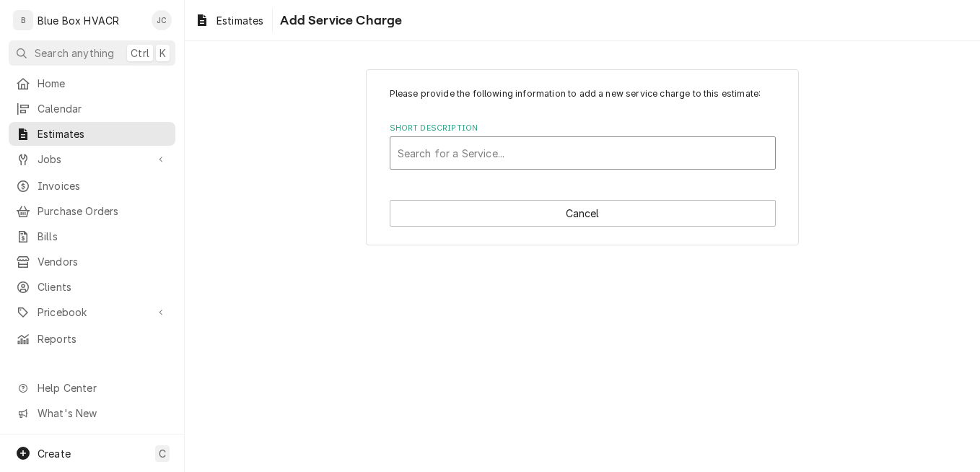
click at [538, 163] on div "Short Description" at bounding box center [583, 153] width 370 height 26
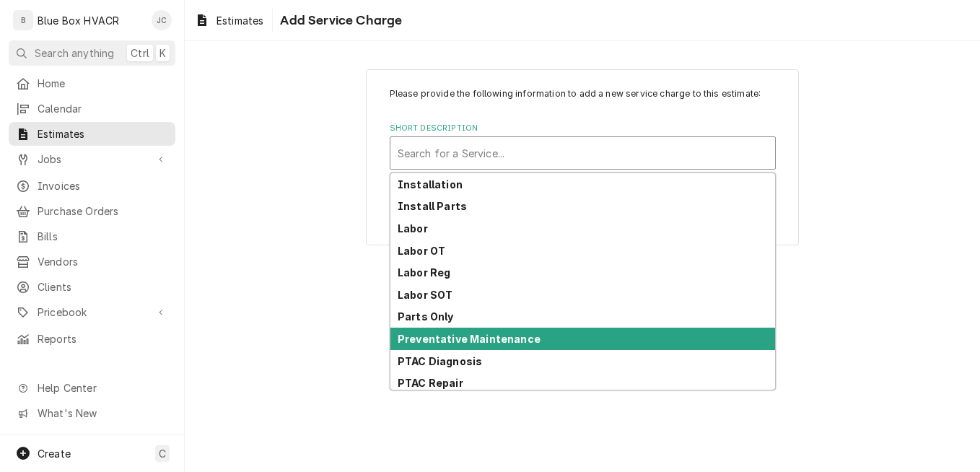
click at [491, 334] on strong "Preventative Maintenance" at bounding box center [469, 339] width 143 height 12
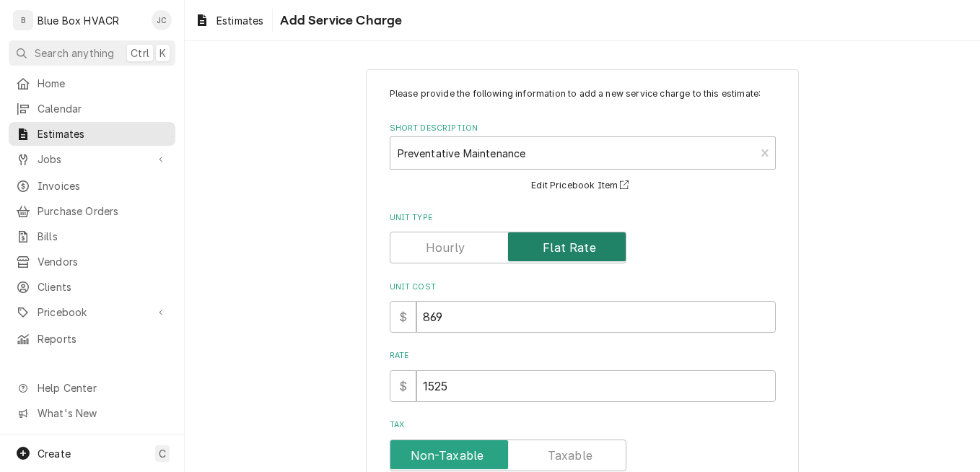
type textarea "x"
click at [549, 243] on label "Unit Type" at bounding box center [508, 248] width 237 height 32
click at [549, 243] on input "Unit Type" at bounding box center [508, 248] width 224 height 32
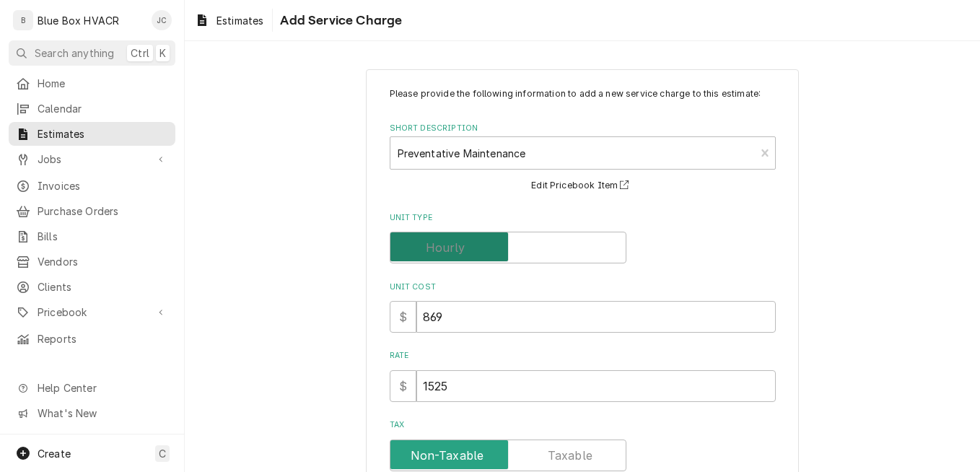
checkbox input "false"
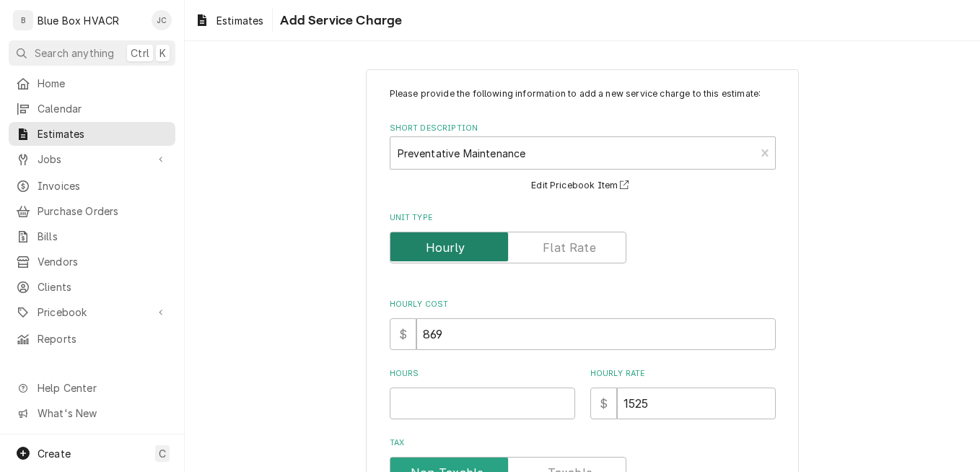
type textarea "x"
click at [559, 249] on label "Unit Type" at bounding box center [508, 248] width 237 height 32
click at [559, 249] on input "Unit Type" at bounding box center [508, 248] width 224 height 32
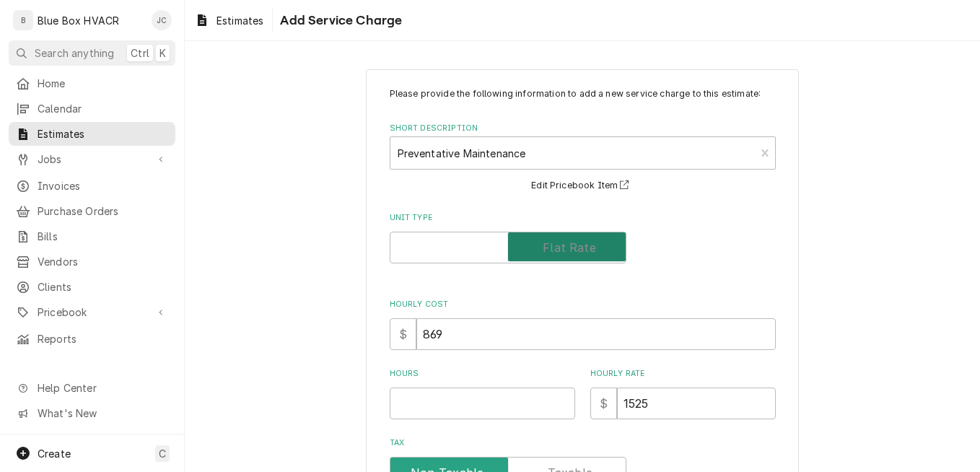
checkbox input "true"
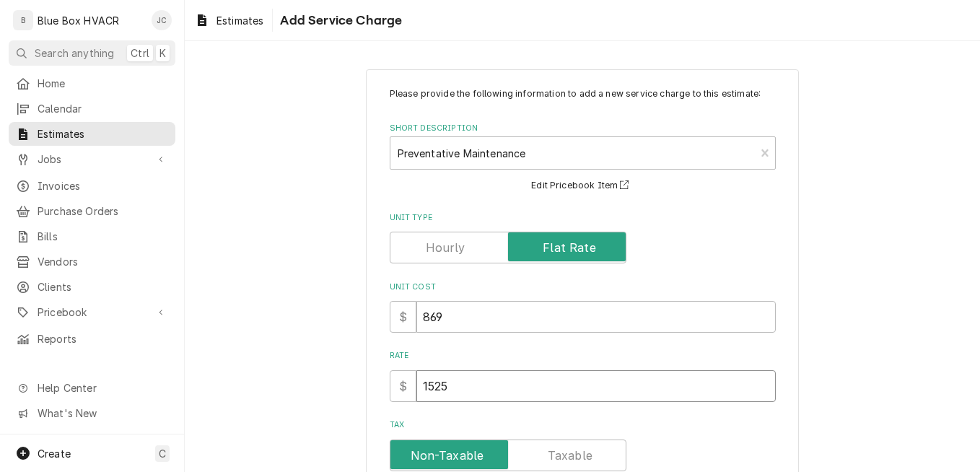
drag, startPoint x: 493, startPoint y: 382, endPoint x: 413, endPoint y: 383, distance: 80.1
click at [416, 383] on input "1525" at bounding box center [595, 386] width 359 height 32
type textarea "x"
type input "3"
type textarea "x"
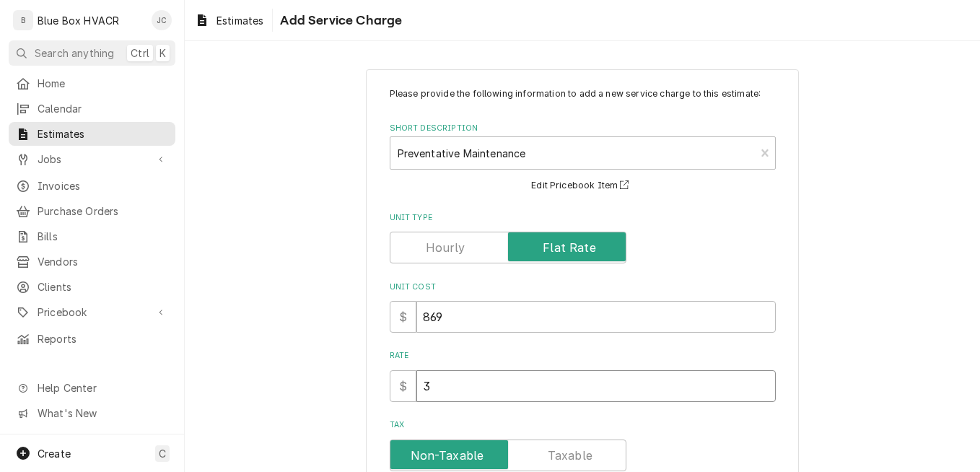
type input "30"
type textarea "x"
type input "300"
type textarea "x"
type input "3000"
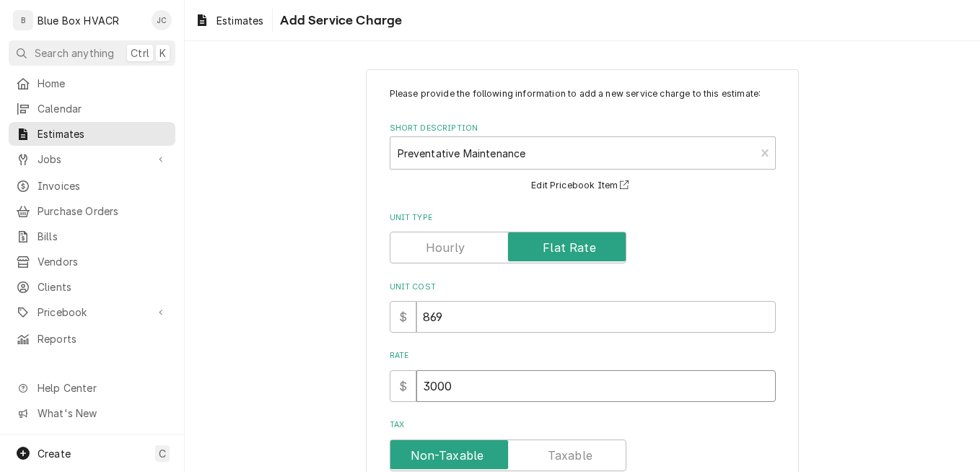
type textarea "x"
type input "30000"
type textarea "x"
type input "3000"
type textarea "x"
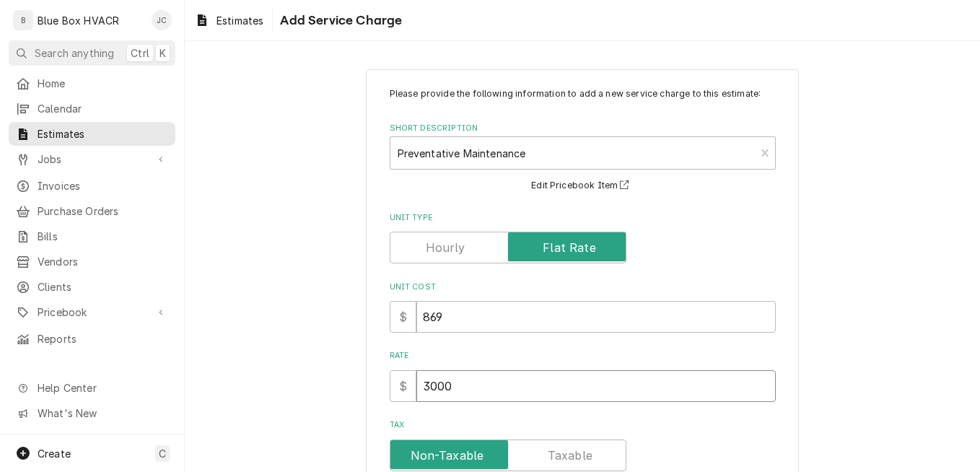
type input "3000"
click at [476, 313] on input "869" at bounding box center [595, 317] width 359 height 32
drag, startPoint x: 476, startPoint y: 313, endPoint x: 403, endPoint y: 312, distance: 73.6
click at [403, 312] on div "$ 869" at bounding box center [583, 317] width 386 height 32
type textarea "x"
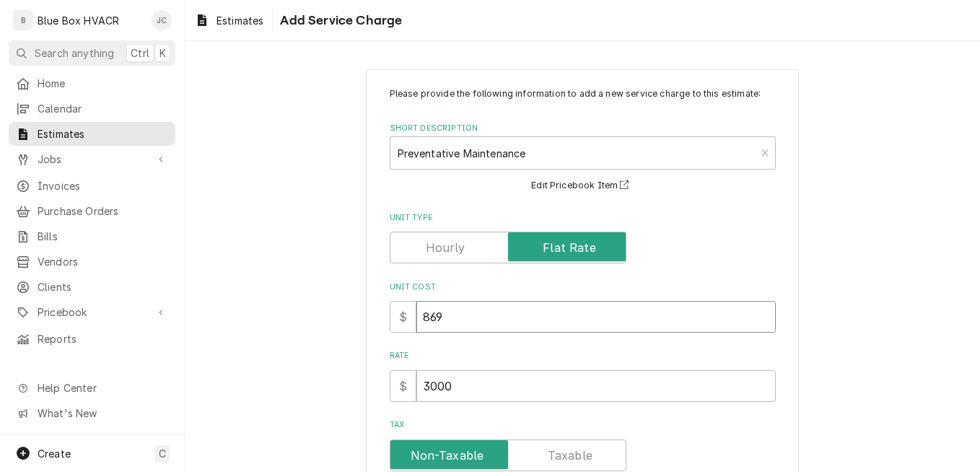
type input "1"
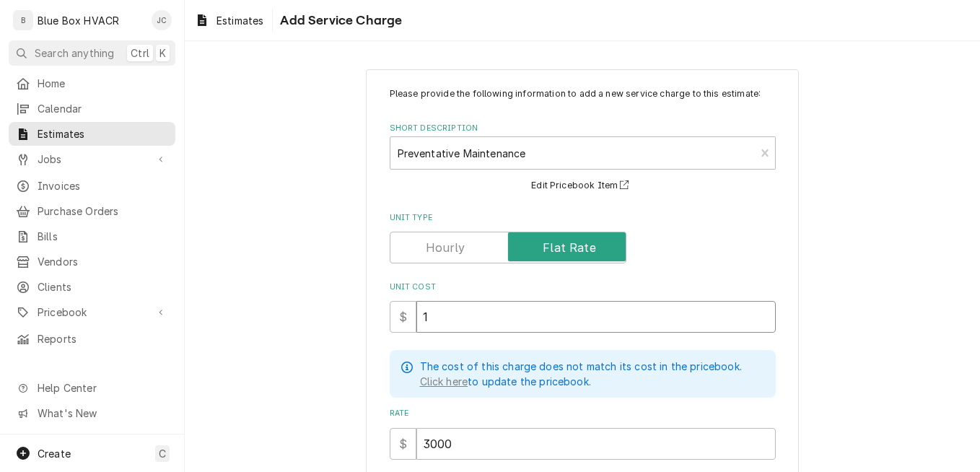
type textarea "x"
type input "16"
type textarea "x"
type input "162"
type textarea "x"
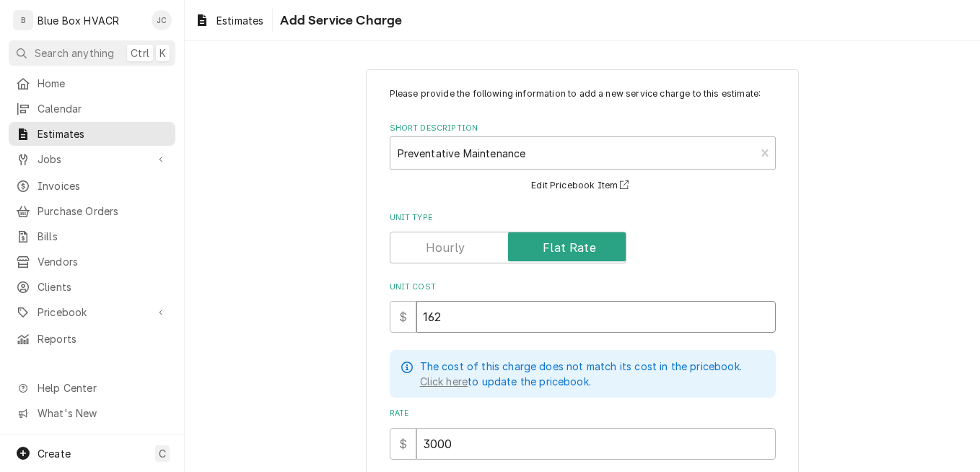
type input "1625"
type textarea "x"
type input "1625"
click at [886, 383] on div "Please provide the following information to add a new service charge to this es…" at bounding box center [582, 387] width 795 height 663
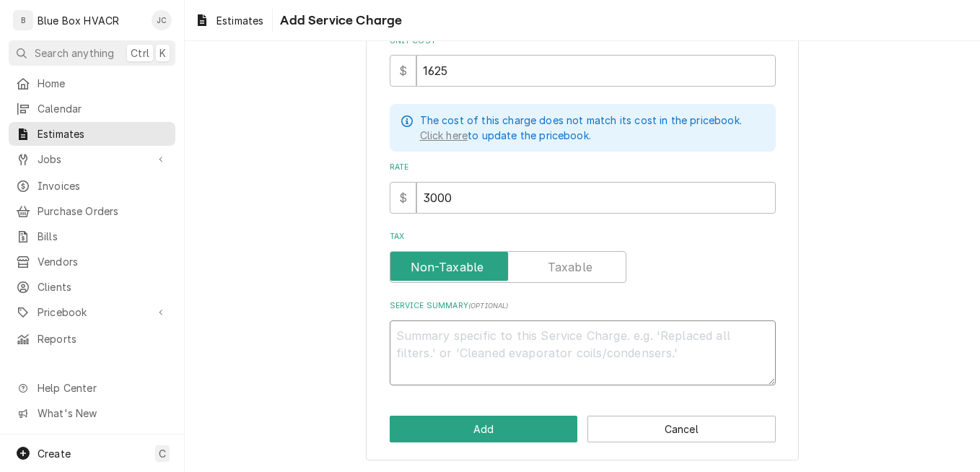
click at [514, 349] on textarea "Service Summary ( optional )" at bounding box center [583, 352] width 386 height 65
paste textarea "2x PM (Spring and Fall) The spring PM will consist of changing all filters that…"
type textarea "x"
type textarea "2x PM (Spring and Fall) The spring PM will consist of changing all filters that…"
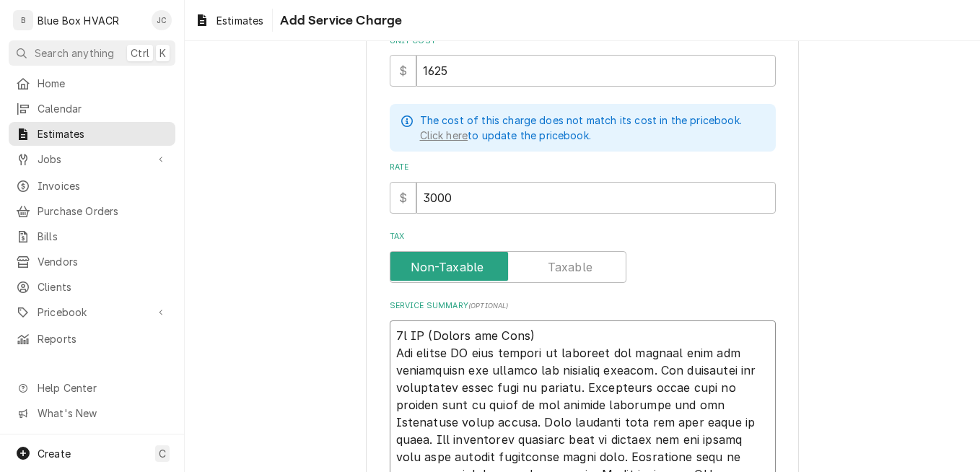
scroll to position [445, 0]
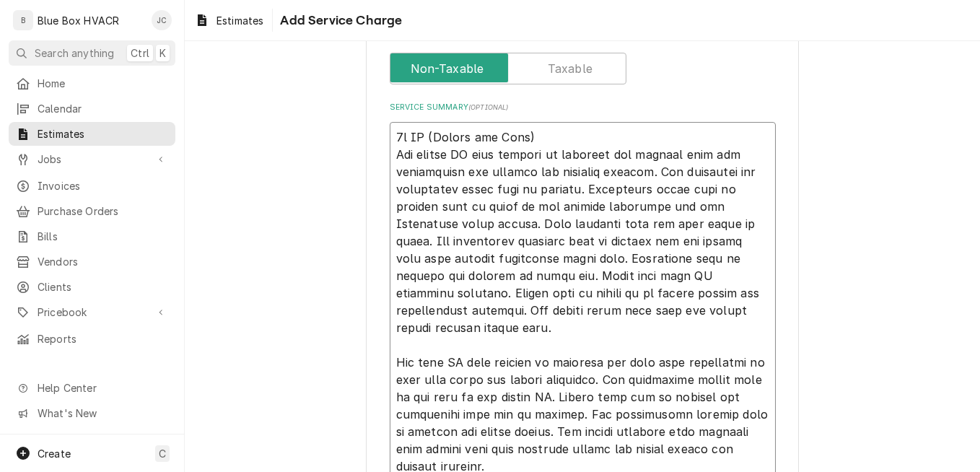
click at [651, 170] on textarea "Service Summary ( optional )" at bounding box center [583, 301] width 386 height 359
type textarea "x"
type textarea "2x PM (Spring and Fall) The spring PM will consist of changing all filters that…"
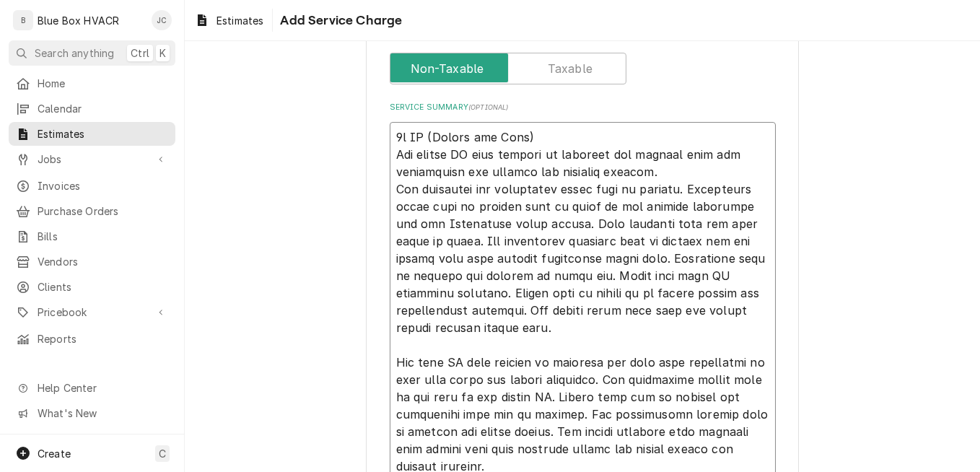
type textarea "x"
type textarea "2x PM (Spring and Fall) The spring PM will consist of changing all filters that…"
click at [687, 190] on textarea "Service Summary ( optional )" at bounding box center [583, 301] width 386 height 359
type textarea "x"
type textarea "2x PM (Spring and Fall) The spring PM will consist of changing all filters that…"
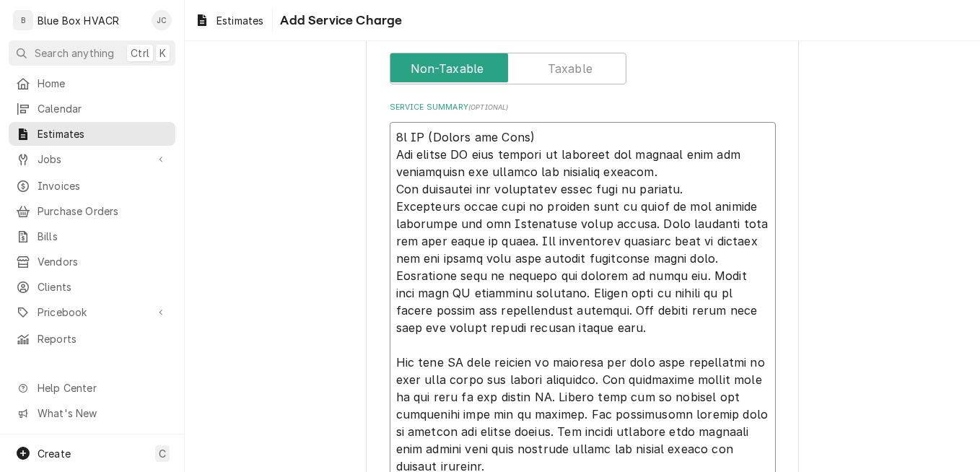
drag, startPoint x: 625, startPoint y: 223, endPoint x: 510, endPoint y: 246, distance: 117.1
click at [510, 246] on textarea "Service Summary ( optional )" at bounding box center [583, 301] width 386 height 359
type textarea "x"
type textarea "2x PM (Spring and Fall) The spring PM will consist of changing all filters that…"
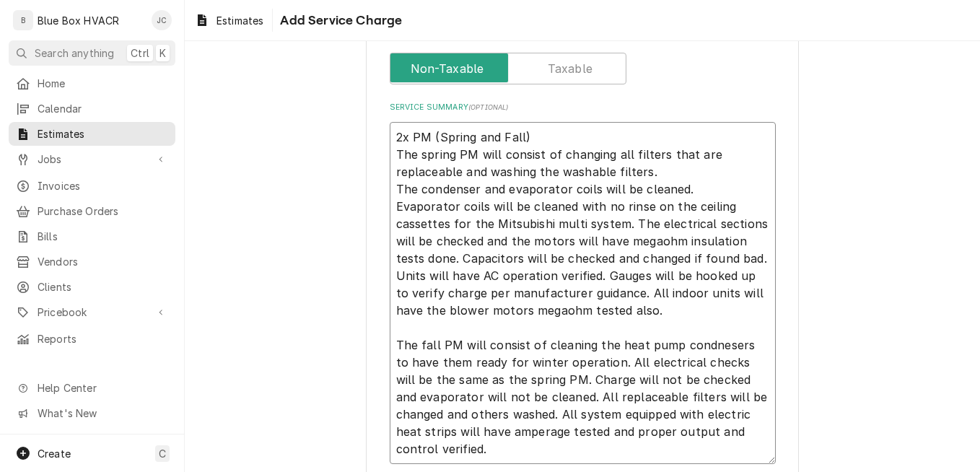
type textarea "x"
type textarea "2x PM (Spring and Fall) The spring PM will consist of changing all filters that…"
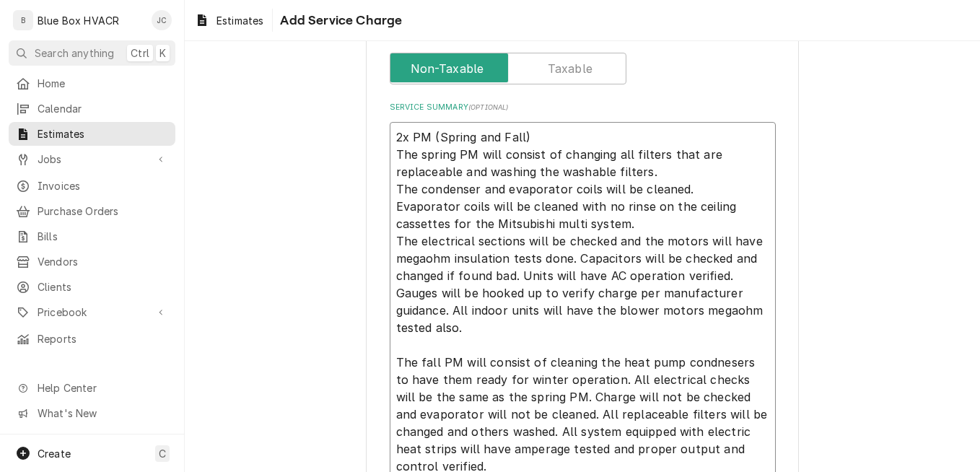
type textarea "x"
type textarea "2x PM (Spring and Fall) The spring PM will consist of changing all filters that…"
drag, startPoint x: 614, startPoint y: 242, endPoint x: 567, endPoint y: 261, distance: 50.8
click at [567, 261] on textarea "2x PM (Spring and Fall) The spring PM will consist of changing all filters that…" at bounding box center [583, 301] width 386 height 359
type textarea "x"
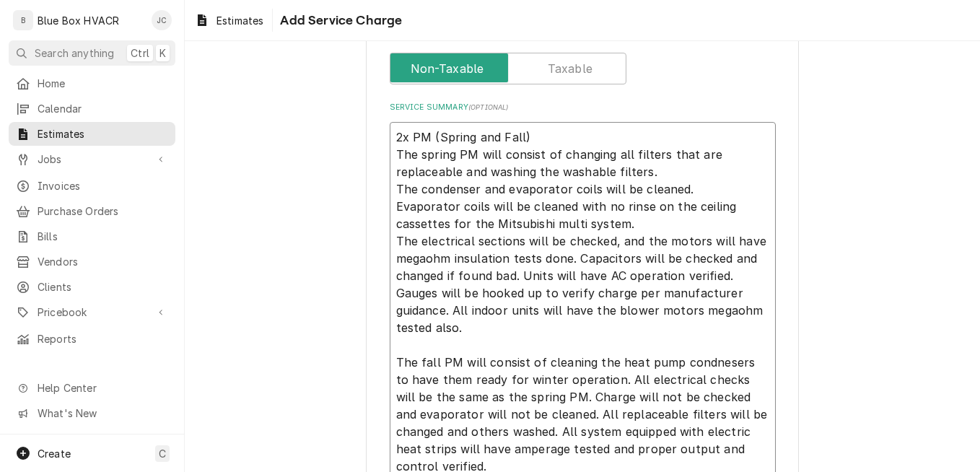
type textarea "2x PM (Spring and Fall) The spring PM will consist of changing all filters that…"
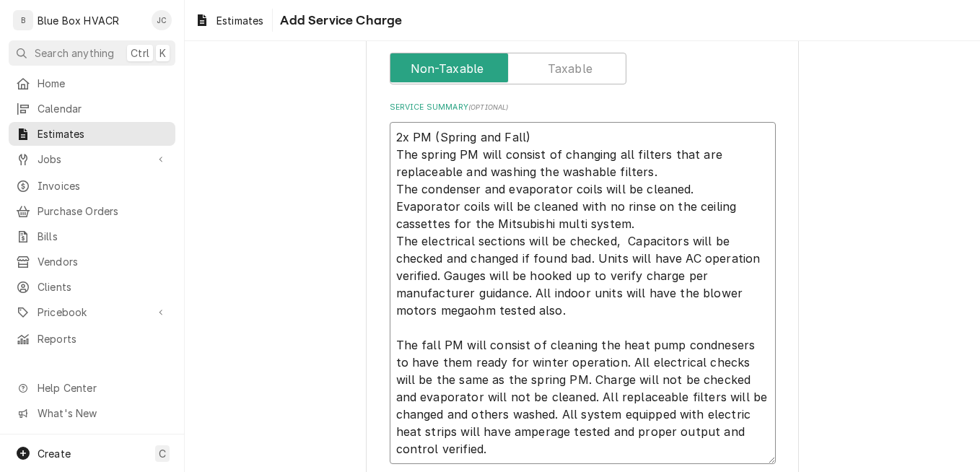
type textarea "x"
type textarea "2x PM (Spring and Fall) The spring PM will consist of changing all filters that…"
type textarea "x"
type textarea "2x PM (Spring and Fall) The spring PM will consist of changing all filters that…"
click at [613, 238] on textarea "2x PM (Spring and Fall) The spring PM will consist of changing all filters that…" at bounding box center [583, 293] width 386 height 342
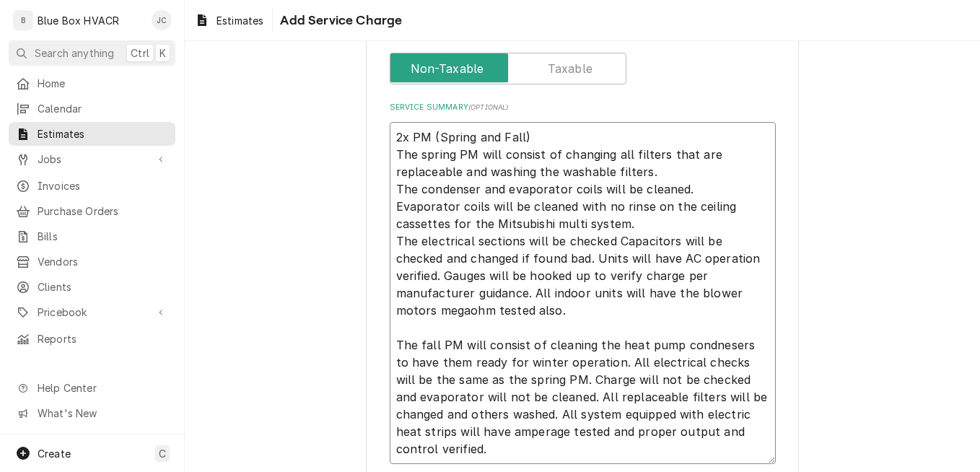
type textarea "x"
type textarea "2x PM (Spring and Fall) The spring PM will consist of changing all filters that…"
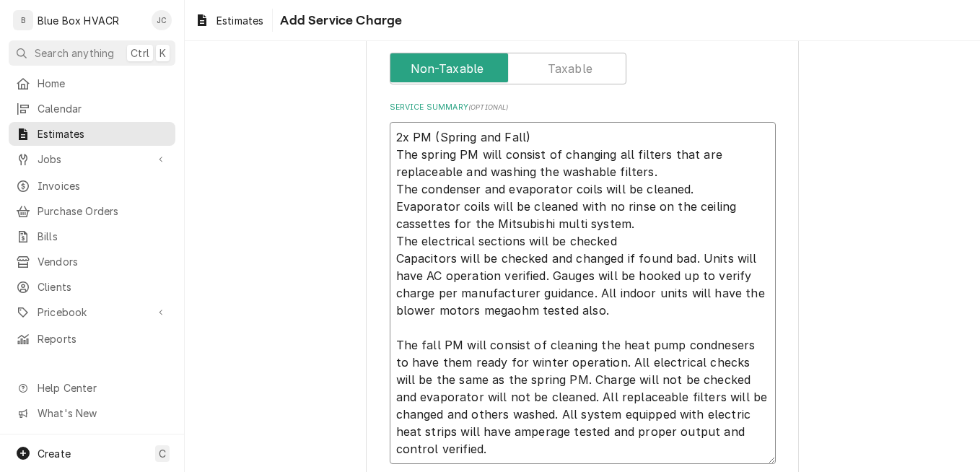
click at [697, 257] on textarea "2x PM (Spring and Fall) The spring PM will consist of changing all filters that…" at bounding box center [583, 293] width 386 height 342
type textarea "x"
type textarea "2x PM (Spring and Fall) The spring PM will consist of changing all filters that…"
click at [603, 276] on textarea "2x PM (Spring and Fall) The spring PM will consist of changing all filters that…" at bounding box center [583, 293] width 386 height 342
type textarea "x"
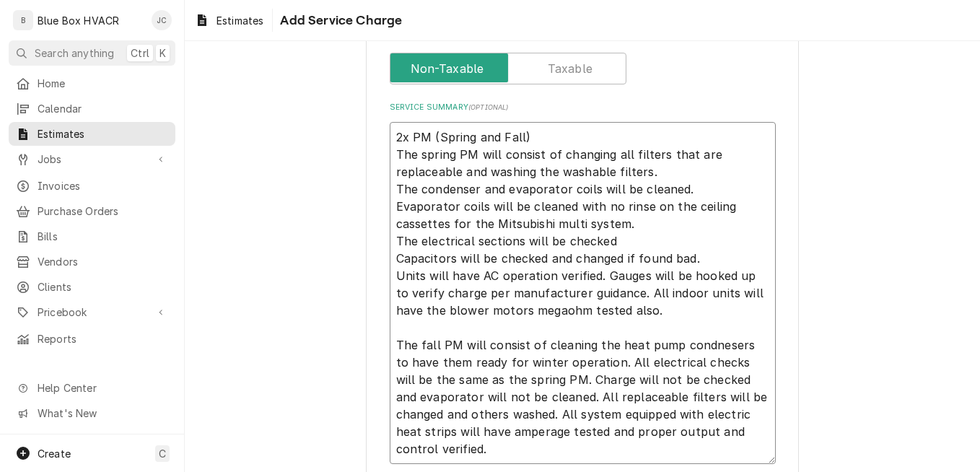
type textarea "2x PM (Spring and Fall) The spring PM will consist of changing all filters that…"
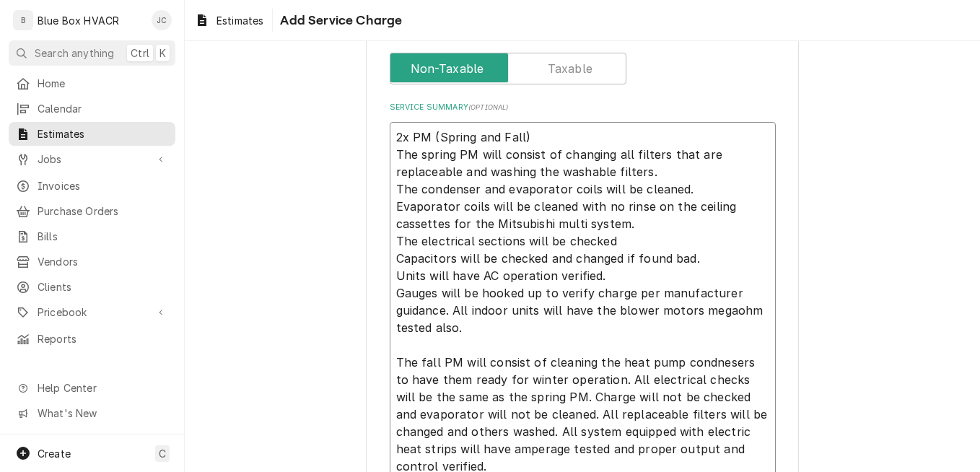
click at [450, 313] on textarea "2x PM (Spring and Fall) The spring PM will consist of changing all filters that…" at bounding box center [583, 301] width 386 height 359
type textarea "x"
type textarea "2x PM (Spring and Fall) The spring PM will consist of changing all filters that…"
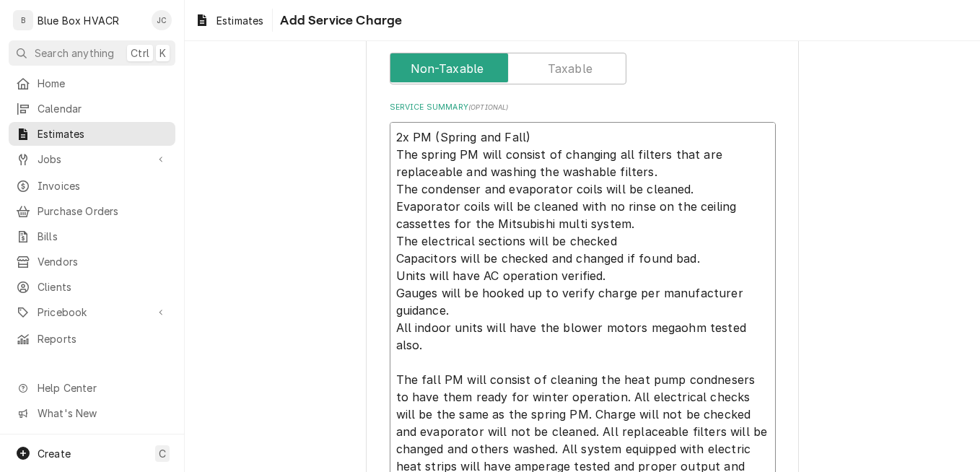
drag, startPoint x: 392, startPoint y: 329, endPoint x: 762, endPoint y: 330, distance: 370.3
click at [762, 330] on textarea "2x PM (Spring and Fall) The spring PM will consist of changing all filters that…" at bounding box center [583, 301] width 386 height 359
type textarea "x"
type textarea "2x PM (Spring and Fall) The spring PM will consist of changing all filters that…"
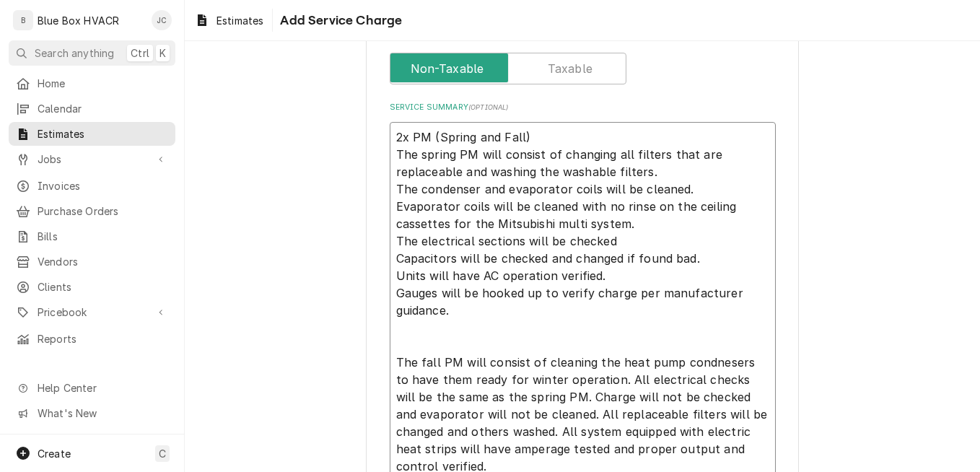
type textarea "x"
type textarea "2x PM (Spring and Fall) The spring PM will consist of changing all filters that…"
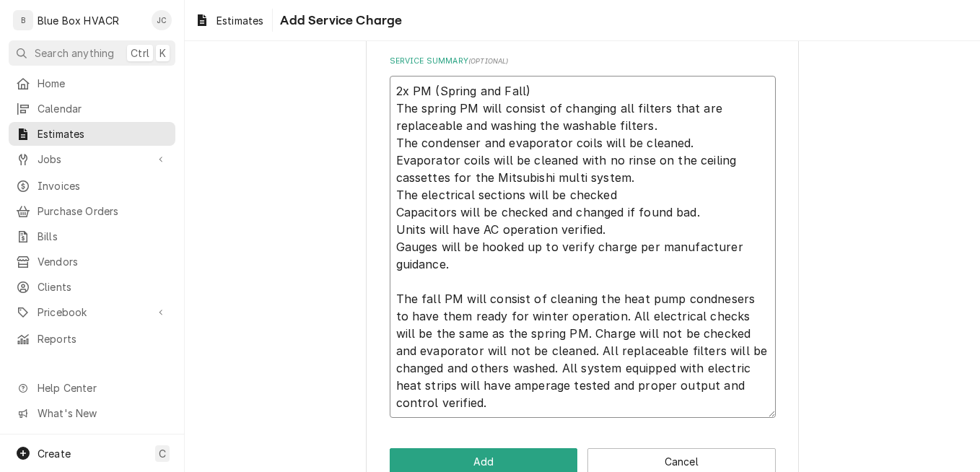
scroll to position [523, 0]
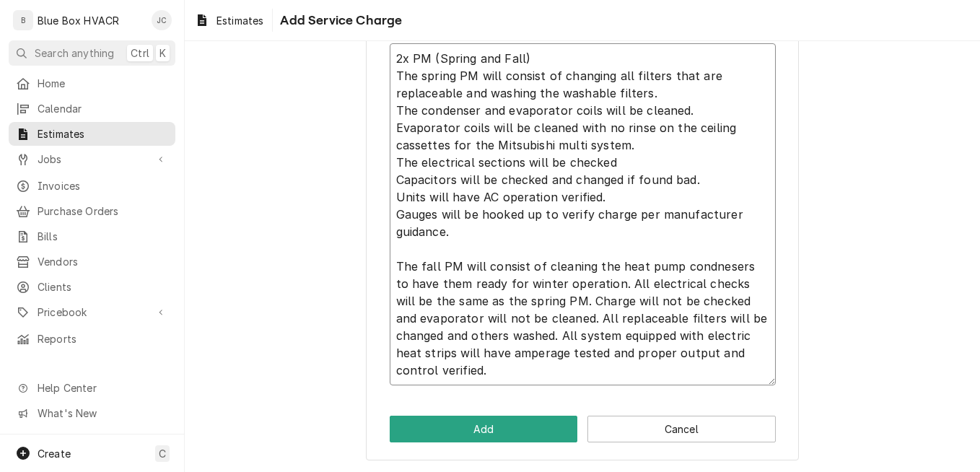
type textarea "x"
type textarea "2x PM (Spring and Fall) The spring PM will consist of changing all filters that…"
click at [603, 281] on textarea "2x PM (Spring and Fall) The spring PM will consist of changing all filters that…" at bounding box center [583, 214] width 386 height 342
type textarea "x"
type textarea "2x PM (Spring and Fall) The spring PM will consist of changing all filters that…"
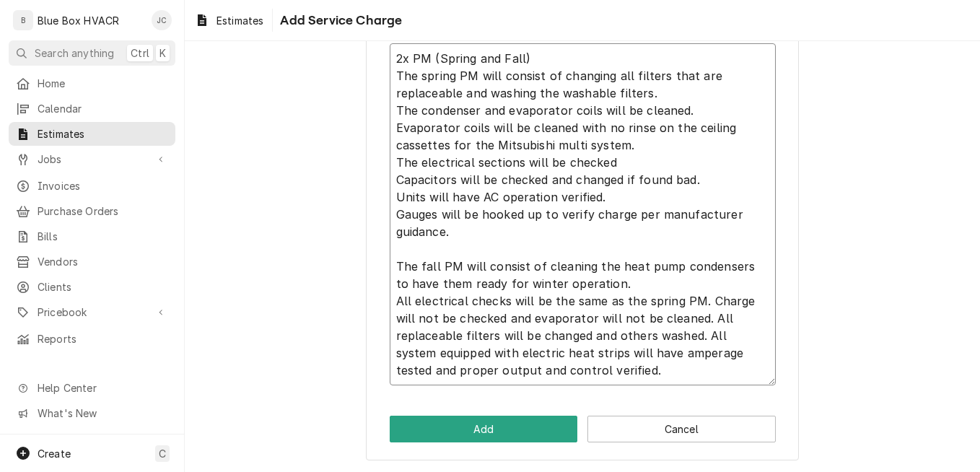
click at [704, 301] on textarea "2x PM (Spring and Fall) The spring PM will consist of changing all filters that…" at bounding box center [583, 214] width 386 height 342
type textarea "x"
type textarea "2x PM (Spring and Fall) The spring PM will consist of changing all filters that…"
type textarea "x"
type textarea "2x PM (Spring and Fall) The spring PM will consist of changing all filters that…"
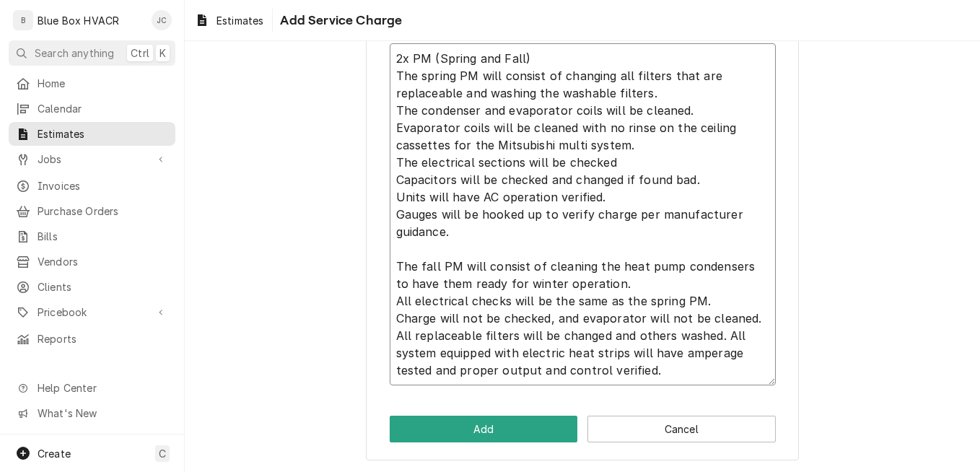
click at [718, 336] on textarea "2x PM (Spring and Fall) The spring PM will consist of changing all filters that…" at bounding box center [583, 214] width 386 height 342
type textarea "x"
type textarea "2x PM (Spring and Fall) The spring PM will consist of changing all filters that…"
click at [652, 369] on textarea "2x PM (Spring and Fall) The spring PM will consist of changing all filters that…" at bounding box center [583, 214] width 386 height 342
type textarea "x"
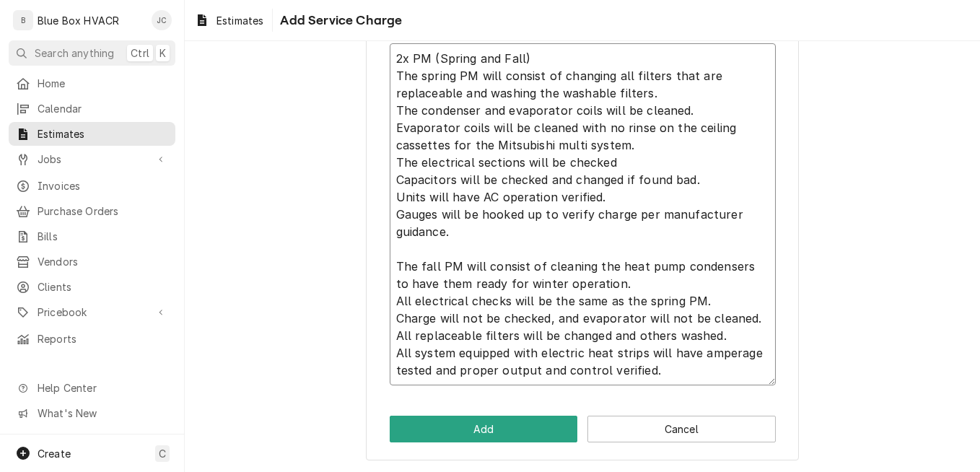
type textarea "2x PM (Spring and Fall) The spring PM will consist of changing all filters that…"
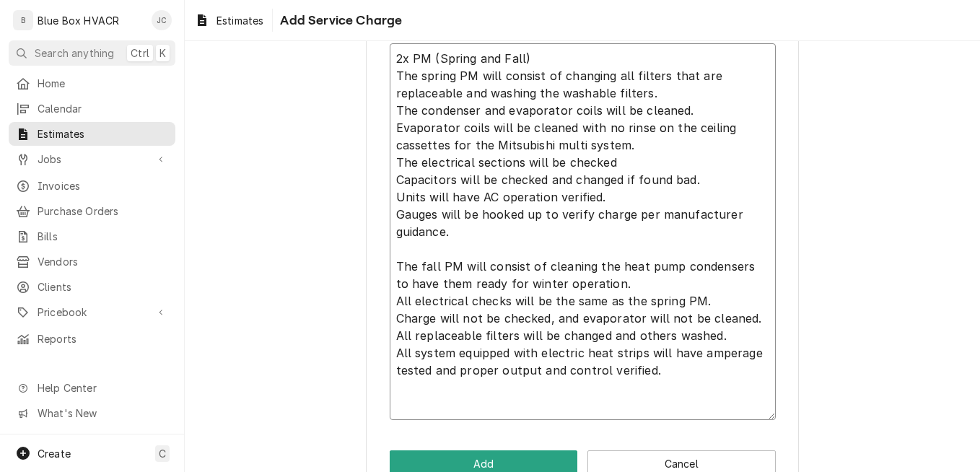
type textarea "x"
type textarea "2x PM (Spring and Fall) The spring PM will consist of changing all filters that…"
type textarea "x"
type textarea "2x PM (Spring and Fall) The spring PM will consist of changing all filters that…"
type textarea "x"
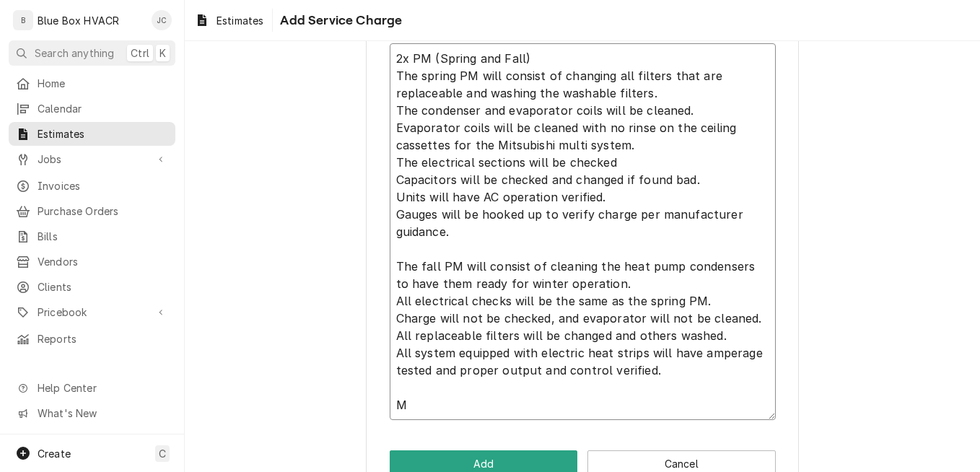
type textarea "2x PM (Spring and Fall) The spring PM will consist of changing all filters that…"
type textarea "x"
type textarea "2x PM (Spring and Fall) The spring PM will consist of changing all filters that…"
type textarea "x"
type textarea "2x PM (Spring and Fall) The spring PM will consist of changing all filters that…"
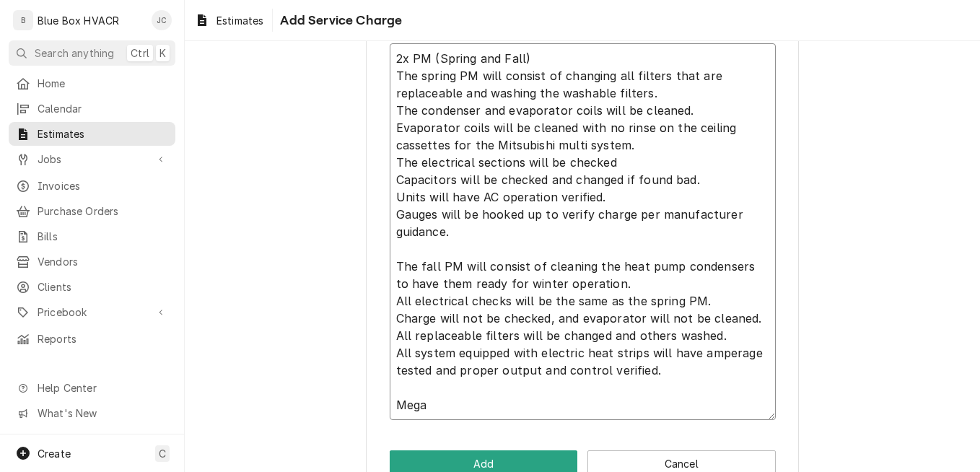
type textarea "x"
type textarea "2x PM (Spring and Fall) The spring PM will consist of changing all filters that…"
type textarea "x"
type textarea "2x PM (Spring and Fall) The spring PM will consist of changing all filters that…"
type textarea "x"
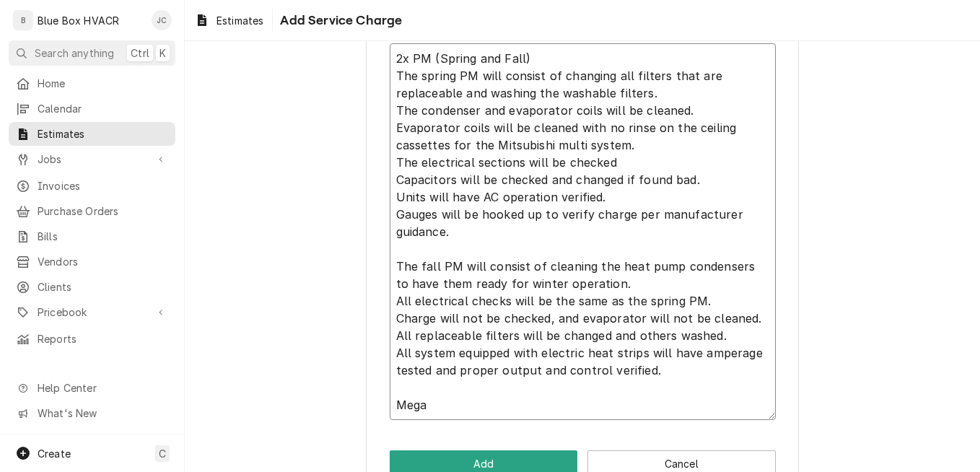
type textarea "2x PM (Spring and Fall) The spring PM will consist of changing all filters that…"
type textarea "x"
type textarea "2x PM (Spring and Fall) The spring PM will consist of changing all filters that…"
type textarea "x"
type textarea "2x PM (Spring and Fall) The spring PM will consist of changing all filters that…"
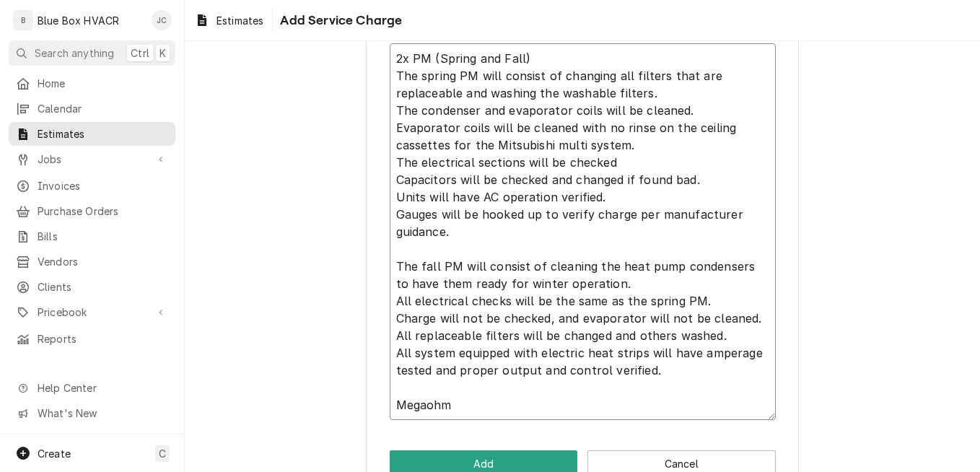
type textarea "x"
type textarea "2x PM (Spring and Fall) The spring PM will consist of changing all filters that…"
type textarea "x"
type textarea "2x PM (Spring and Fall) The spring PM will consist of changing all filters that…"
type textarea "x"
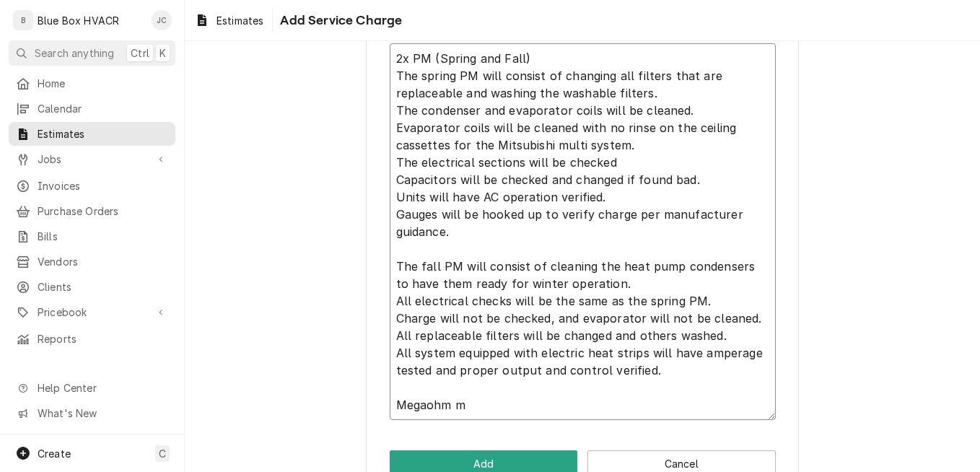
type textarea "2x PM (Spring and Fall) The spring PM will consist of changing all filters that…"
type textarea "x"
type textarea "2x PM (Spring and Fall) The spring PM will consist of changing all filters that…"
type textarea "x"
type textarea "2x PM (Spring and Fall) The spring PM will consist of changing all filters that…"
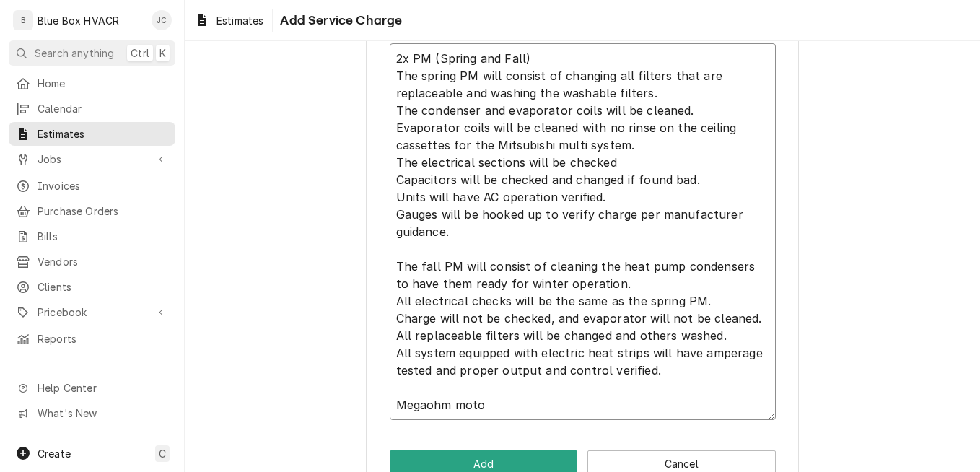
type textarea "x"
type textarea "2x PM (Spring and Fall) The spring PM will consist of changing all filters that…"
type textarea "x"
type textarea "2x PM (Spring and Fall) The spring PM will consist of changing all filters that…"
type textarea "x"
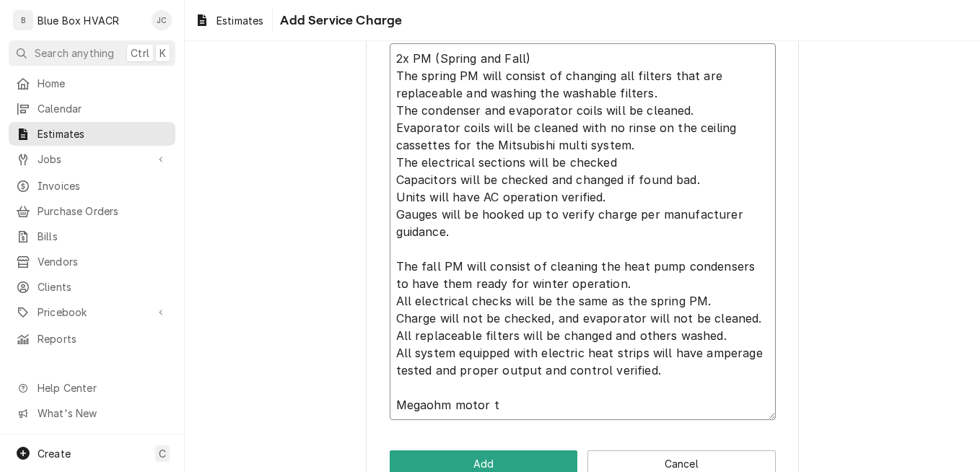
type textarea "2x PM (Spring and Fall) The spring PM will consist of changing all filters that…"
type textarea "x"
type textarea "2x PM (Spring and Fall) The spring PM will consist of changing all filters that…"
type textarea "x"
type textarea "2x PM (Spring and Fall) The spring PM will consist of changing all filters that…"
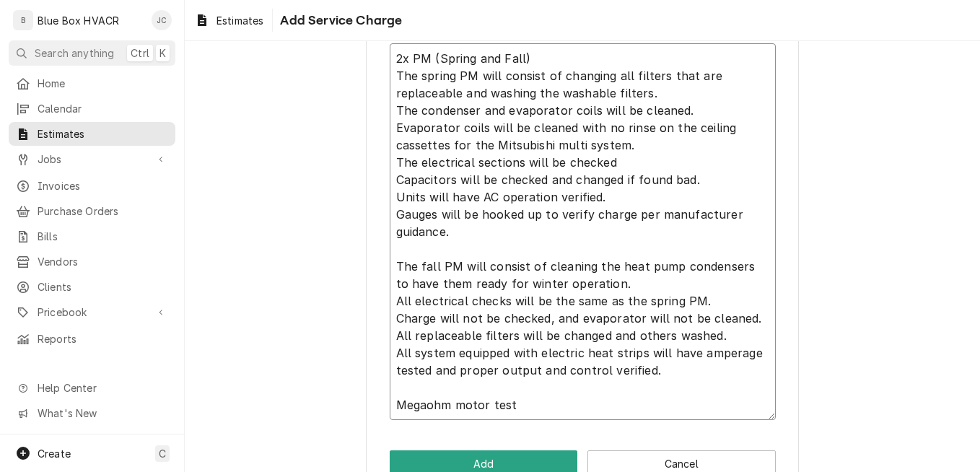
type textarea "x"
type textarea "2x PM (Spring and Fall) The spring PM will consist of changing all filters that…"
type textarea "x"
type textarea "2x PM (Spring and Fall) The spring PM will consist of changing all filters that…"
type textarea "x"
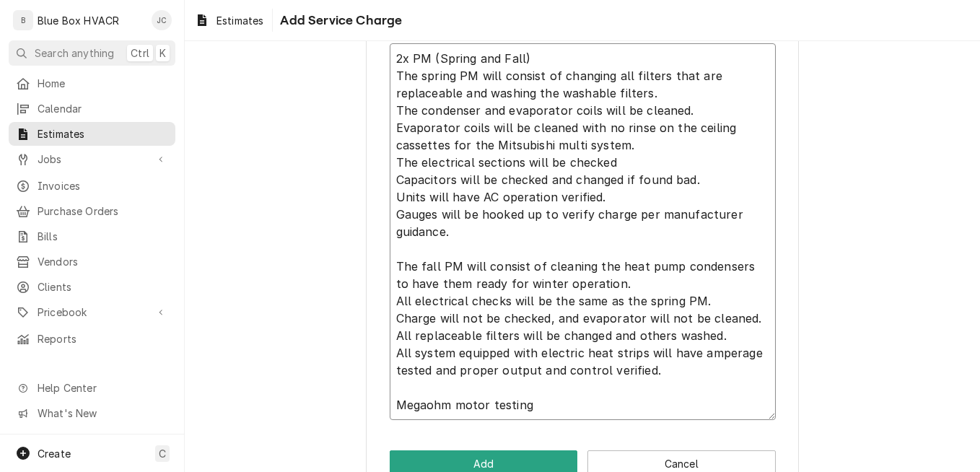
type textarea "2x PM (Spring and Fall) The spring PM will consist of changing all filters that…"
type textarea "x"
type textarea "2x PM (Spring and Fall) The spring PM will consist of changing all filters that…"
type textarea "x"
type textarea "2x PM (Spring and Fall) The spring PM will consist of changing all filters that…"
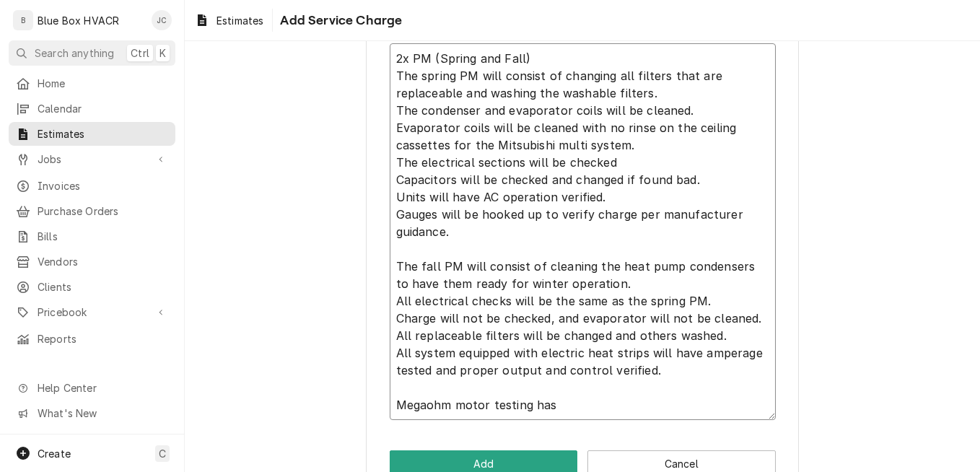
type textarea "x"
type textarea "2x PM (Spring and Fall) The spring PM will consist of changing all filters that…"
type textarea "x"
type textarea "2x PM (Spring and Fall) The spring PM will consist of changing all filters that…"
type textarea "x"
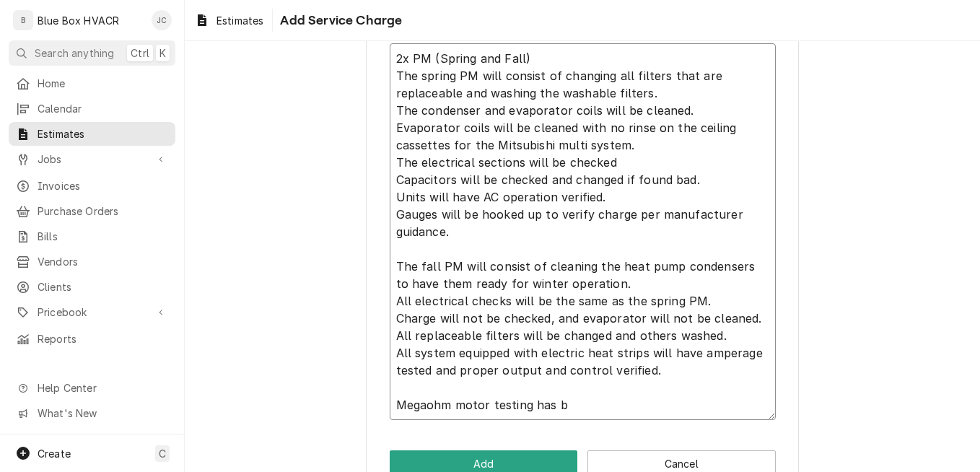
type textarea "2x PM (Spring and Fall) The spring PM will consist of changing all filters that…"
type textarea "x"
type textarea "2x PM (Spring and Fall) The spring PM will consist of changing all filters that…"
type textarea "x"
type textarea "2x PM (Spring and Fall) The spring PM will consist of changing all filters that…"
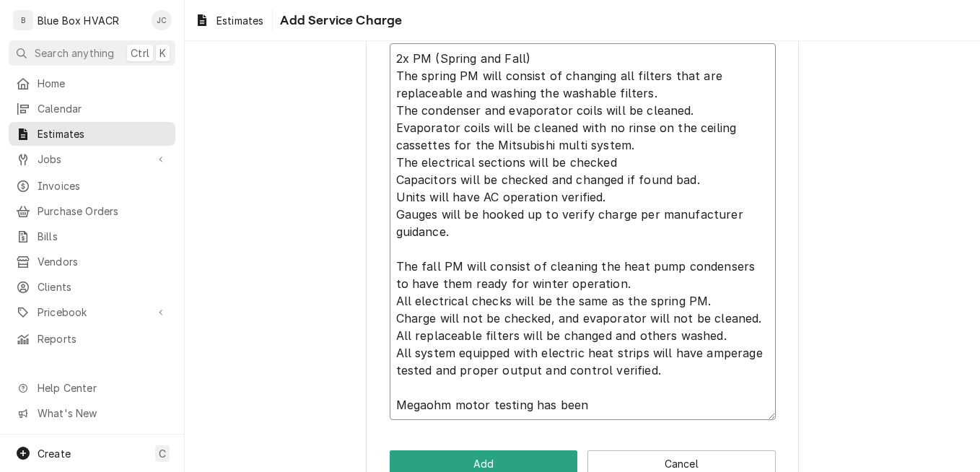
type textarea "x"
type textarea "2x PM (Spring and Fall) The spring PM will consist of changing all filters that…"
type textarea "x"
type textarea "2x PM (Spring and Fall) The spring PM will consist of changing all filters that…"
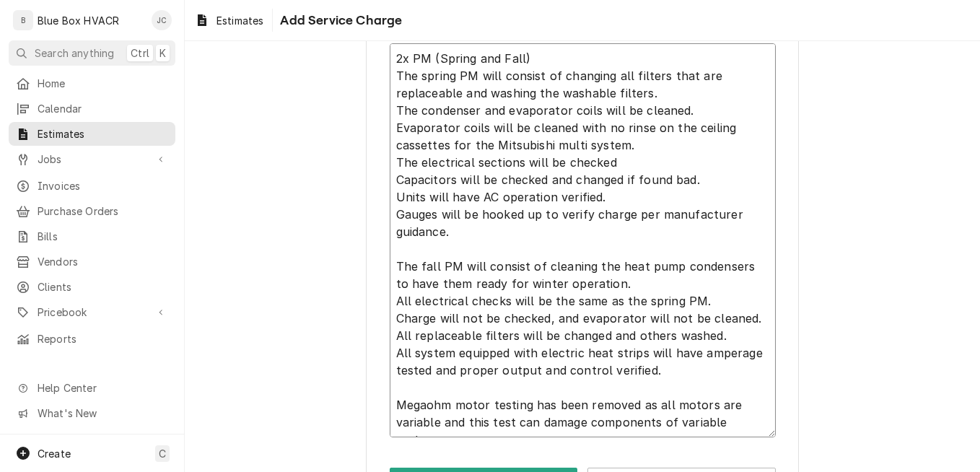
scroll to position [10, 0]
click at [450, 426] on textarea "2x PM (Spring and Fall) The spring PM will consist of changing all filters that…" at bounding box center [583, 248] width 386 height 411
click at [424, 443] on textarea "2x PM (Spring and Fall) The spring PM will consist of changing all filters that…" at bounding box center [583, 248] width 386 height 411
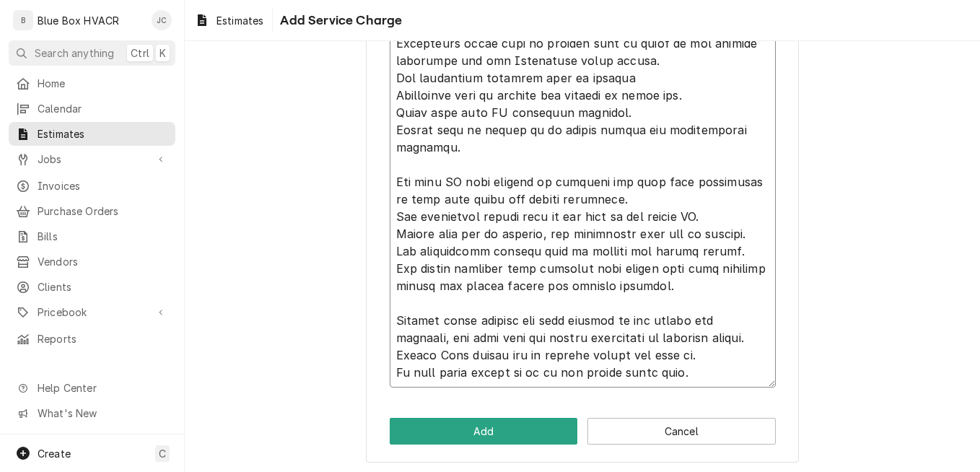
scroll to position [610, 0]
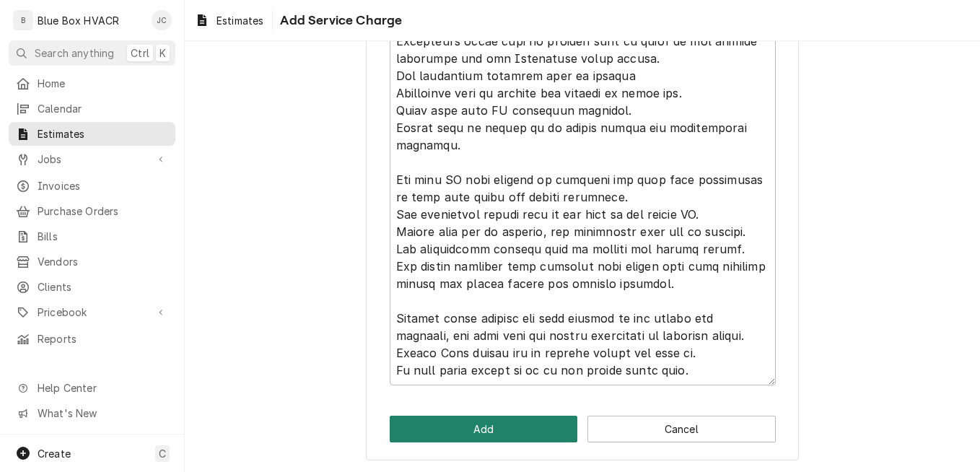
click at [470, 436] on button "Add" at bounding box center [484, 429] width 188 height 27
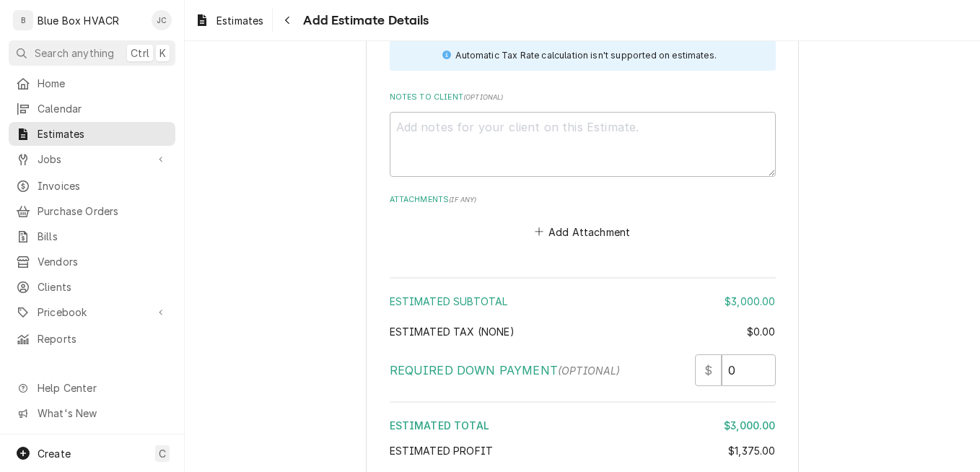
scroll to position [2550, 0]
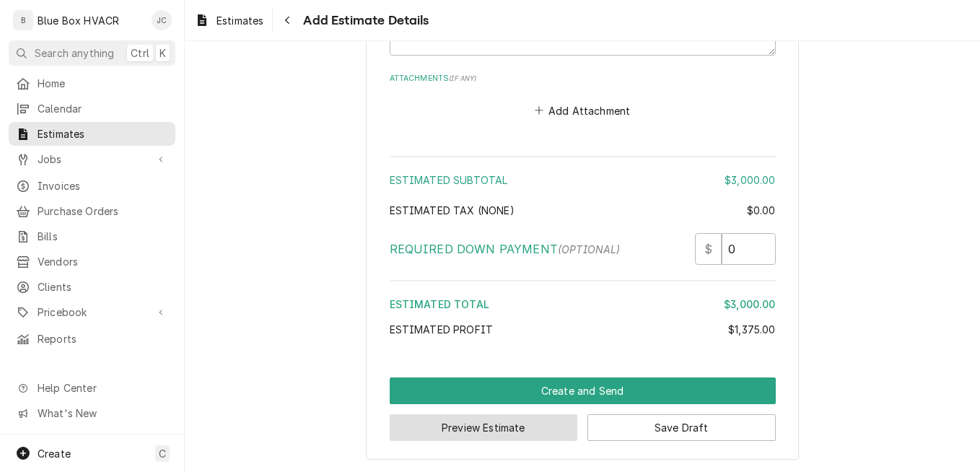
click at [530, 428] on button "Preview Estimate" at bounding box center [484, 427] width 188 height 27
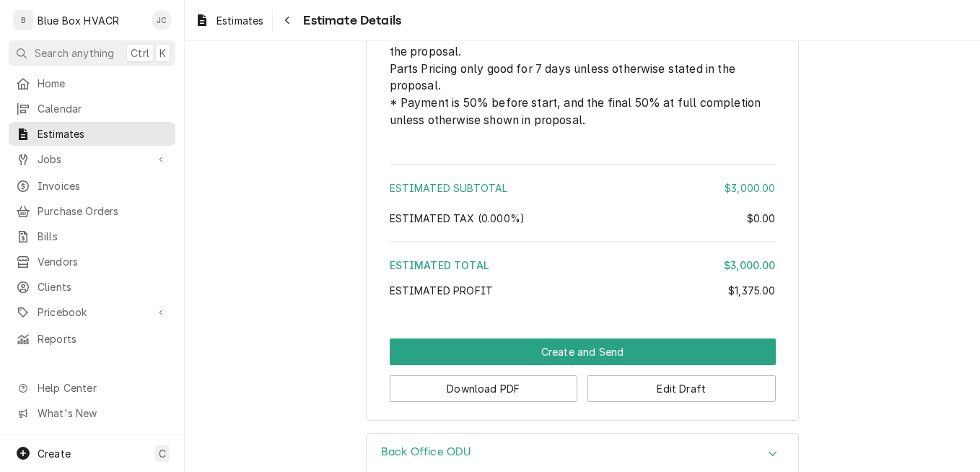
scroll to position [1732, 0]
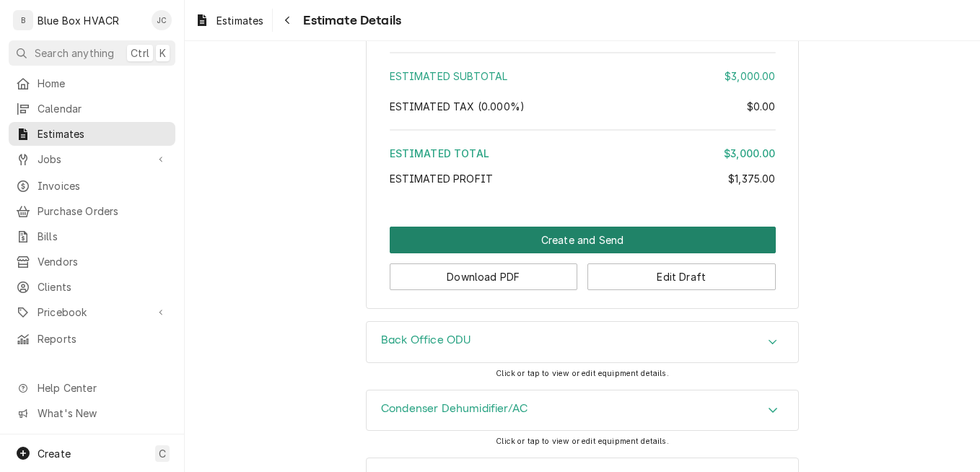
click at [551, 253] on button "Create and Send" at bounding box center [583, 240] width 386 height 27
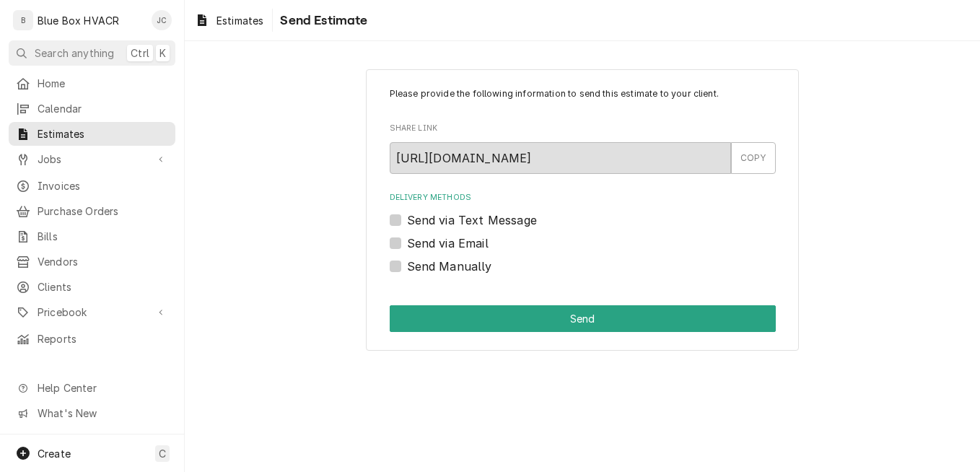
click at [424, 237] on label "Send via Email" at bounding box center [448, 243] width 82 height 17
click at [424, 237] on input "Send via Email" at bounding box center [600, 251] width 386 height 32
checkbox input "true"
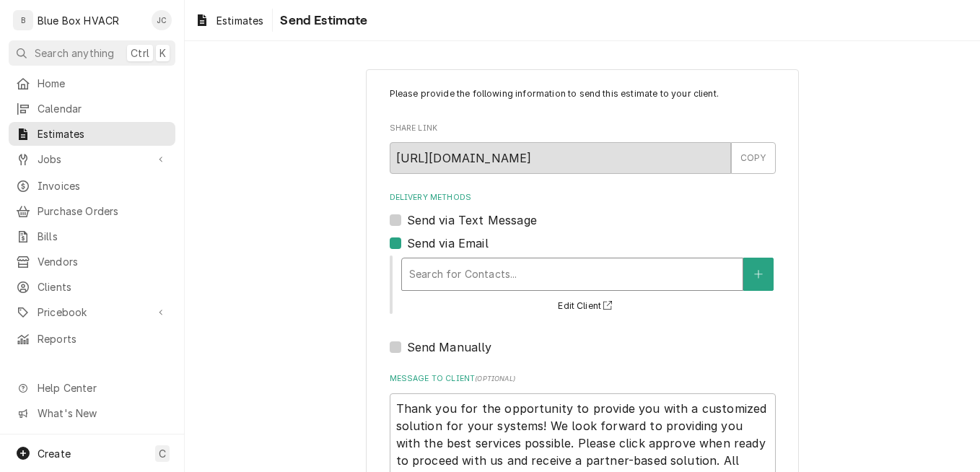
click at [453, 267] on div "Delivery Methods" at bounding box center [572, 274] width 326 height 26
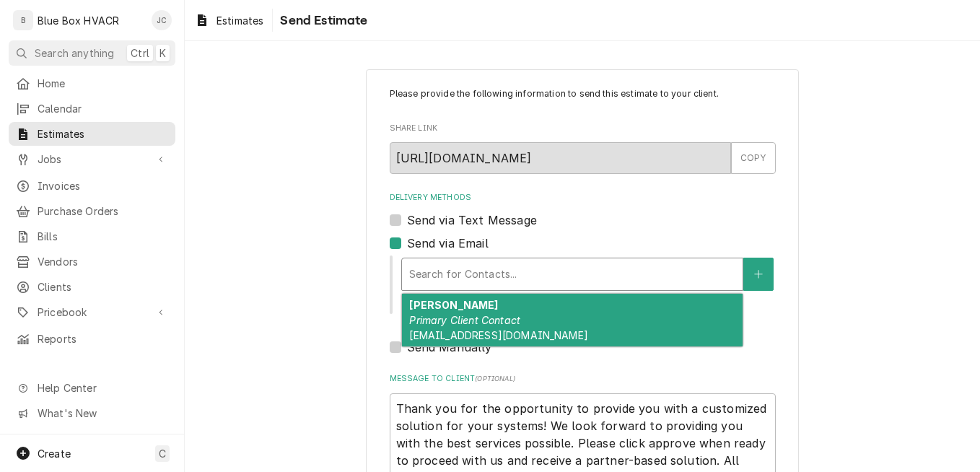
click at [491, 311] on div "[PERSON_NAME] Primary Client Contact [EMAIL_ADDRESS][DOMAIN_NAME]" at bounding box center [572, 320] width 341 height 53
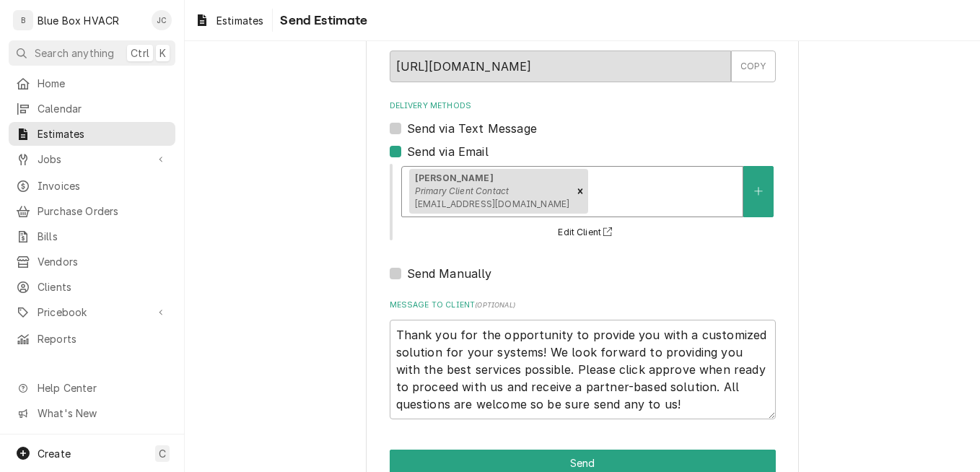
scroll to position [127, 0]
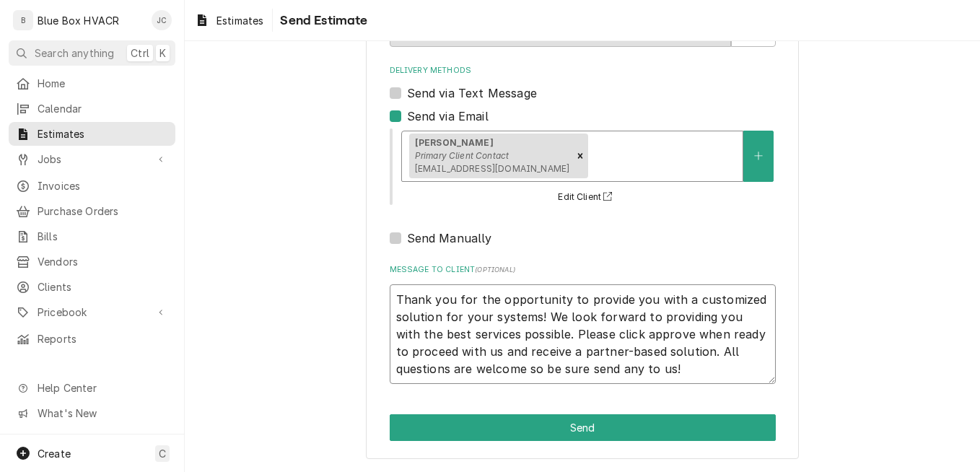
click at [391, 303] on textarea "Thank you for the opportunity to provide you with a customized solution for you…" at bounding box center [583, 334] width 386 height 100
type textarea "x"
type textarea "Thank you for the opportunity to provide you with a customized solution for you…"
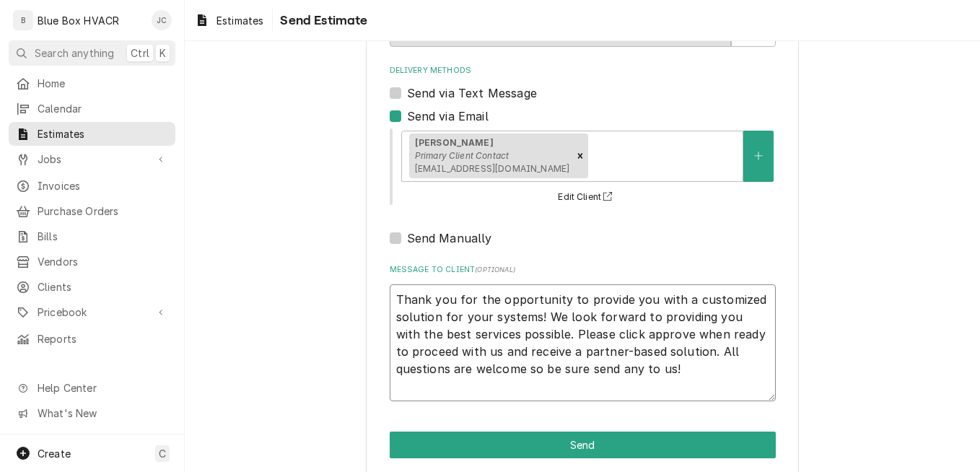
type textarea "x"
type textarea "Thank you for the opportunity to provide you with a customized solution for you…"
type textarea "x"
type textarea "Thank you for the opportunity to provide you with a customized solution for you…"
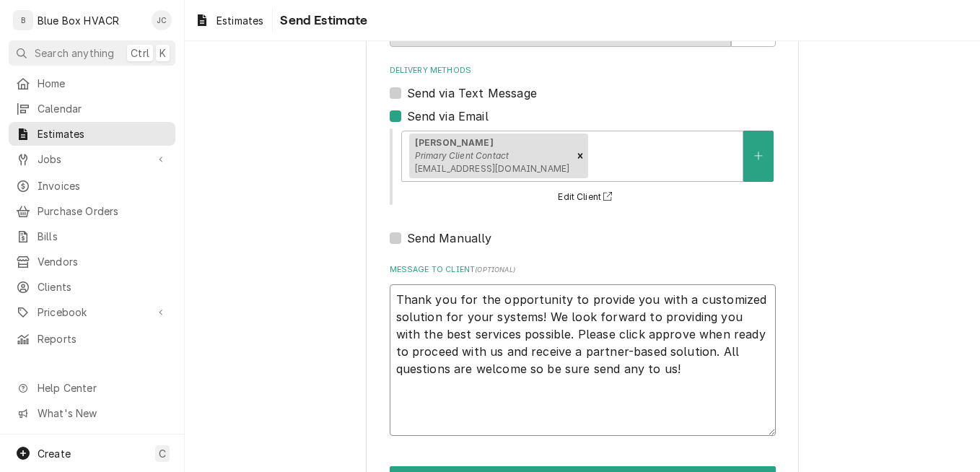
click at [538, 295] on textarea "Thank you for the opportunity to provide you with a customized solution for you…" at bounding box center [583, 360] width 386 height 152
type textarea "x"
type textarea "I Thank you for the opportunity to provide you with a customized solution for y…"
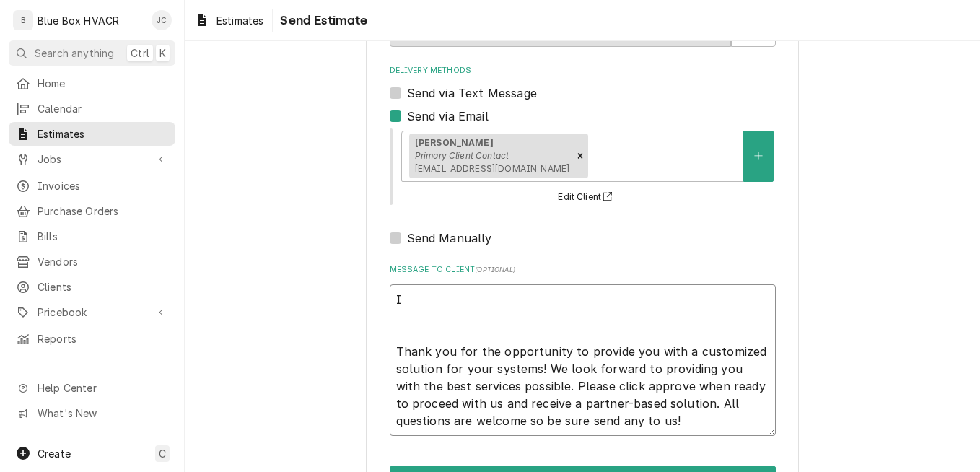
type textarea "x"
type textarea "Ig Thank you for the opportunity to provide you with a customized solution for …"
type textarea "x"
type textarea "Ign Thank you for the opportunity to provide you with a customized solution for…"
type textarea "x"
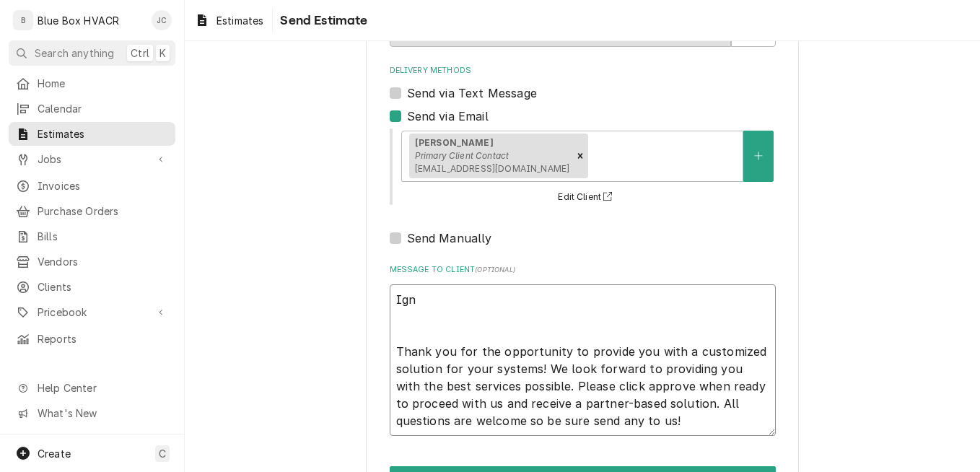
type textarea "Igno Thank you for the opportunity to provide you with a customized solution fo…"
type textarea "x"
type textarea "Ignor Thank you for the opportunity to provide you with a customized solution f…"
type textarea "x"
type textarea "Ignore Thank you for the opportunity to provide you with a customized solution …"
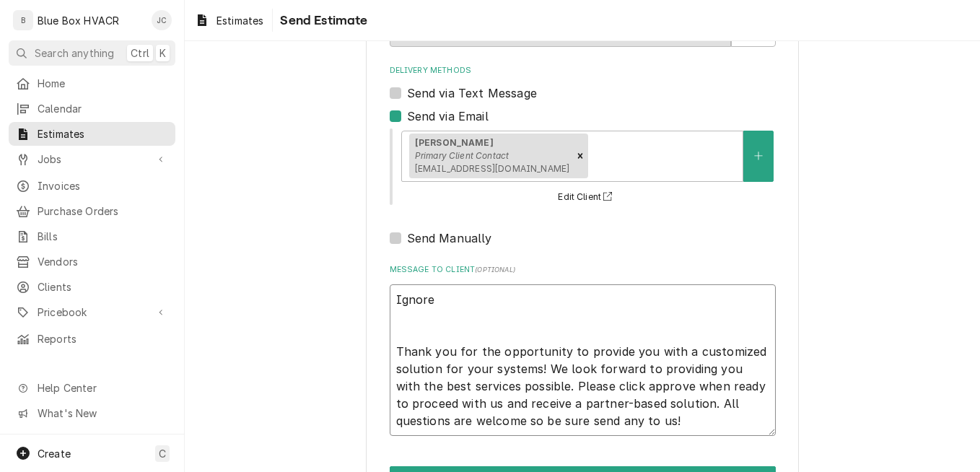
type textarea "x"
type textarea "Ignore Thank you for the opportunity to provide you with a customized solution …"
type textarea "x"
type textarea "Ignore f Thank you for the opportunity to provide you with a customized solutio…"
type textarea "x"
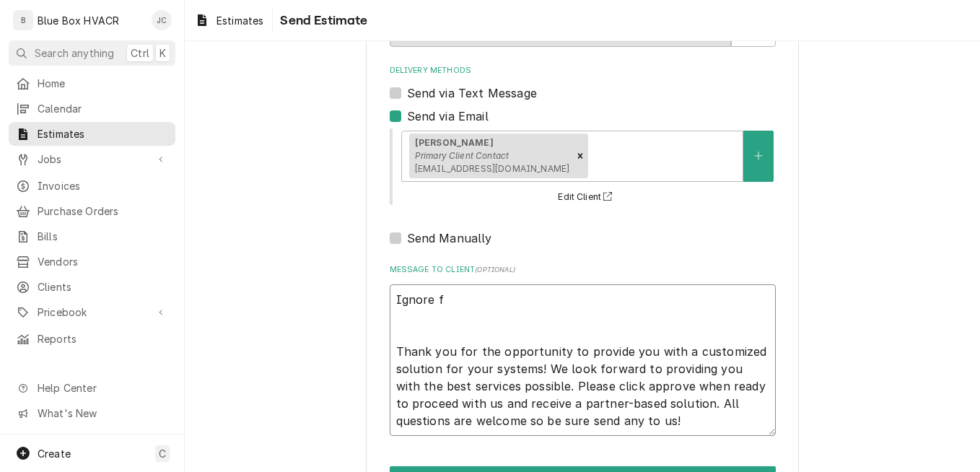
type textarea "Ignore fi Thank you for the opportunity to provide you with a customized soluti…"
type textarea "x"
type textarea "Ignore fin Thank you for the opportunity to provide you with a customized solut…"
type textarea "x"
type textarea "Ignore fine Thank you for the opportunity to provide you with a customized solu…"
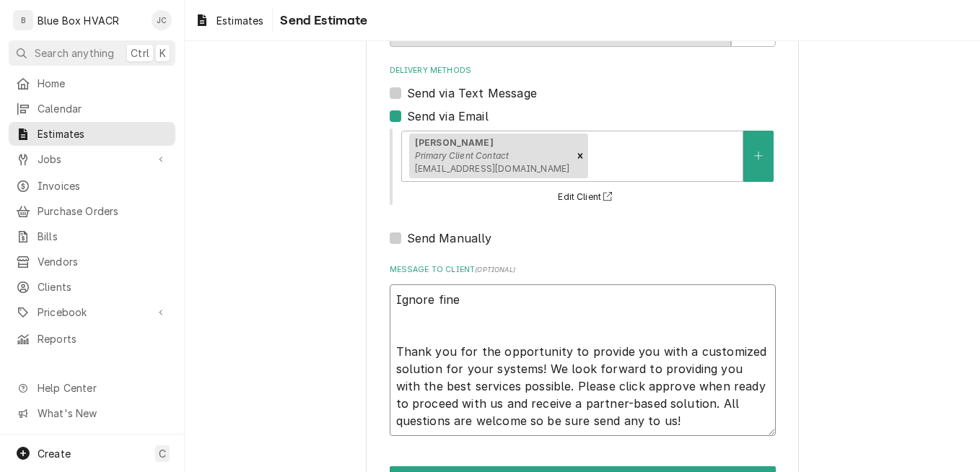
type textarea "x"
type textarea "Ignore fine Thank you for the opportunity to provide you with a customized solu…"
type textarea "x"
type textarea "Ignore fine p Thank you for the opportunity to provide you with a customized so…"
type textarea "x"
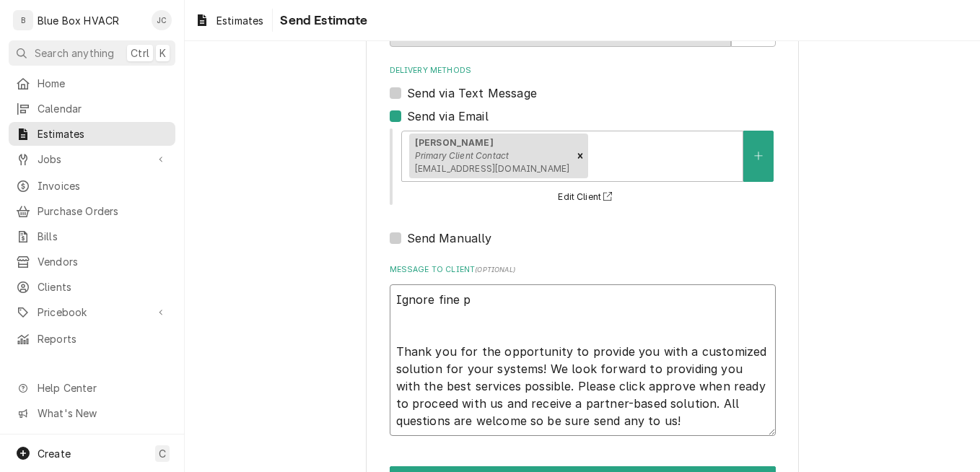
type textarea "Ignore fine pr Thank you for the opportunity to provide you with a customized s…"
type textarea "x"
type textarea "Ignore fine pri Thank you for the opportunity to provide you with a customized …"
type textarea "x"
type textarea "Ignore fine prin Thank you for the opportunity to provide you with a customized…"
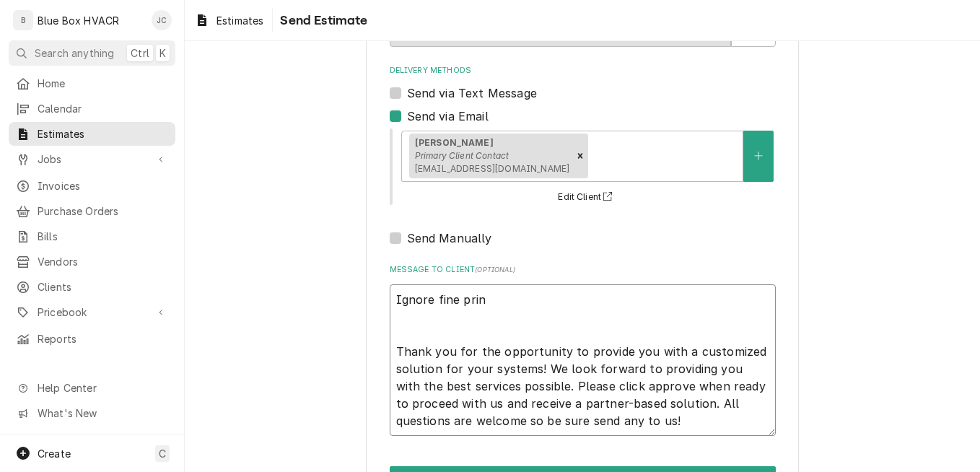
type textarea "x"
type textarea "Ignore fine print Thank you for the opportunity to provide you with a customize…"
type textarea "x"
type textarea "Ignore fine print. Thank you for the opportunity to provide you with a customiz…"
type textarea "x"
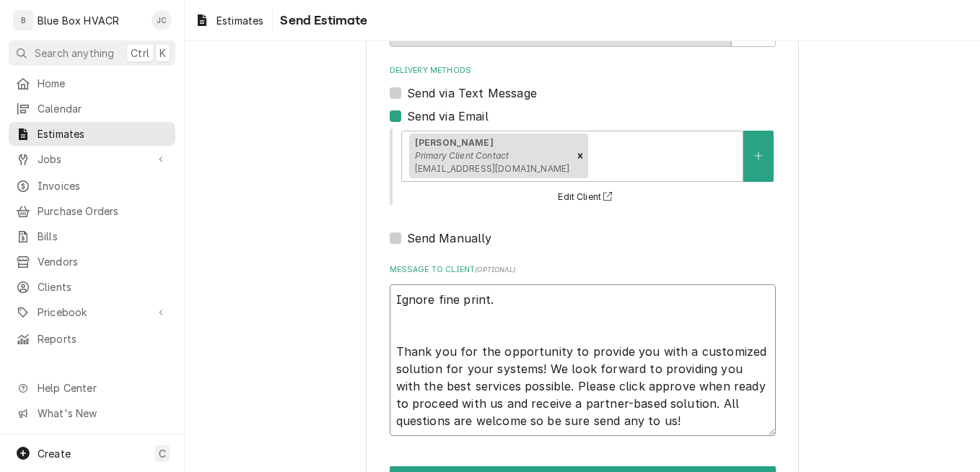
type textarea "Ignore fine print. Thank you for the opportunity to provide you with a customiz…"
type textarea "x"
type textarea "Ignore fine print. T Thank you for the opportunity to provide you with a custom…"
type textarea "x"
type textarea "Ignore fine print. Th Thank you for the opportunity to provide you with a custo…"
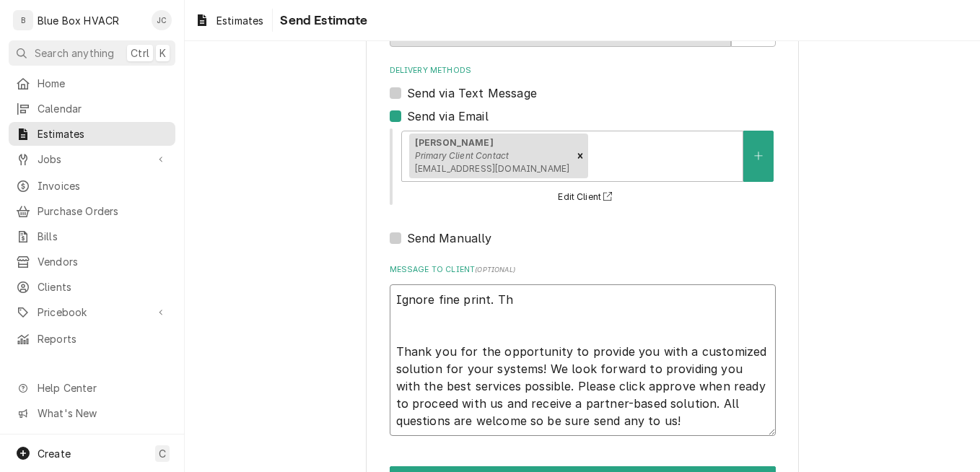
type textarea "x"
type textarea "Ignore fine print. The Thank you for the opportunity to provide you with a cust…"
type textarea "x"
type textarea "Ignore fine print. The Thank you for the opportunity to provide you with a cust…"
type textarea "x"
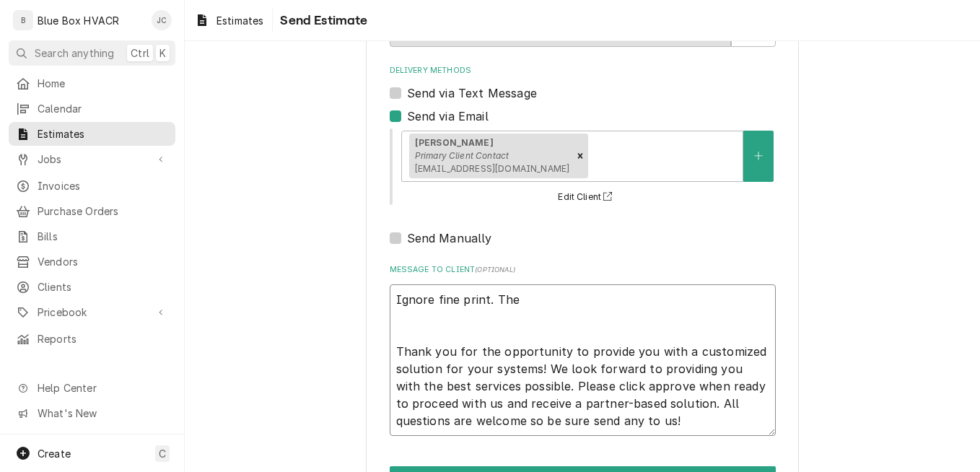
type textarea "Ignore fine print. The p Thank you for the opportunity to provide you with a cu…"
type textarea "x"
type textarea "Ignore fine print. The pa Thank you for the opportunity to provide you with a c…"
type textarea "x"
type textarea "Ignore fine print. The pay Thank you for the opportunity to provide you with a …"
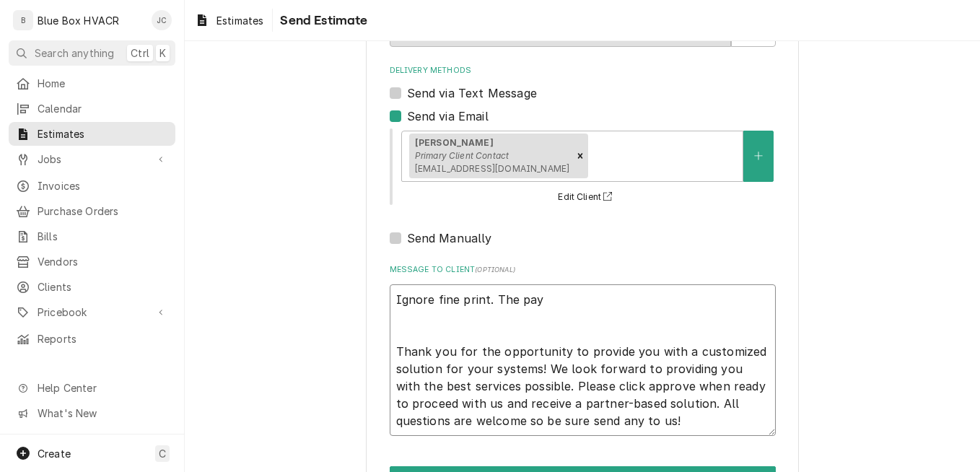
type textarea "x"
type textarea "Ignore fine print. The paym Thank you for the opportunity to provide you with a…"
type textarea "x"
type textarea "Ignore fine print. The payme Thank you for the opportunity to provide you with …"
type textarea "x"
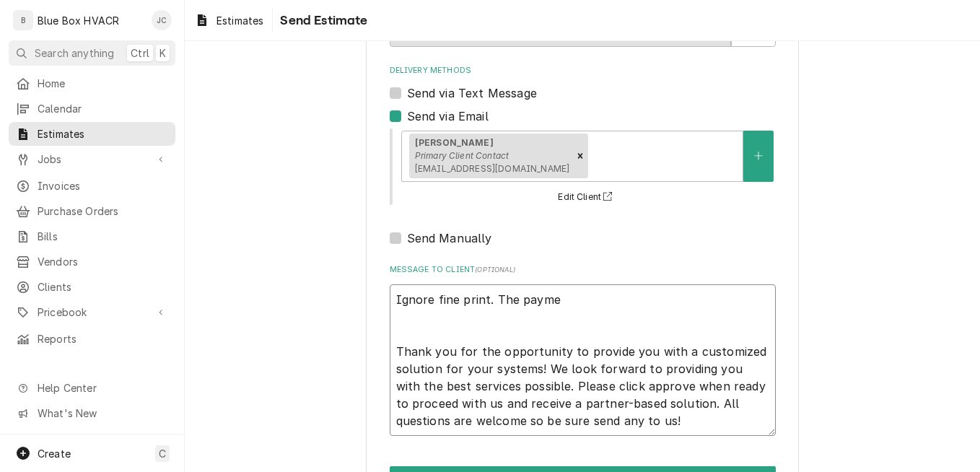
type textarea "Ignore fine print. The paymen Thank you for the opportunity to provide you with…"
type textarea "x"
type textarea "Ignore fine print. The payment Thank you for the opportunity to provide you wit…"
type textarea "x"
type textarea "Ignore fine print. The payments Thank you for the opportunity to provide you wi…"
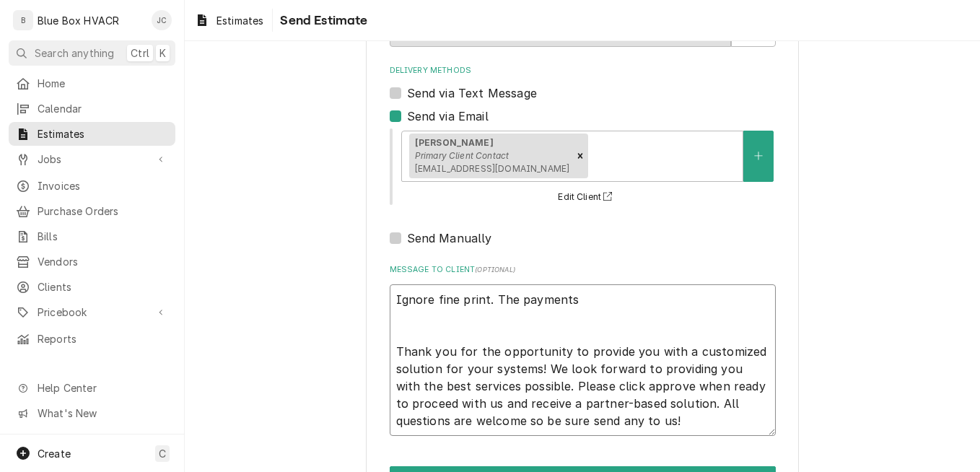
type textarea "x"
type textarea "Ignore fine print. The payments Thank you for the opportunity to provide you wi…"
type textarea "x"
type textarea "Ignore fine print. The payments w Thank you for the opportunity to provide you …"
type textarea "x"
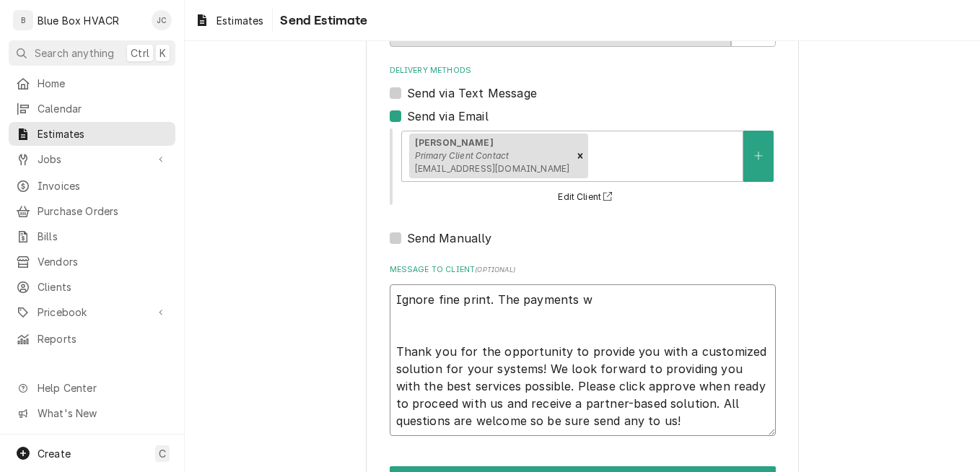
type textarea "Ignore fine print. The payments wi Thank you for the opportunity to provide you…"
type textarea "x"
type textarea "Ignore fine print. The payments wil Thank you for the opportunity to provide yo…"
type textarea "x"
type textarea "Ignore fine print. The payments will Thank you for the opportunity to provide y…"
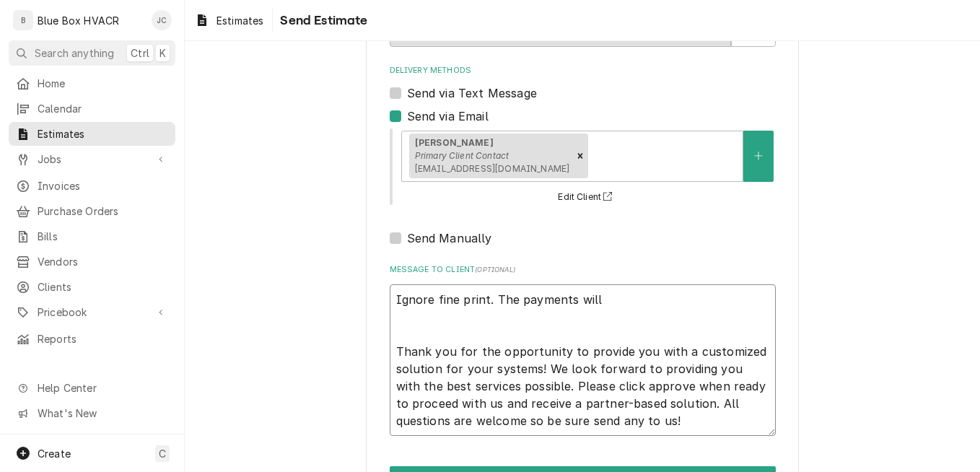
type textarea "x"
type textarea "Ignore fine print. The payments will Thank you for the opportunity to provide y…"
type textarea "x"
type textarea "Ignore fine print. The payments will b Thank you for the opportunity to provide…"
type textarea "x"
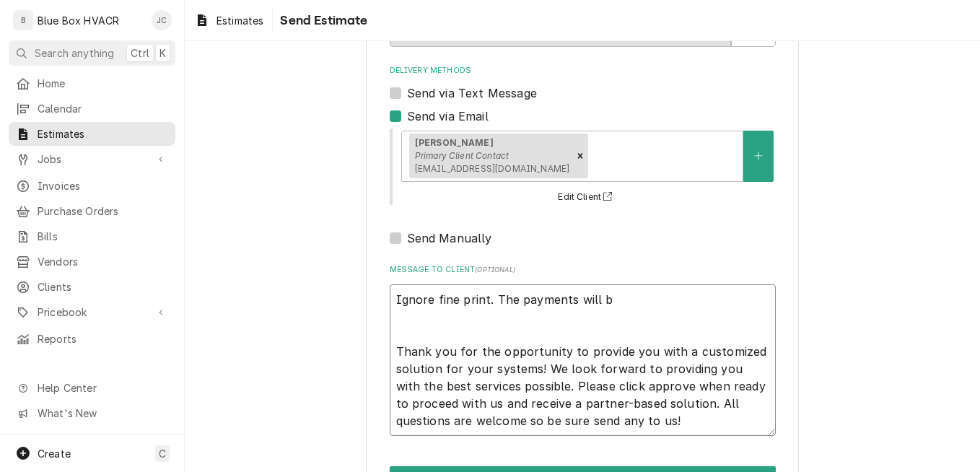
type textarea "Ignore fine print. The payments will be Thank you for the opportunity to provid…"
type textarea "x"
type textarea "Ignore fine print. The payments will b Thank you for the opportunity to provide…"
type textarea "x"
type textarea "Ignore fine print. The payments will Thank you for the opportunity to provide y…"
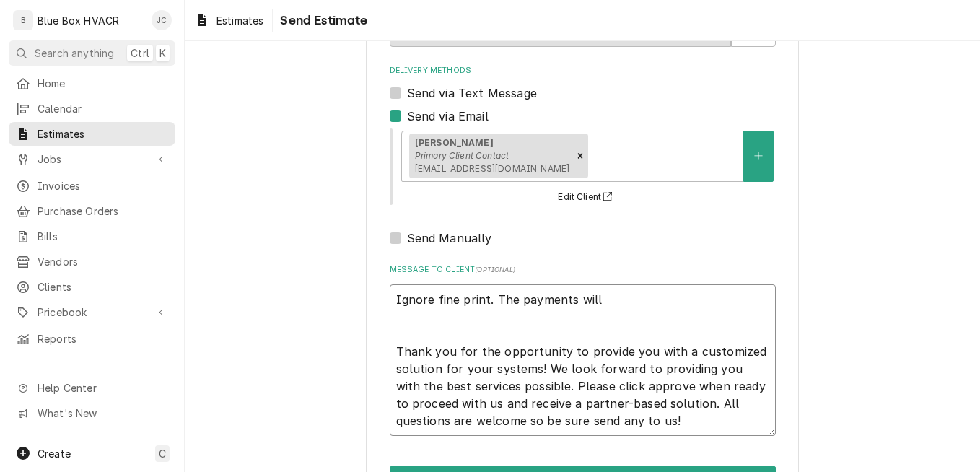
type textarea "x"
type textarea "Ignore fine print. The payments will b Thank you for the opportunity to provide…"
type textarea "x"
type textarea "Ignore fine print. The payments will be Thank you for the opportunity to provid…"
type textarea "x"
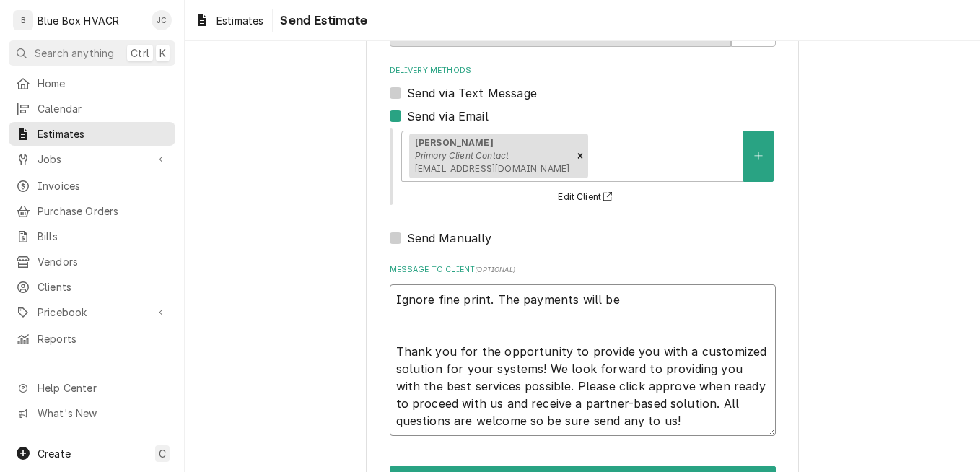
type textarea "Ignore fine print. The payments will be Thank you for the opportunity to provid…"
type textarea "x"
type textarea "Ignore fine print. The payments will be i Thank you for the opportunity to prov…"
type textarea "x"
type textarea "Ignore fine print. The payments will be in Thank you for the opportunity to pro…"
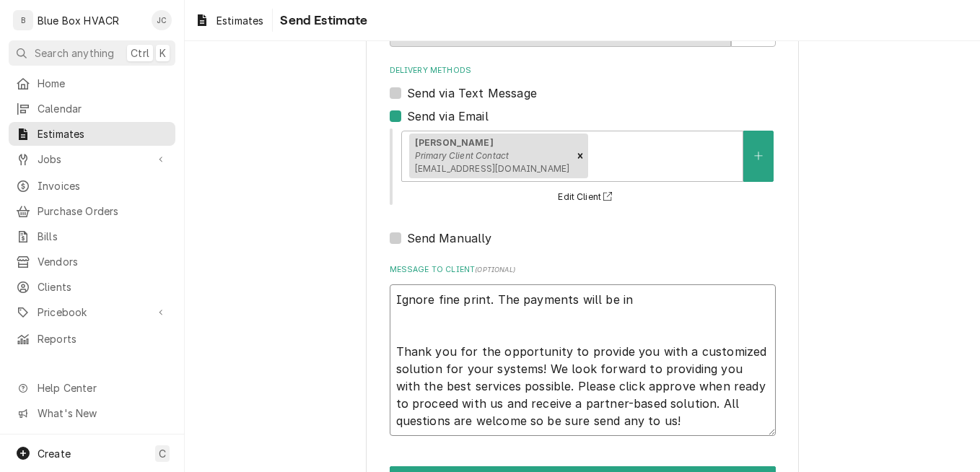
type textarea "x"
type textarea "Ignore fine print. The payments will be inv Thank you for the opportunity to pr…"
type textarea "x"
type textarea "Ignore fine print. The payments will be invo Thank you for the opportunity to p…"
type textarea "x"
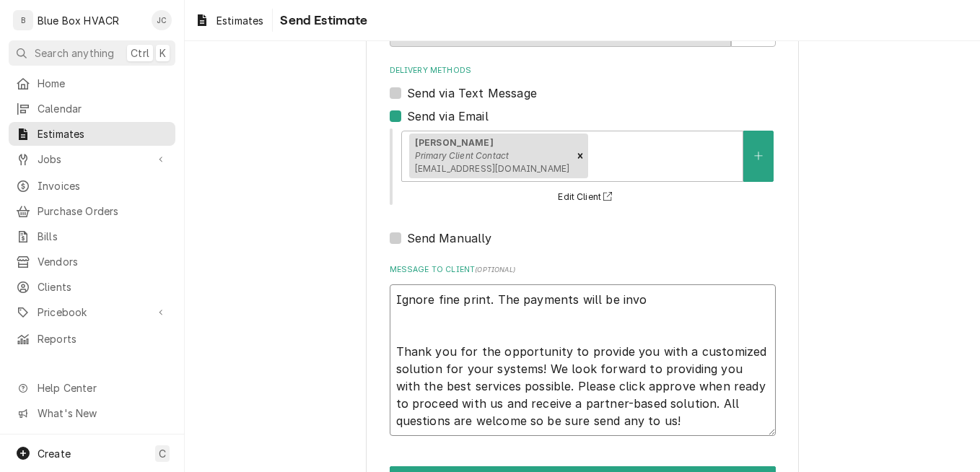
type textarea "Ignore fine print. The payments will be invoi Thank you for the opportunity to …"
type textarea "x"
type textarea "Ignore fine print. The payments will be invoic Thank you for the opportunity to…"
type textarea "x"
type textarea "Ignore fine print. The payments will be invoice Thank you for the opportunity t…"
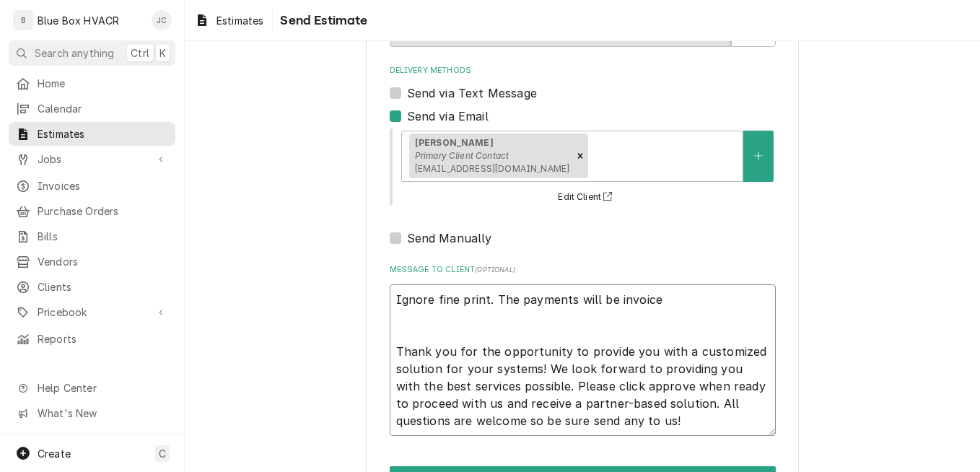
type textarea "x"
type textarea "Ignore fine print. The payments will be invoiced Thank you for the opportunity …"
type textarea "x"
type textarea "Ignore fine print. The payments will be invoiced Thank you for the opportunity …"
type textarea "x"
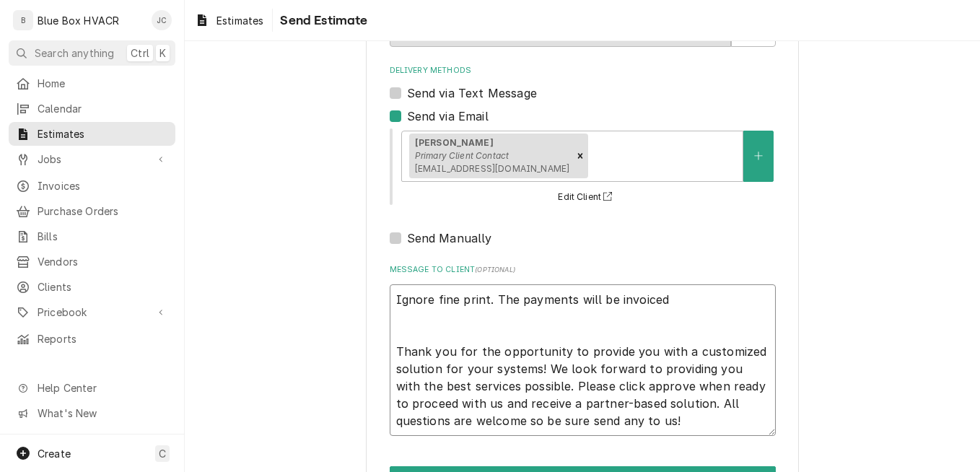
type textarea "Ignore fine print. The payments will be invoiced 1 Thank you for the opportunit…"
type textarea "x"
type textarea "Ignore fine print. The payments will be invoiced 1 Thank you for the opportunit…"
type textarea "x"
type textarea "Ignore fine print. The payments will be invoiced 1 t Thank you for the opportun…"
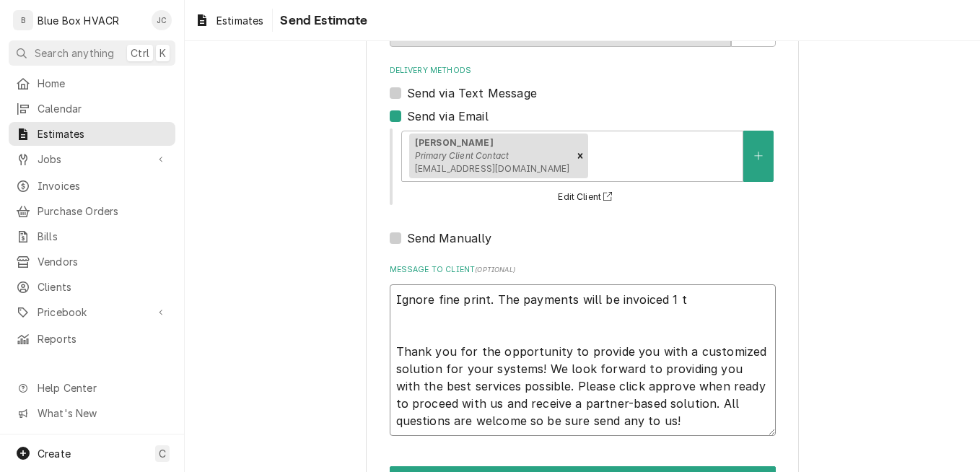
type textarea "x"
type textarea "Ignore fine print. The payments will be invoiced 1 to Thank you for the opportu…"
type textarea "x"
type textarea "Ignore fine print. The payments will be invoiced 1 to Thank you for the opportu…"
type textarea "x"
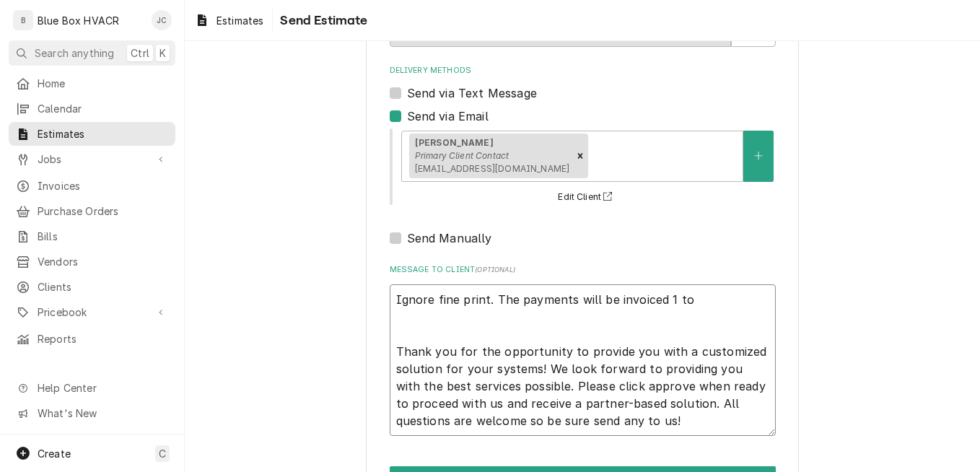
type textarea "Ignore fine print. The payments will be invoiced 1 to 2 Thank you for the oppor…"
type textarea "x"
type textarea "Ignore fine print. The payments will be invoiced 1 to 2 Thank you for the oppor…"
type textarea "x"
type textarea "Ignore fine print. The payments will be invoiced 1 to 2 w Thank you for the opp…"
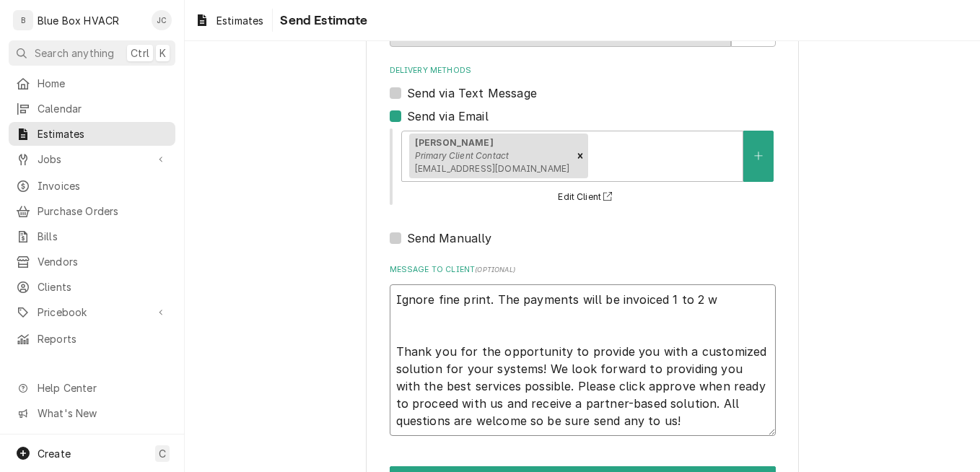
type textarea "x"
type textarea "Ignore fine print. The payments will be invoiced 1 to 2 we Thank you for the op…"
type textarea "x"
type textarea "Ignore fine print. The payments will be invoiced 1 to 2 wee Thank you for the o…"
type textarea "x"
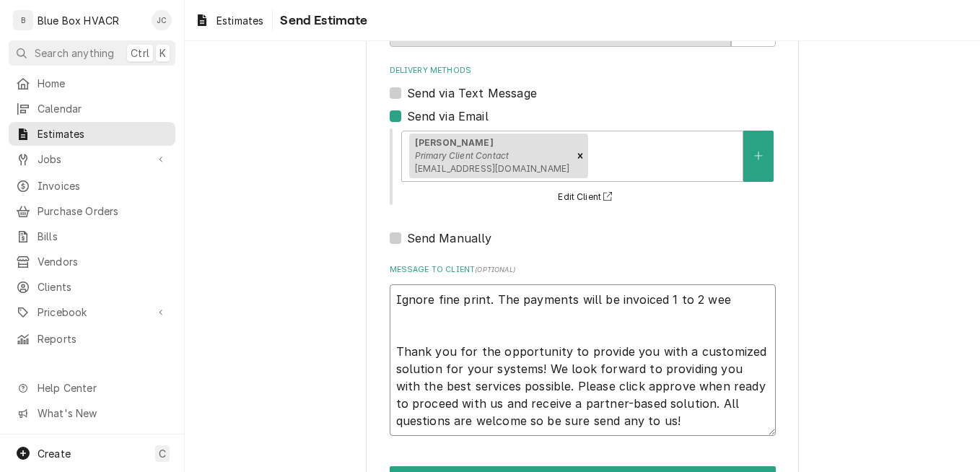
type textarea "Ignore fine print. The payments will be invoiced 1 to 2 week Thank you for the …"
type textarea "x"
type textarea "Ignore fine print. The payments will be invoiced 1 to 2 weeks Thank you for the…"
type textarea "x"
type textarea "Ignore fine print. The payments will be invoiced 1 to 2 weeks Thank you for the…"
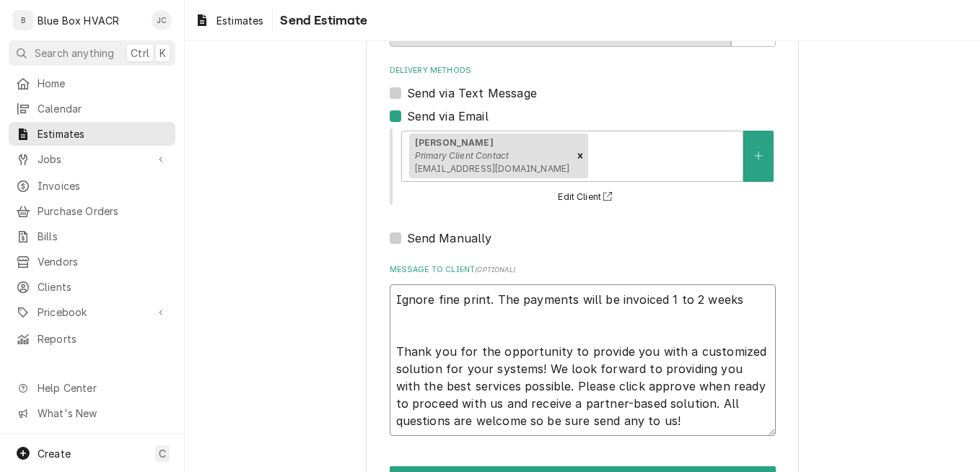
type textarea "x"
type textarea "Ignore fine print. The payments will be invoiced 1 to 2 weeks p Thank you for t…"
type textarea "x"
type textarea "Ignore fine print. The payments will be invoiced 1 to 2 weeks pr Thank you for …"
type textarea "x"
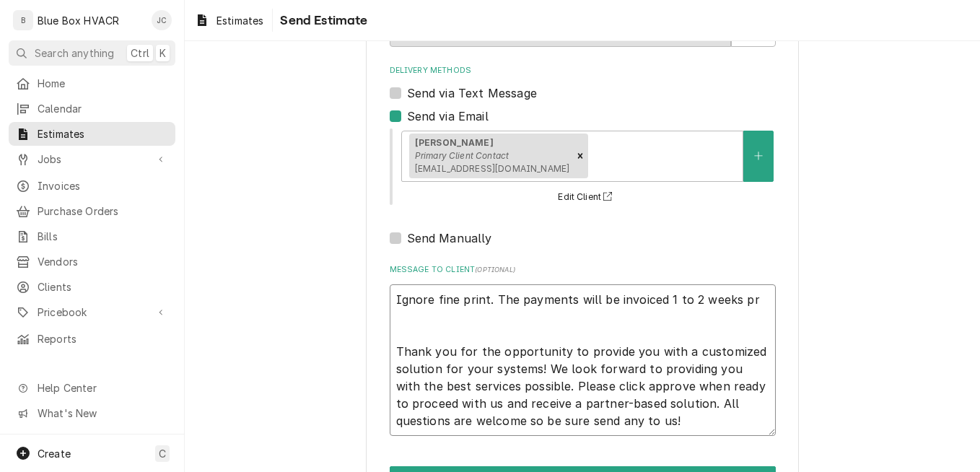
type textarea "Ignore fine print. The payments will be invoiced 1 to 2 weeks pri Thank you for…"
type textarea "x"
type textarea "Ignore fine print. The payments will be invoiced 1 to 2 weeks prio Thank you fo…"
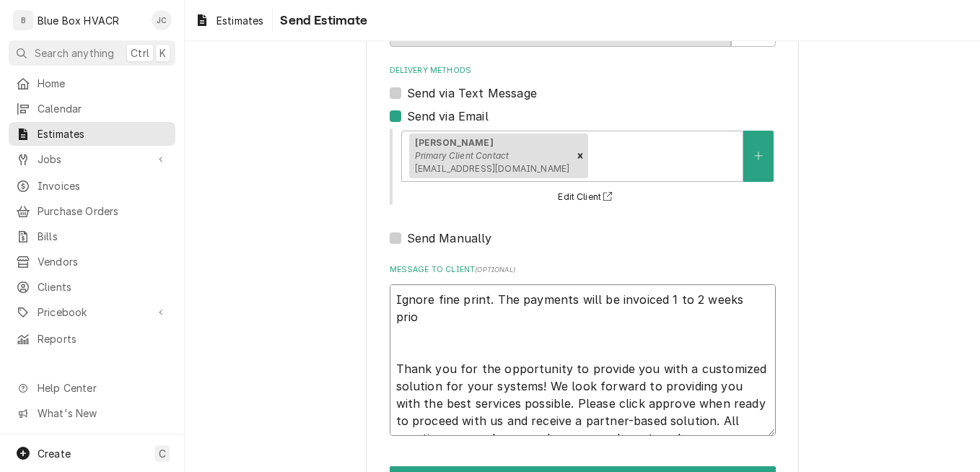
type textarea "x"
type textarea "Ignore fine print. The payments will be invoiced 1 to 2 weeks prior Thank you f…"
type textarea "x"
type textarea "Ignore fine print. The payments will be invoiced 1 to 2 weeks prior t Thank you…"
type textarea "x"
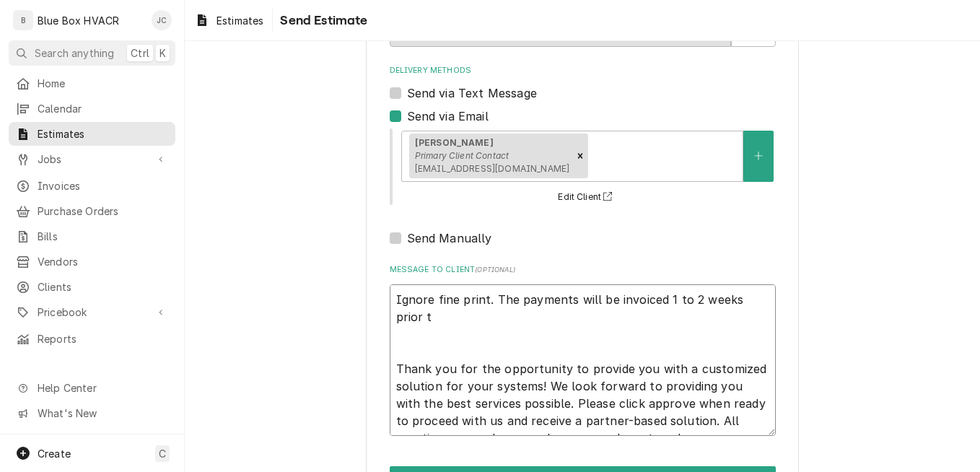
type textarea "Ignore fine print. The payments will be invoiced 1 to 2 weeks prior to Thank yo…"
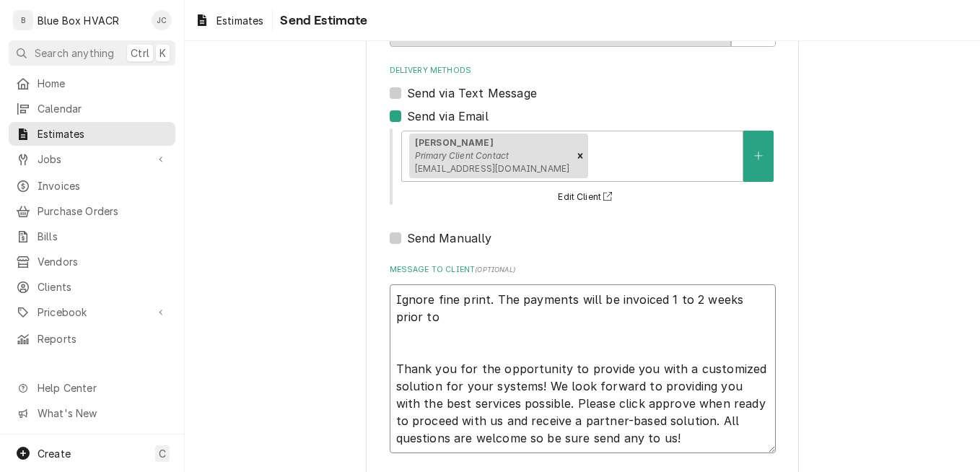
type textarea "x"
type textarea "Ignore fine print. The payments will be invoiced 1 to 2 weeks prior to Thank yo…"
type textarea "x"
type textarea "Ignore fine print. The payments will be invoiced 1 to 2 weeks prior to p Thank …"
type textarea "x"
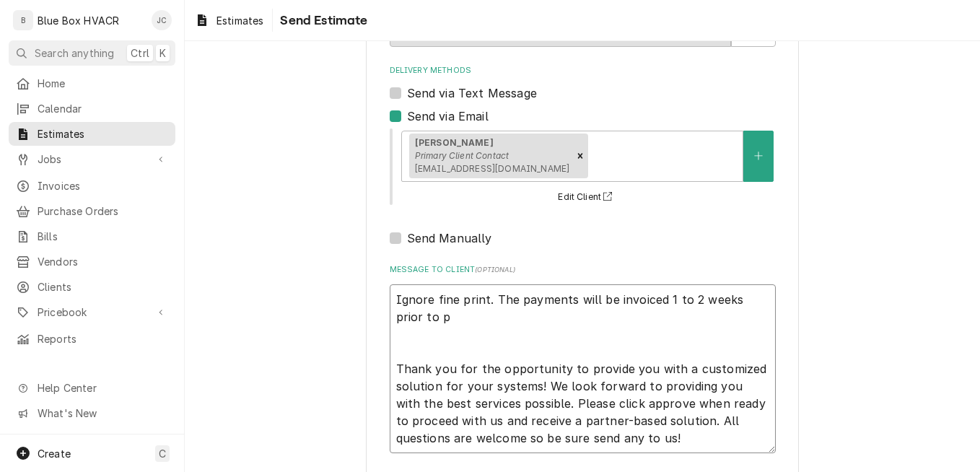
type textarea "Ignore fine print. The payments will be invoiced 1 to 2 weeks prior to Thank yo…"
type textarea "x"
type textarea "Ignore fine print. The payments will be invoiced 1 to 2 weeks prior to P Thank …"
type textarea "x"
type textarea "Ignore fine print. The payments will be invoiced 1 to 2 weeks prior to PM Thank…"
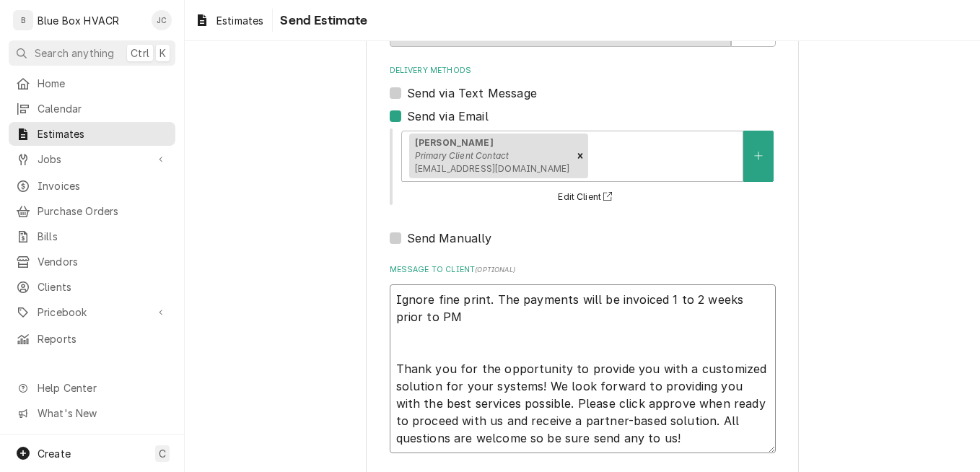
type textarea "x"
type textarea "Ignore fine print. The payments will be invoiced 1 to 2 weeks prior to PM Thank…"
type textarea "x"
type textarea "Ignore fine print. The payments will be invoiced 1 to 2 weeks prior to PM a Tha…"
type textarea "x"
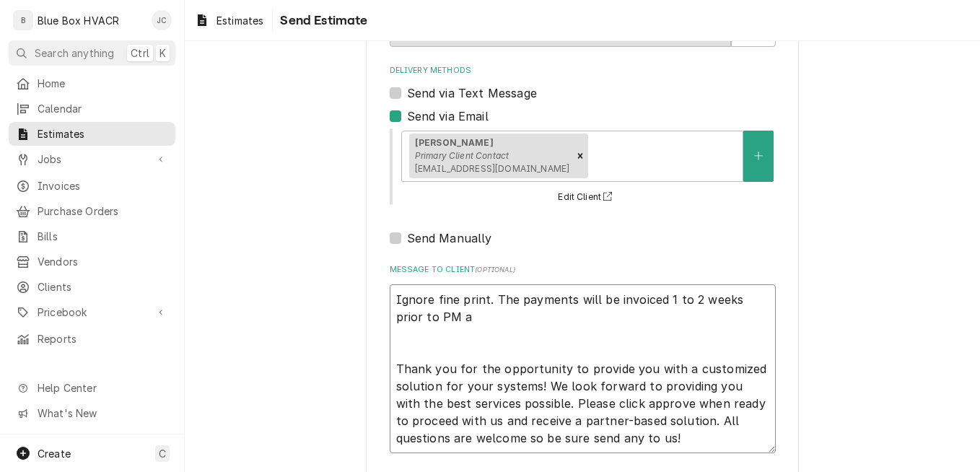
type textarea "Ignore fine print. The payments will be invoiced 1 to 2 weeks prior to PM as Th…"
type textarea "x"
type textarea "Ignore fine print. The payments will be invoiced 1 to 2 weeks prior to PM as Th…"
type textarea "x"
type textarea "Ignore fine print. The payments will be invoiced 1 to 2 weeks prior to PM as b …"
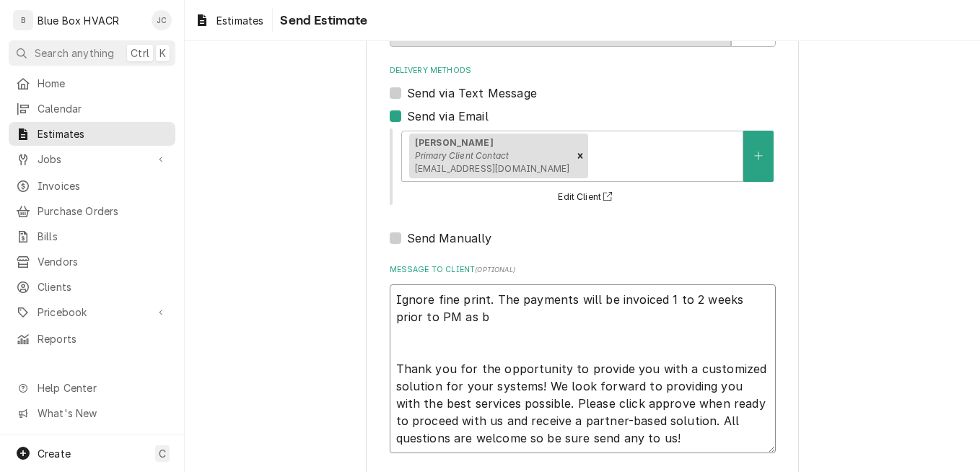
type textarea "x"
type textarea "Ignore fine print. The payments will be invoiced 1 to 2 weeks prior to PM as be…"
type textarea "x"
type textarea "Ignore fine print. The payments will be invoiced 1 to 2 weeks prior to PM as be…"
type textarea "x"
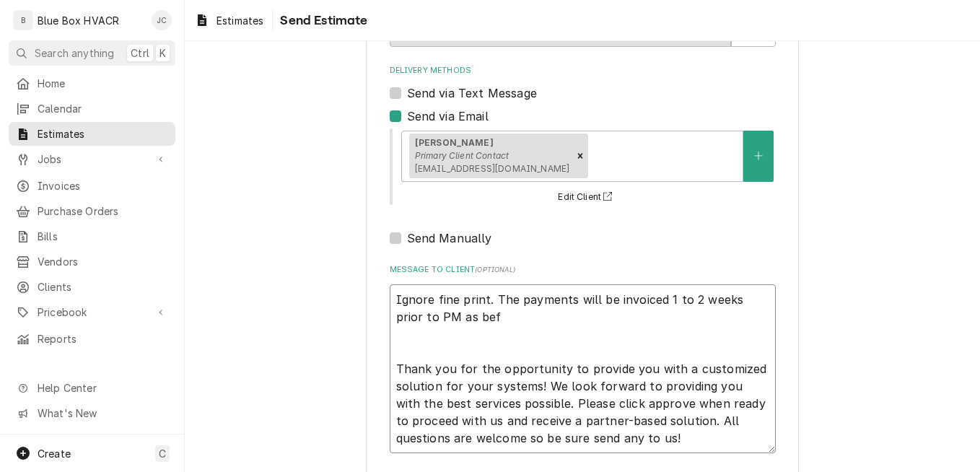
type textarea "Ignore fine print. The payments will be invoiced 1 to 2 weeks prior to PM as be…"
type textarea "x"
type textarea "Ignore fine print. The payments will be invoiced 1 to 2 weeks prior to PM as be…"
type textarea "x"
type textarea "Ignore fine print. The payments will be invoiced 1 to 2 weeks prior to PM as be…"
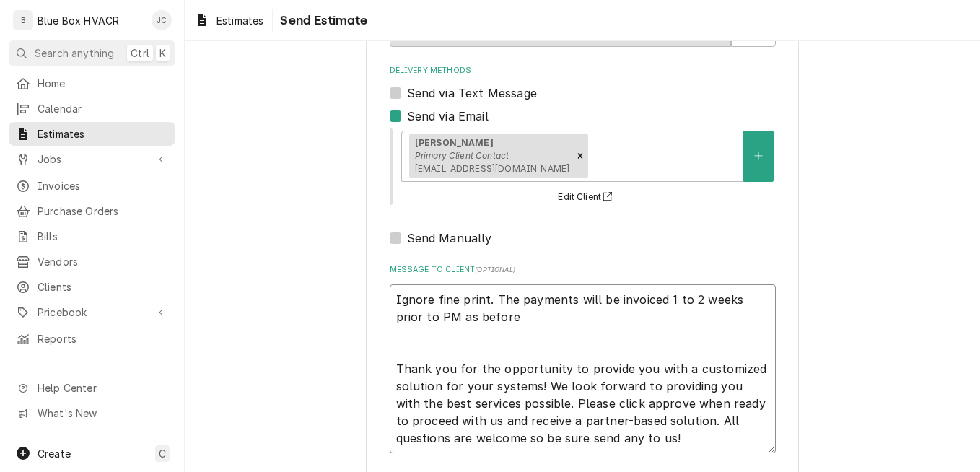
type textarea "x"
type textarea "Ignore fine print. The payments will be invoiced 1 to 2 weeks prior to PM as be…"
type textarea "x"
type textarea "Ignore fine print. The payments will be invoiced 1 to 2 weeks prior to PM as be…"
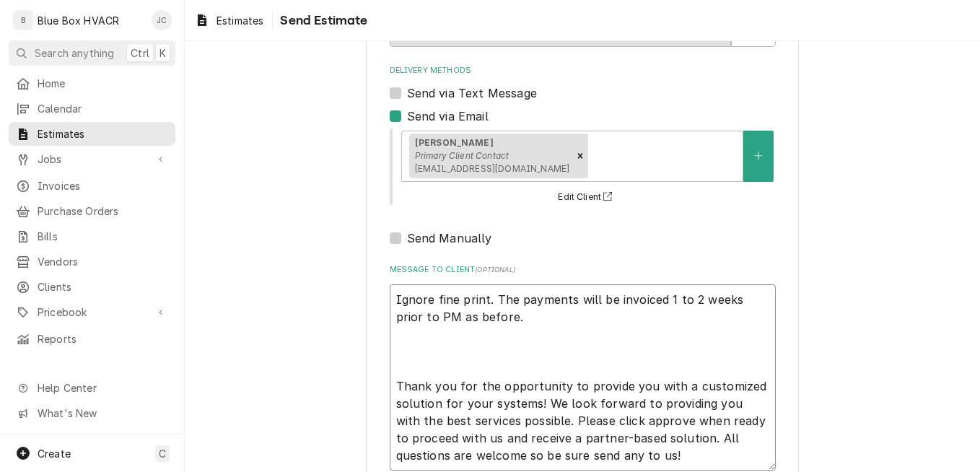
type textarea "x"
type textarea "Ignore fine print. The payments will be invoiced 1 to 2 weeks prior to PM as be…"
type textarea "x"
type textarea "Ignore fine print. The payments will be invoiced 1 to 2 weeks prior to PM as be…"
type textarea "x"
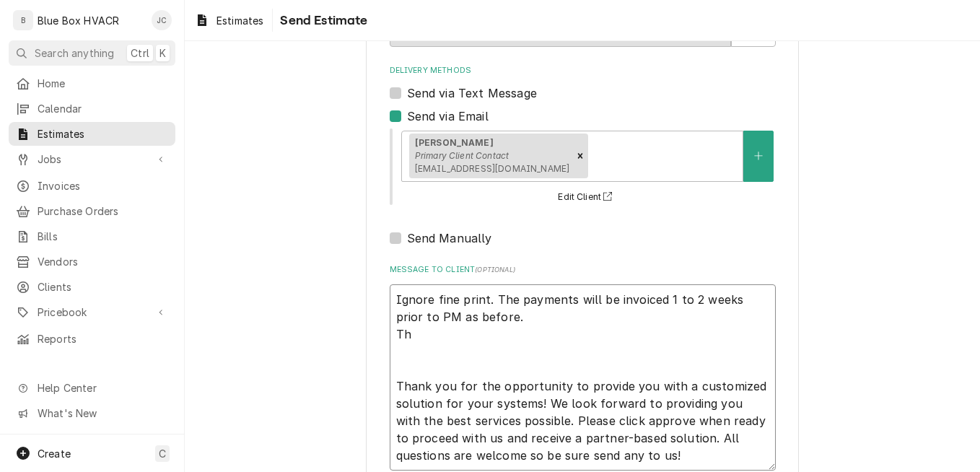
type textarea "Ignore fine print. The payments will be invoiced 1 to 2 weeks prior to PM as be…"
type textarea "x"
type textarea "Ignore fine print. The payments will be invoiced 1 to 2 weeks prior to PM as be…"
type textarea "x"
type textarea "Ignore fine print. The payments will be invoiced 1 to 2 weeks prior to PM as be…"
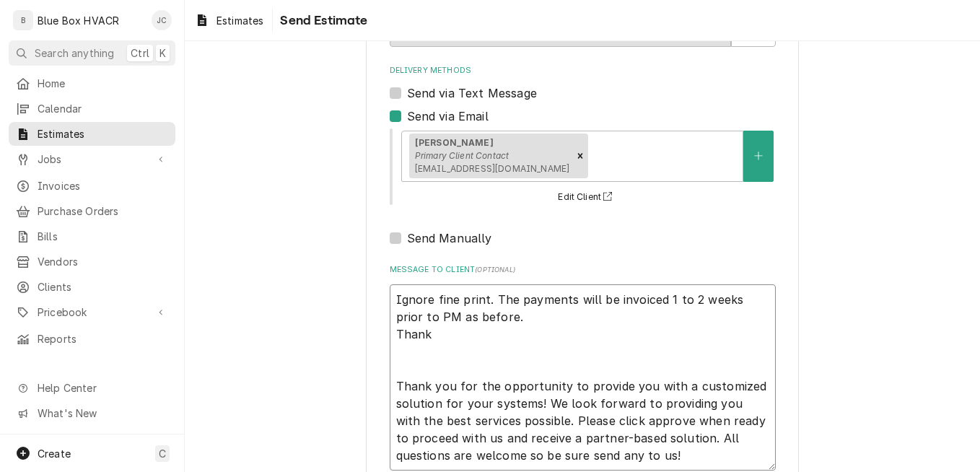
type textarea "x"
type textarea "Ignore fine print. The payments will be invoiced 1 to 2 weeks prior to PM as be…"
type textarea "x"
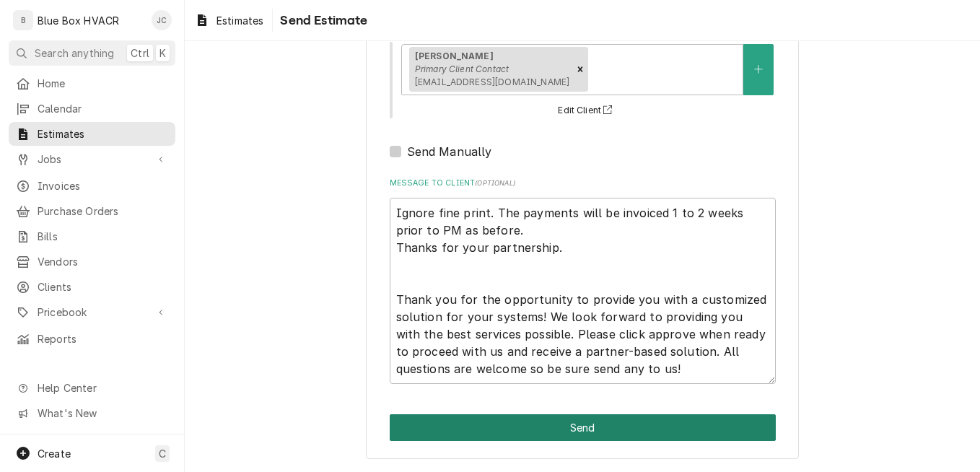
click at [559, 427] on button "Send" at bounding box center [583, 427] width 386 height 27
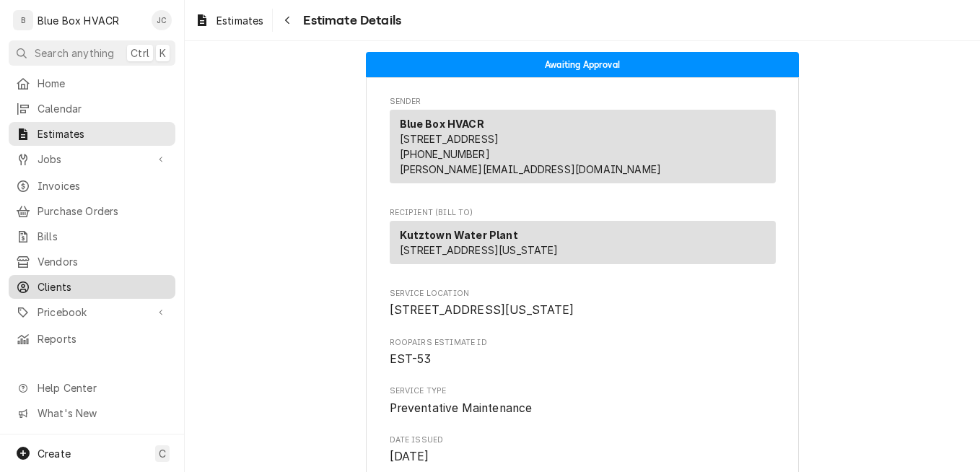
click at [59, 279] on span "Clients" at bounding box center [103, 286] width 131 height 15
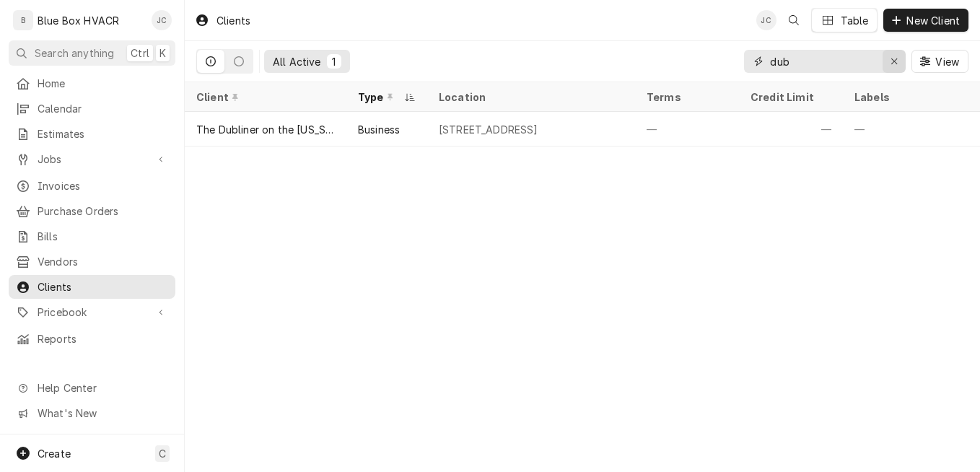
click at [891, 61] on icon "Erase input" at bounding box center [895, 61] width 8 height 10
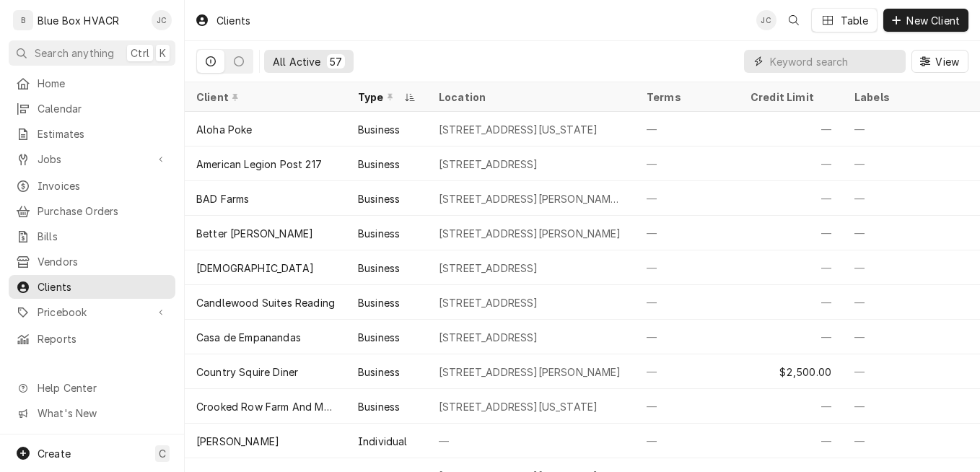
click at [800, 58] on input "Dynamic Content Wrapper" at bounding box center [834, 61] width 128 height 23
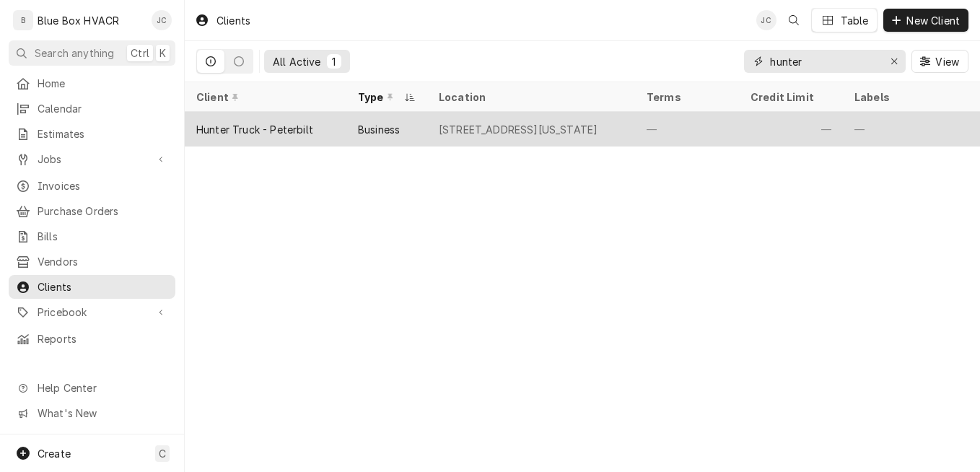
type input "hunter"
click at [528, 139] on div "[STREET_ADDRESS][US_STATE]" at bounding box center [531, 129] width 208 height 35
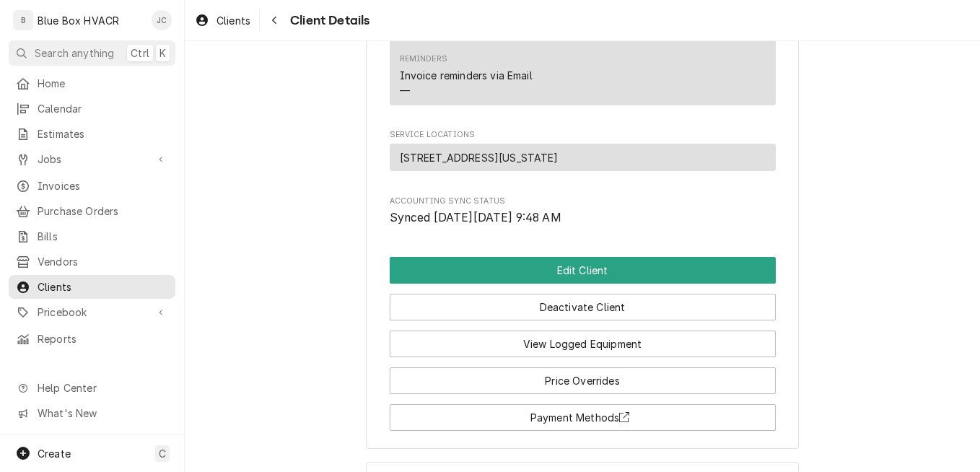
scroll to position [726, 0]
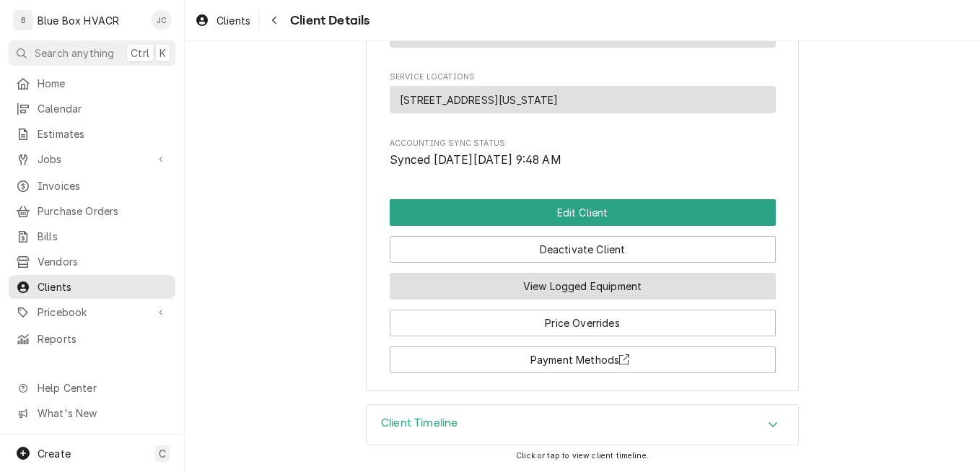
click at [616, 280] on button "View Logged Equipment" at bounding box center [583, 286] width 386 height 27
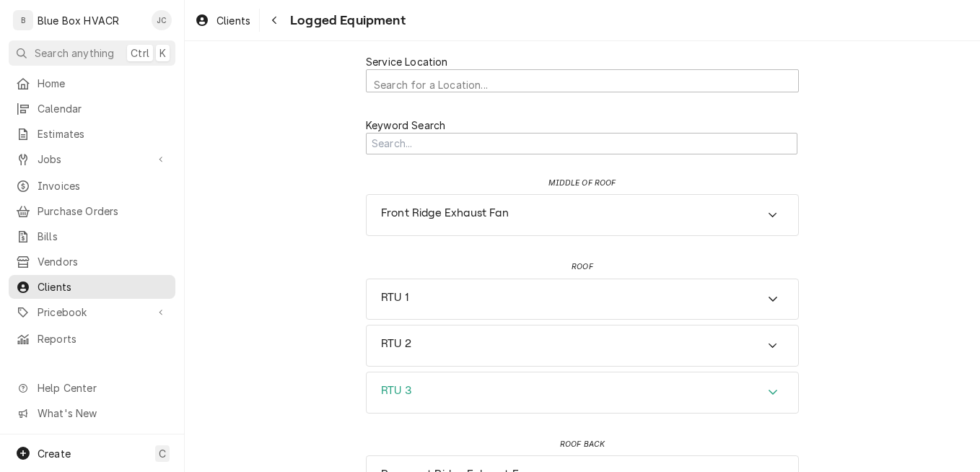
click at [633, 393] on div "RTU 3" at bounding box center [583, 392] width 432 height 40
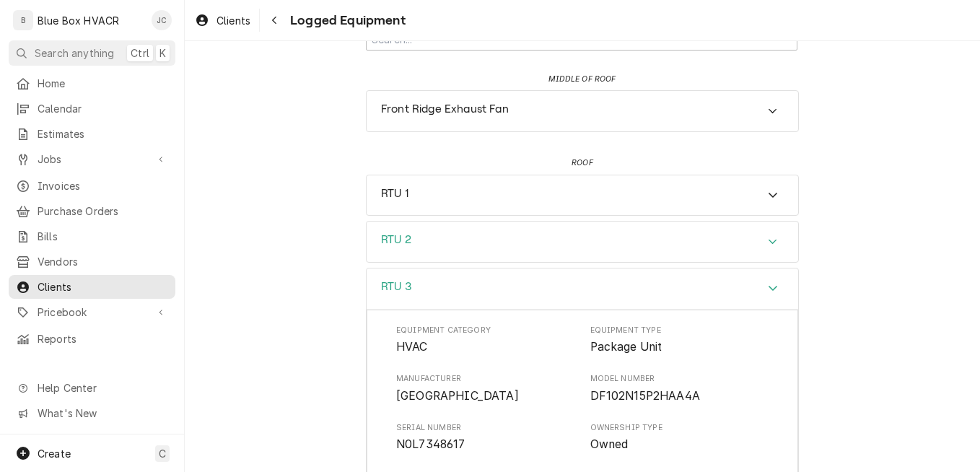
scroll to position [217, 0]
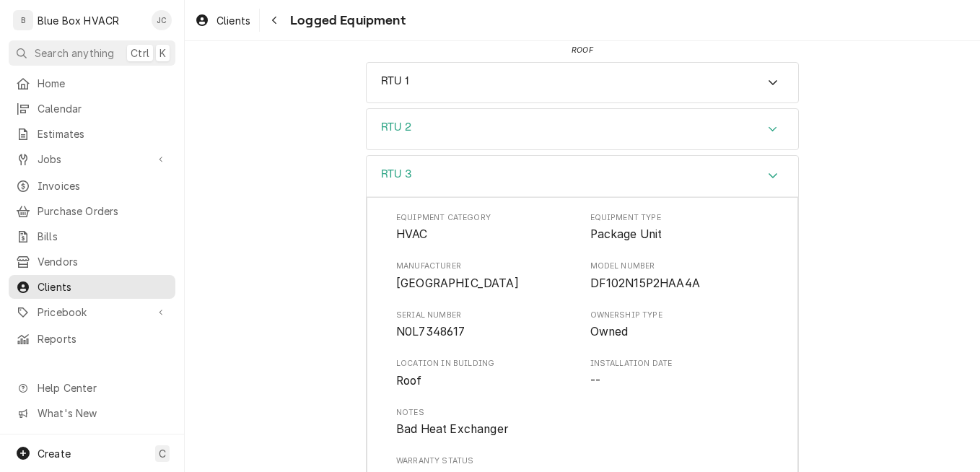
click at [769, 128] on icon "Accordion Header" at bounding box center [773, 129] width 10 height 12
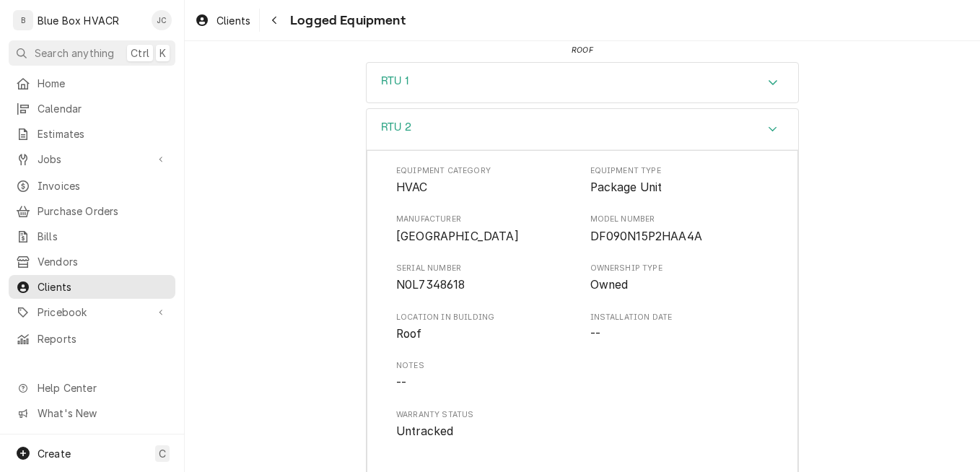
click at [772, 90] on div "Accordion Header" at bounding box center [773, 82] width 22 height 17
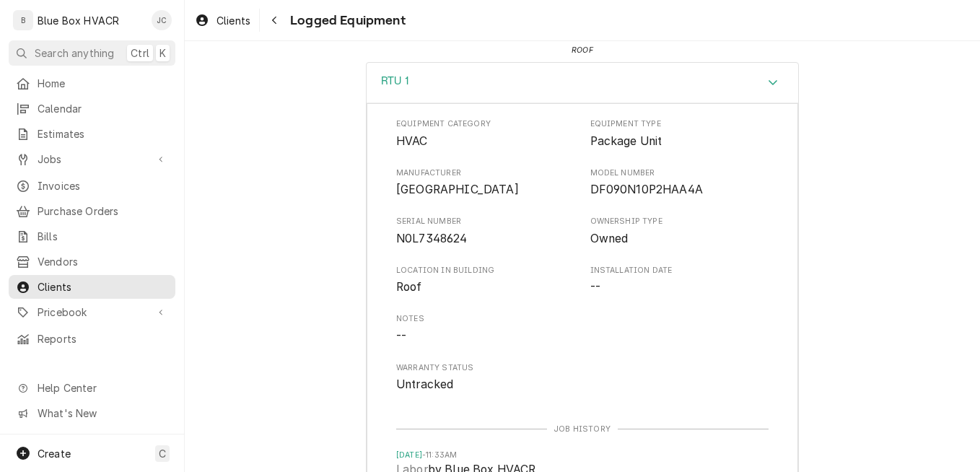
click at [771, 92] on div "RTU 1" at bounding box center [583, 83] width 432 height 41
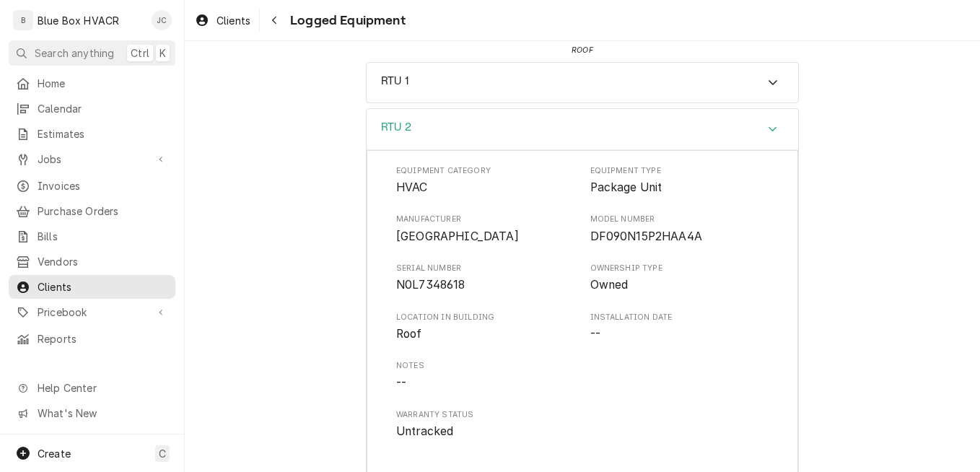
click at [752, 124] on div "RTU 2" at bounding box center [583, 129] width 432 height 41
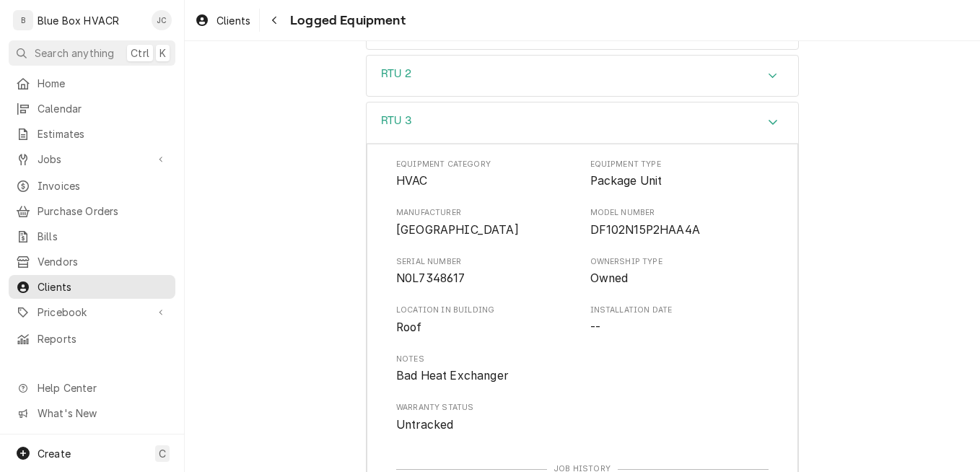
scroll to position [361, 0]
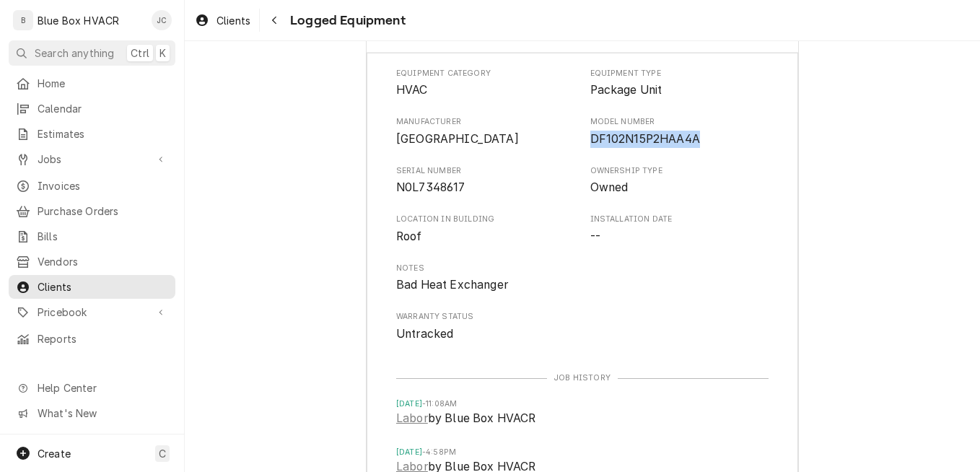
drag, startPoint x: 586, startPoint y: 141, endPoint x: 693, endPoint y: 147, distance: 107.0
click at [693, 147] on span "DF102N15P2HAA4A" at bounding box center [679, 139] width 179 height 17
drag, startPoint x: 693, startPoint y: 147, endPoint x: 674, endPoint y: 145, distance: 18.9
copy span "DF102N15P2HAA4A"
drag, startPoint x: 389, startPoint y: 188, endPoint x: 458, endPoint y: 193, distance: 69.5
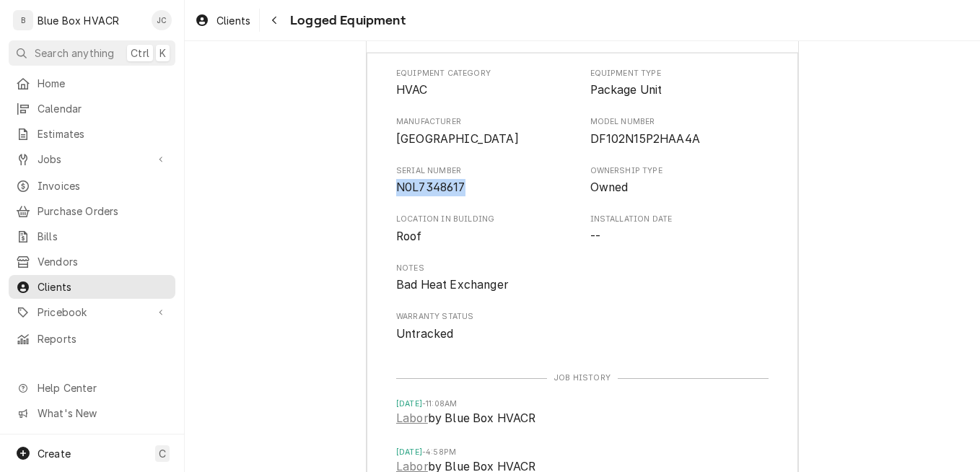
click at [458, 193] on div "Equipment Category HVAC Equipment Type Package Unit Manufacturer York Model Num…" at bounding box center [583, 323] width 432 height 540
drag, startPoint x: 458, startPoint y: 193, endPoint x: 446, endPoint y: 191, distance: 12.5
copy span "N0L7348617"
